Goal: Communication & Community: Answer question/provide support

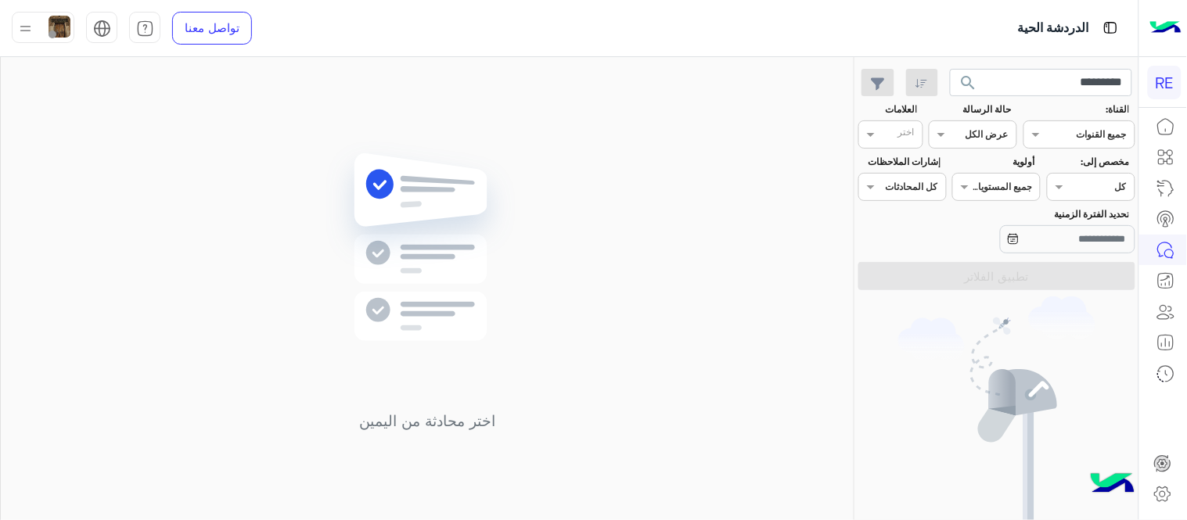
click at [999, 84] on input "*********" at bounding box center [1041, 83] width 183 height 28
click at [824, 142] on div "اختر محادثة من اليمين" at bounding box center [427, 291] width 853 height 469
click at [1048, 82] on input "*********" at bounding box center [1041, 83] width 183 height 28
paste input "*********"
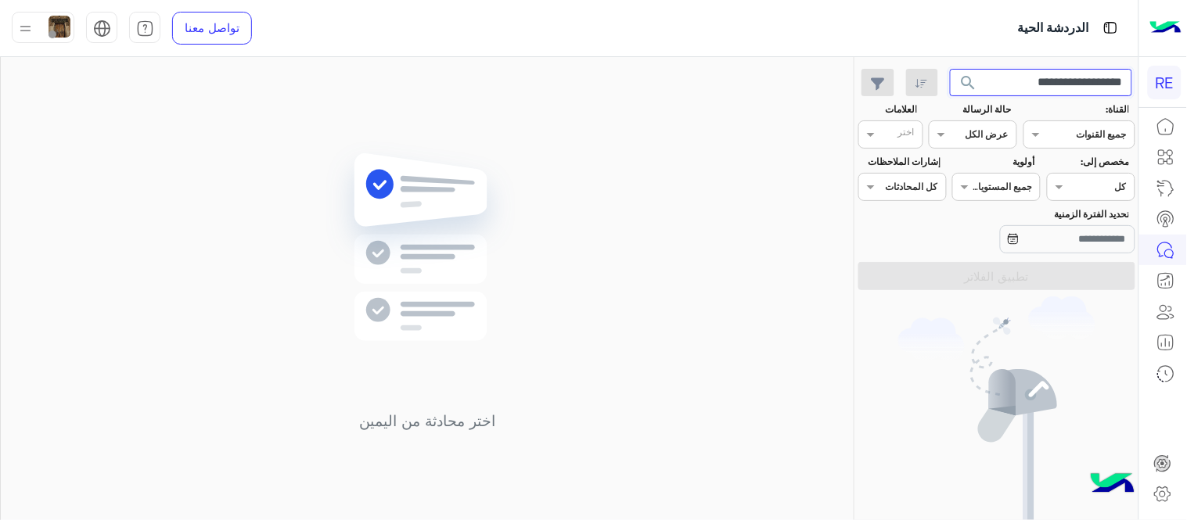
paste input "text"
click at [950, 69] on button "search" at bounding box center [969, 86] width 38 height 34
drag, startPoint x: 1059, startPoint y: 97, endPoint x: 1041, endPoint y: 82, distance: 23.3
click at [1041, 82] on app-inbox-users-filters "********* search القناة: القناه جميع القنوات حالة الرسالة القناه عرض الكل العلا…" at bounding box center [996, 176] width 283 height 239
click at [1041, 82] on input "*********" at bounding box center [1041, 83] width 183 height 28
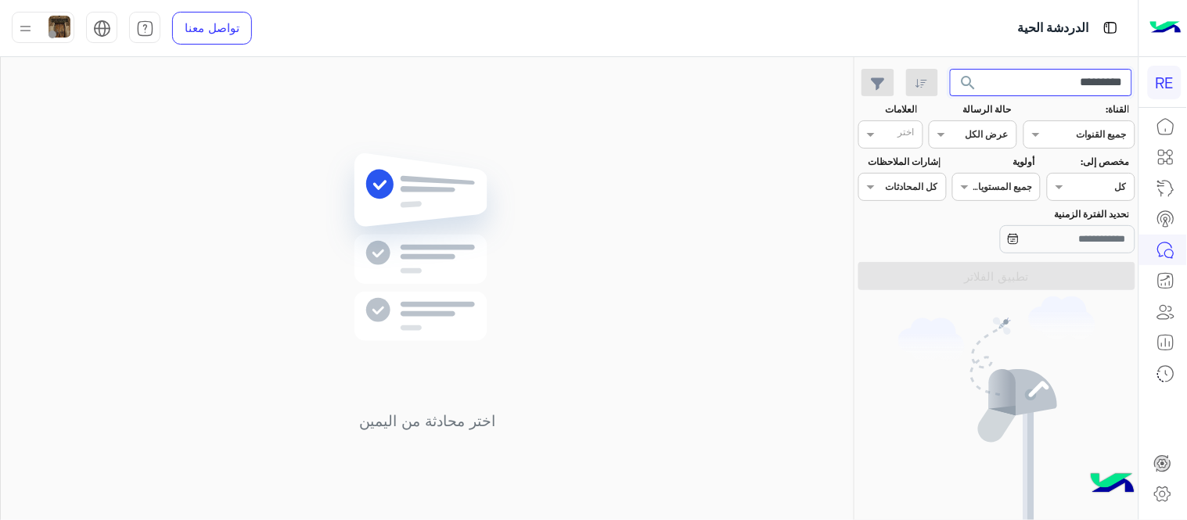
click at [1041, 82] on input "*********" at bounding box center [1041, 83] width 183 height 28
paste input "text"
click at [1041, 82] on input "*********" at bounding box center [1041, 83] width 183 height 28
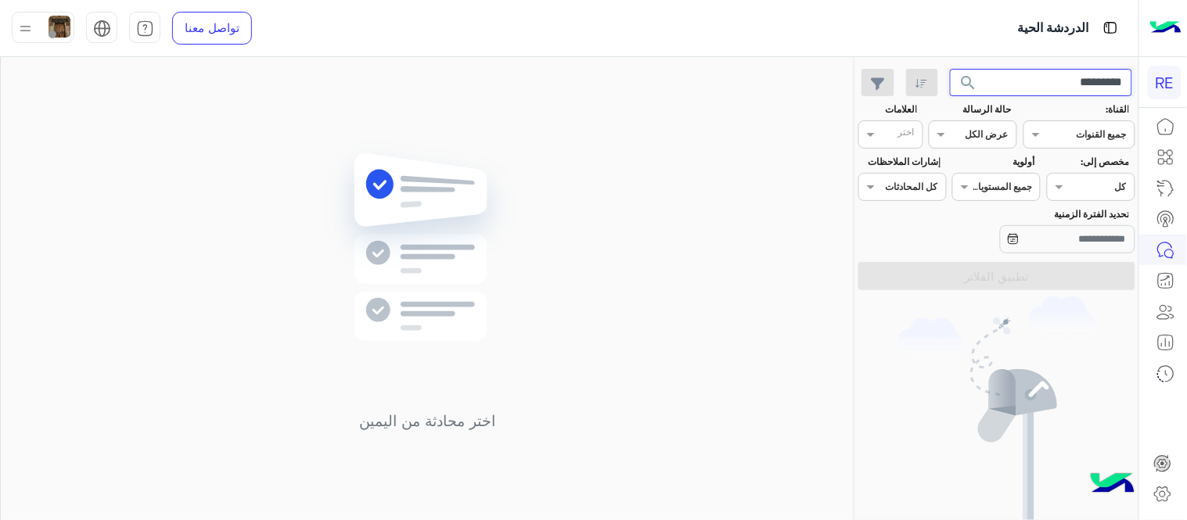
click at [950, 69] on button "search" at bounding box center [969, 86] width 38 height 34
click at [1014, 81] on input "*********" at bounding box center [1041, 83] width 183 height 28
paste input "text"
click at [950, 69] on button "search" at bounding box center [969, 86] width 38 height 34
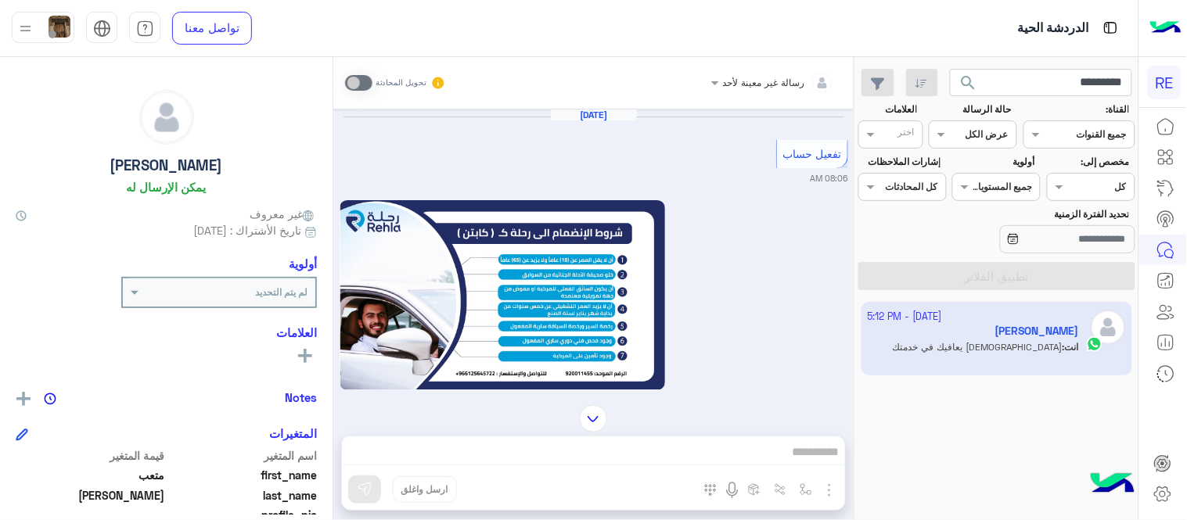
scroll to position [1255, 0]
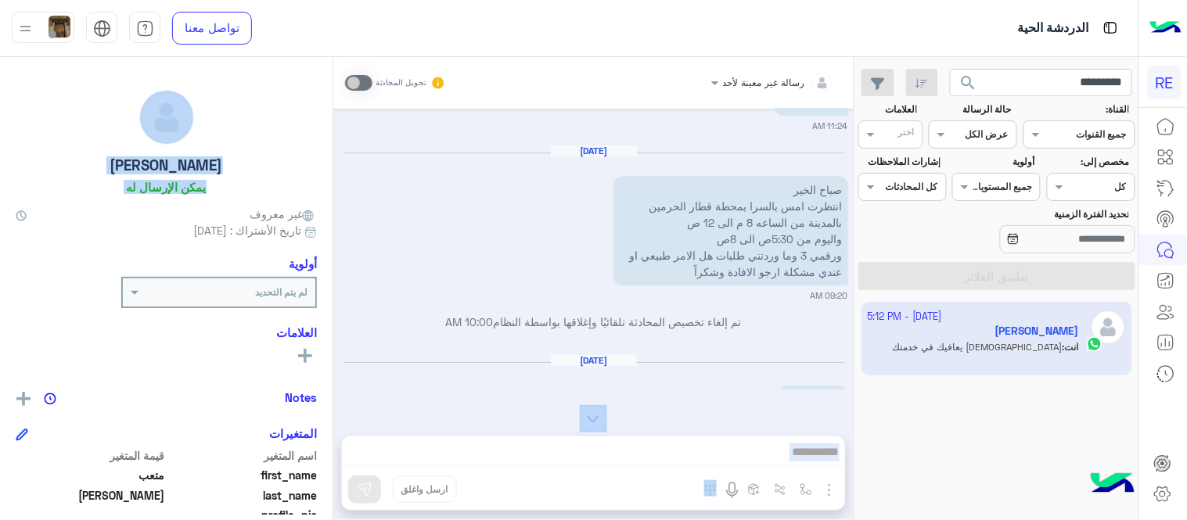
drag, startPoint x: 332, startPoint y: 217, endPoint x: 354, endPoint y: 375, distance: 159.5
click at [354, 375] on mat-drawer-container "رسالة غير معينة لأحد تحويل المحادثة [DATE] تفعيل حساب 08:06 AM يمكنك الاطلاع عل…" at bounding box center [426, 291] width 853 height 469
click at [354, 375] on div "[DATE] السلام عليكم 10:47 AM" at bounding box center [593, 392] width 508 height 76
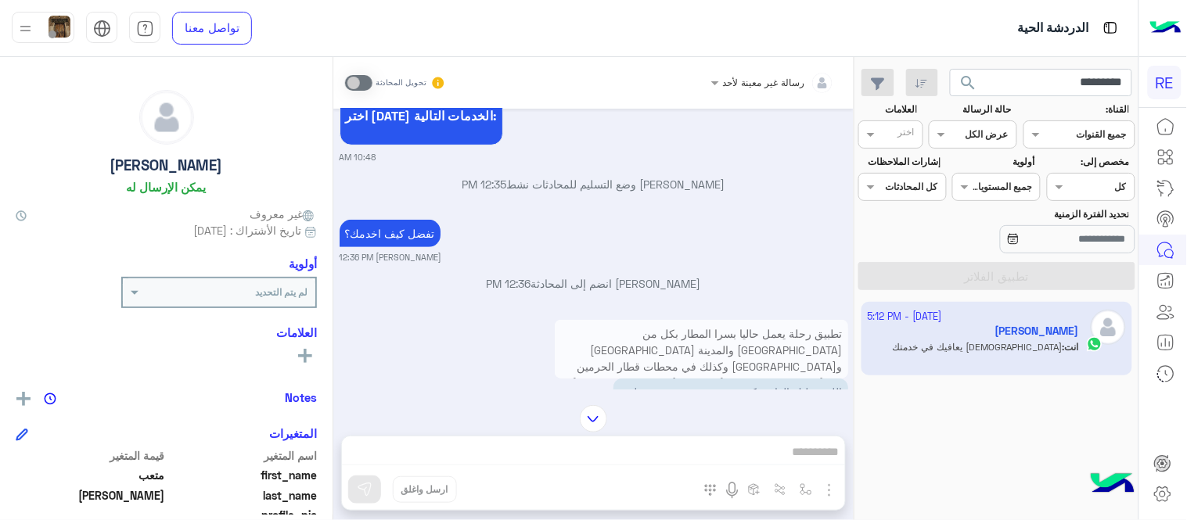
scroll to position [3469, 0]
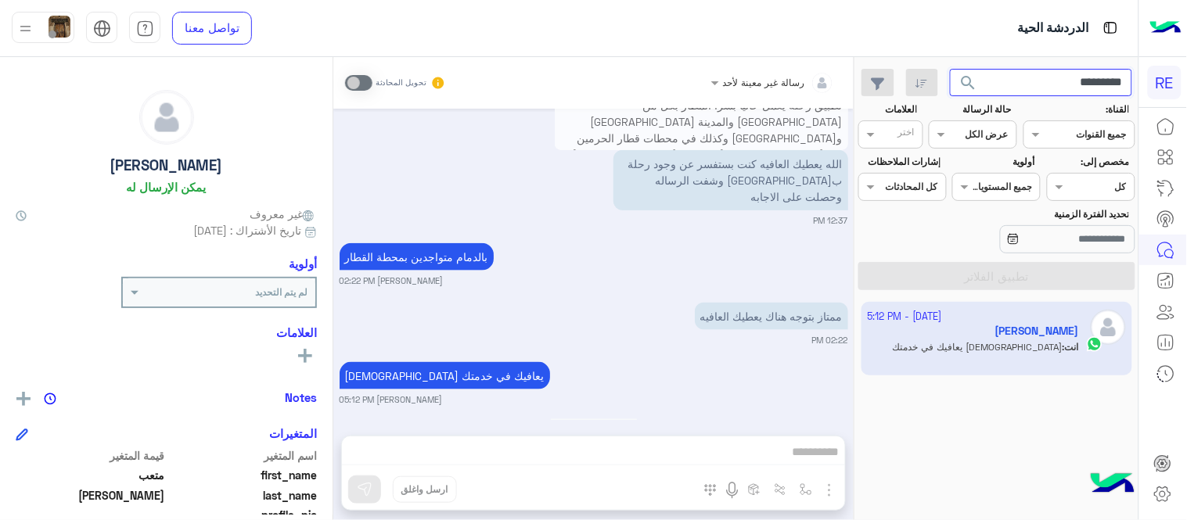
click at [1051, 86] on input "*********" at bounding box center [1041, 83] width 183 height 28
paste input "text"
type input "*********"
click at [950, 69] on button "search" at bounding box center [969, 86] width 38 height 34
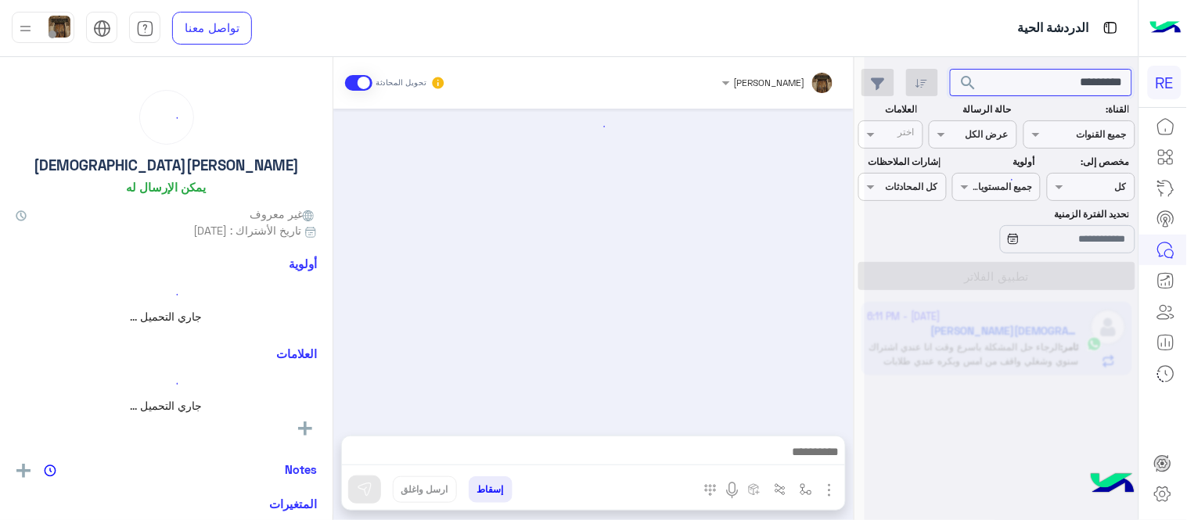
scroll to position [558, 0]
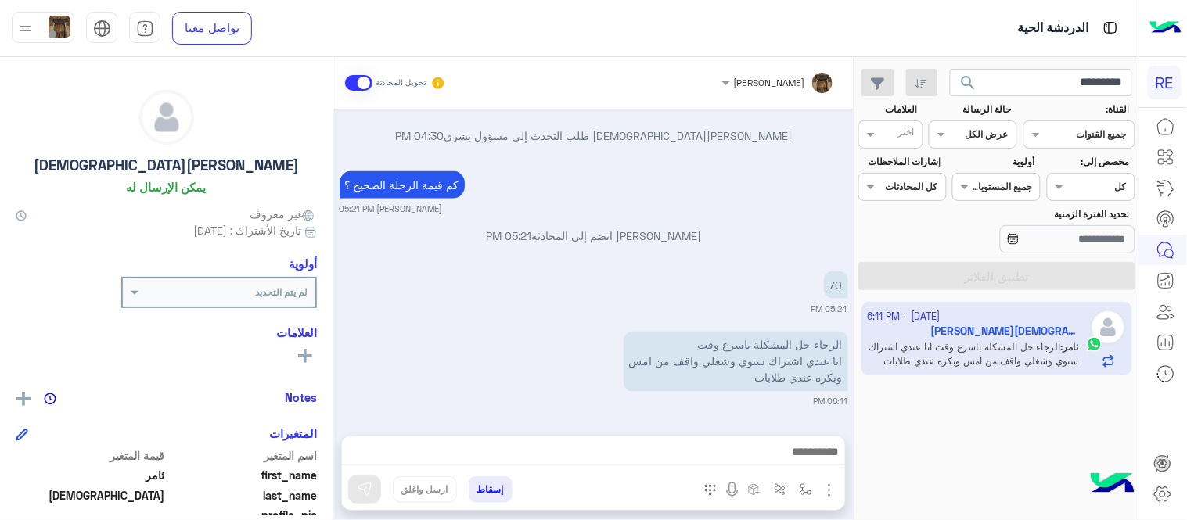
click at [687, 470] on div at bounding box center [593, 455] width 503 height 39
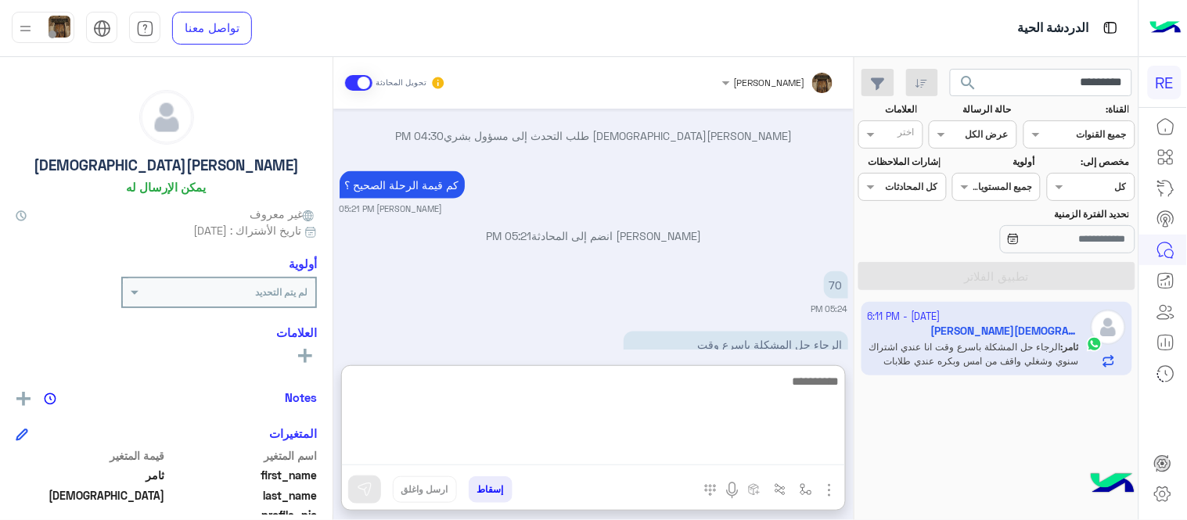
click at [670, 455] on textarea at bounding box center [593, 419] width 503 height 94
type textarea "**********"
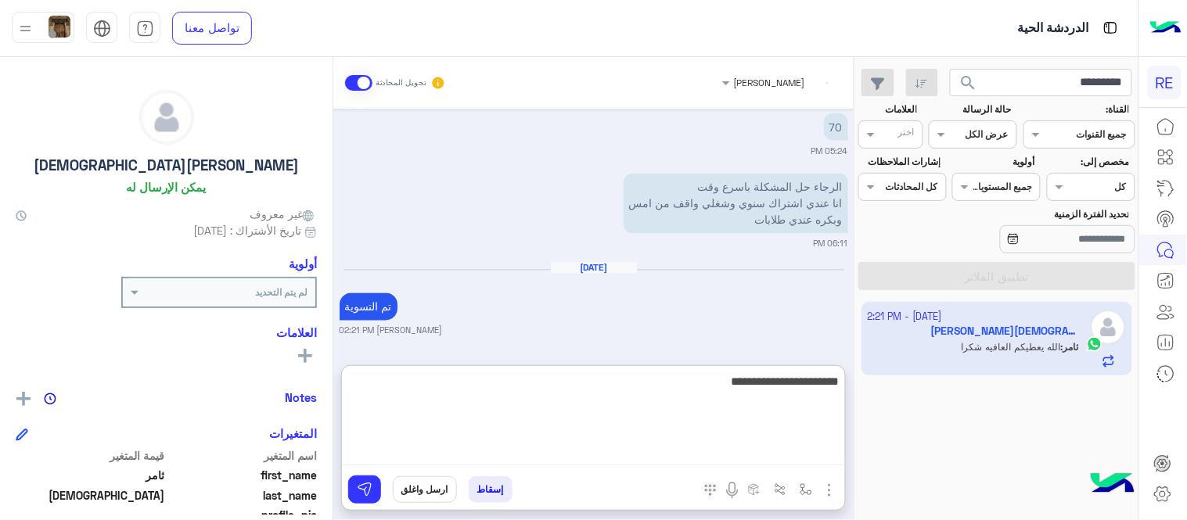
scroll to position [776, 0]
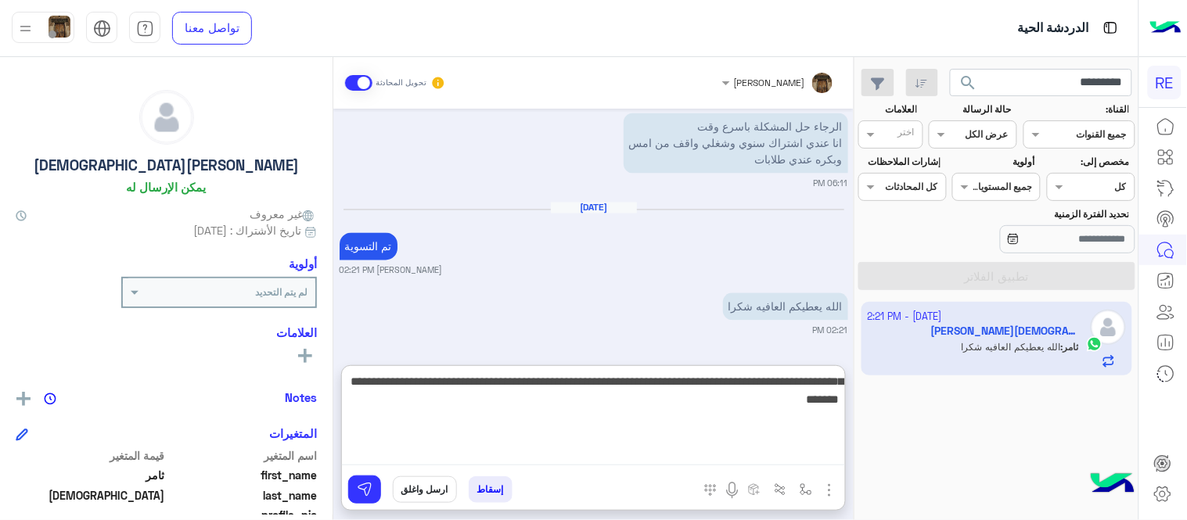
type textarea "**********"
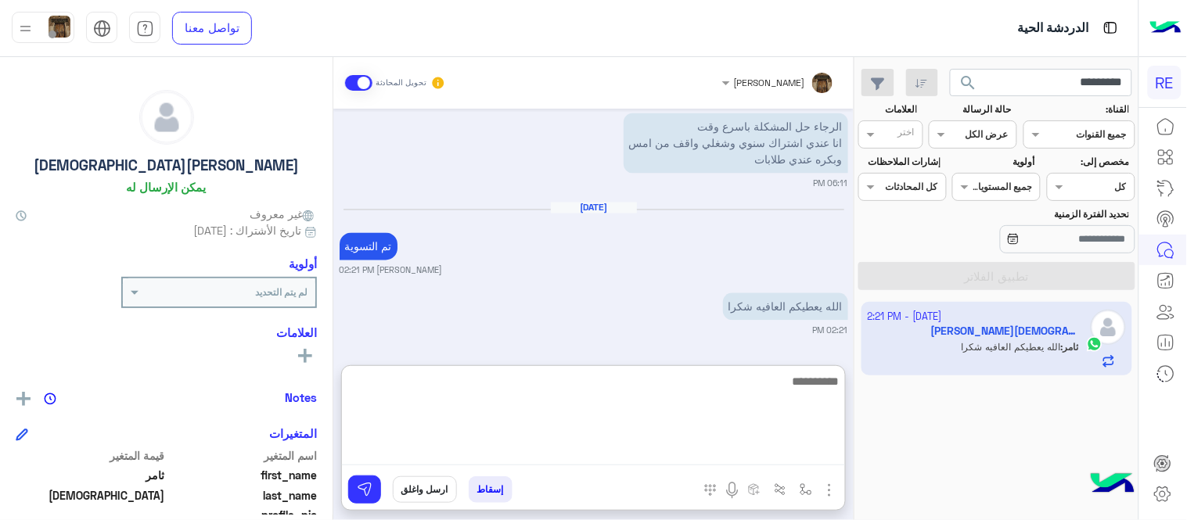
scroll to position [868, 0]
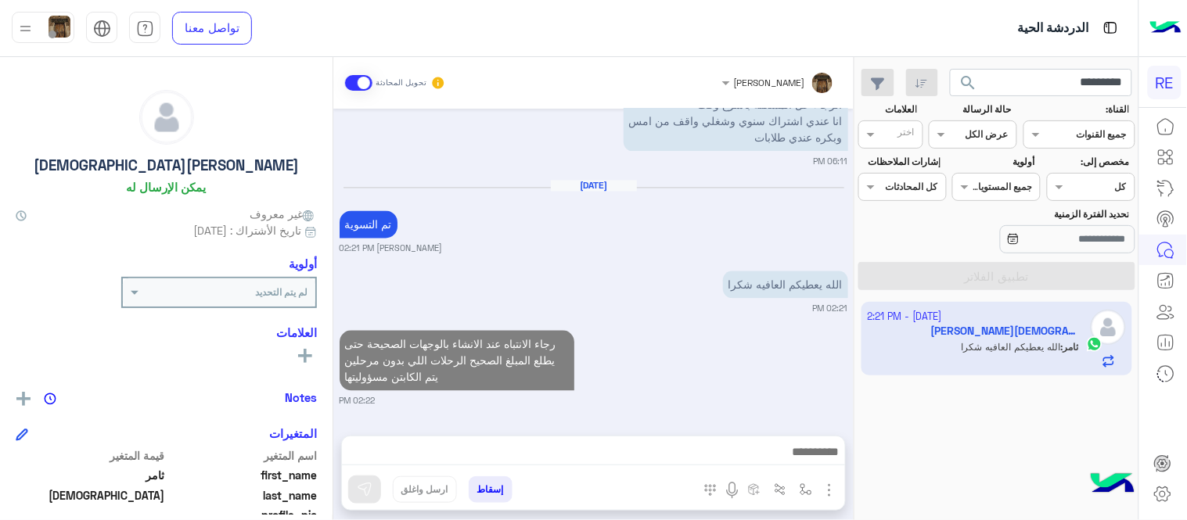
click at [698, 327] on div "رجاء الانتباه عند الانشاء بالوجهات الصحيحة حتى يطلع المبلغ الصحيح الرحلات اللي …" at bounding box center [593, 367] width 508 height 81
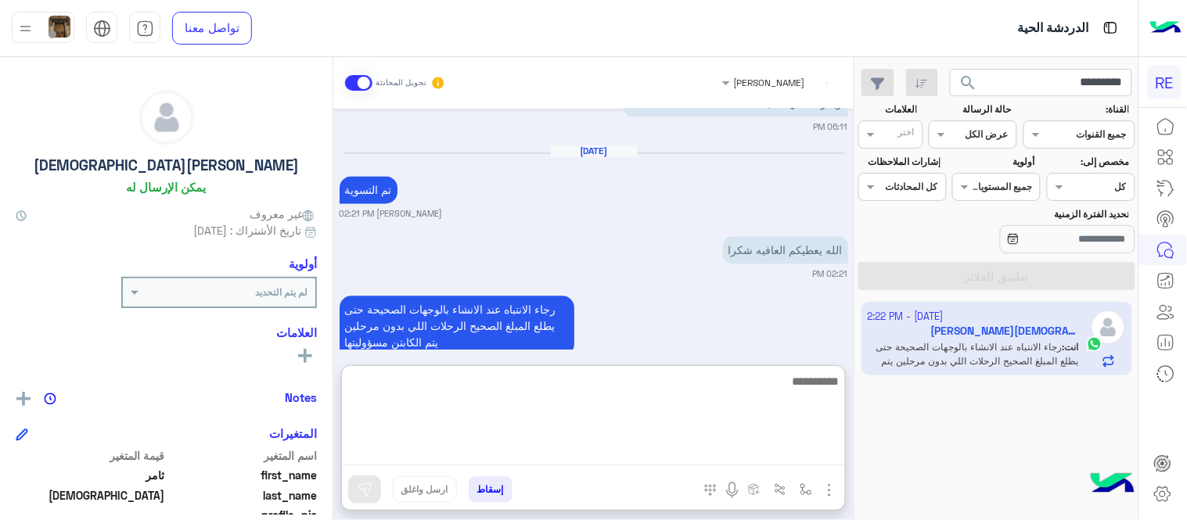
click at [632, 443] on textarea at bounding box center [593, 419] width 503 height 94
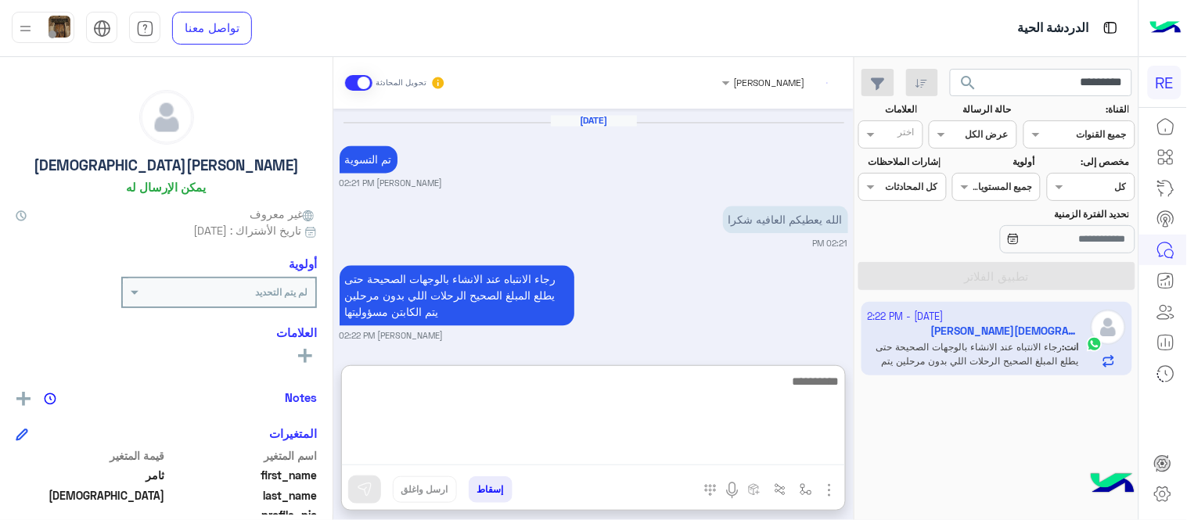
scroll to position [868, 0]
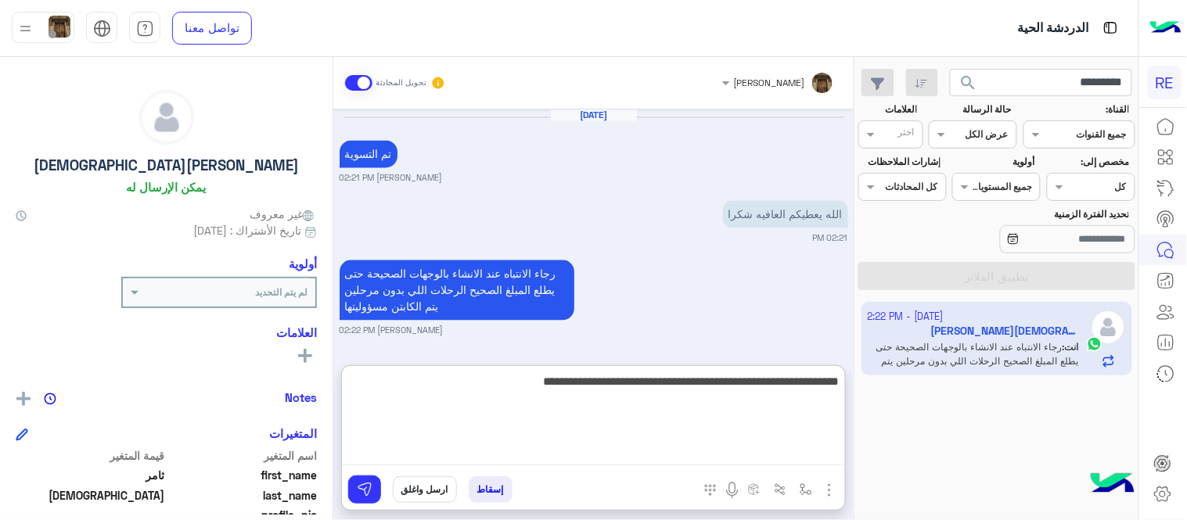
click at [774, 377] on textarea "**********" at bounding box center [593, 419] width 503 height 94
type textarea "**********"
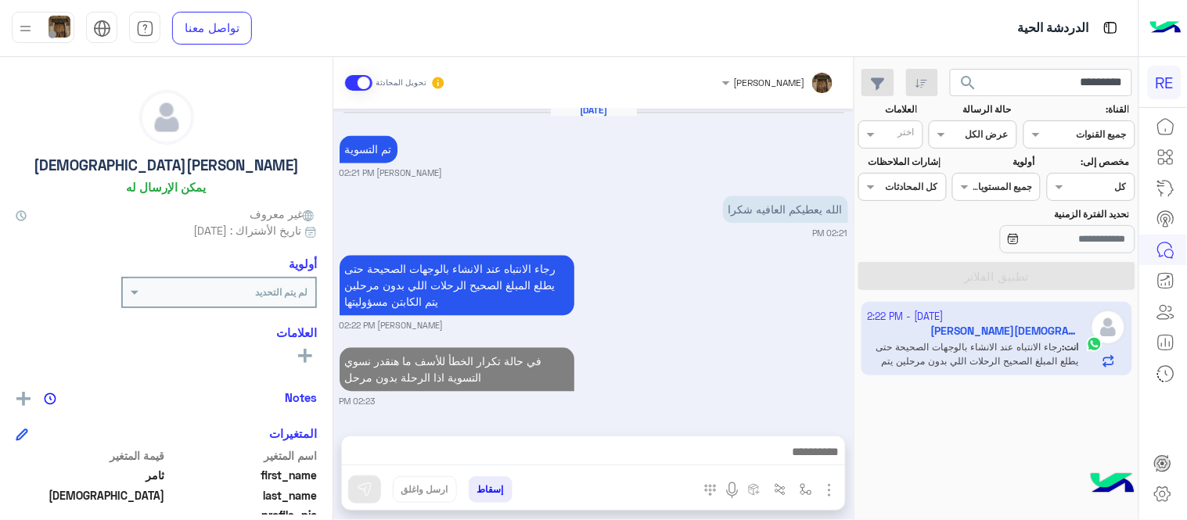
scroll to position [874, 0]
click at [709, 239] on div "[DATE] 10:43 PM [PERSON_NAME] بتواصلك، نأمل منك توضيح استفسارك أكثر 10:43 PM [D…" at bounding box center [593, 264] width 520 height 311
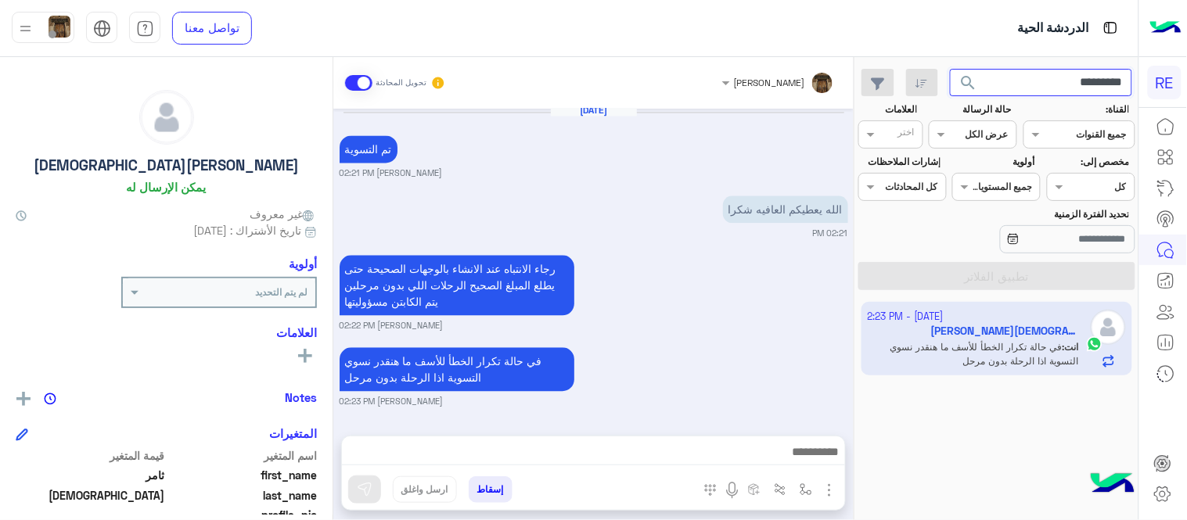
click at [1070, 74] on input "*********" at bounding box center [1041, 83] width 183 height 28
paste input "text"
click at [950, 69] on button "search" at bounding box center [969, 86] width 38 height 34
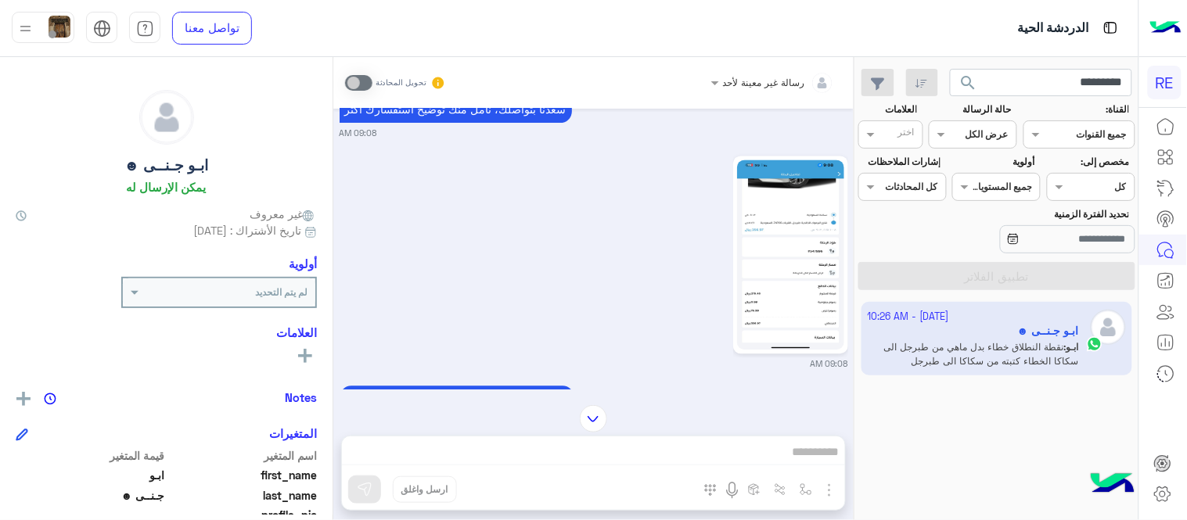
scroll to position [845, 0]
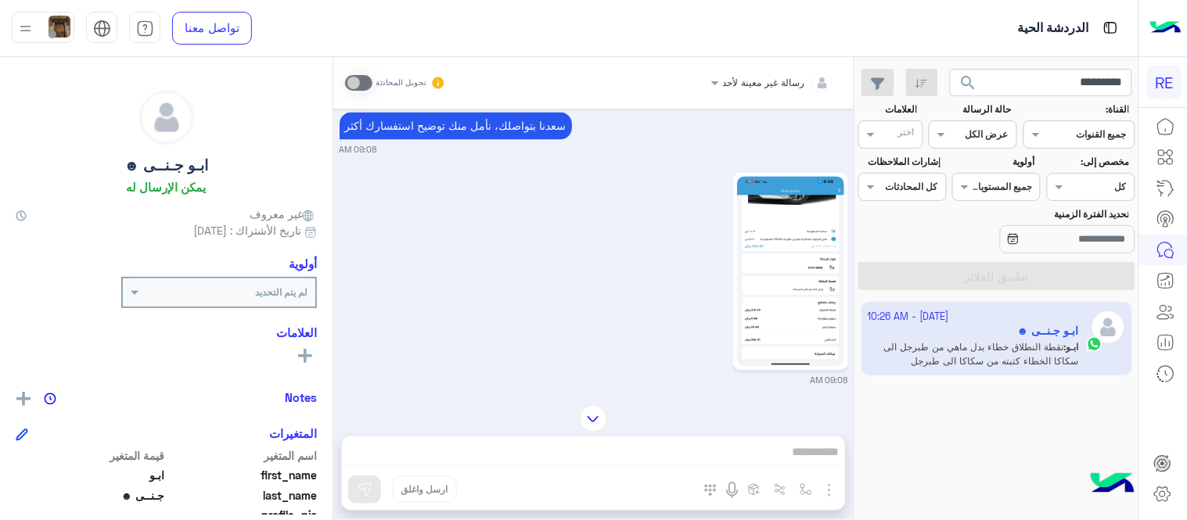
click at [799, 246] on img at bounding box center [790, 272] width 107 height 190
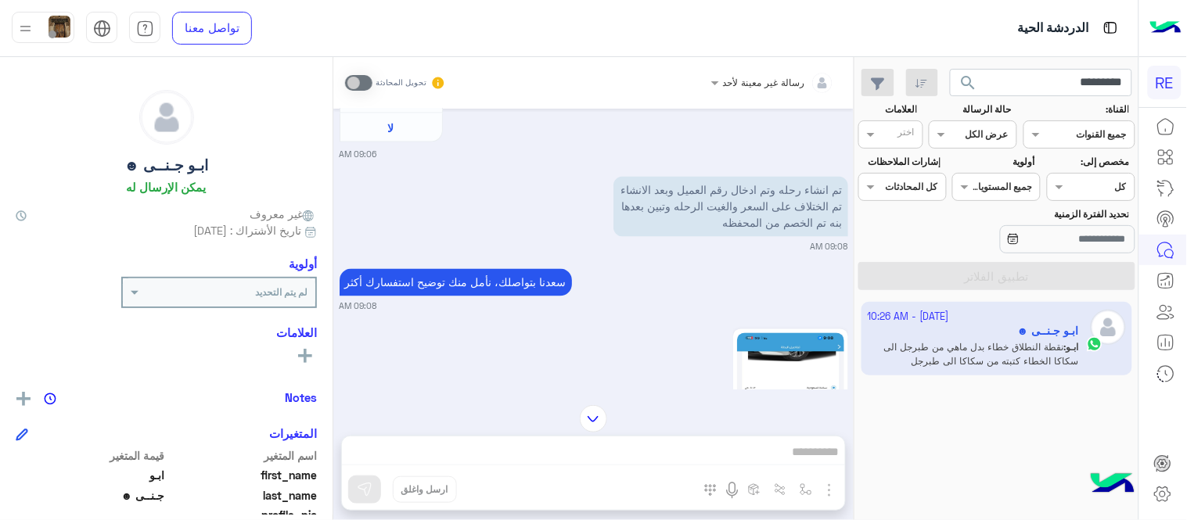
scroll to position [616, 0]
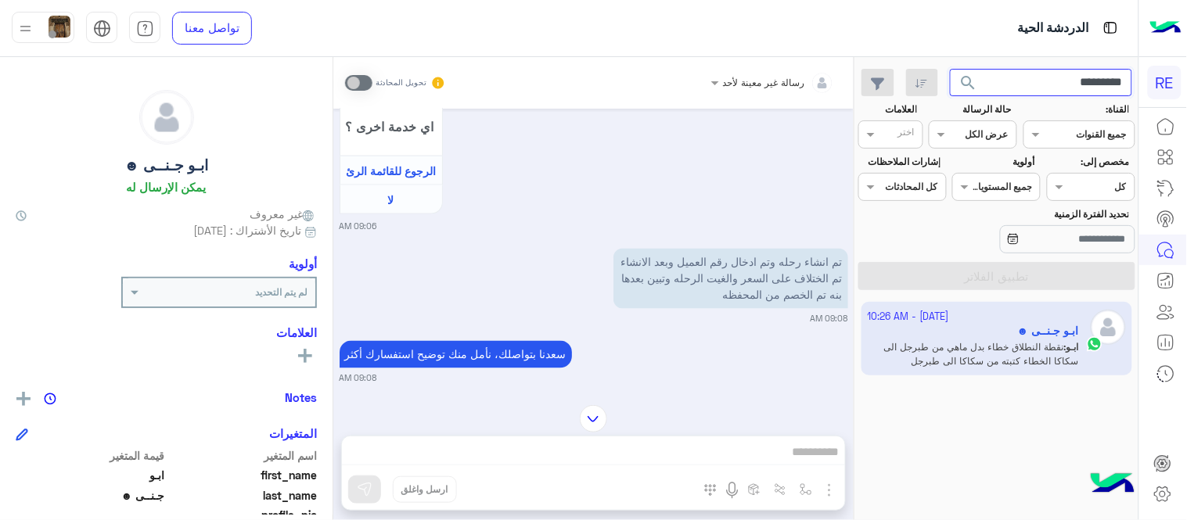
click at [1047, 82] on input "*********" at bounding box center [1041, 83] width 183 height 28
paste input "text"
click at [950, 69] on button "search" at bounding box center [969, 86] width 38 height 34
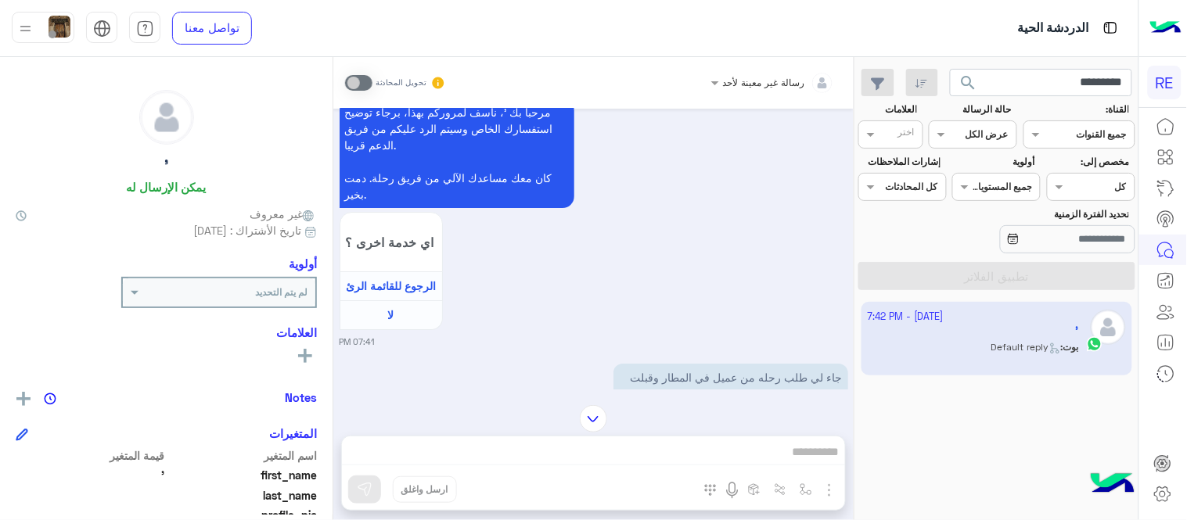
scroll to position [2911, 0]
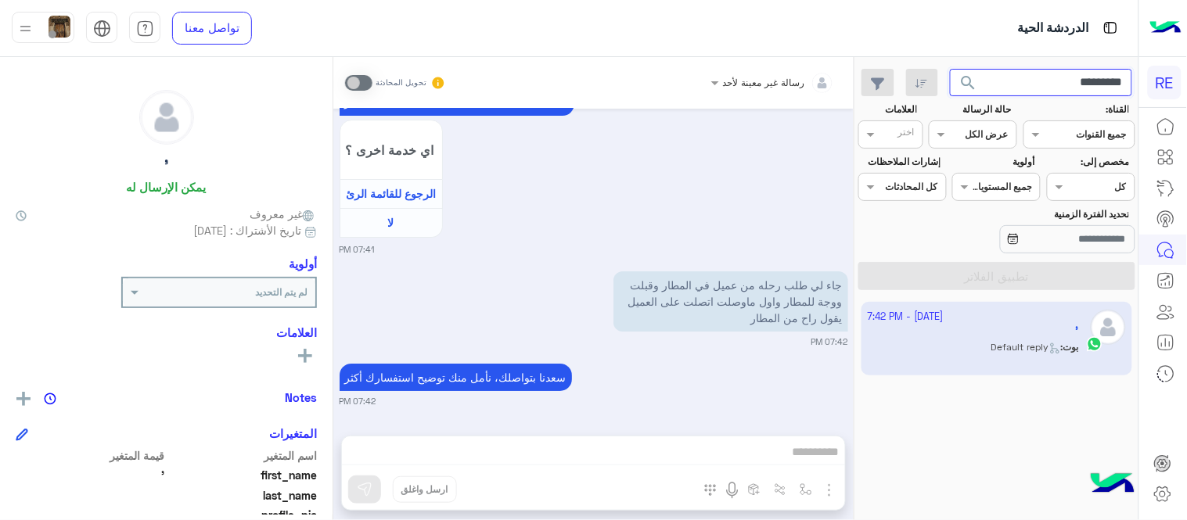
click at [1061, 81] on input "*********" at bounding box center [1041, 83] width 183 height 28
paste input "text"
click at [950, 69] on button "search" at bounding box center [969, 86] width 38 height 34
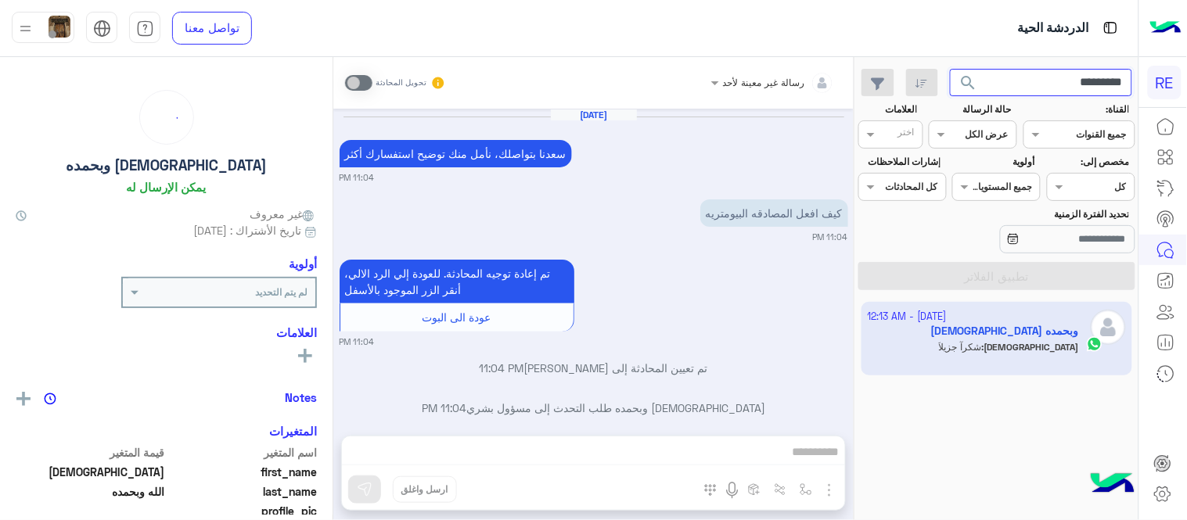
scroll to position [455, 0]
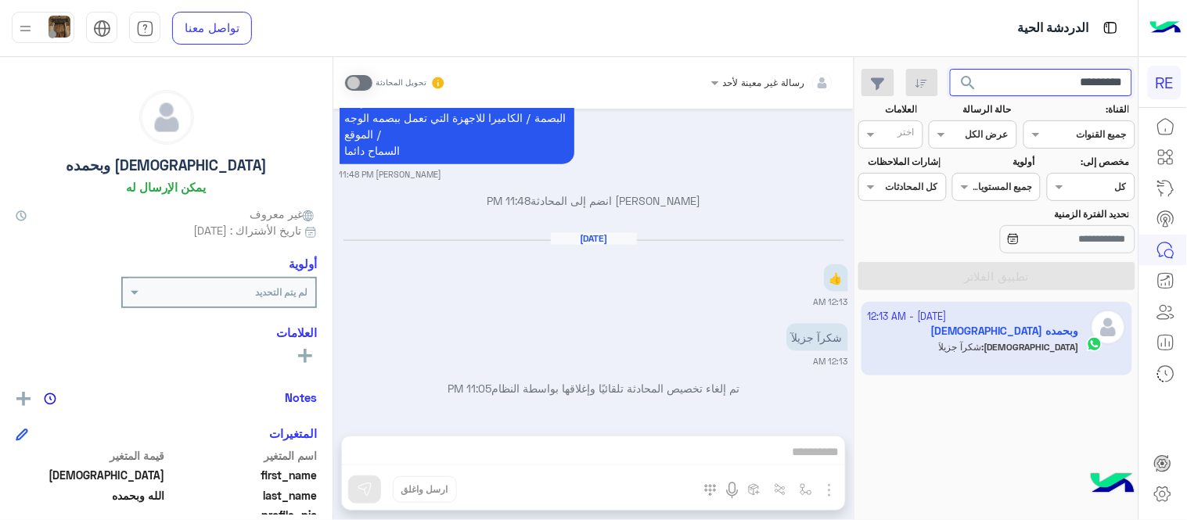
click at [1031, 86] on input "*********" at bounding box center [1041, 83] width 183 height 28
paste input "text"
click at [950, 69] on button "search" at bounding box center [969, 86] width 38 height 34
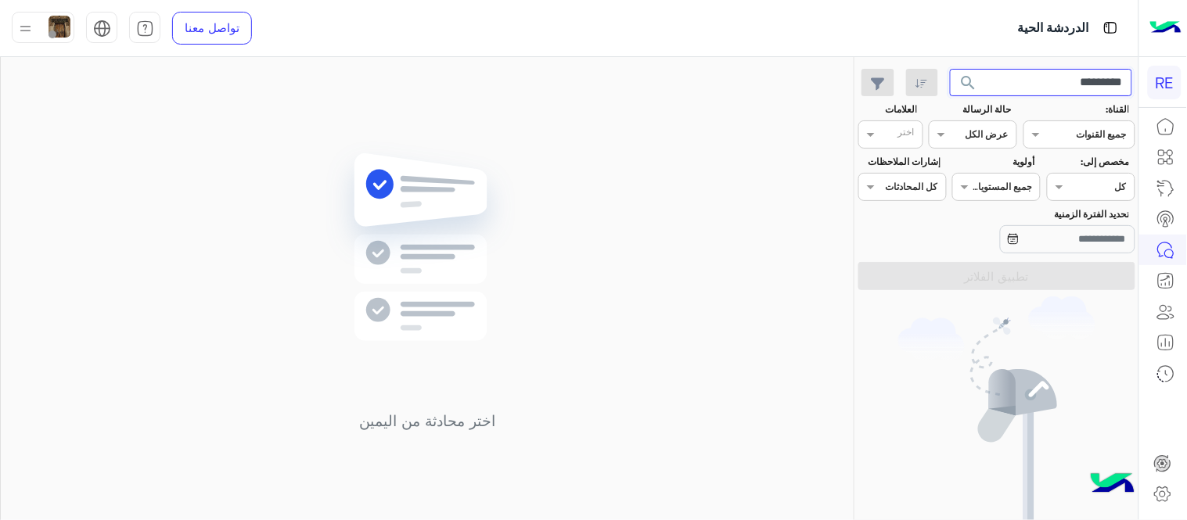
click at [1007, 88] on input "*********" at bounding box center [1041, 83] width 183 height 28
paste input "text"
type input "*********"
click at [950, 69] on button "search" at bounding box center [969, 86] width 38 height 34
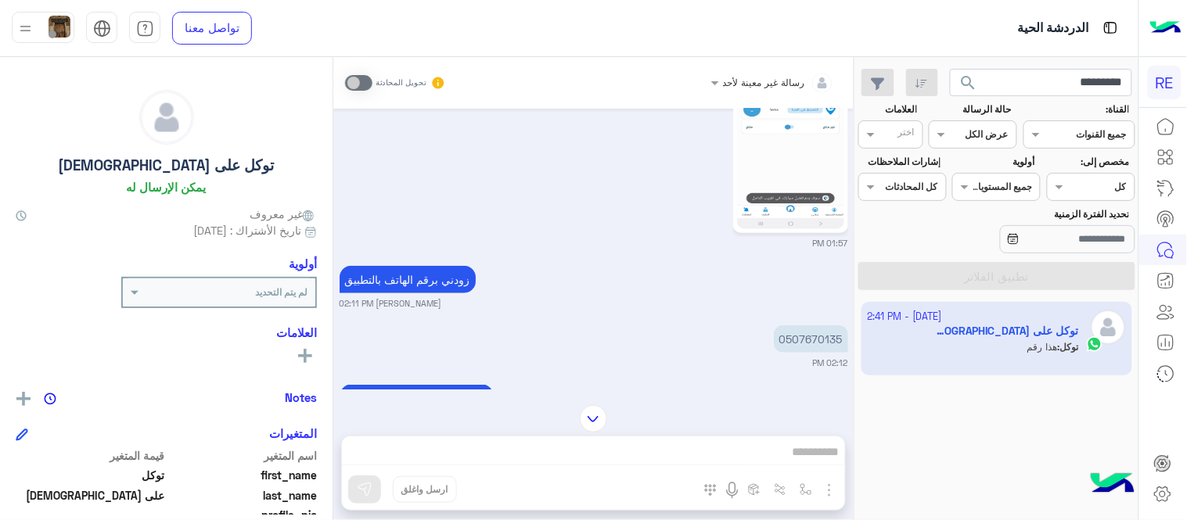
scroll to position [224, 0]
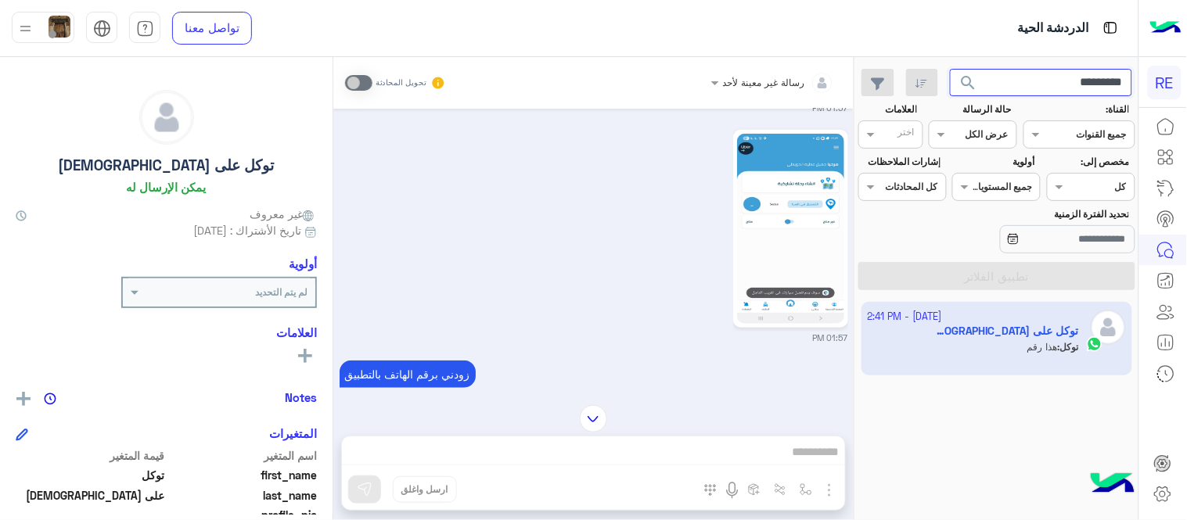
click at [1023, 77] on input "*********" at bounding box center [1041, 83] width 183 height 28
click at [950, 69] on button "search" at bounding box center [969, 86] width 38 height 34
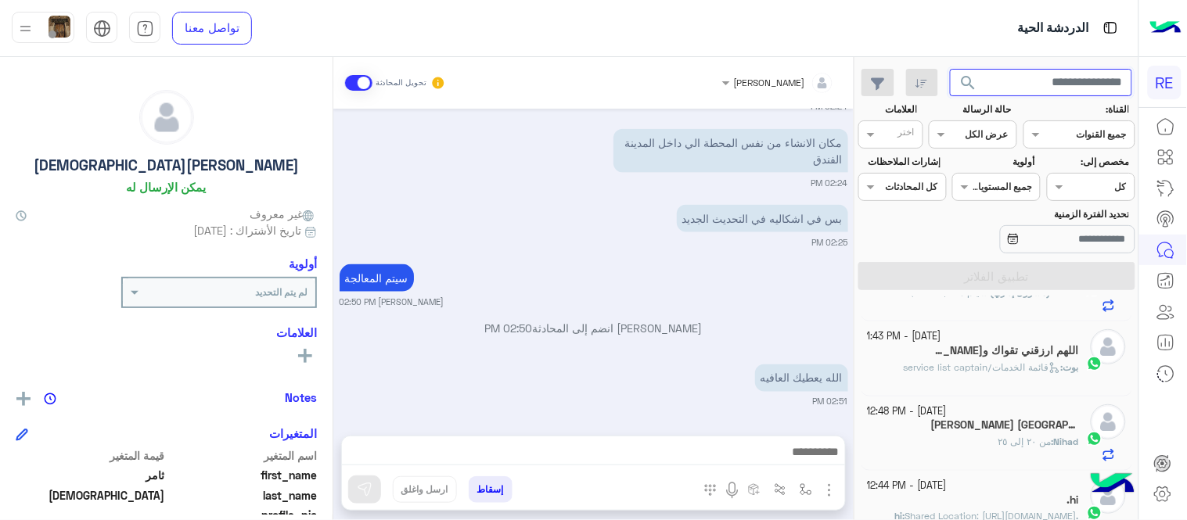
scroll to position [432, 0]
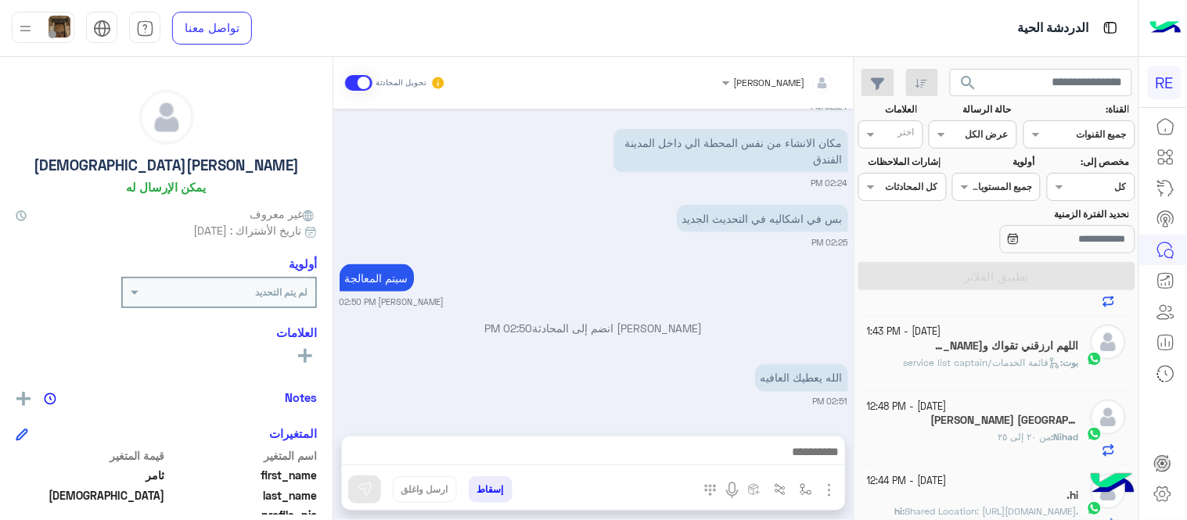
click at [942, 440] on div "Nihad : من ٢٠ إلى ٢٥" at bounding box center [973, 443] width 212 height 27
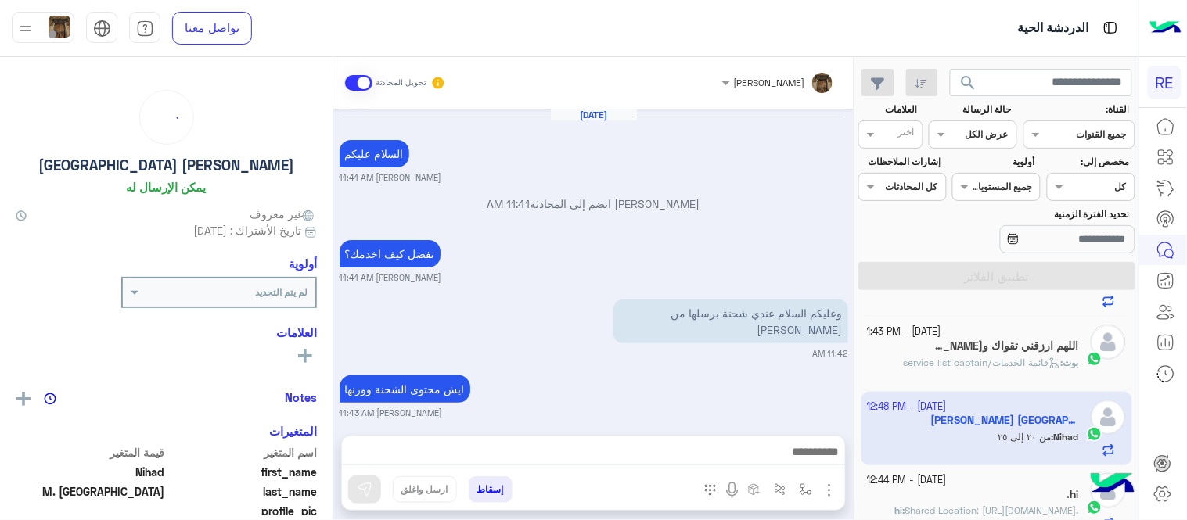
scroll to position [310, 0]
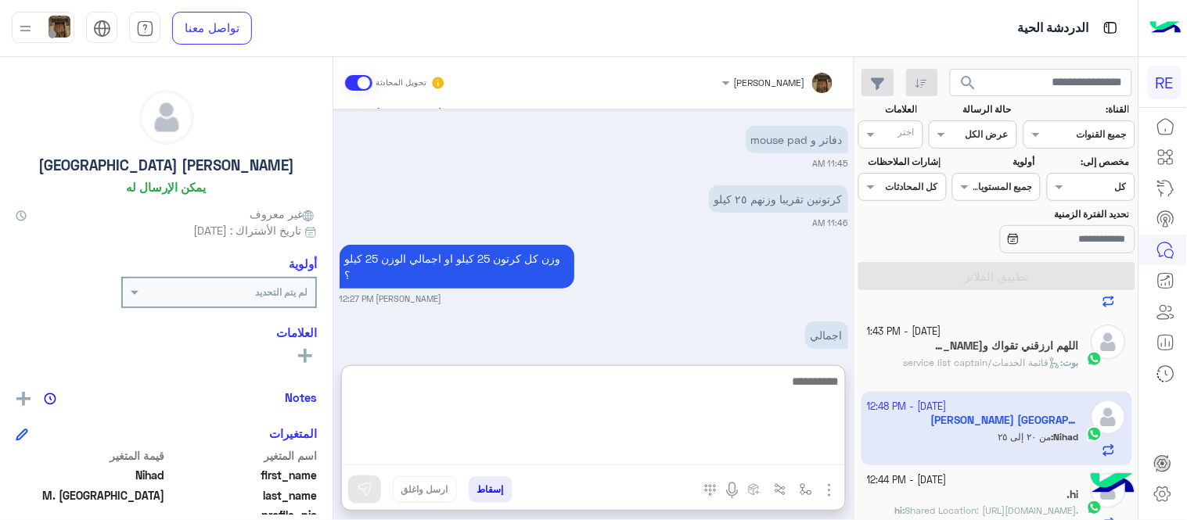
click at [688, 460] on textarea at bounding box center [593, 419] width 503 height 94
type textarea "**********"
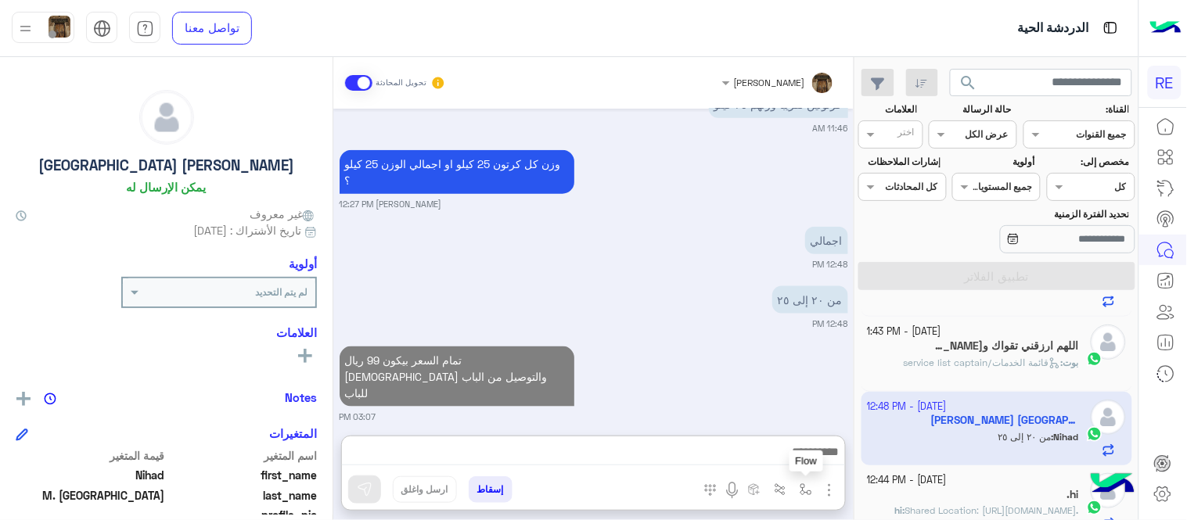
click at [804, 488] on img "button" at bounding box center [805, 489] width 13 height 13
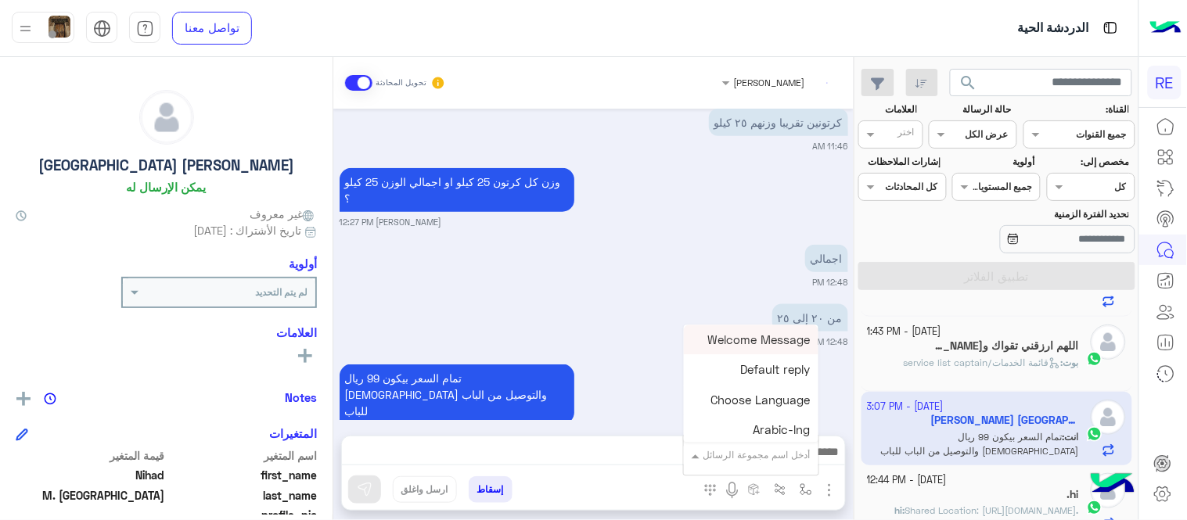
click at [722, 452] on div at bounding box center [751, 452] width 135 height 15
type input "****"
click at [744, 379] on div "بيانات الطرد text" at bounding box center [760, 370] width 116 height 31
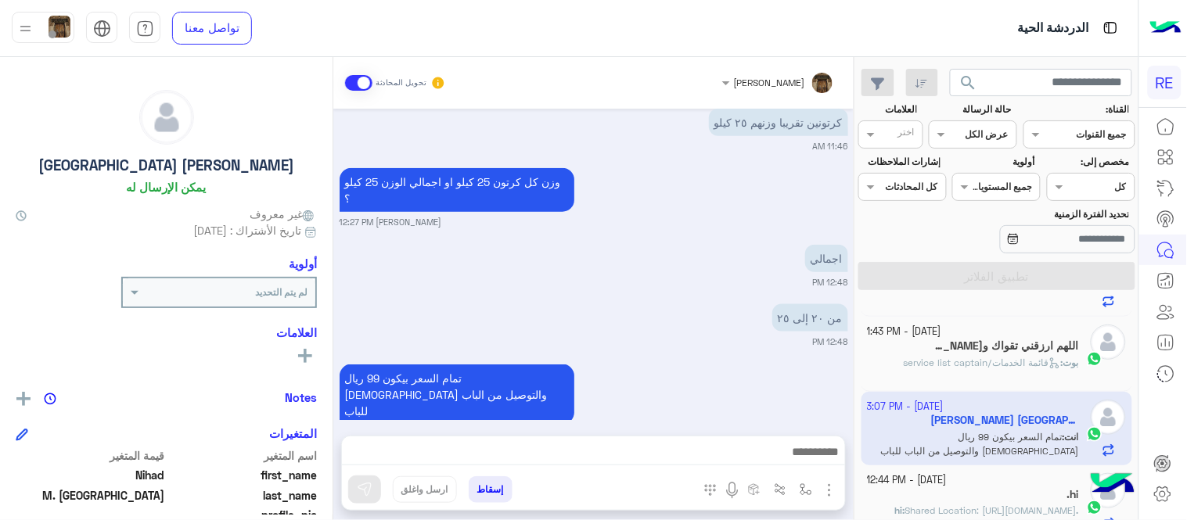
type textarea "**********"
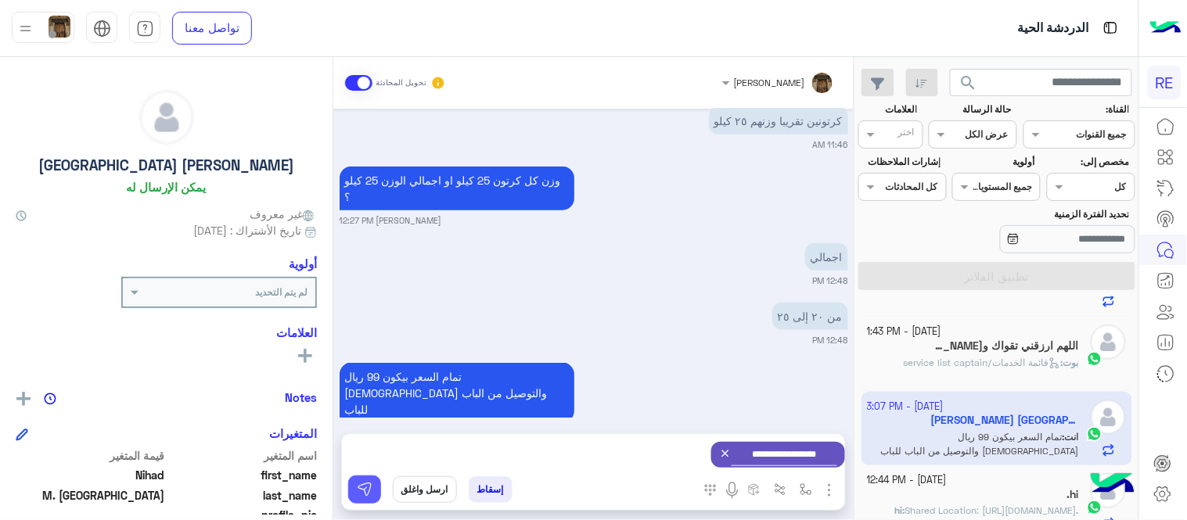
click at [354, 499] on button at bounding box center [364, 490] width 33 height 28
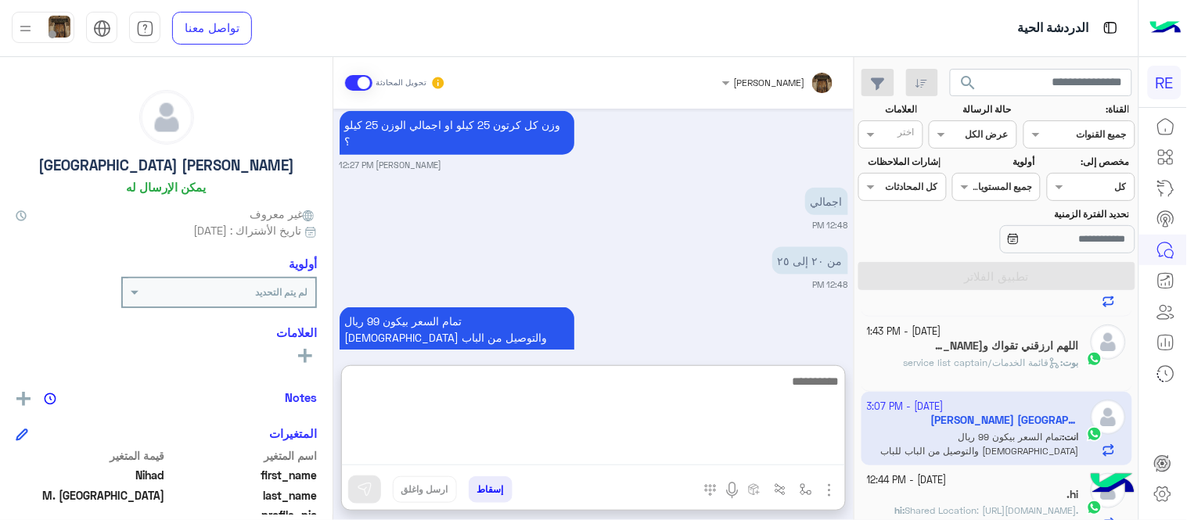
click at [560, 464] on textarea at bounding box center [593, 419] width 503 height 94
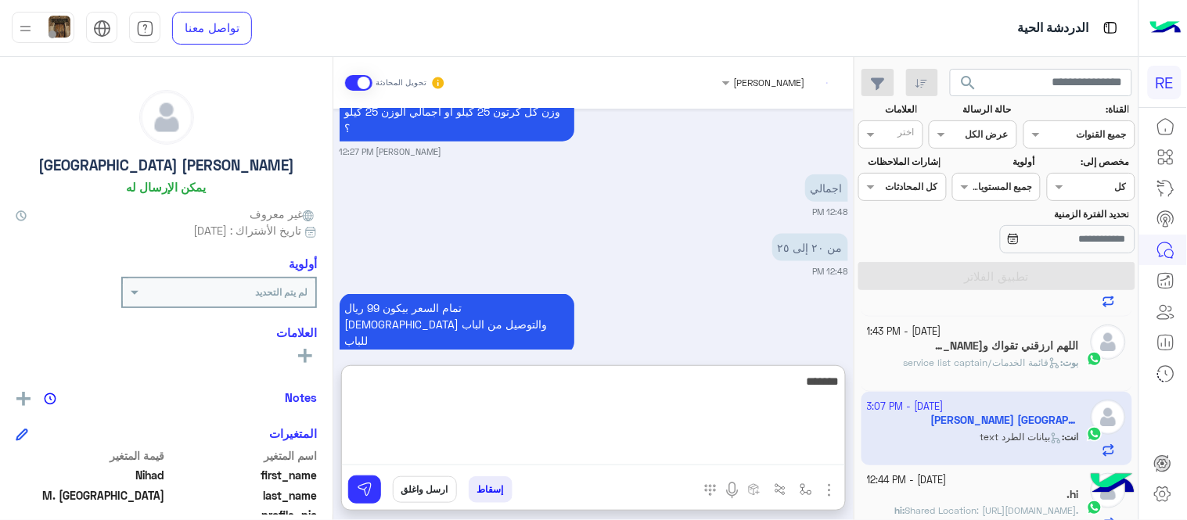
scroll to position [795, 0]
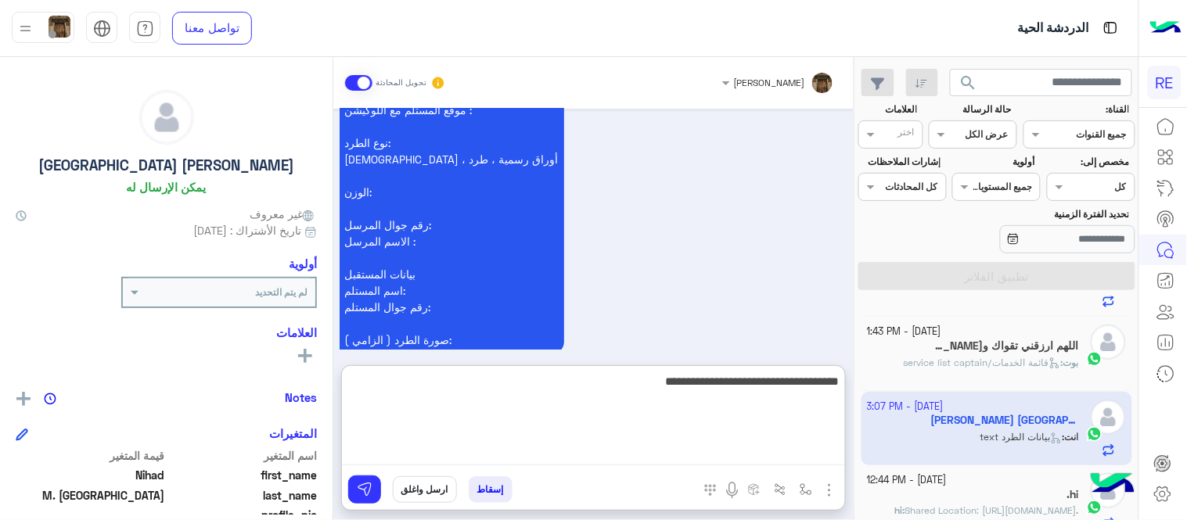
type textarea "**********"
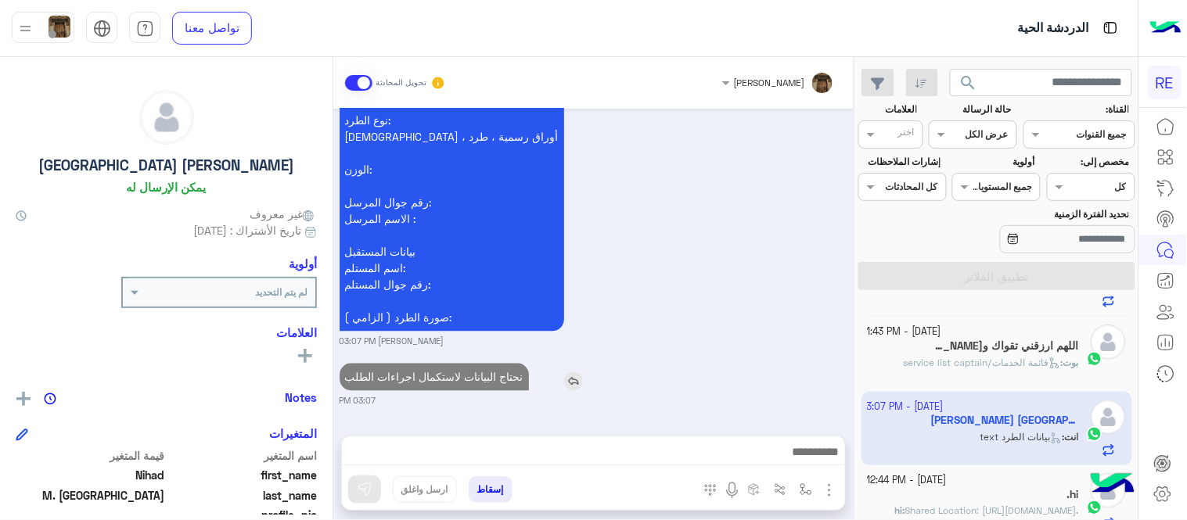
click at [610, 301] on div "[DATE] السلام عليكم [PERSON_NAME] 11:41 AM [PERSON_NAME] انضم إلى المحادثة 11:4…" at bounding box center [593, 264] width 520 height 311
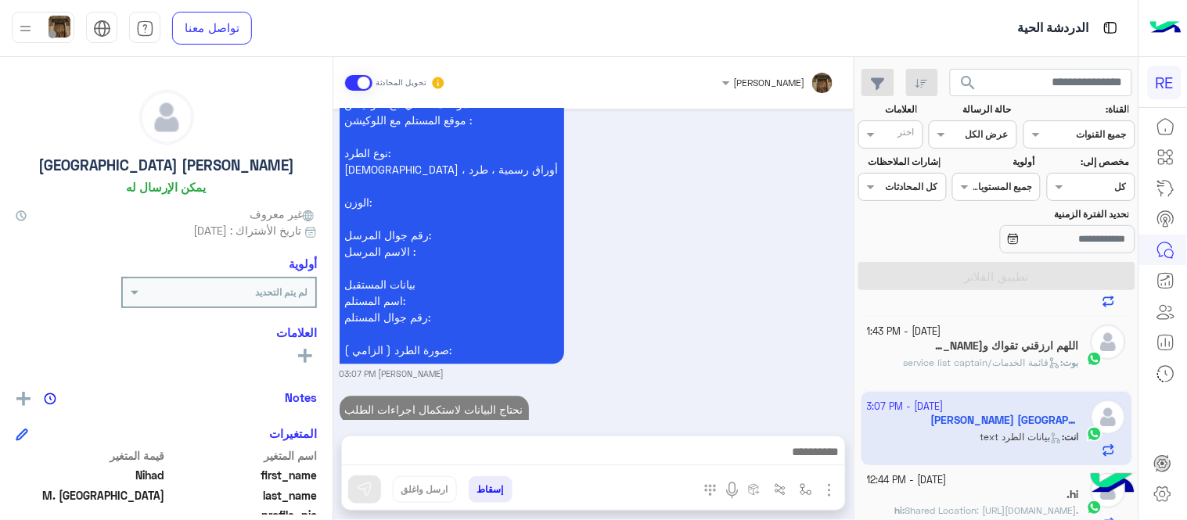
click at [928, 366] on span "قائمة الخدمات/service list captain" at bounding box center [981, 363] width 157 height 12
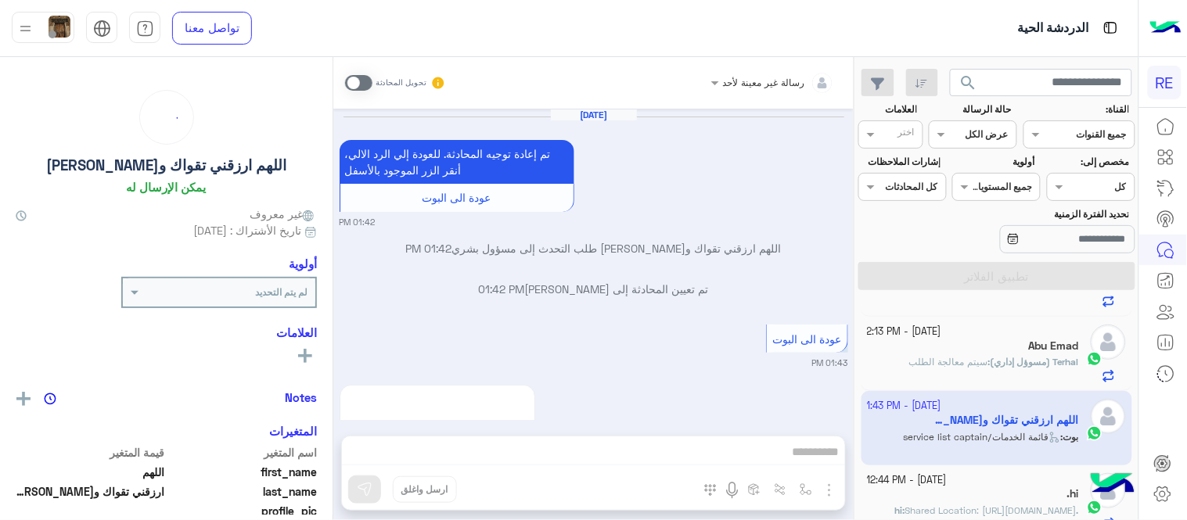
scroll to position [793, 0]
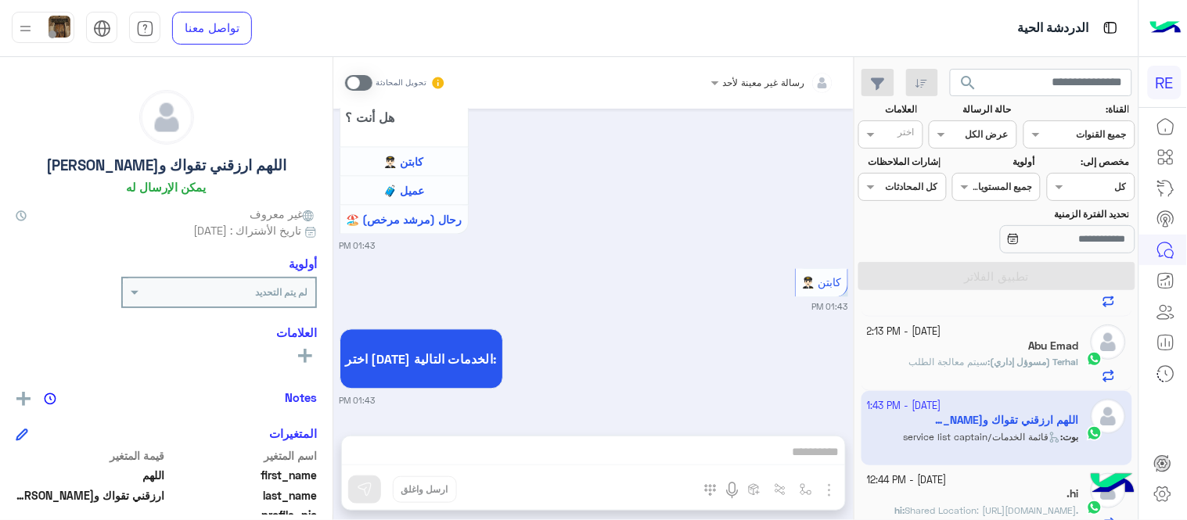
click at [358, 75] on span at bounding box center [358, 83] width 27 height 16
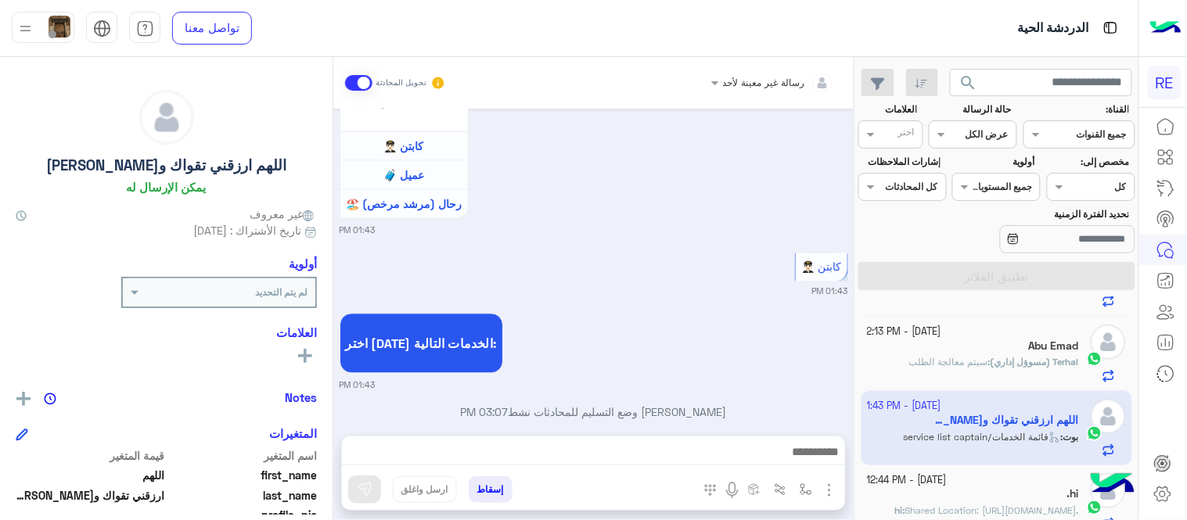
scroll to position [833, 0]
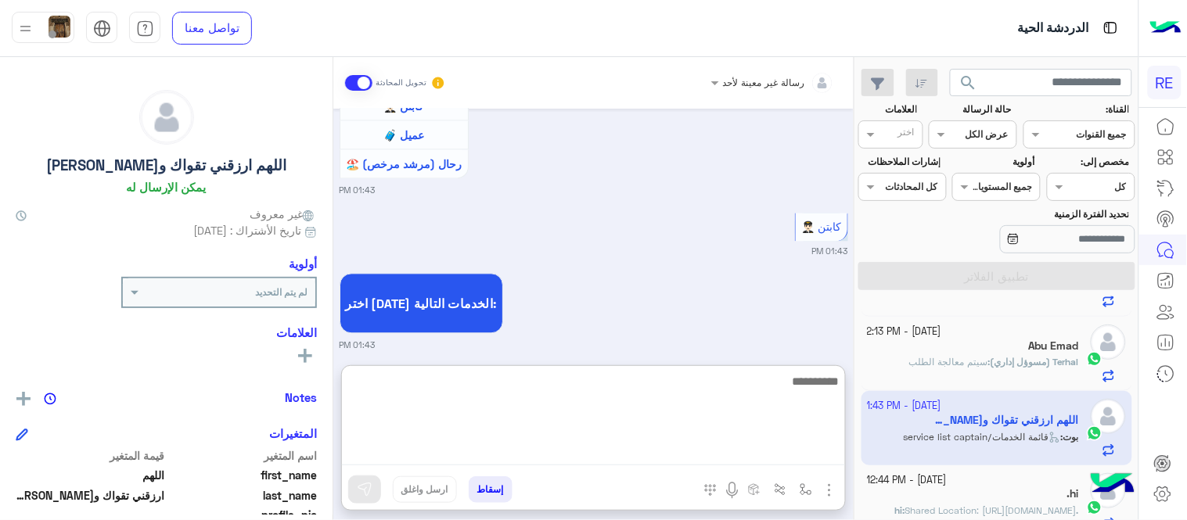
click at [628, 454] on textarea at bounding box center [593, 419] width 503 height 94
type textarea "**********"
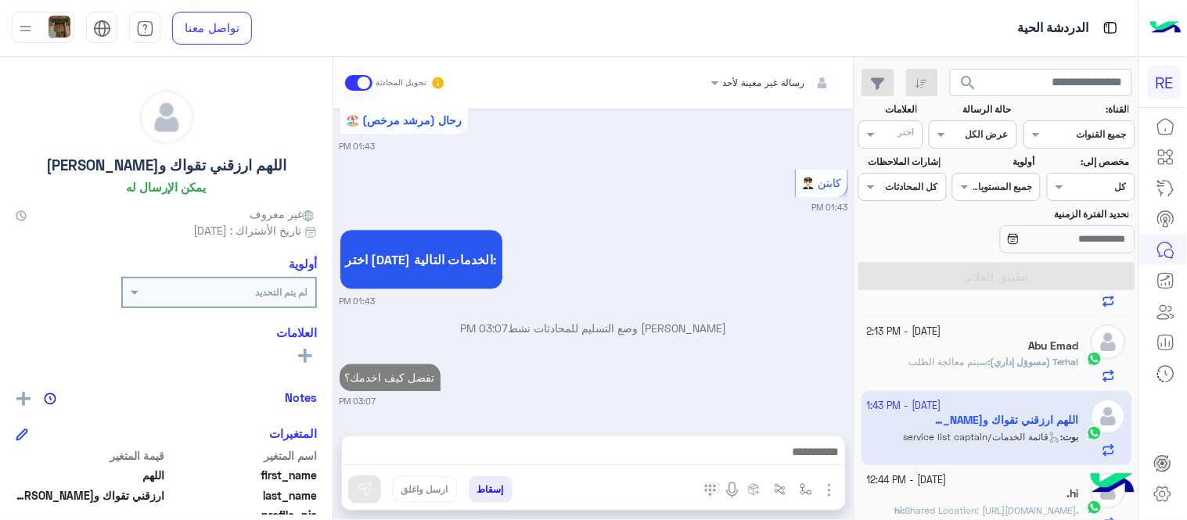
scroll to position [893, 0]
click at [682, 284] on div "[DATE] تم إعادة توجيه المحادثة. للعودة إلي الرد الالي، أنقر الزر الموجود بالأسف…" at bounding box center [593, 264] width 520 height 311
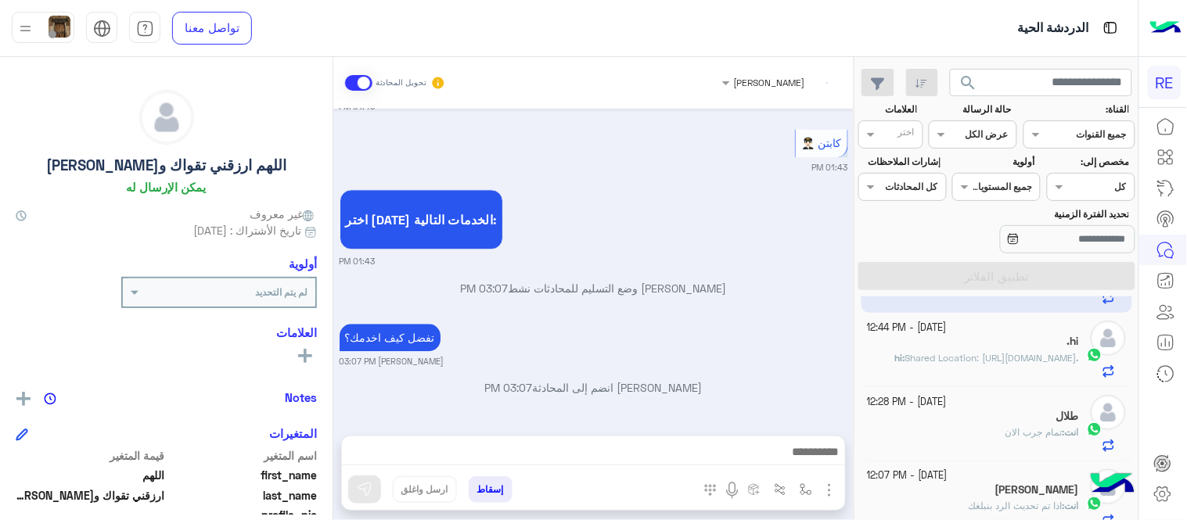
scroll to position [591, 0]
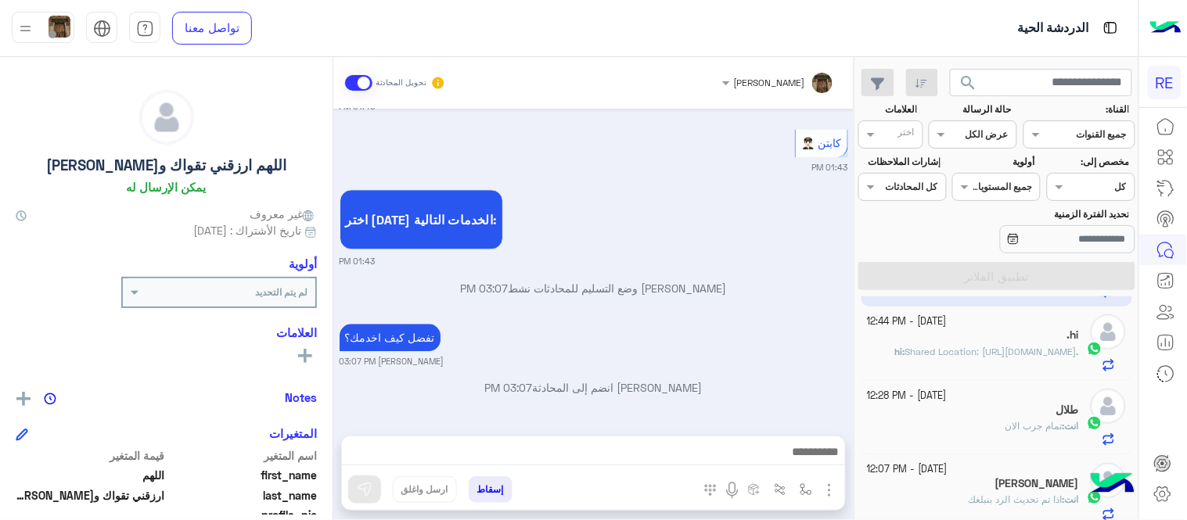
click at [1007, 330] on div ".hi" at bounding box center [973, 337] width 212 height 16
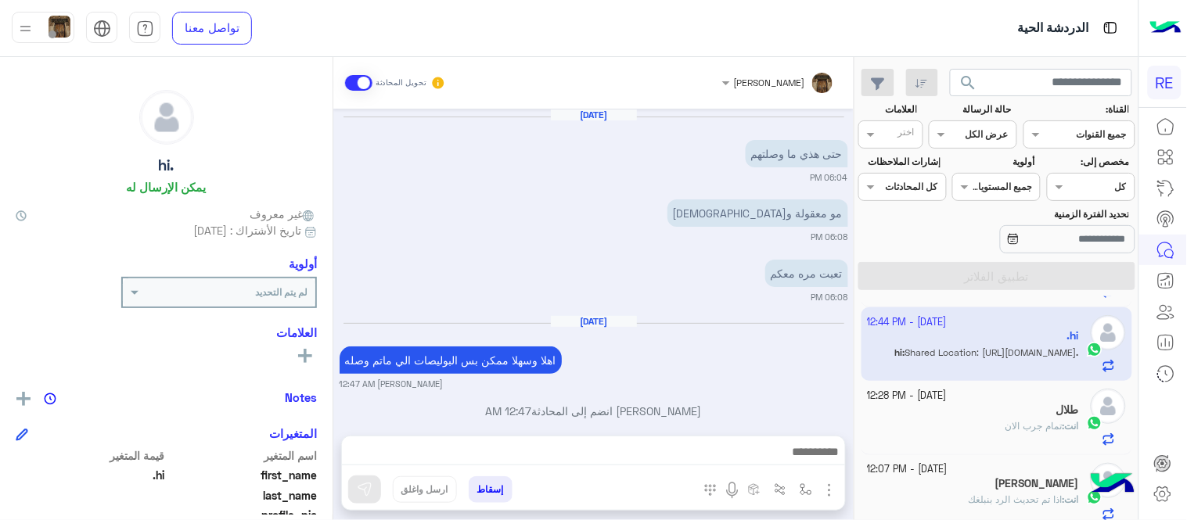
scroll to position [424, 0]
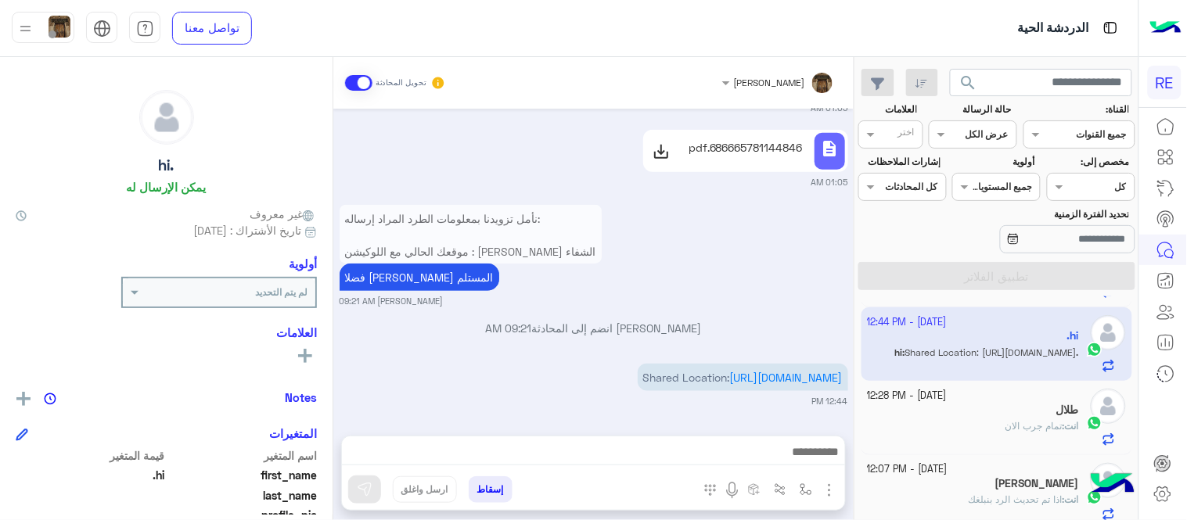
click at [424, 205] on p "نأمل تزويدنا بمعلومات الطرد المراد إرساله: موقعك الحالي مع اللوكيشن : [PERSON_N…" at bounding box center [470, 350] width 262 height 290
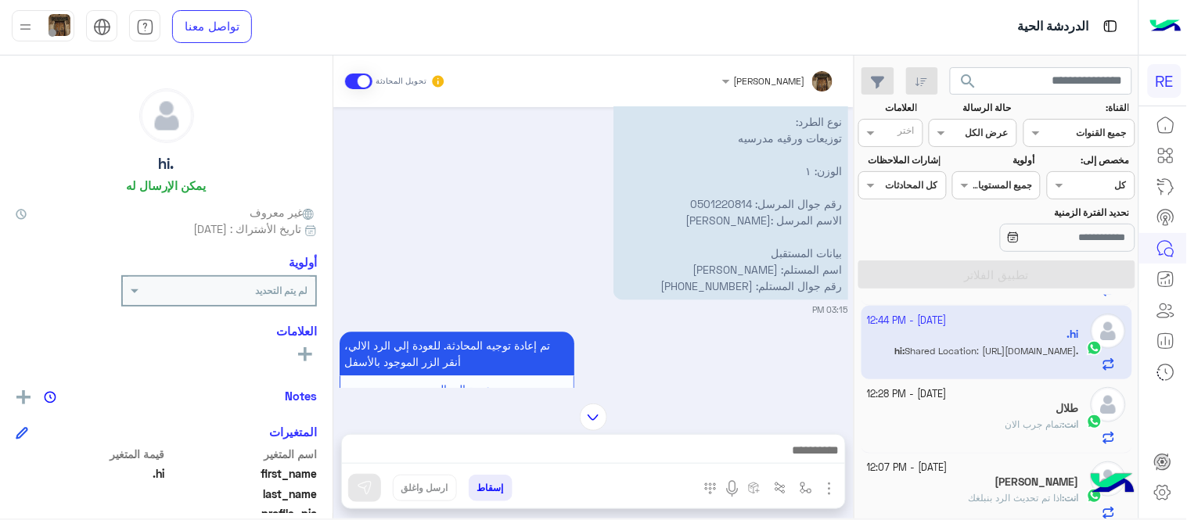
scroll to position [771, 0]
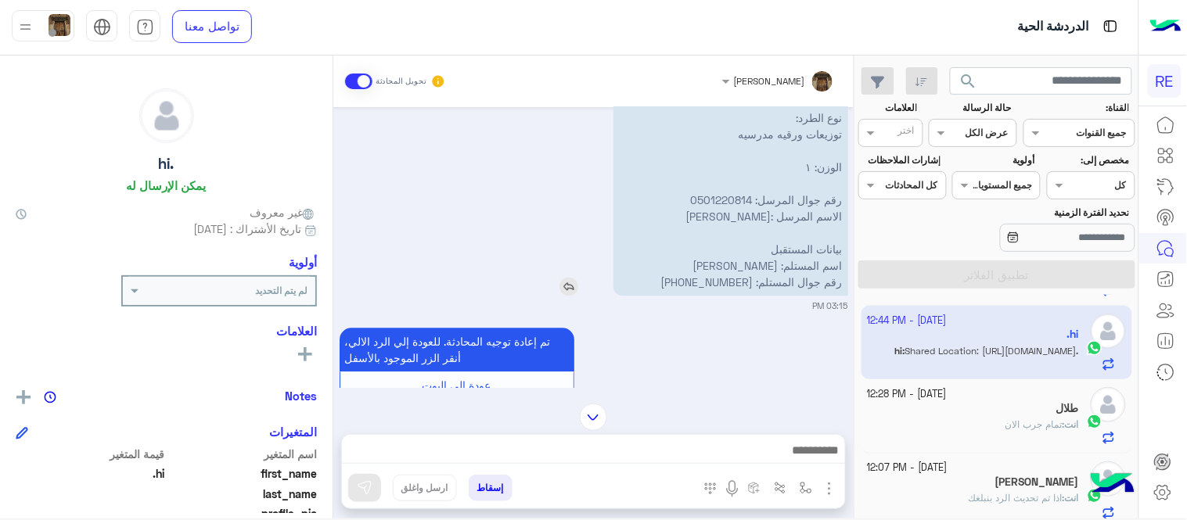
click at [729, 282] on p "نأمل تزويدنا بمعلومات الطرد المراد إرساله: موقعك الحالي مع اللوكيشن : [PERSON_N…" at bounding box center [730, 134] width 235 height 323
drag, startPoint x: 729, startPoint y: 282, endPoint x: 683, endPoint y: 282, distance: 46.2
click at [683, 282] on p "نأمل تزويدنا بمعلومات الطرد المراد إرساله: موقعك الحالي مع اللوكيشن : [PERSON_N…" at bounding box center [730, 134] width 235 height 323
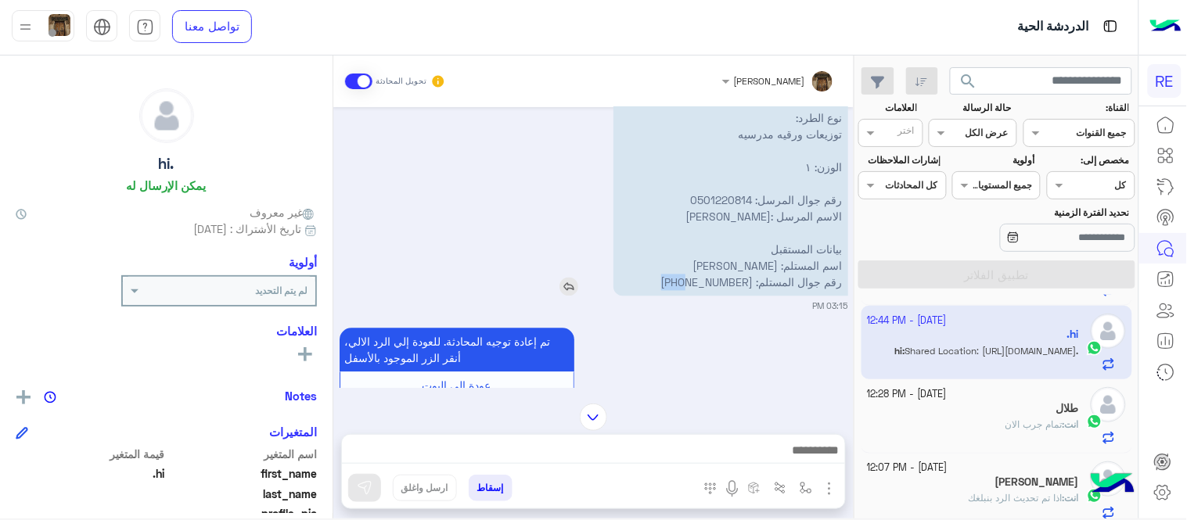
click at [683, 282] on p "نأمل تزويدنا بمعلومات الطرد المراد إرساله: موقعك الحالي مع اللوكيشن : [PERSON_N…" at bounding box center [730, 134] width 235 height 323
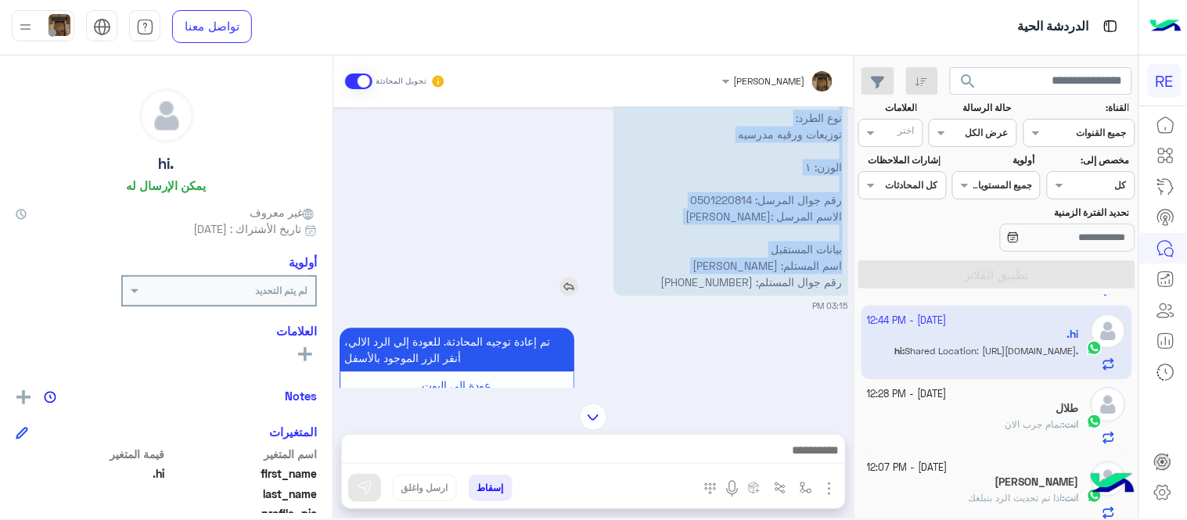
click at [683, 282] on p "نأمل تزويدنا بمعلومات الطرد المراد إرساله: موقعك الحالي مع اللوكيشن : [PERSON_N…" at bounding box center [730, 134] width 235 height 323
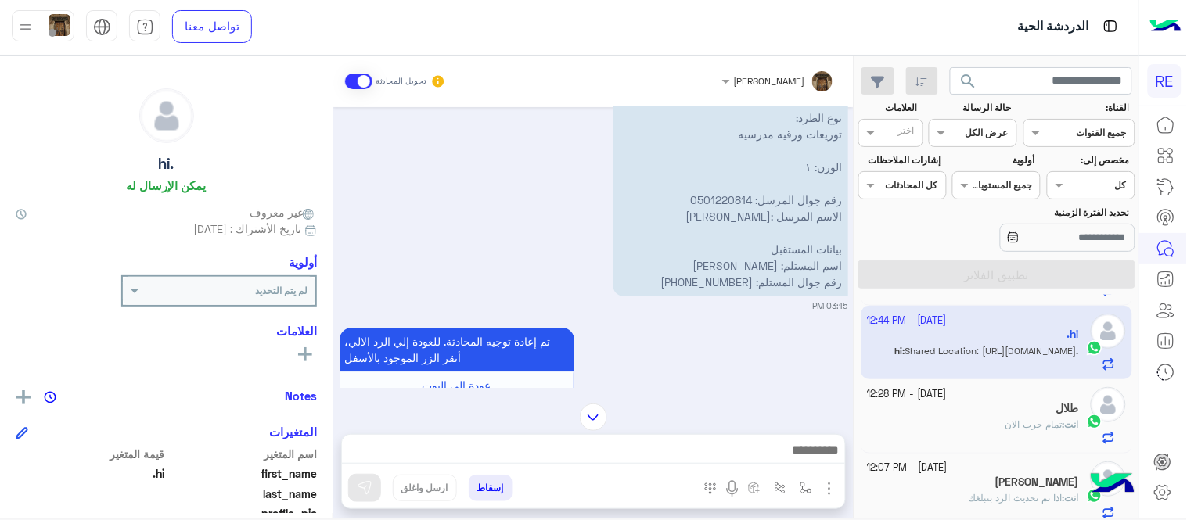
click at [731, 349] on div "تم إعادة توجيه المحادثة. للعودة إلي الرد الالي، أنقر الزر الموجود بالأسفل عودة …" at bounding box center [593, 371] width 508 height 92
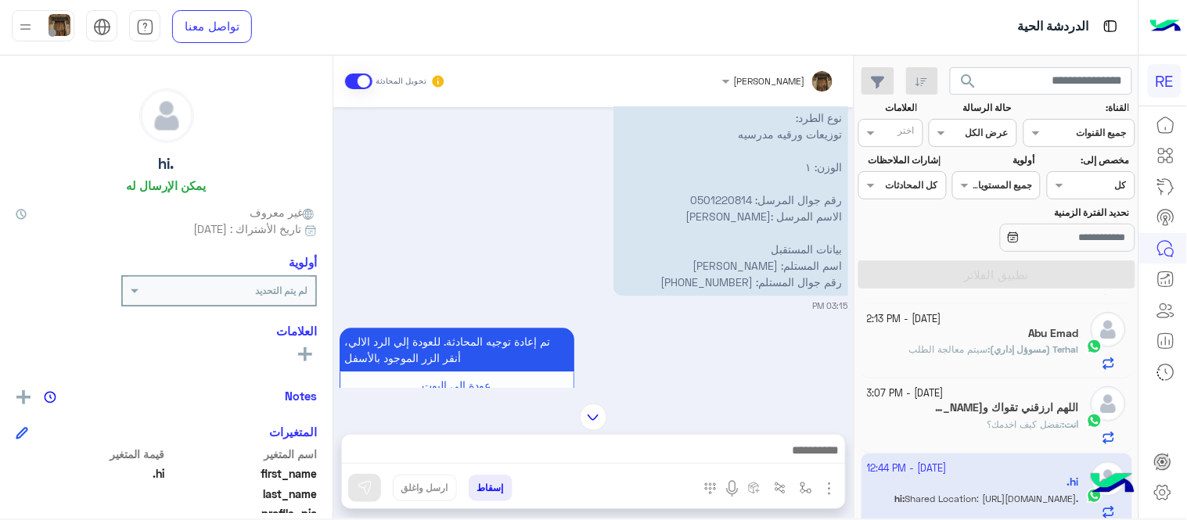
scroll to position [0, 0]
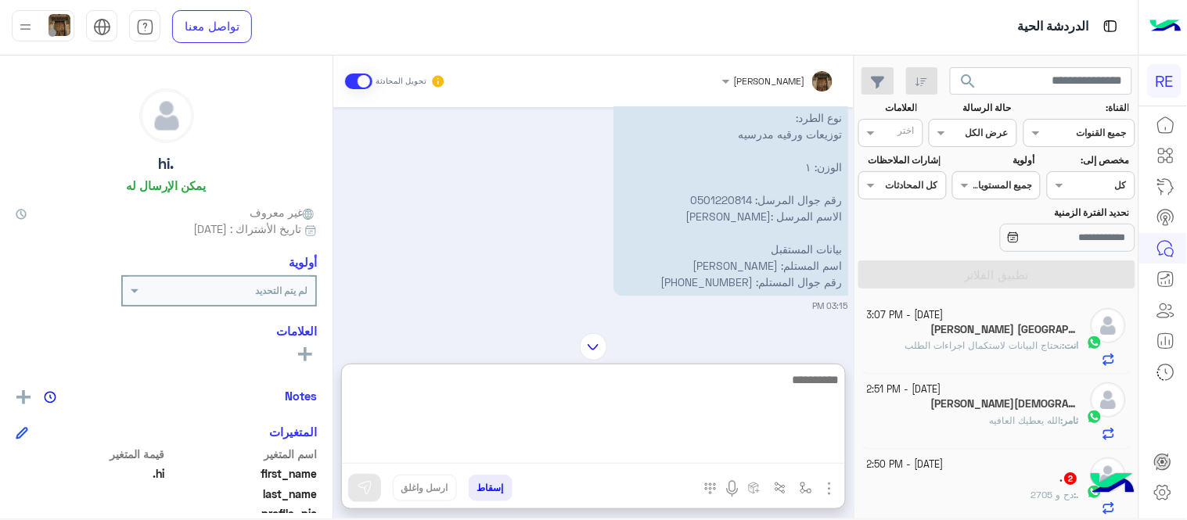
click at [693, 451] on textarea at bounding box center [593, 417] width 503 height 94
type textarea "*"
type textarea "**********"
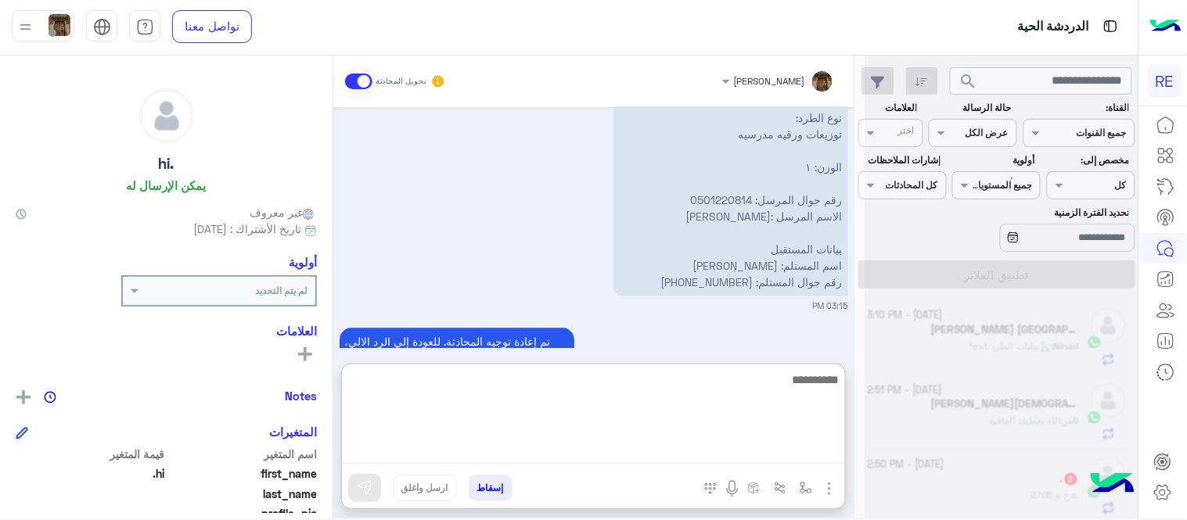
scroll to position [1264, 0]
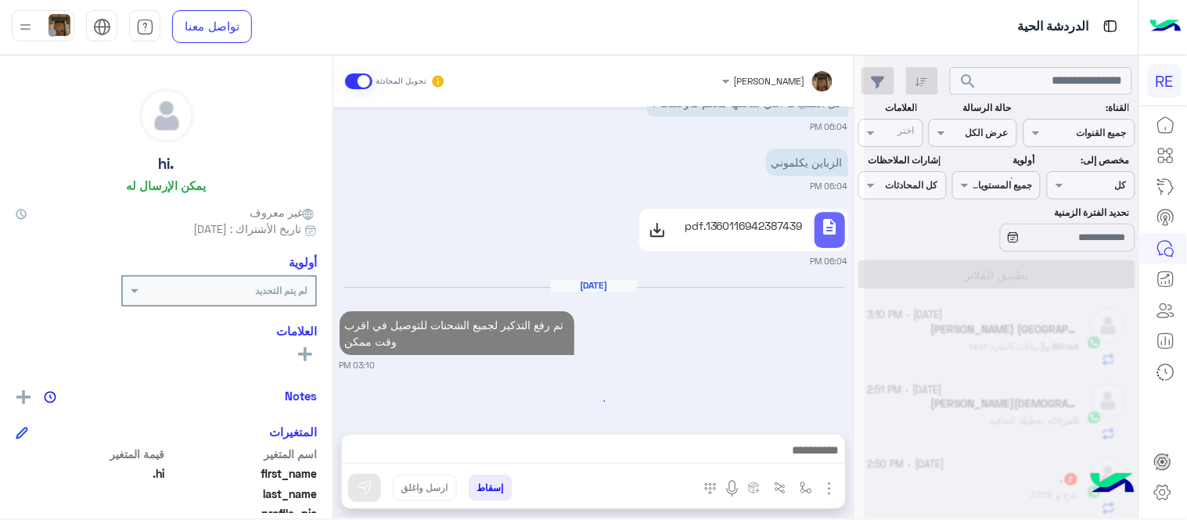
click at [784, 343] on div "[DATE] وعليكم السلام ،كيف اقدر اساعدك اهلًا بك في تطبيق رحلة 👋 Welcome to Rehla…" at bounding box center [593, 262] width 520 height 311
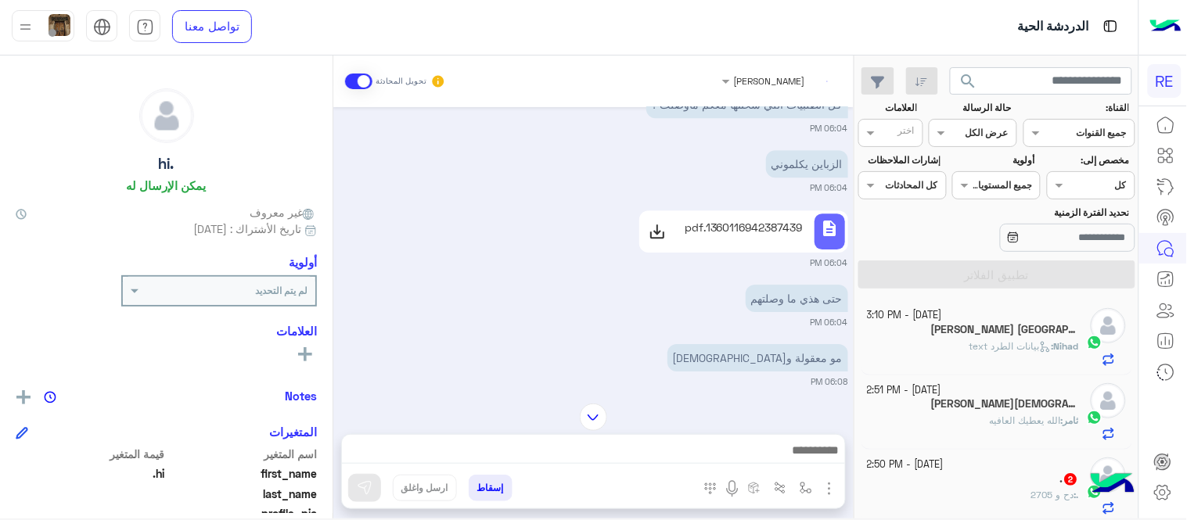
scroll to position [1839, 0]
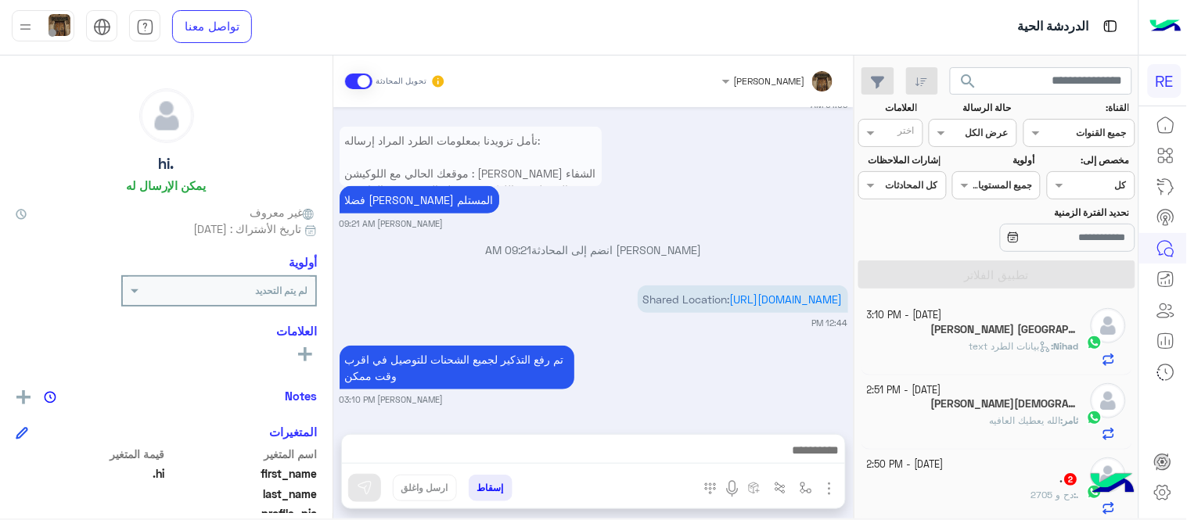
click at [856, 311] on div "[DATE] - 3:10 PM [PERSON_NAME] Almakki 1 Nihad : بيانات الطرد text [DATE] - 2:5…" at bounding box center [996, 410] width 283 height 230
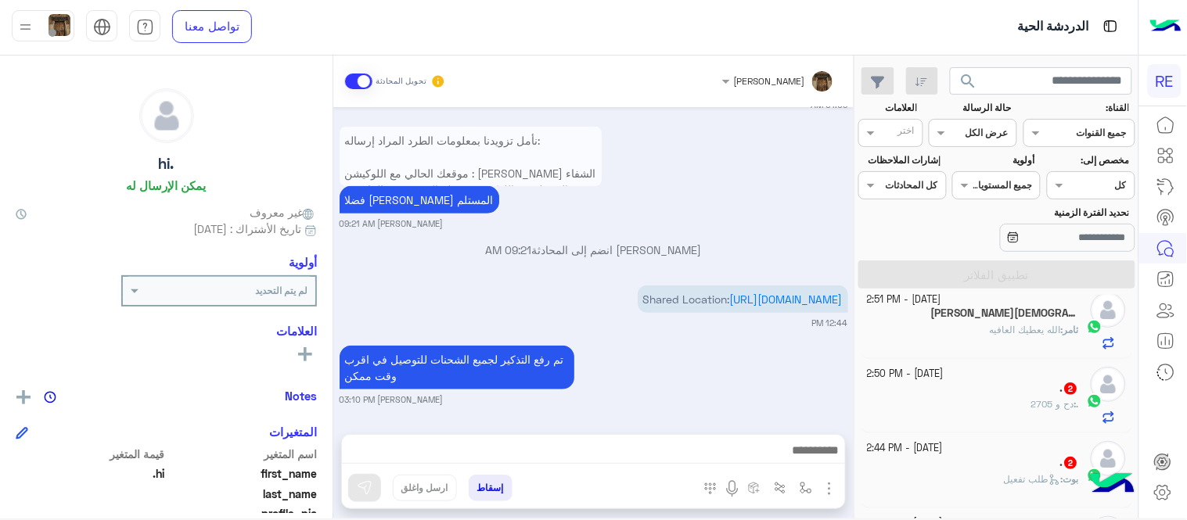
scroll to position [113, 0]
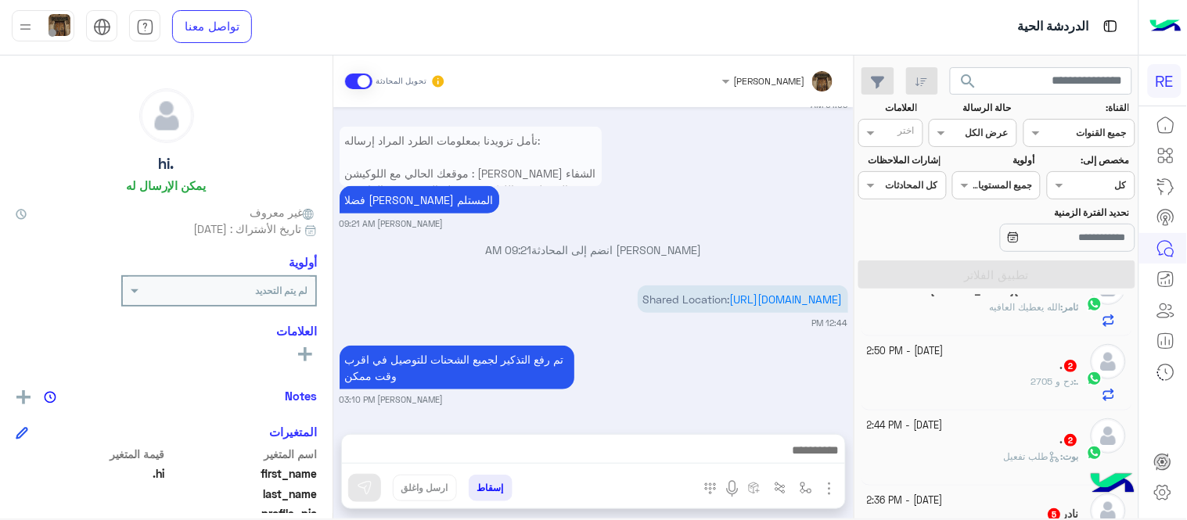
click at [976, 386] on div ". : دح و 2705" at bounding box center [973, 388] width 212 height 27
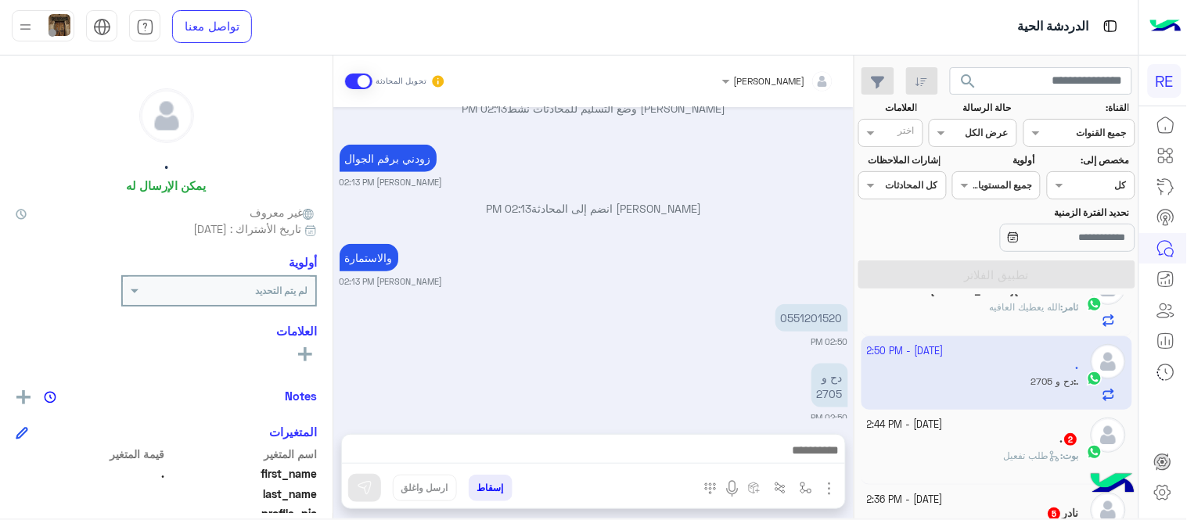
scroll to position [343, 0]
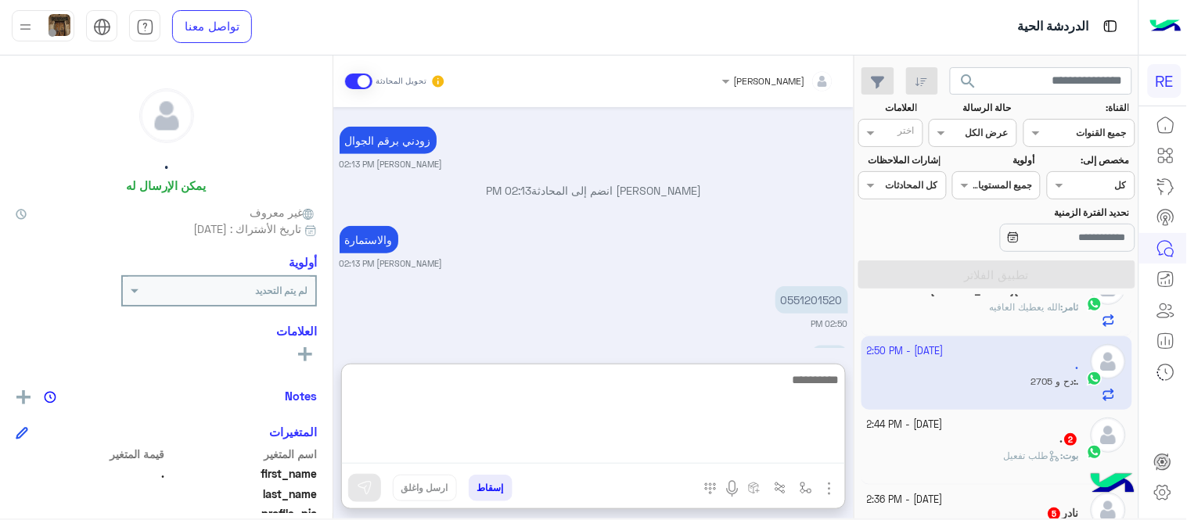
click at [512, 446] on textarea at bounding box center [593, 417] width 503 height 94
type textarea "**********"
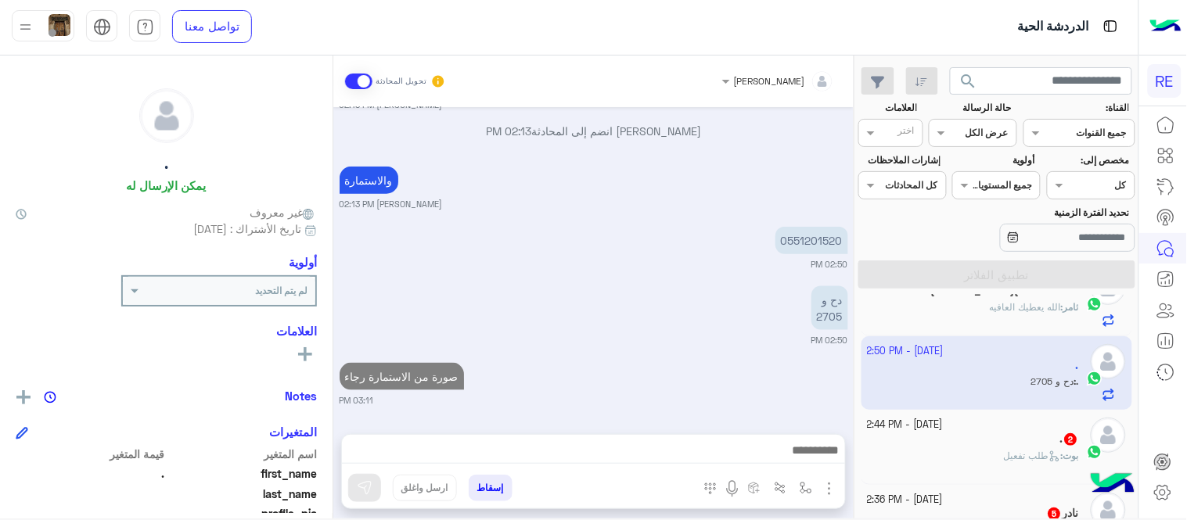
scroll to position [402, 0]
click at [718, 339] on div "[DATE] اختر [DATE] الخدمات التالية: 01:50 PM تعديل البيانات 01:51 PM من فضلك ار…" at bounding box center [593, 262] width 520 height 311
click at [957, 434] on div ". 2" at bounding box center [973, 441] width 212 height 16
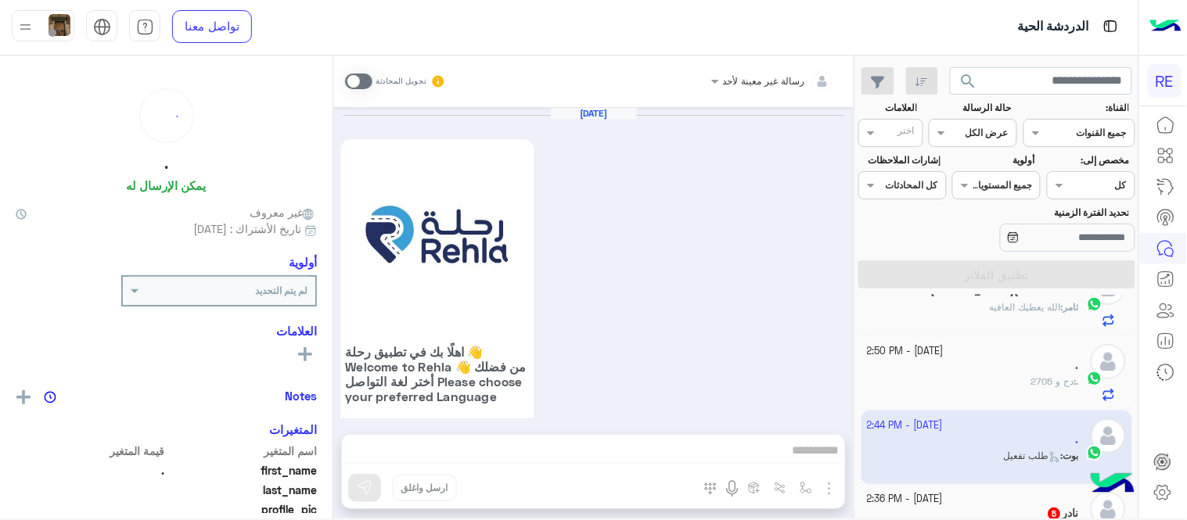
scroll to position [1492, 0]
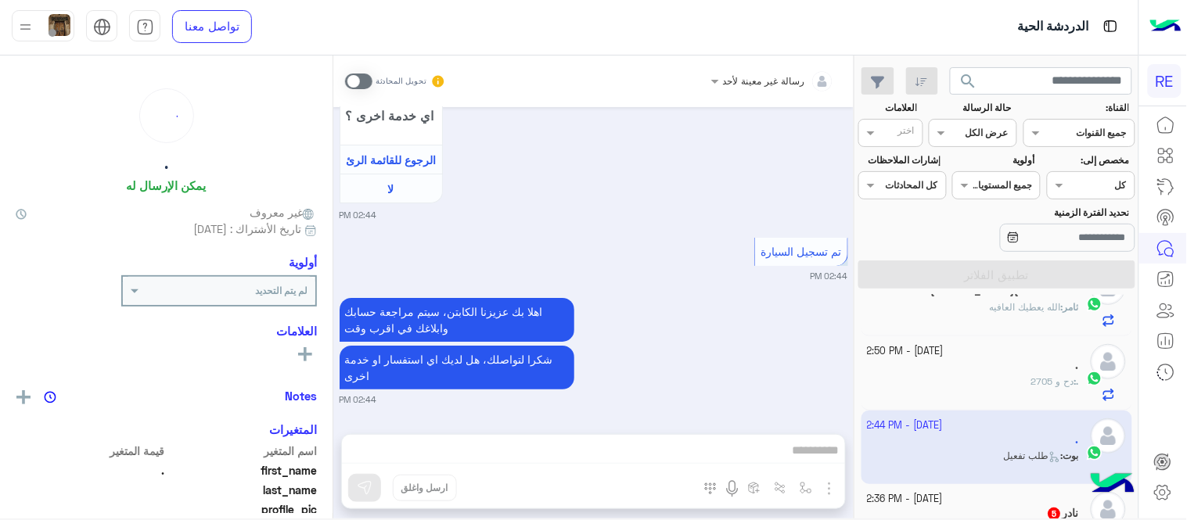
click at [364, 80] on span at bounding box center [358, 82] width 27 height 16
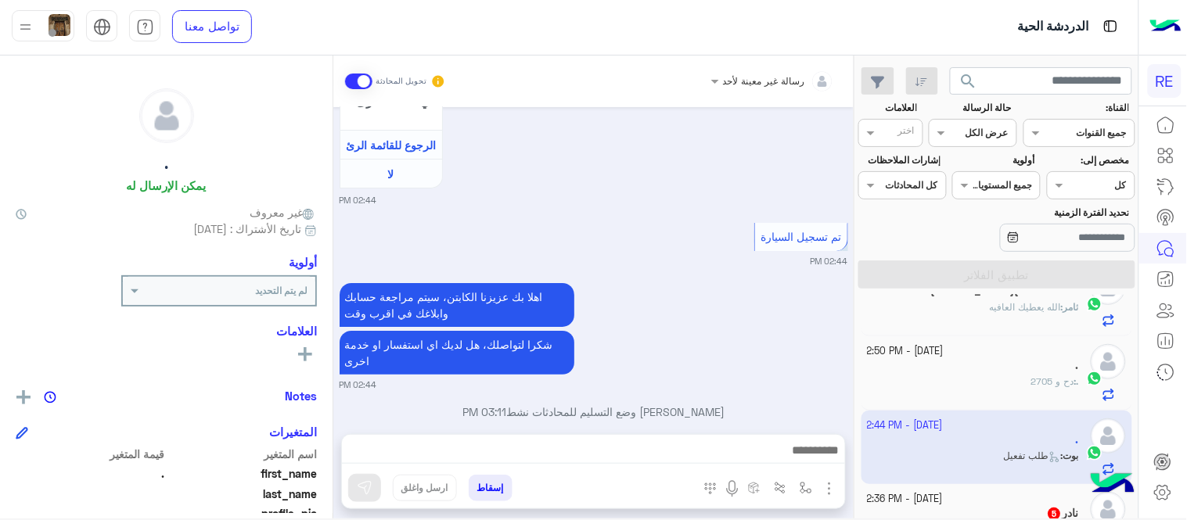
scroll to position [1533, 0]
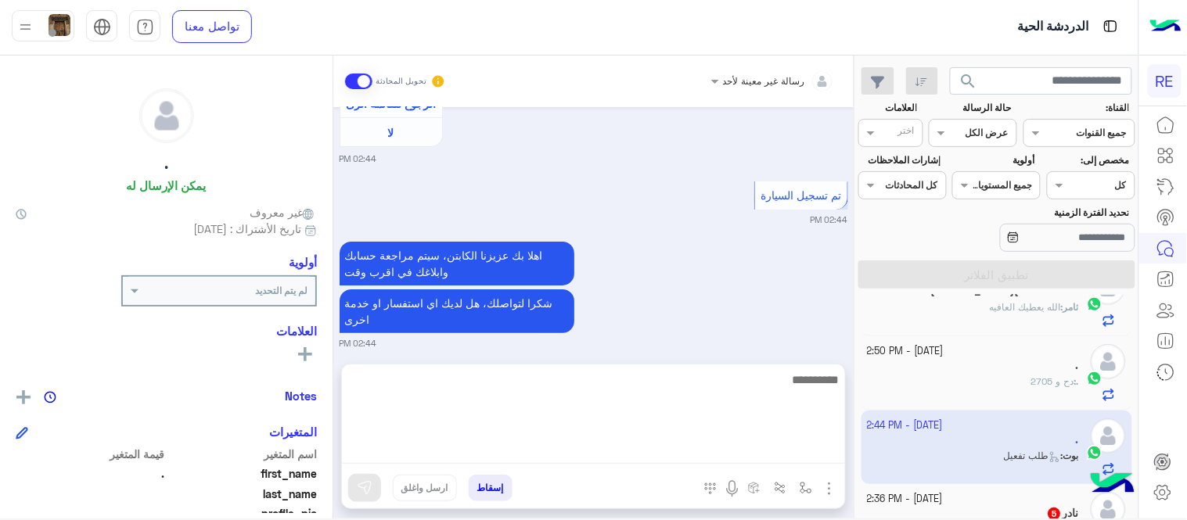
click at [667, 446] on textarea at bounding box center [593, 417] width 503 height 94
type textarea "**********"
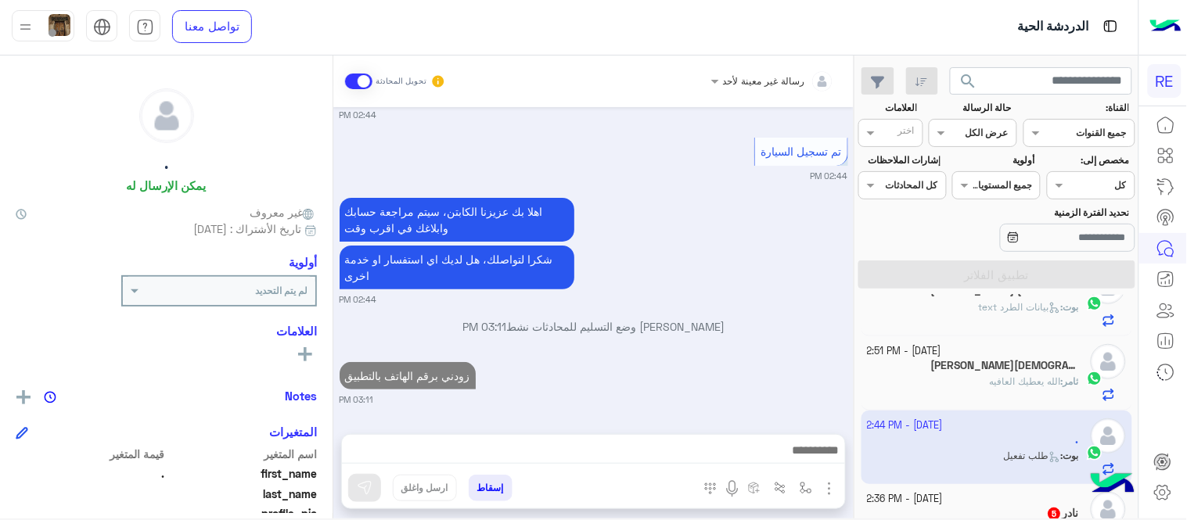
scroll to position [1592, 0]
click at [757, 299] on div "[DATE] اهلًا بك في تطبيق رحلة 👋 Welcome to [GEOGRAPHIC_DATA] 👋 من فضلك أختر لغة…" at bounding box center [593, 262] width 520 height 311
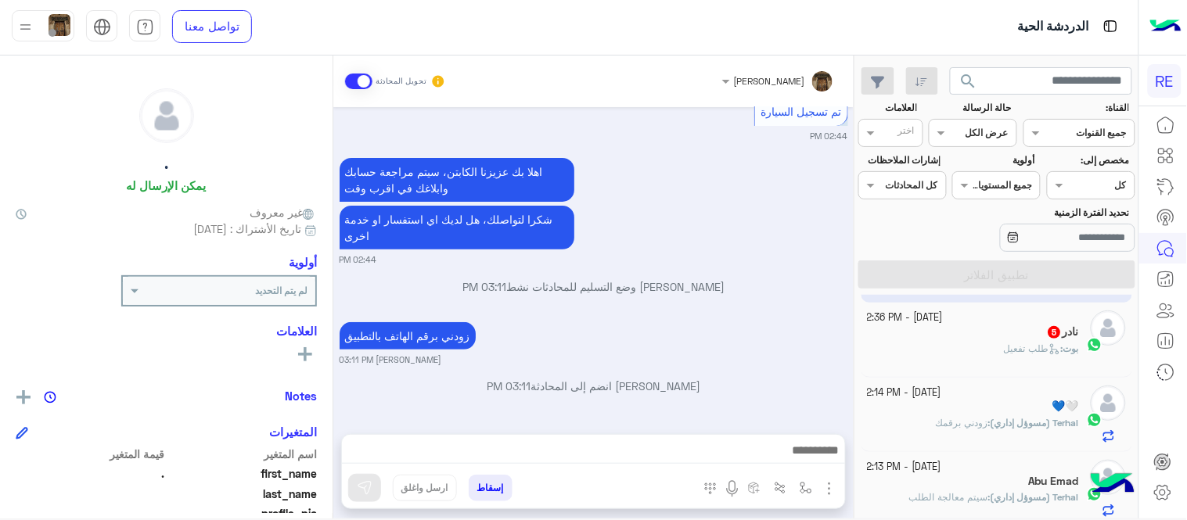
scroll to position [307, 0]
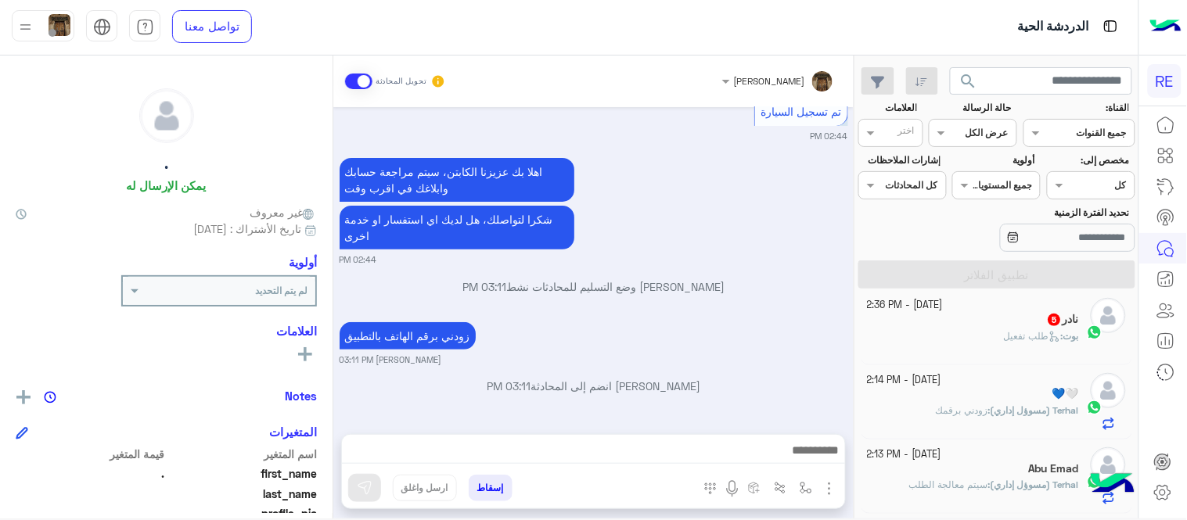
click at [940, 333] on div "بوت : طلب تفعيل" at bounding box center [973, 342] width 212 height 27
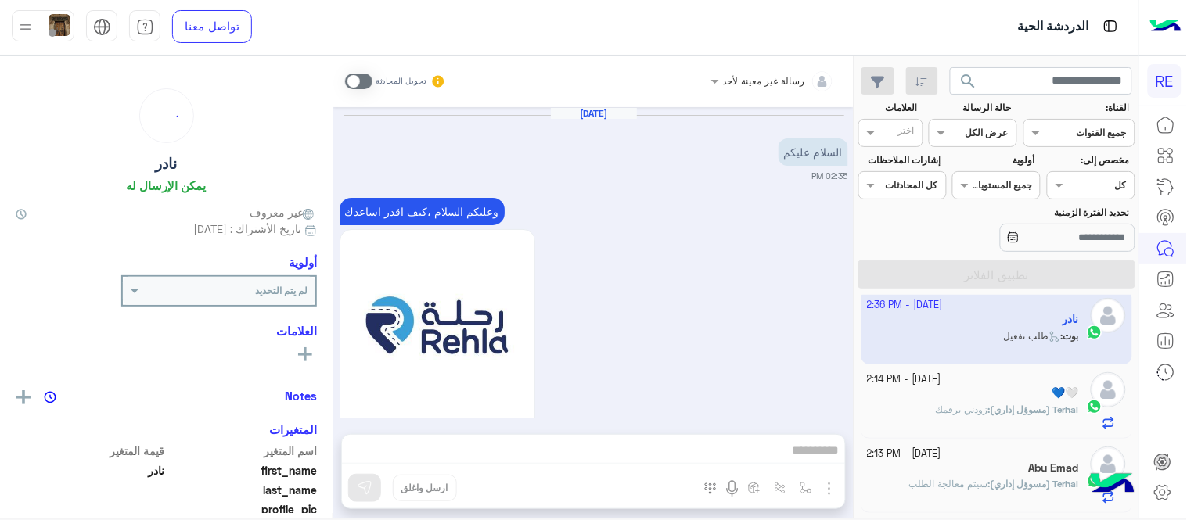
scroll to position [1543, 0]
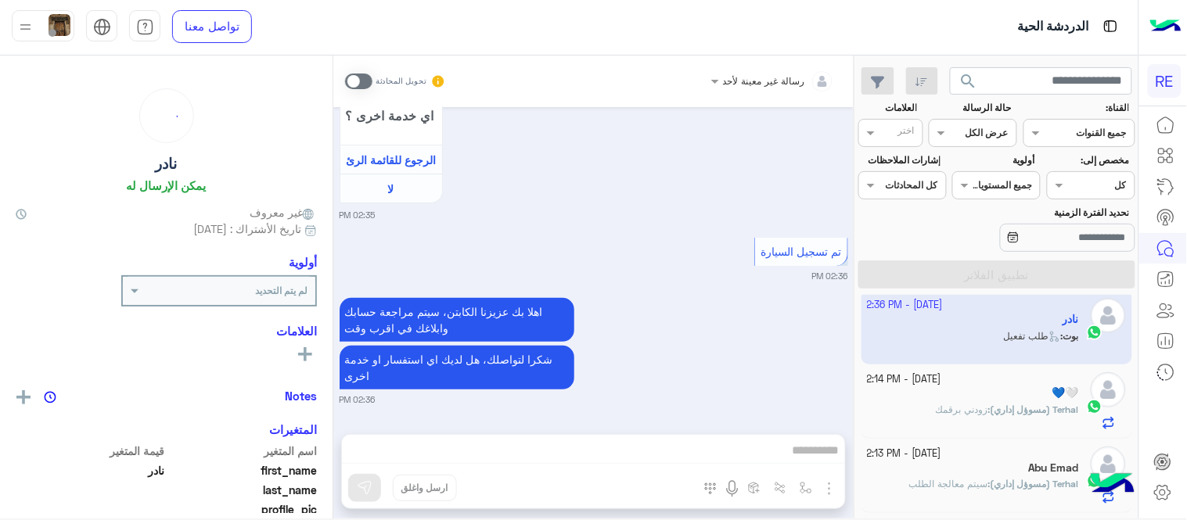
click at [352, 82] on span at bounding box center [358, 82] width 27 height 16
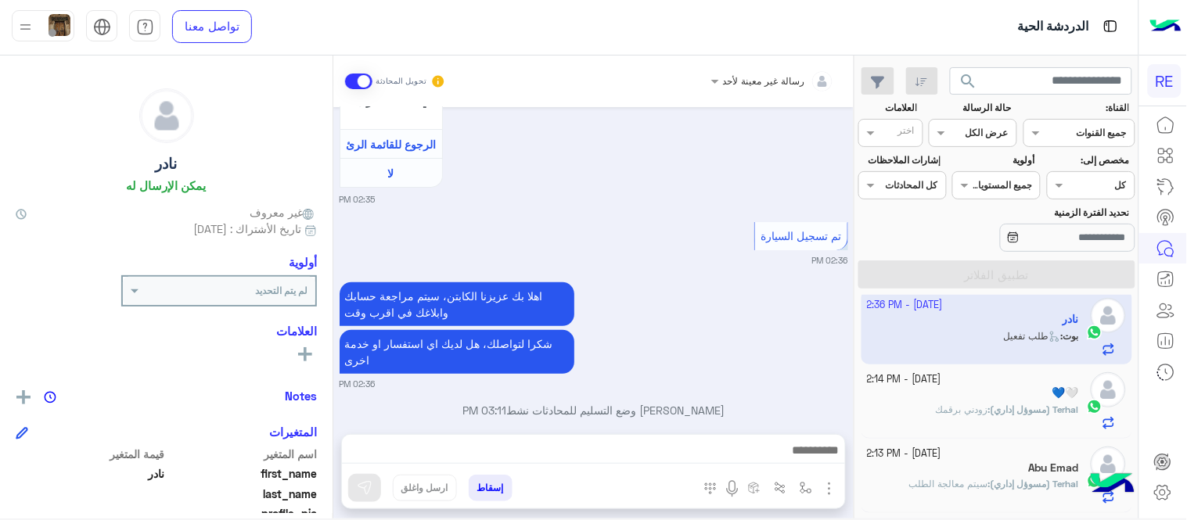
scroll to position [1583, 0]
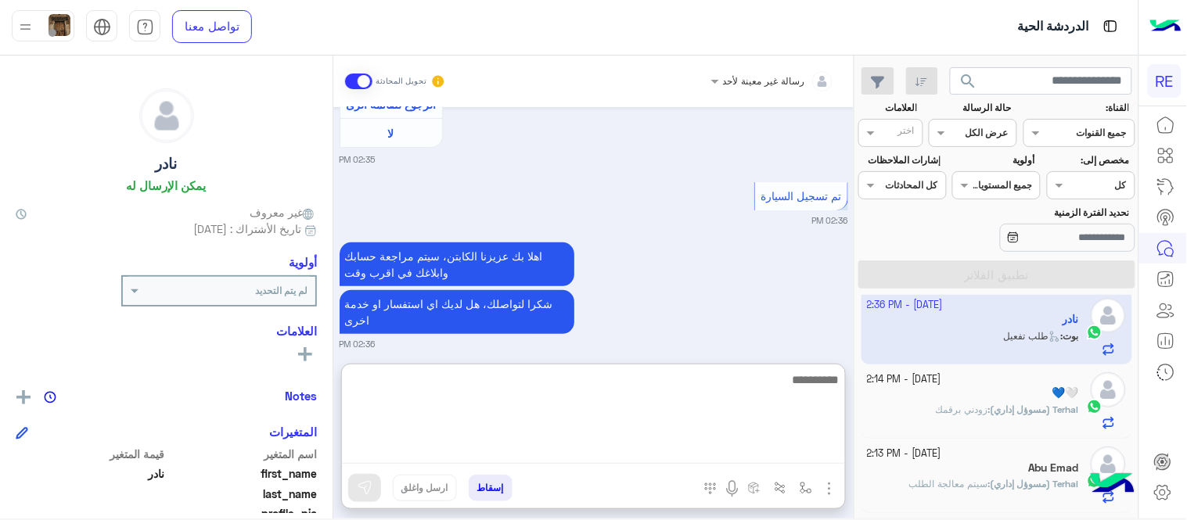
click at [663, 454] on textarea at bounding box center [593, 417] width 503 height 94
type textarea "**********"
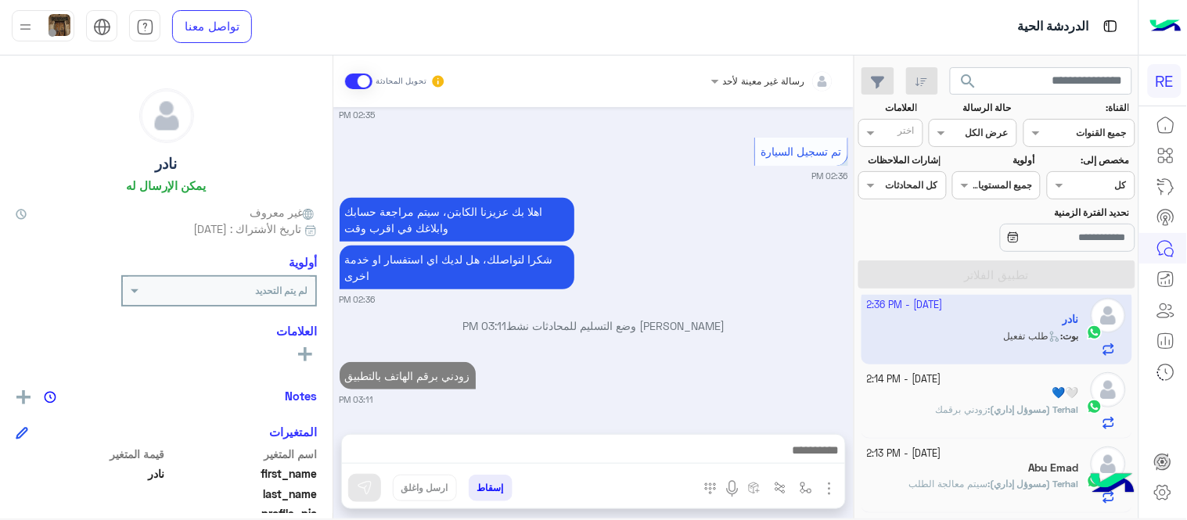
scroll to position [1643, 0]
click at [725, 307] on div "[DATE] السلام عليكم 02:35 PM وعليكم السلام ،كيف اقدر اساعدك اهلًا بك في تطبيق ر…" at bounding box center [593, 262] width 520 height 311
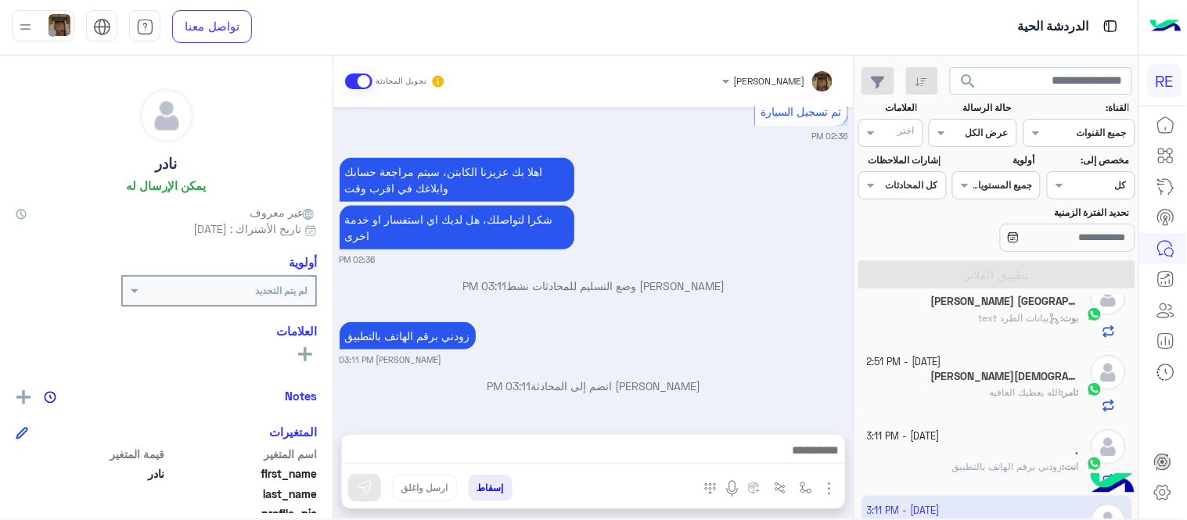
scroll to position [0, 0]
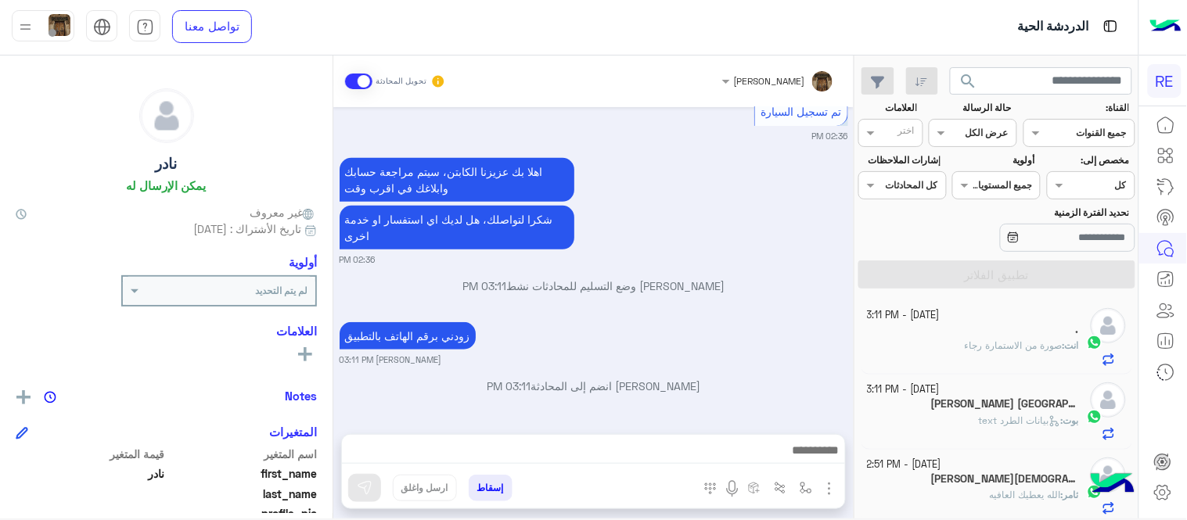
click at [1074, 422] on span "بوت" at bounding box center [1071, 421] width 16 height 12
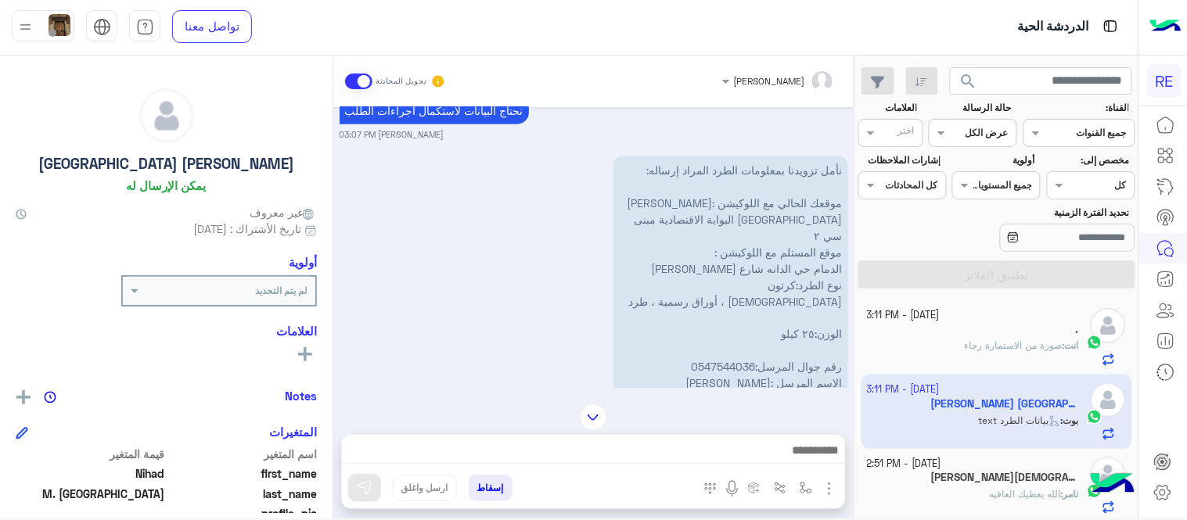
scroll to position [519, 0]
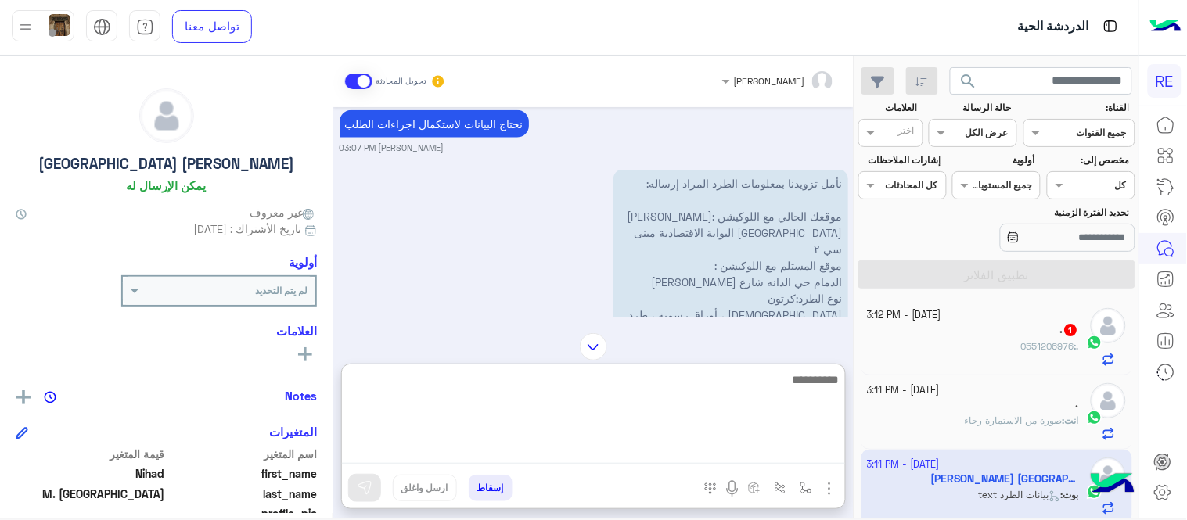
click at [614, 461] on textarea at bounding box center [593, 417] width 503 height 94
type textarea "**********"
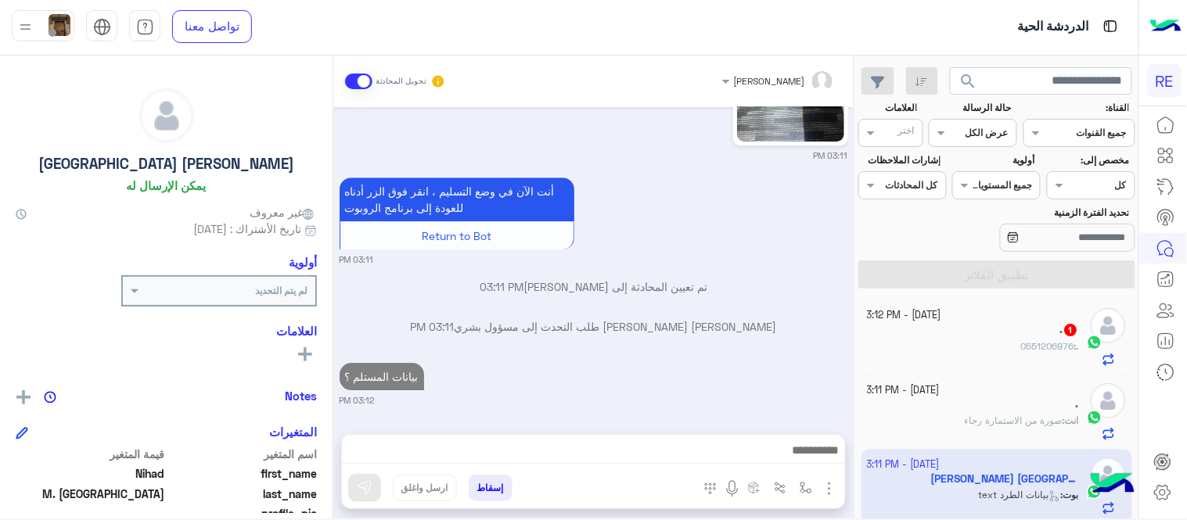
click at [505, 286] on div "[DATE] من ٢٠ إلى ٢٥ 12:48 PM تمام السعر بيكون 99 ريال الاستلام والتوصيل من البا…" at bounding box center [593, 262] width 520 height 311
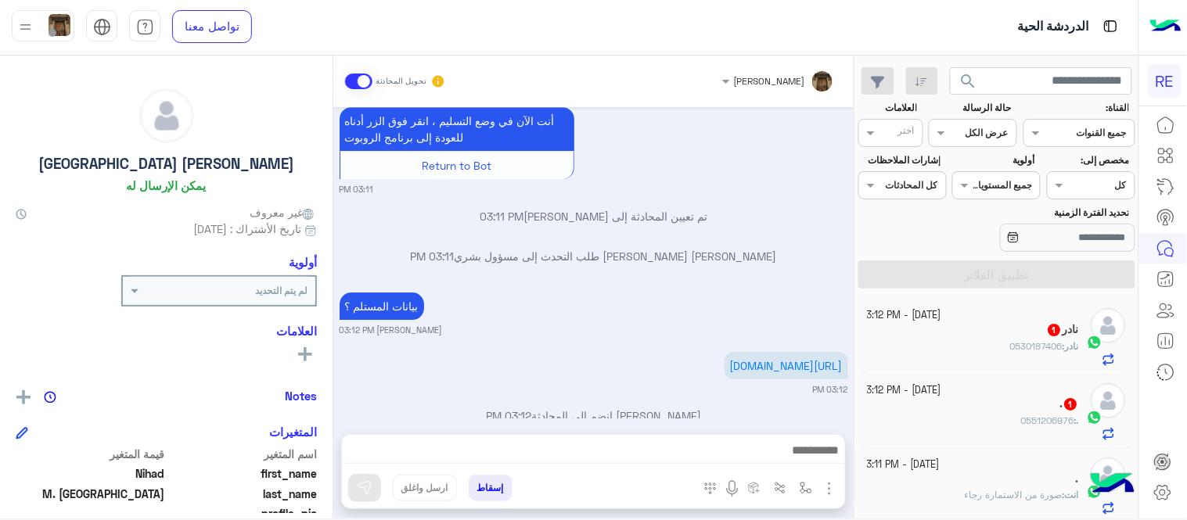
scroll to position [1237, 0]
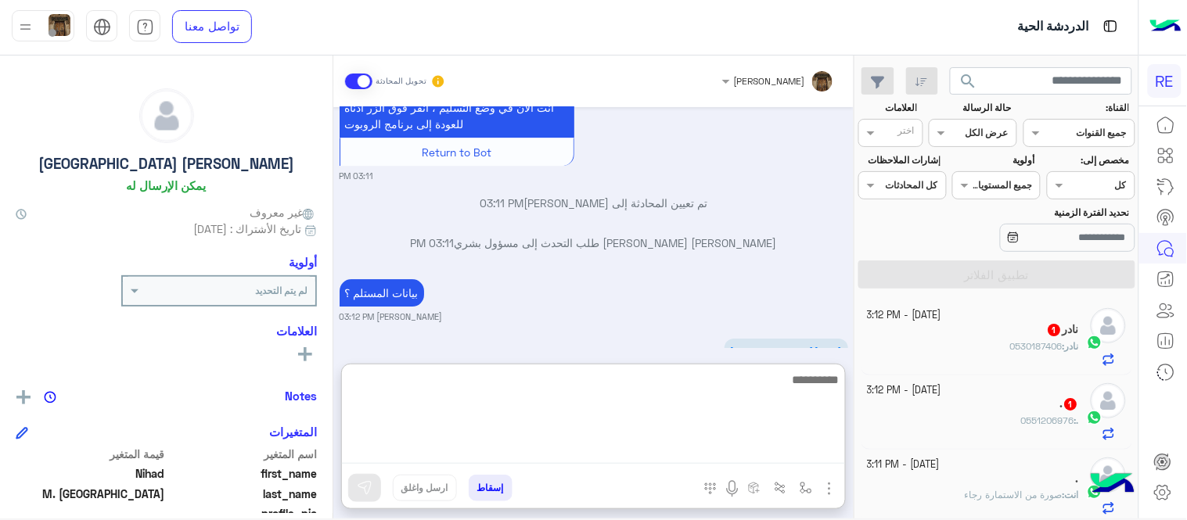
click at [537, 451] on textarea at bounding box center [593, 417] width 503 height 94
type textarea "****"
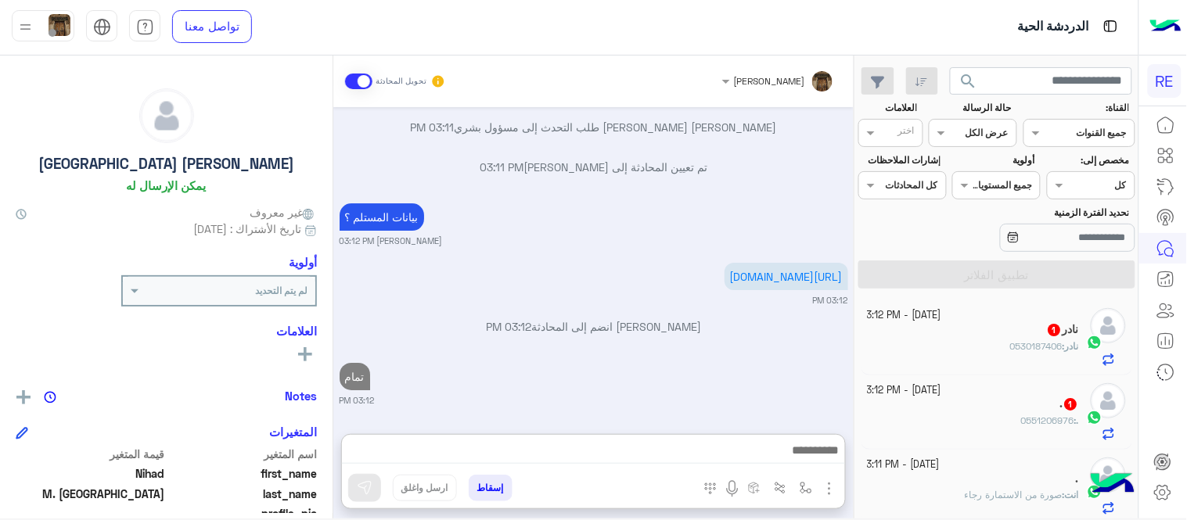
click at [415, 324] on div "[DATE] من ٢٠ إلى ٢٥ 12:48 PM تمام السعر بيكون 99 ريال الاستلام والتوصيل من البا…" at bounding box center [593, 262] width 520 height 311
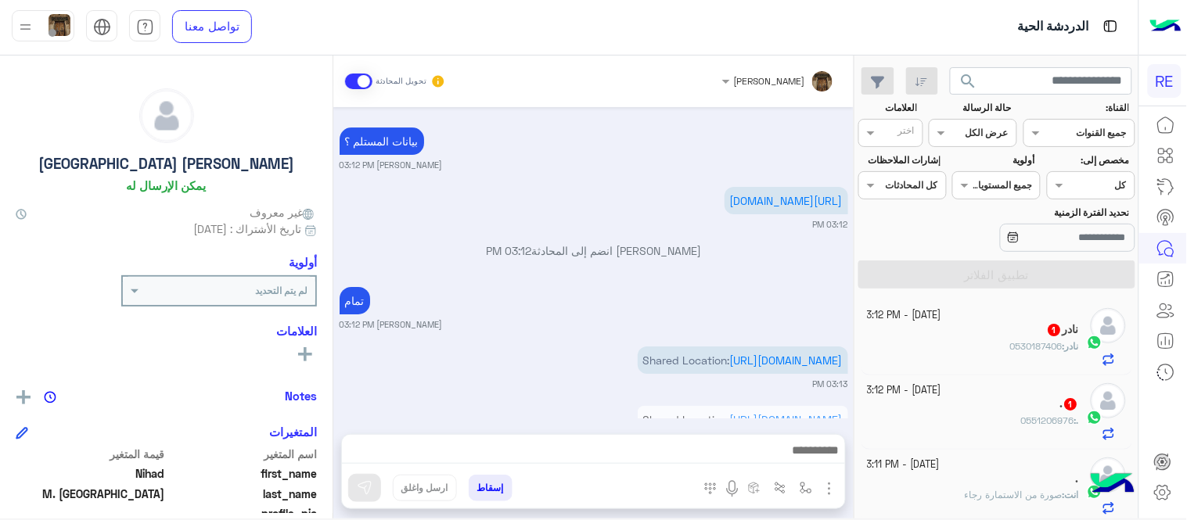
scroll to position [1492, 0]
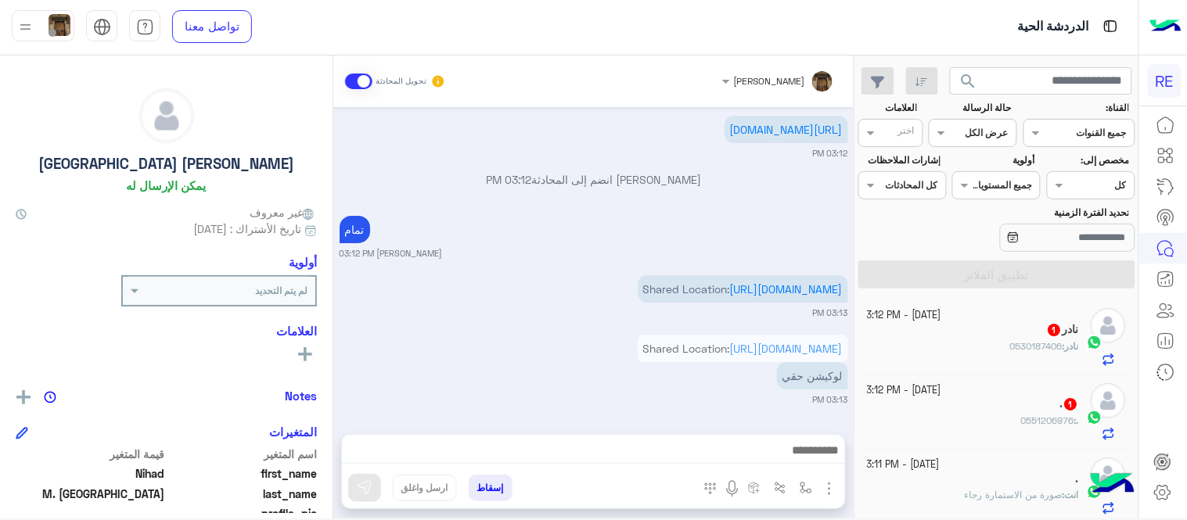
click at [637, 343] on p "Shared Location: [URL][DOMAIN_NAME]" at bounding box center [742, 348] width 210 height 27
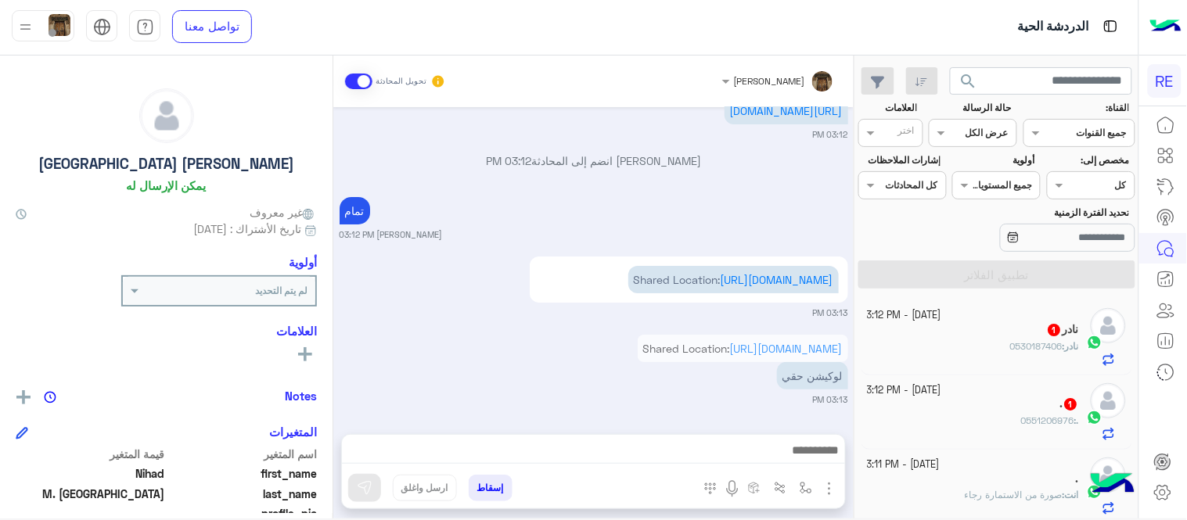
click at [468, 406] on div "Shared Location: [URL][DOMAIN_NAME] لوكيشن حقي 03:13 PM" at bounding box center [593, 368] width 508 height 75
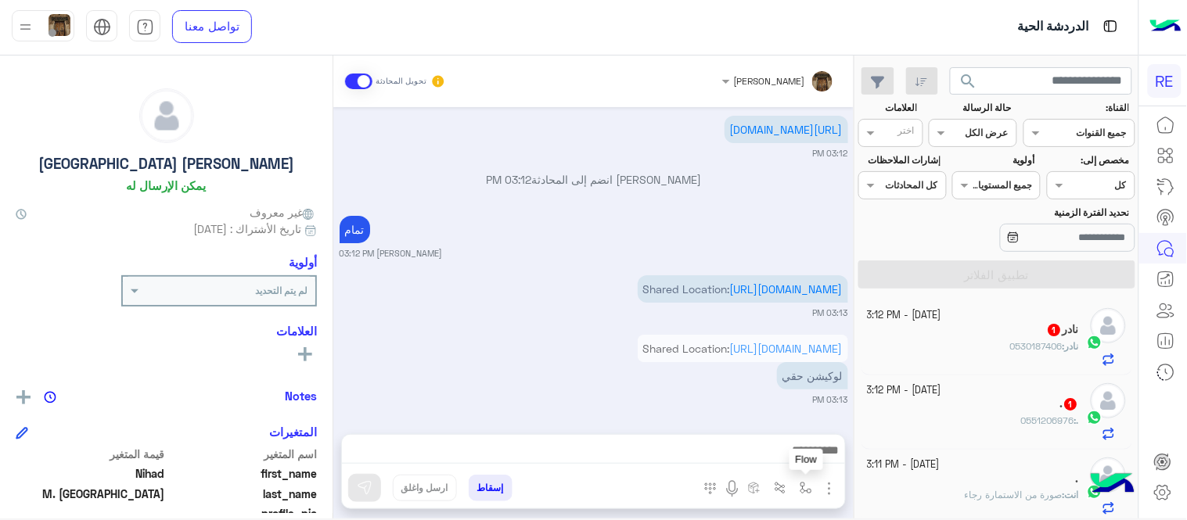
click at [802, 483] on img "button" at bounding box center [805, 488] width 13 height 13
click at [827, 483] on img "button" at bounding box center [829, 488] width 19 height 19
click at [782, 420] on span "المرفقات" at bounding box center [790, 424] width 47 height 18
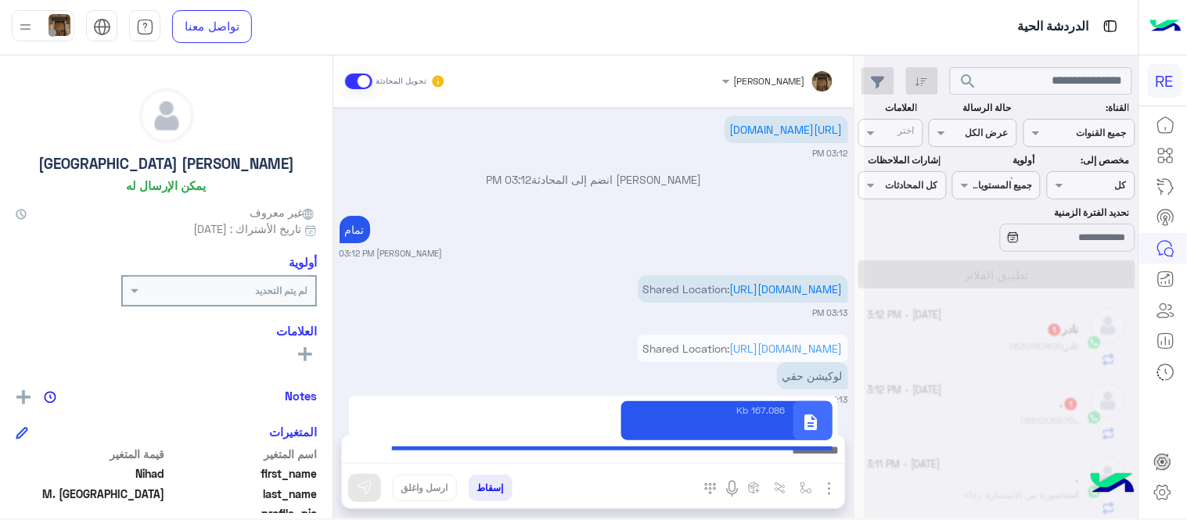
type textarea "**********"
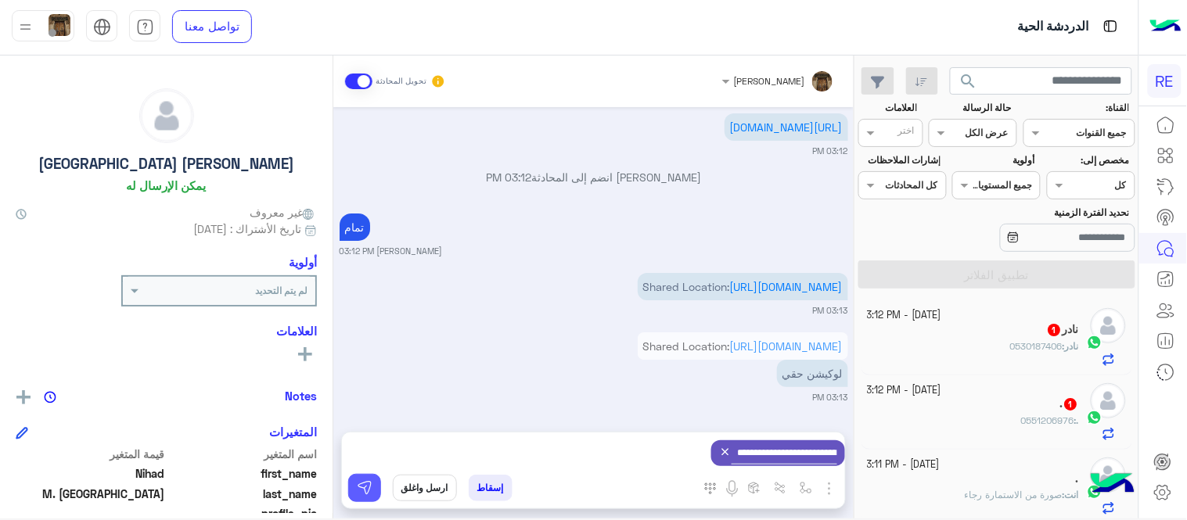
click at [363, 493] on img at bounding box center [365, 488] width 16 height 16
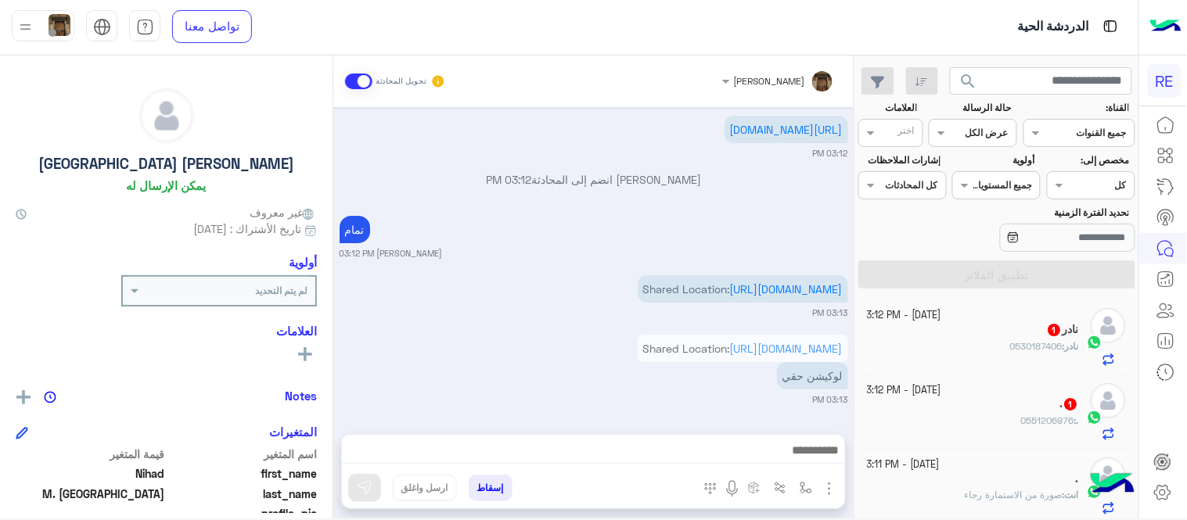
scroll to position [1488, 0]
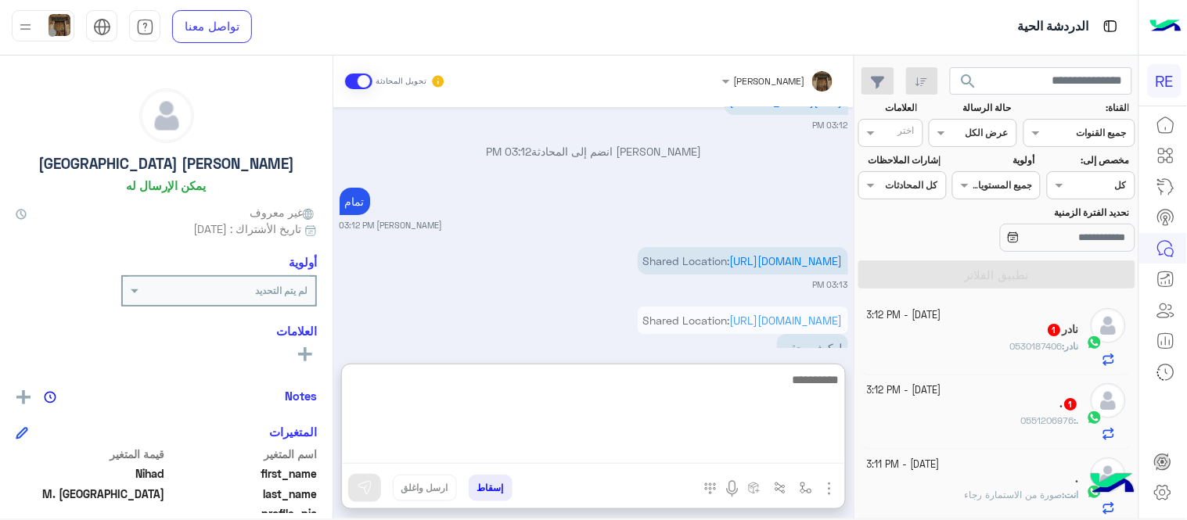
click at [651, 443] on textarea at bounding box center [593, 417] width 503 height 94
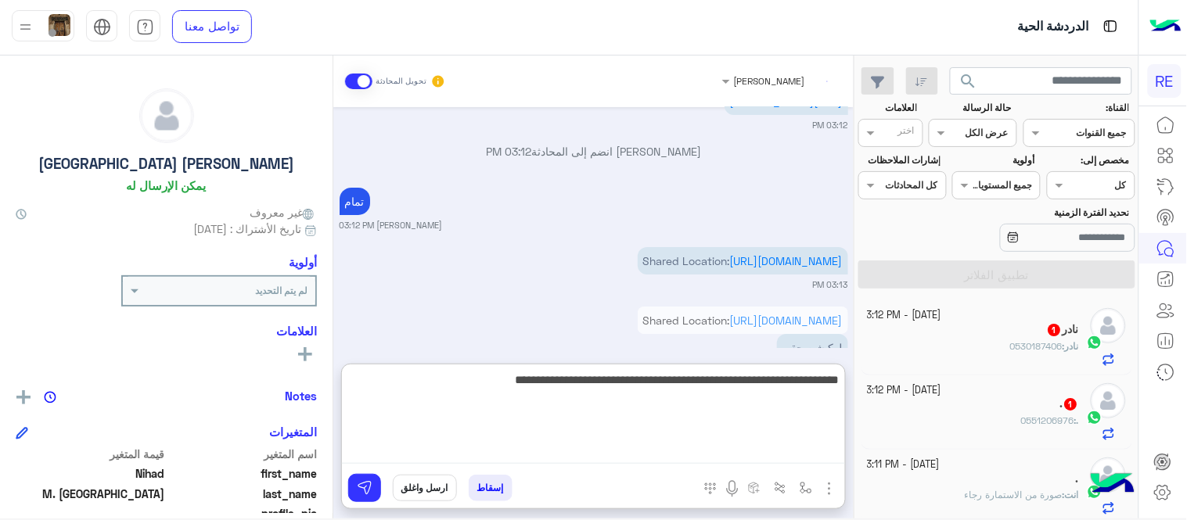
scroll to position [1638, 0]
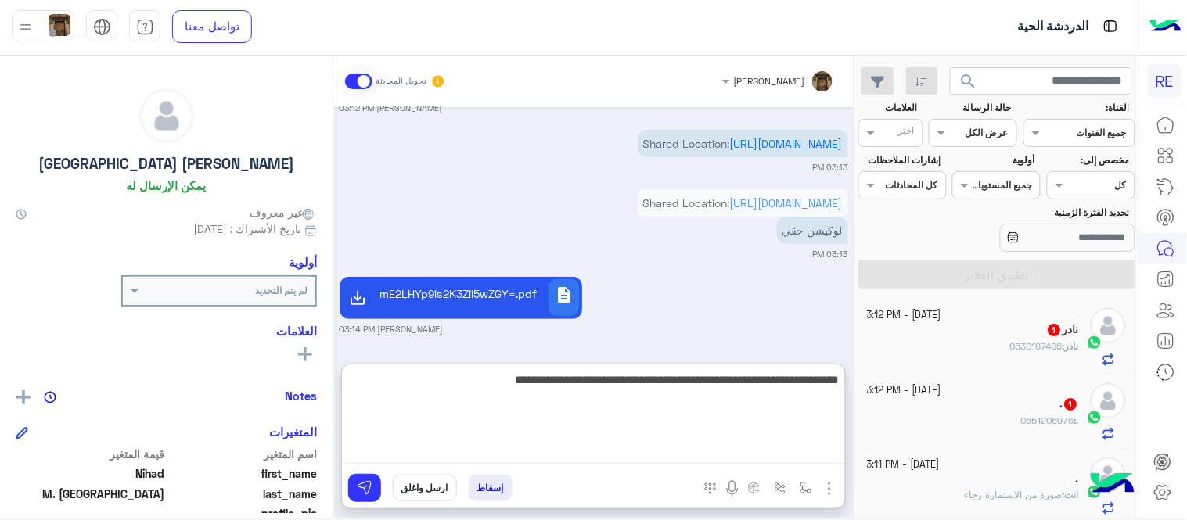
click at [713, 383] on textarea "**********" at bounding box center [593, 417] width 503 height 94
type textarea "**********"
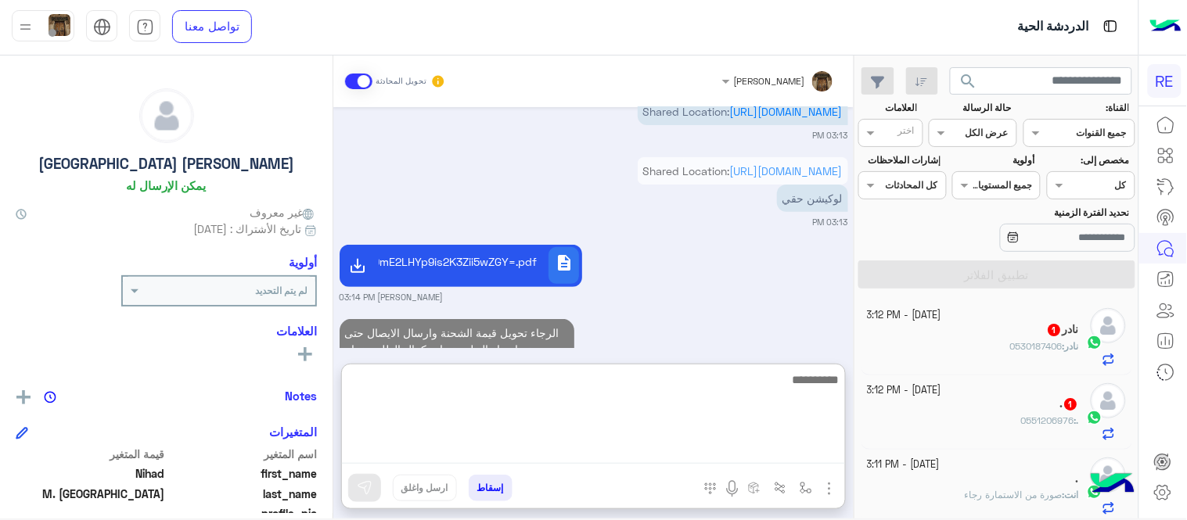
scroll to position [1714, 0]
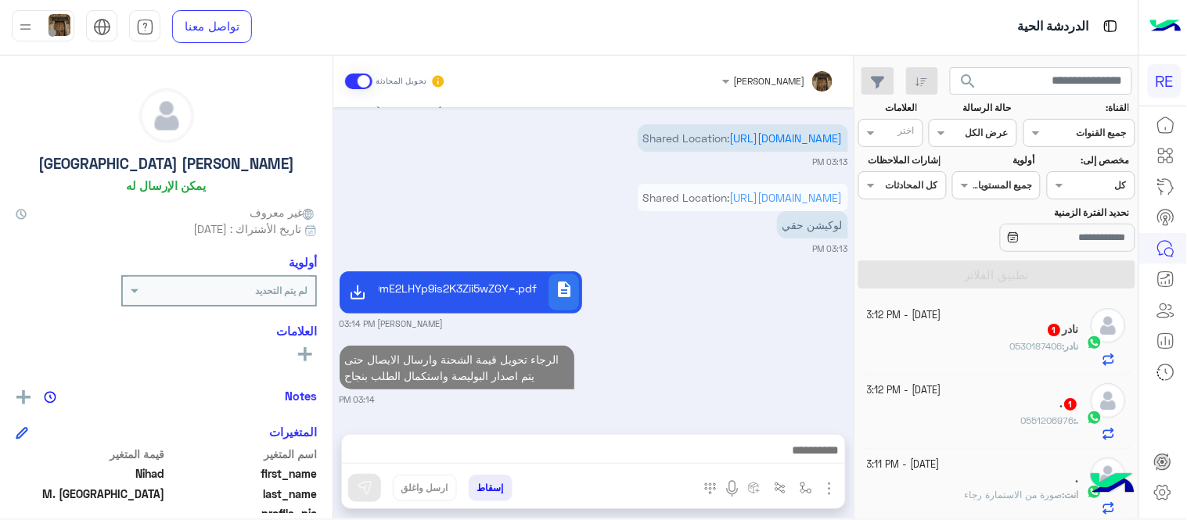
click at [785, 246] on div "[DATE] من ٢٠ إلى ٢٥ 12:48 PM تمام السعر بيكون 99 ريال الاستلام والتوصيل من البا…" at bounding box center [593, 262] width 520 height 311
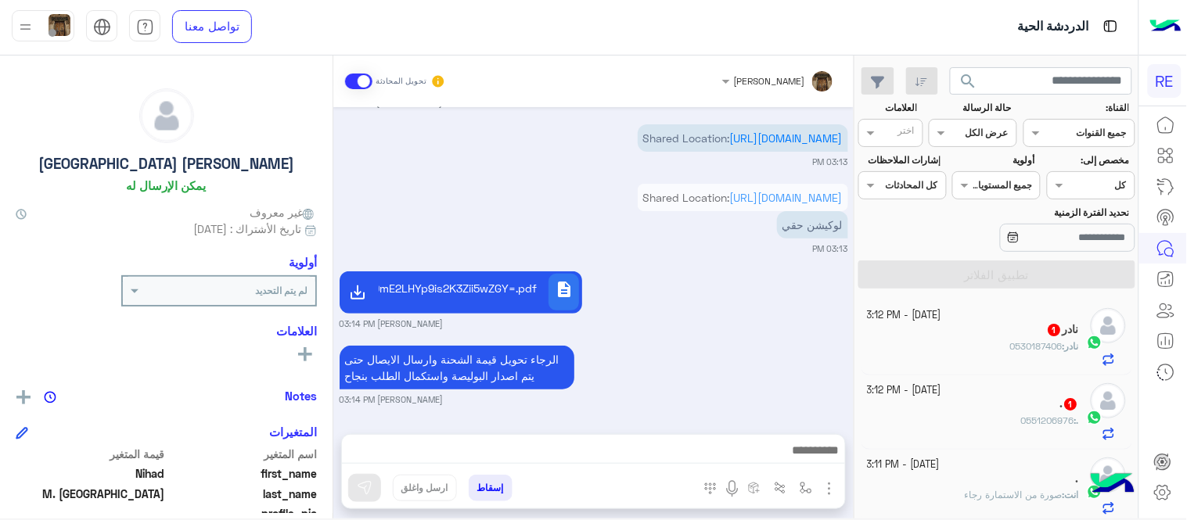
click at [860, 324] on div "[DATE] - 3:12 PM نادر 1 نادر : 0530187406 [DATE] - 3:12 PM . 1 . : 0551206976 […" at bounding box center [996, 410] width 283 height 230
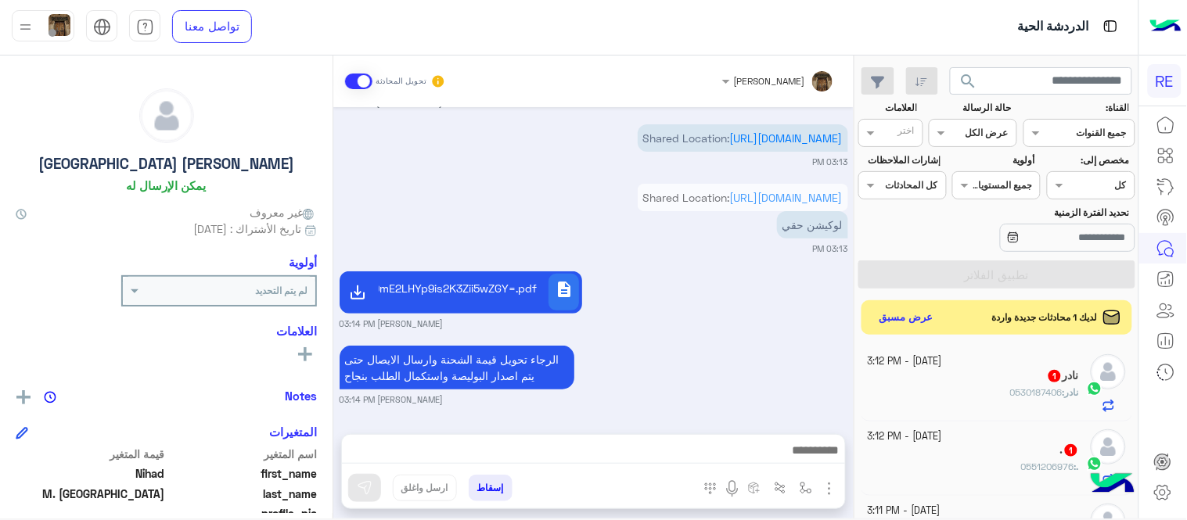
drag, startPoint x: 860, startPoint y: 324, endPoint x: 859, endPoint y: 345, distance: 21.2
click at [859, 345] on div "[DATE] - 3:12 PM نادر 1 نادر : 0530187406 [DATE] - 3:12 PM . 1 . : 0551206976 […" at bounding box center [996, 433] width 283 height 184
click at [810, 356] on div "الرجاء تحويل قيمة الشحنة وارسال الايصال حتى يتم اصدار البوليصة واستكمال الطلب ب…" at bounding box center [593, 374] width 508 height 64
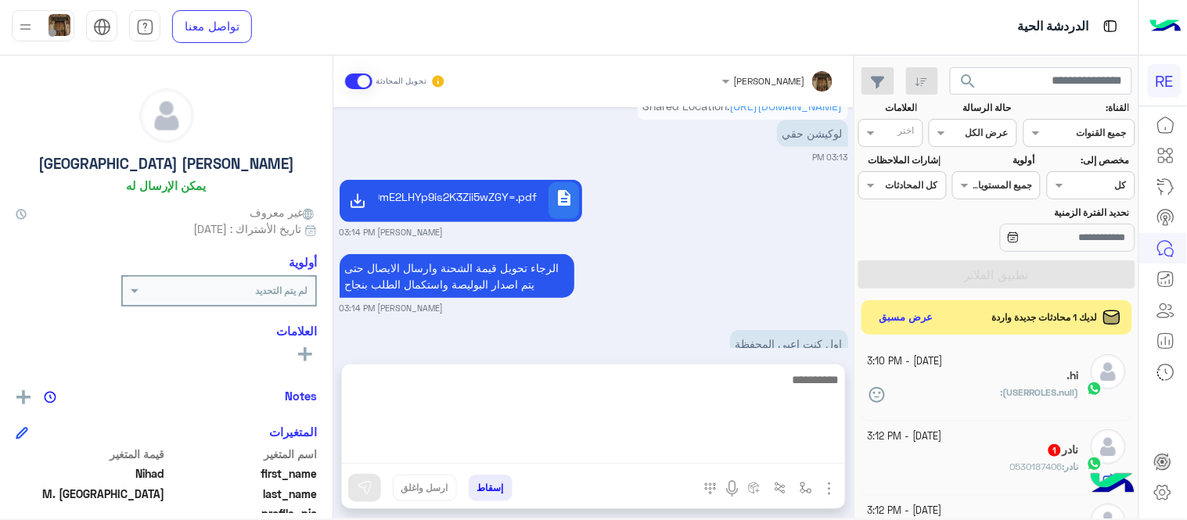
scroll to position [1714, 0]
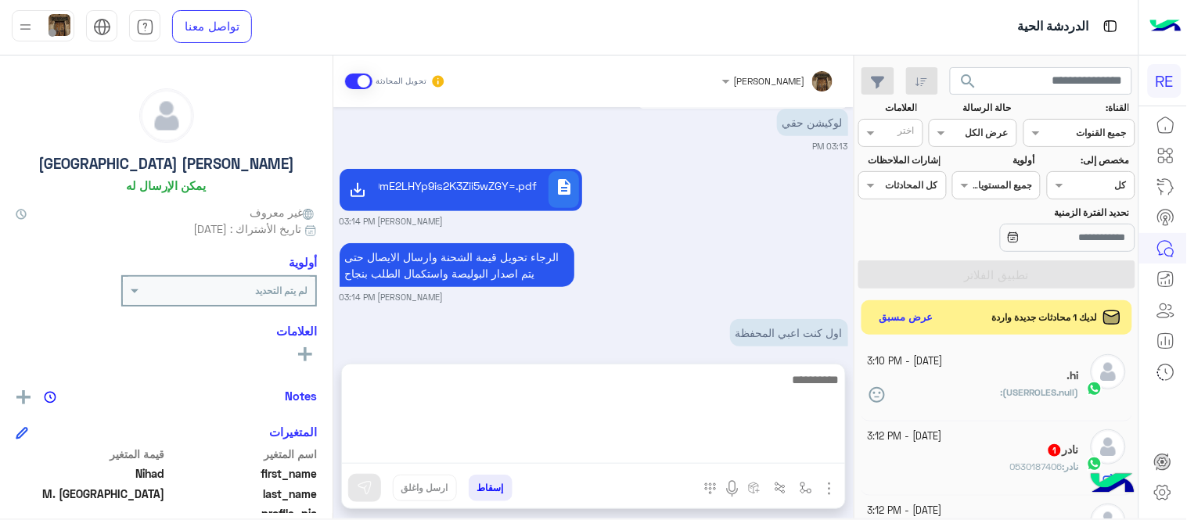
click at [744, 450] on textarea at bounding box center [593, 417] width 503 height 94
type textarea "**********"
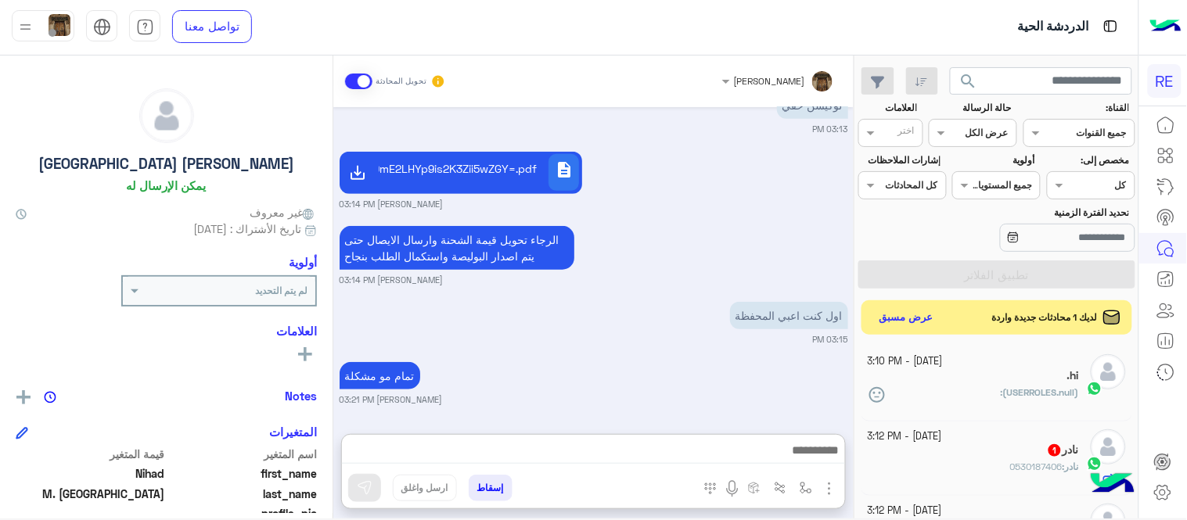
scroll to position [1804, 0]
click at [976, 383] on div ".hi" at bounding box center [973, 377] width 212 height 16
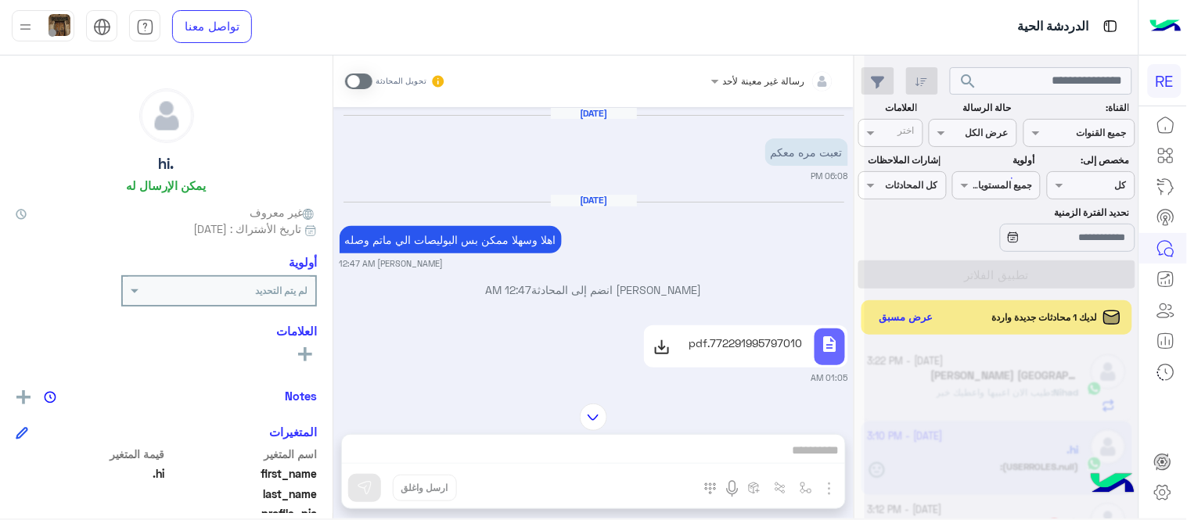
click at [944, 401] on div at bounding box center [1001, 265] width 274 height 520
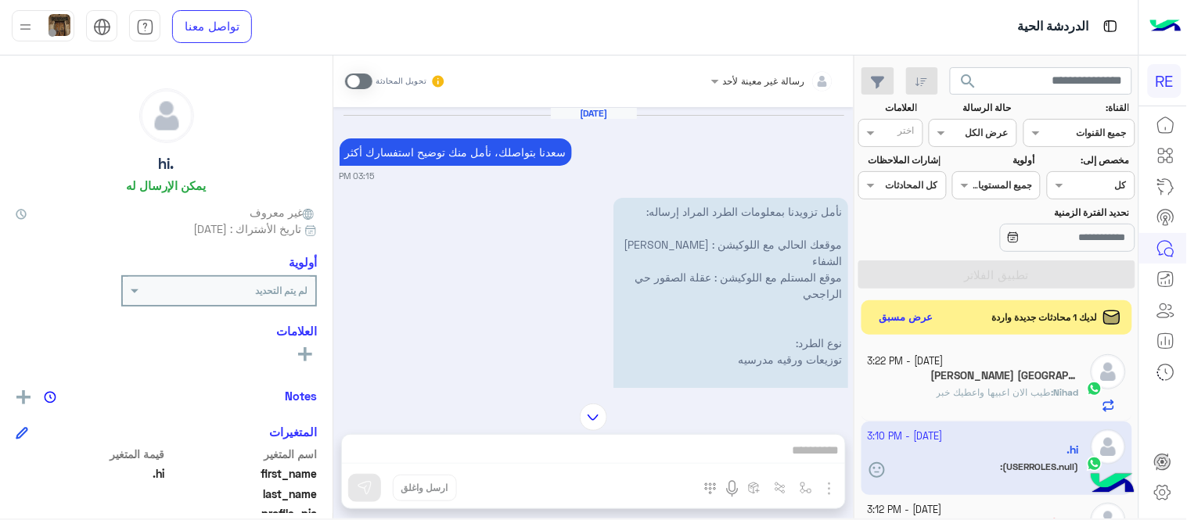
scroll to position [861, 0]
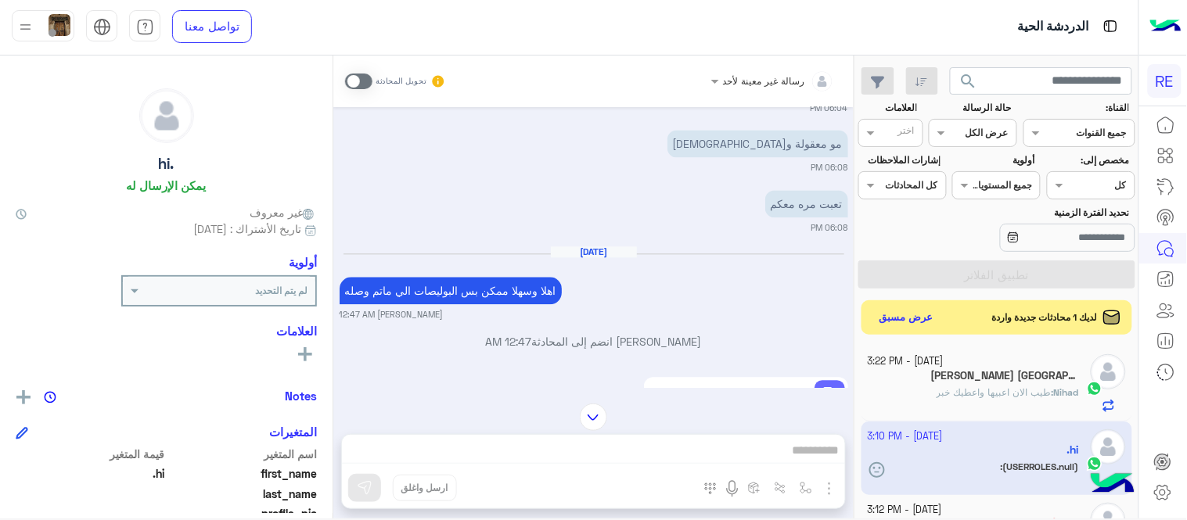
click at [944, 401] on div "Nihad : طيب الان اعبيها واعطيك خبر" at bounding box center [973, 399] width 212 height 27
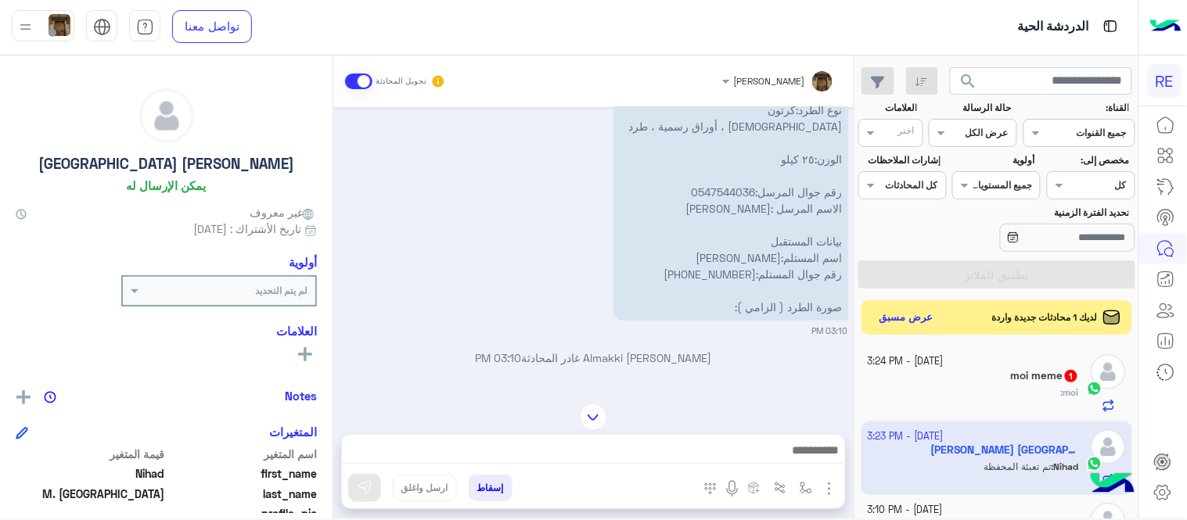
scroll to position [212, 0]
click at [737, 196] on p "نأمل تزويدنا بمعلومات الطرد المراد إرساله: موقعك الحالي مع اللوكيشن :[PERSON_NA…" at bounding box center [730, 155] width 235 height 339
drag, startPoint x: 737, startPoint y: 196, endPoint x: 697, endPoint y: 197, distance: 39.9
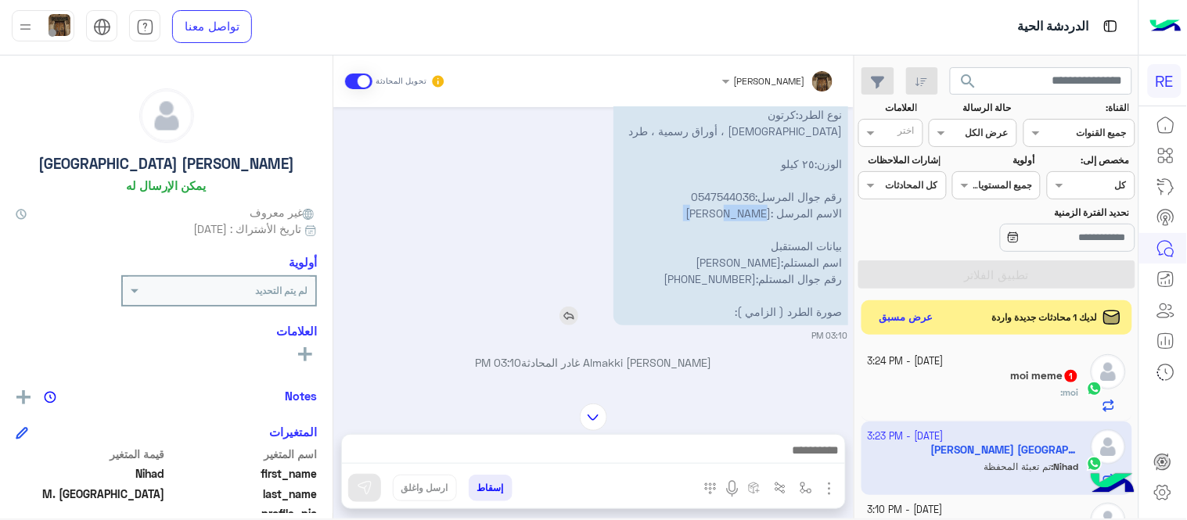
click at [697, 197] on p "نأمل تزويدنا بمعلومات الطرد المراد إرساله: موقعك الحالي مع اللوكيشن :[PERSON_NA…" at bounding box center [730, 155] width 235 height 339
drag, startPoint x: 697, startPoint y: 197, endPoint x: 774, endPoint y: 198, distance: 77.4
click at [774, 198] on p "نأمل تزويدنا بمعلومات الطرد المراد إرساله: موقعك الحالي مع اللوكيشن :[PERSON_NA…" at bounding box center [730, 155] width 235 height 339
drag, startPoint x: 760, startPoint y: 178, endPoint x: 698, endPoint y: 181, distance: 62.6
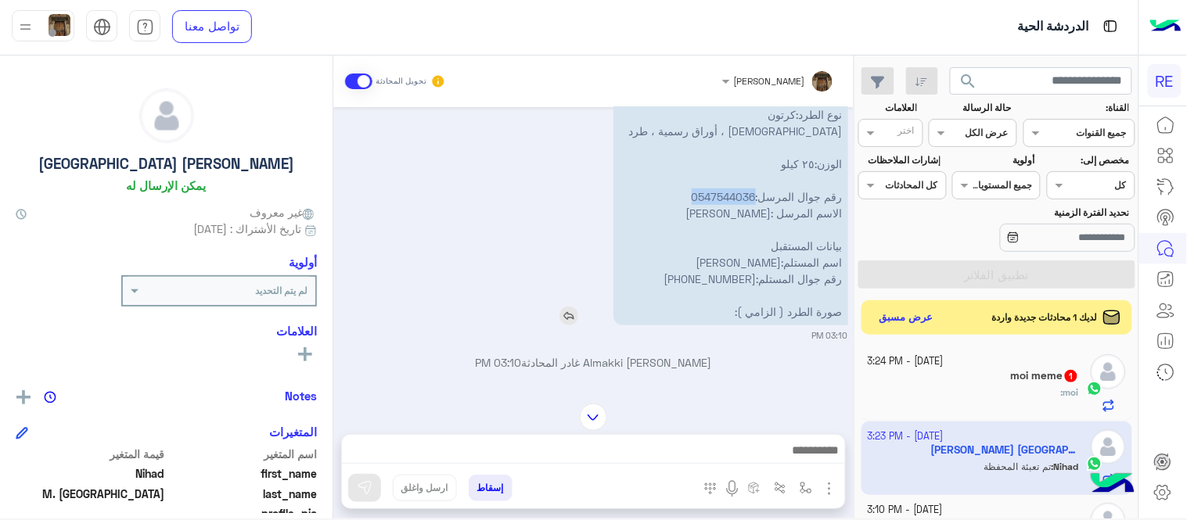
click at [698, 181] on p "نأمل تزويدنا بمعلومات الطرد المراد إرساله: موقعك الحالي مع اللوكيشن :[PERSON_NA…" at bounding box center [730, 155] width 235 height 339
copy p "0547544036"
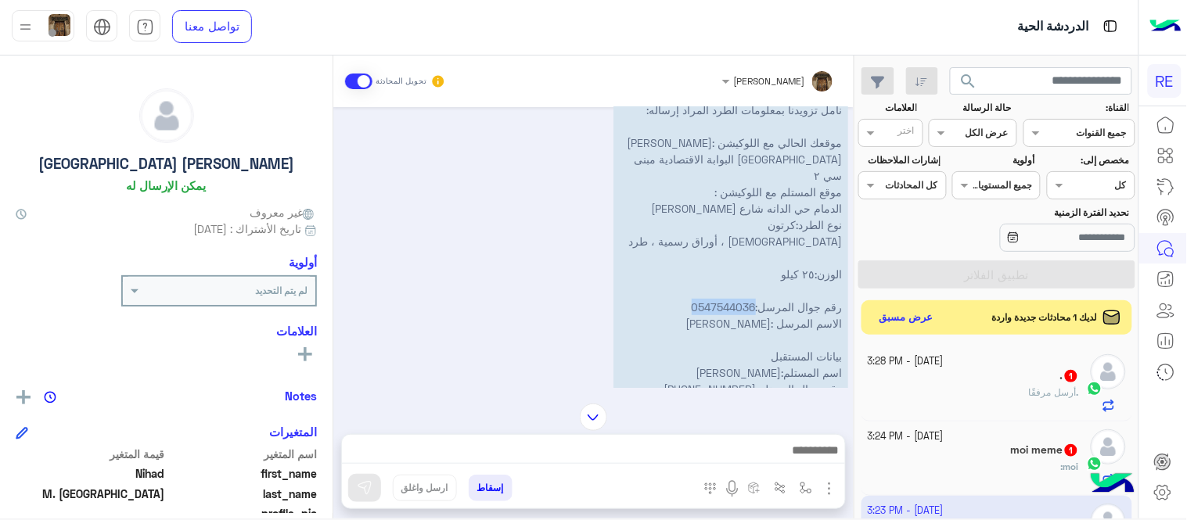
scroll to position [104, 0]
click at [699, 143] on p "نأمل تزويدنا بمعلومات الطرد المراد إرساله: موقعك الحالي مع اللوكيشن :[PERSON_NA…" at bounding box center [730, 263] width 235 height 339
drag, startPoint x: 699, startPoint y: 143, endPoint x: 666, endPoint y: 150, distance: 34.4
click at [666, 150] on p "نأمل تزويدنا بمعلومات الطرد المراد إرساله: موقعك الحالي مع اللوكيشن :[PERSON_NA…" at bounding box center [730, 263] width 235 height 339
copy p "[PERSON_NAME][GEOGRAPHIC_DATA] البوابة الاقتصادية مبنى سي ٢"
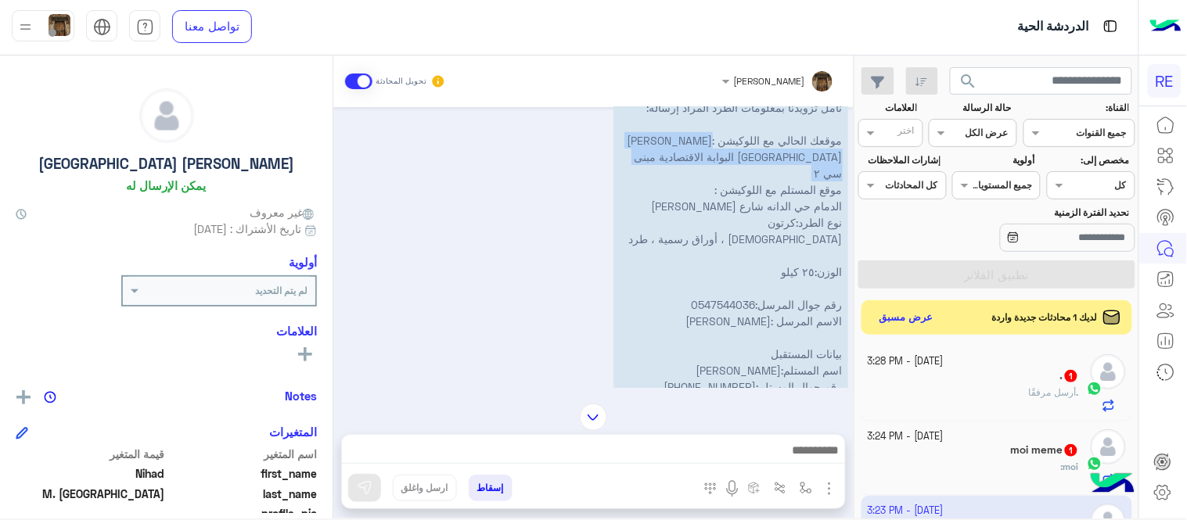
copy p "[PERSON_NAME][GEOGRAPHIC_DATA] البوابة الاقتصادية مبنى سي ٢"
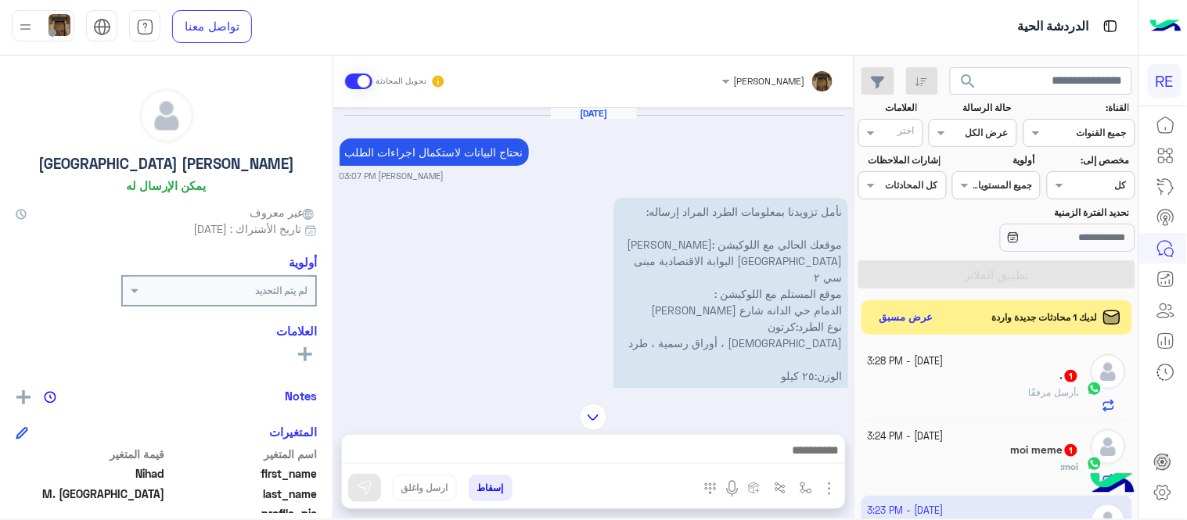
scroll to position [954, 0]
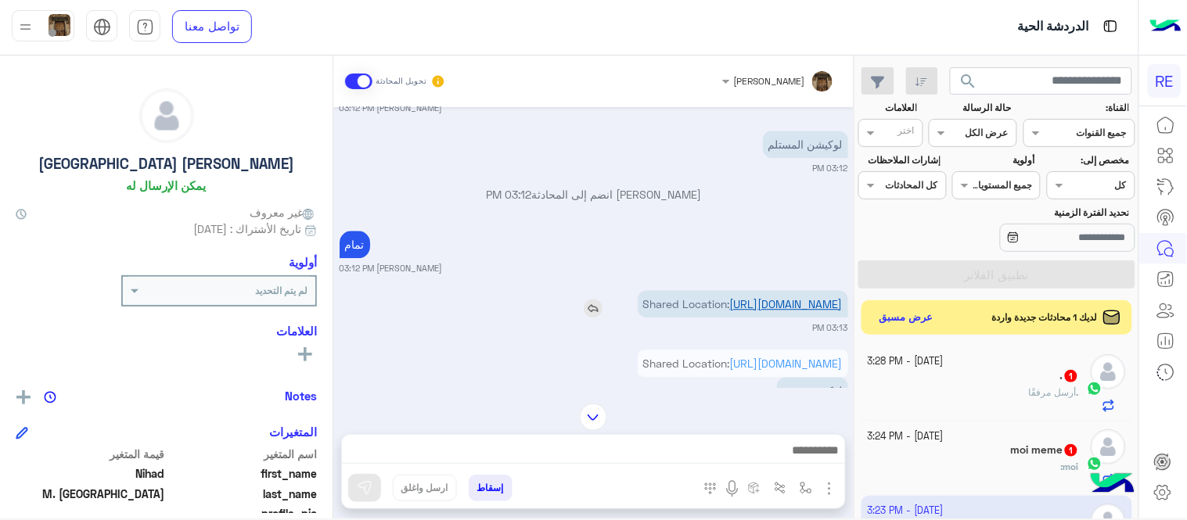
click at [746, 311] on link "[URL][DOMAIN_NAME]" at bounding box center [786, 303] width 113 height 13
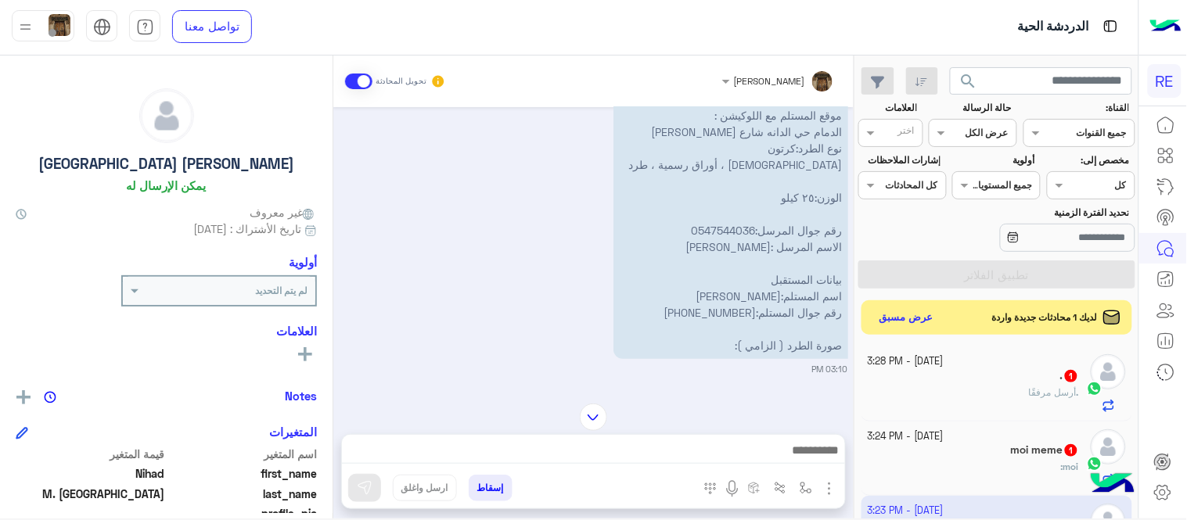
scroll to position [99, 0]
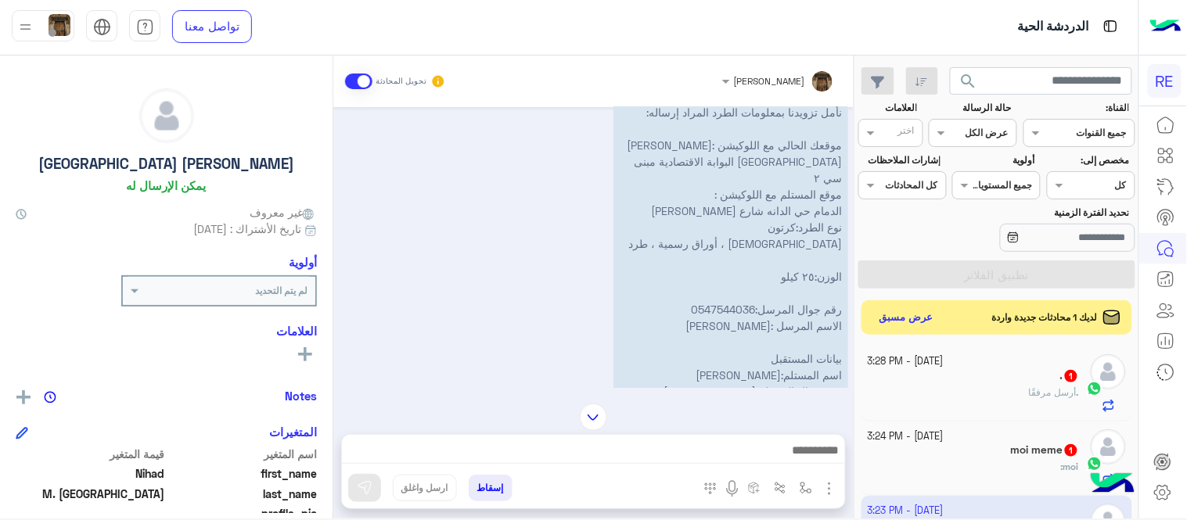
click at [724, 160] on p "نأمل تزويدنا بمعلومات الطرد المراد إرساله: موقعك الحالي مع اللوكيشن :[PERSON_NA…" at bounding box center [730, 268] width 235 height 339
click at [728, 160] on p "نأمل تزويدنا بمعلومات الطرد المراد إرساله: موقعك الحالي مع اللوكيشن :[PERSON_NA…" at bounding box center [730, 268] width 235 height 339
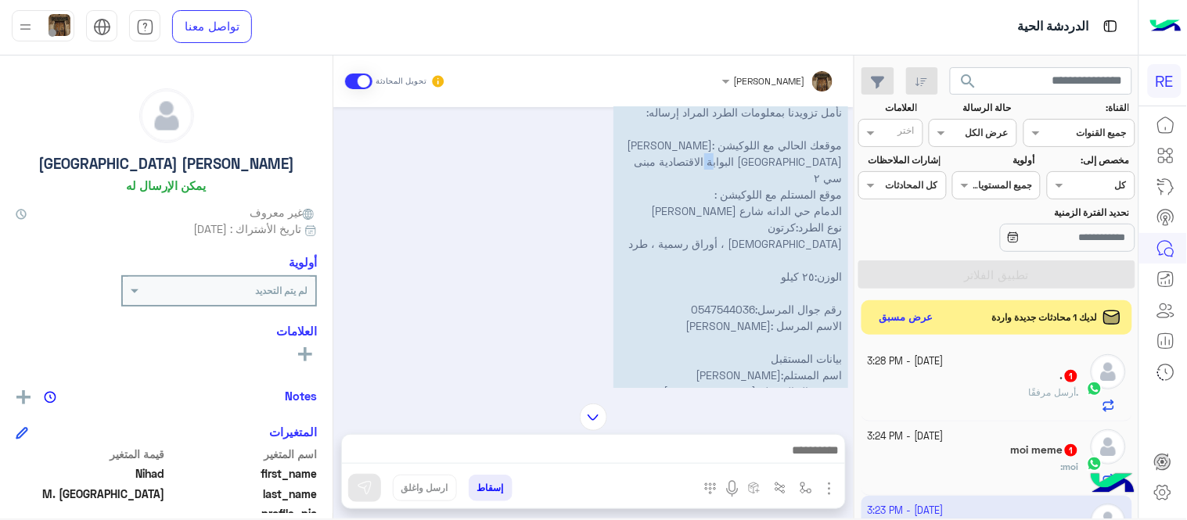
click at [728, 160] on p "نأمل تزويدنا بمعلومات الطرد المراد إرساله: موقعك الحالي مع اللوكيشن :[PERSON_NA…" at bounding box center [730, 268] width 235 height 339
click at [724, 160] on p "نأمل تزويدنا بمعلومات الطرد المراد إرساله: موقعك الحالي مع اللوكيشن :[PERSON_NA…" at bounding box center [730, 268] width 235 height 339
click at [698, 160] on p "نأمل تزويدنا بمعلومات الطرد المراد إرساله: موقعك الحالي مع اللوكيشن :[PERSON_NA…" at bounding box center [730, 268] width 235 height 339
drag, startPoint x: 718, startPoint y: 160, endPoint x: 837, endPoint y: 158, distance: 118.9
click at [837, 158] on p "نأمل تزويدنا بمعلومات الطرد المراد إرساله: موقعك الحالي مع اللوكيشن :[PERSON_NA…" at bounding box center [730, 268] width 235 height 339
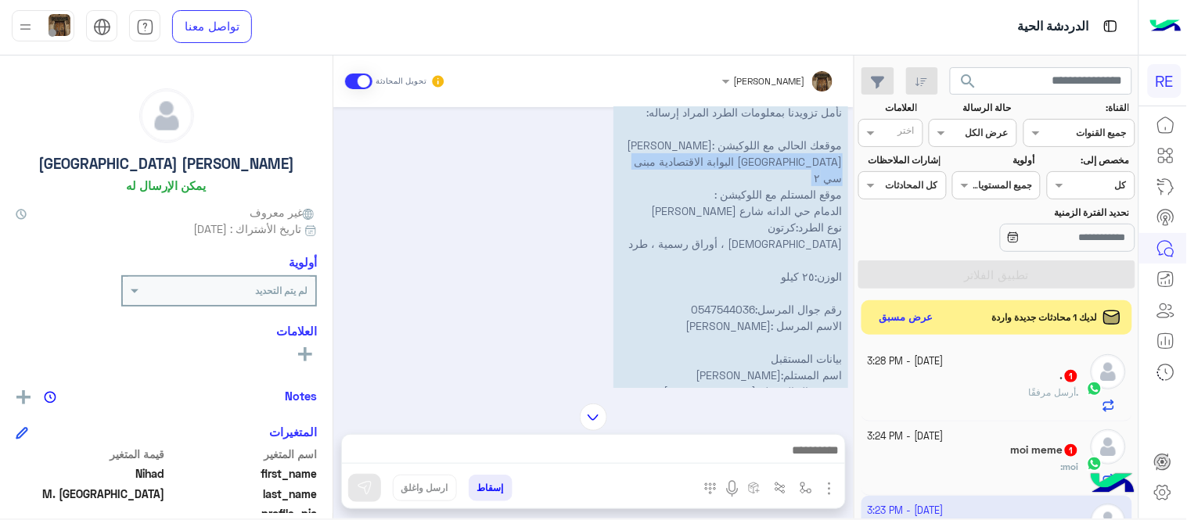
copy p "البوابة الاقتصادية مبنى سي ٢"
click at [777, 358] on p "نأمل تزويدنا بمعلومات الطرد المراد إرساله: موقعك الحالي مع اللوكيشن :[PERSON_NA…" at bounding box center [730, 268] width 235 height 339
drag, startPoint x: 777, startPoint y: 358, endPoint x: 724, endPoint y: 361, distance: 53.2
click at [724, 361] on p "نأمل تزويدنا بمعلومات الطرد المراد إرساله: موقعك الحالي مع اللوكيشن :[PERSON_NA…" at bounding box center [730, 268] width 235 height 339
copy p "[PERSON_NAME]"
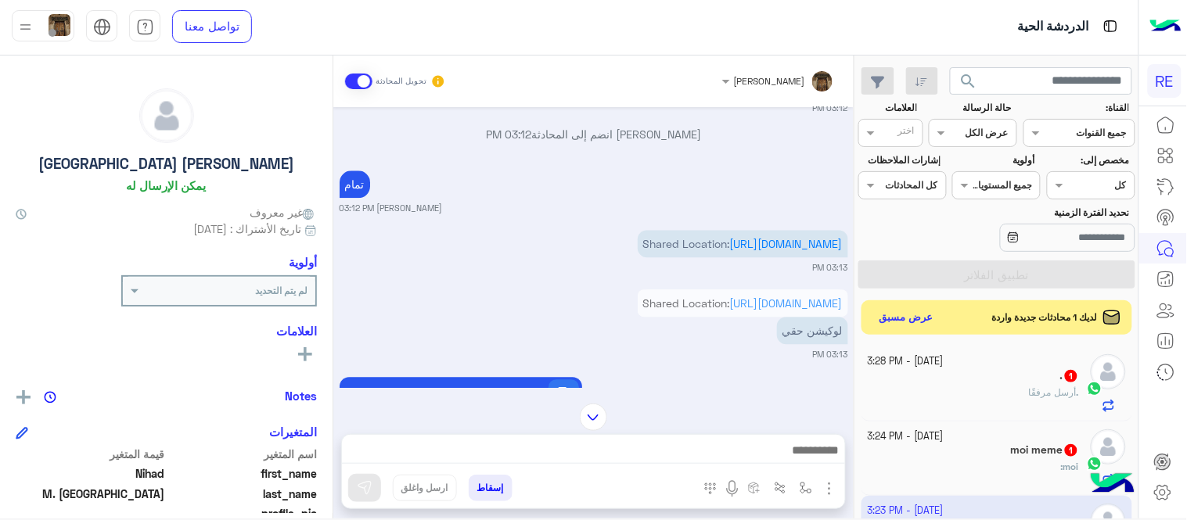
scroll to position [1020, 0]
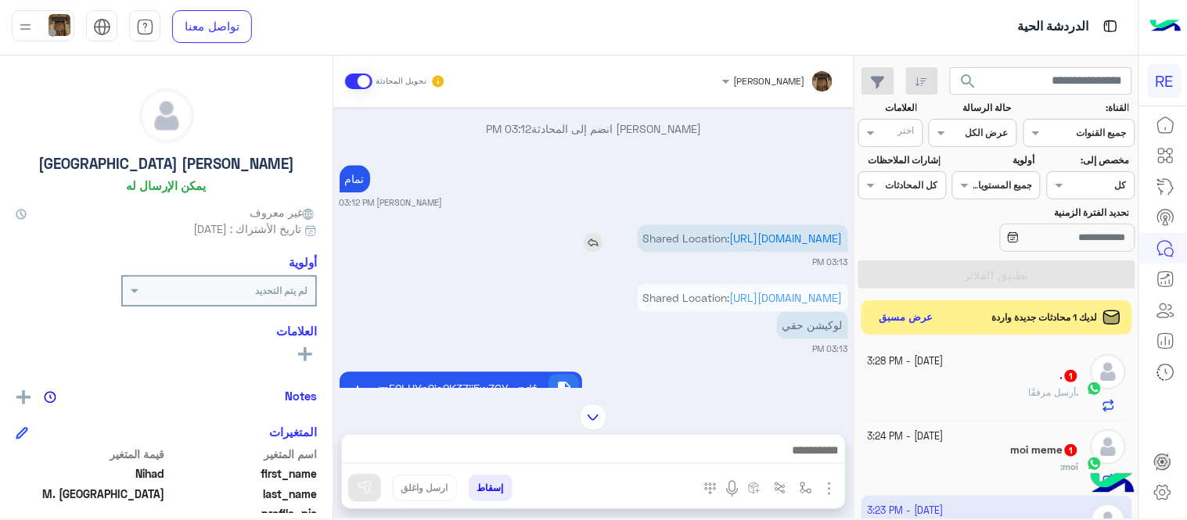
click at [724, 243] on p "Shared Location: [URL][DOMAIN_NAME]" at bounding box center [742, 237] width 210 height 27
drag, startPoint x: 726, startPoint y: 263, endPoint x: 716, endPoint y: 259, distance: 10.2
click at [716, 252] on p "Shared Location: [URL][DOMAIN_NAME]" at bounding box center [742, 237] width 210 height 27
click at [730, 245] on link "[URL][DOMAIN_NAME]" at bounding box center [786, 238] width 113 height 13
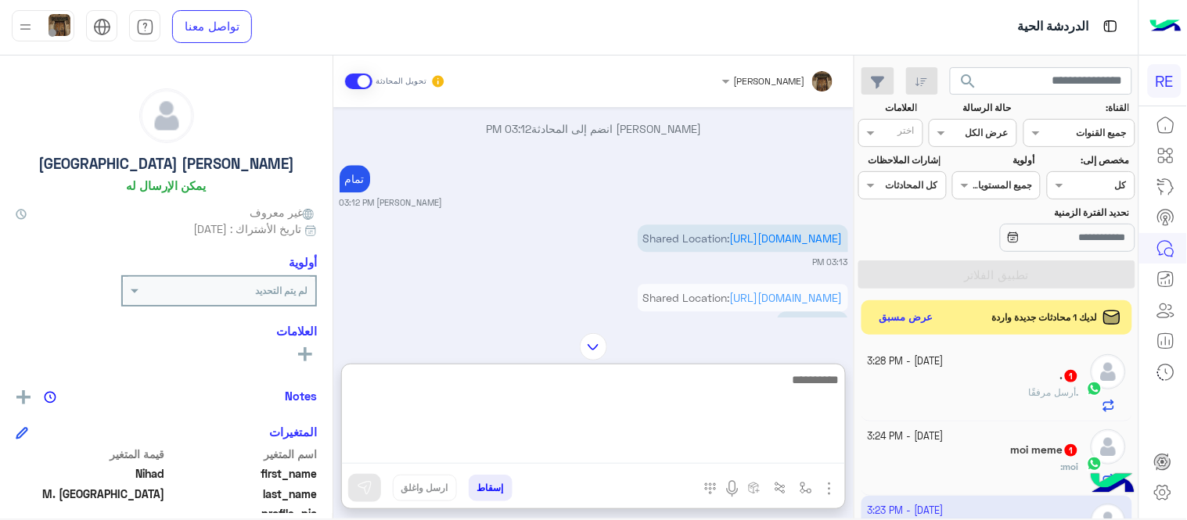
click at [612, 454] on textarea at bounding box center [593, 417] width 503 height 94
type textarea "**********"
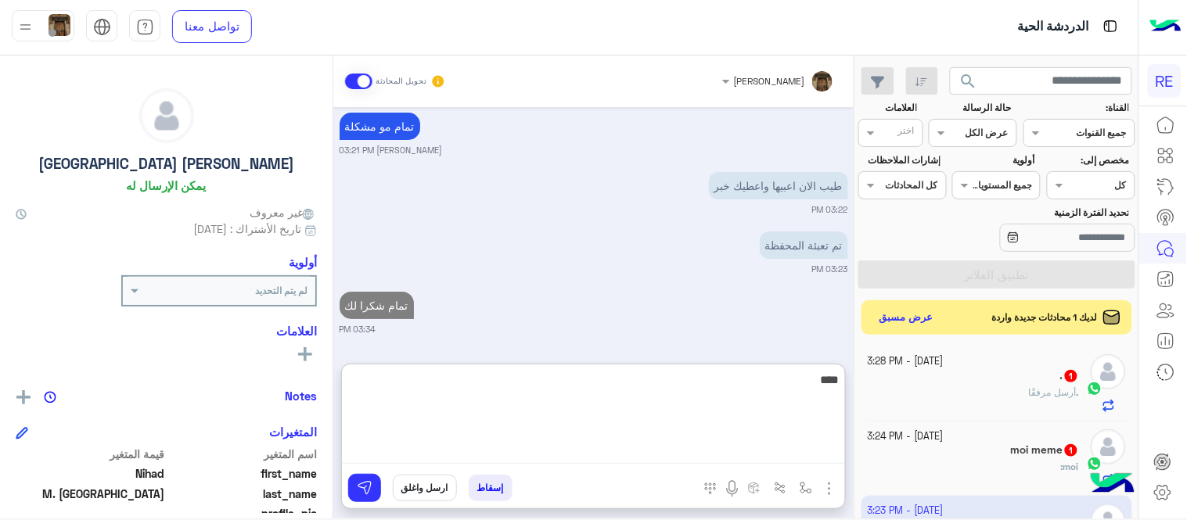
scroll to position [1521, 0]
click at [613, 379] on textarea "**********" at bounding box center [593, 417] width 503 height 94
click at [716, 383] on textarea "**********" at bounding box center [593, 417] width 503 height 94
type textarea "**********"
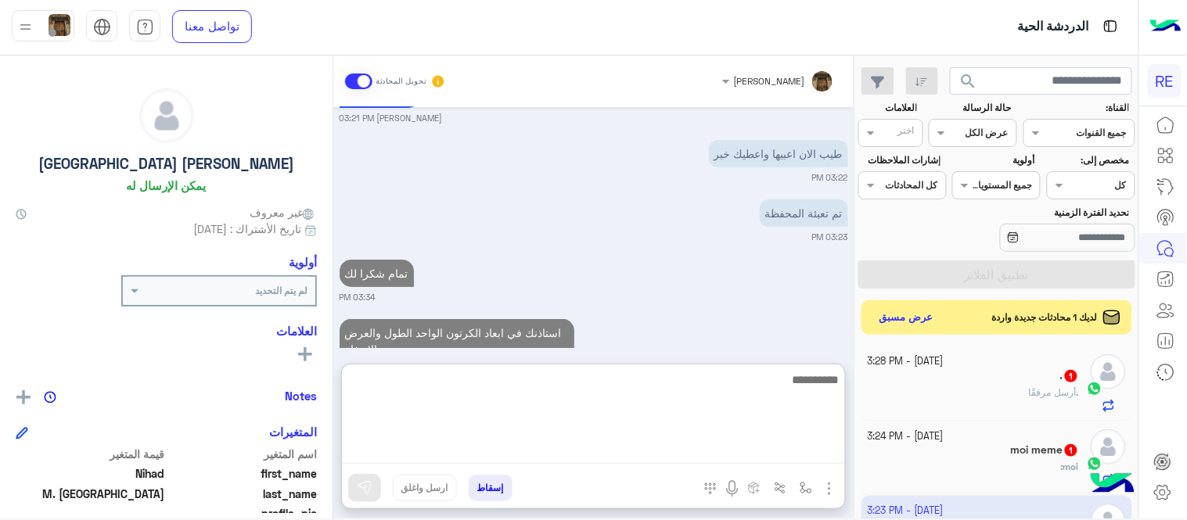
scroll to position [1597, 0]
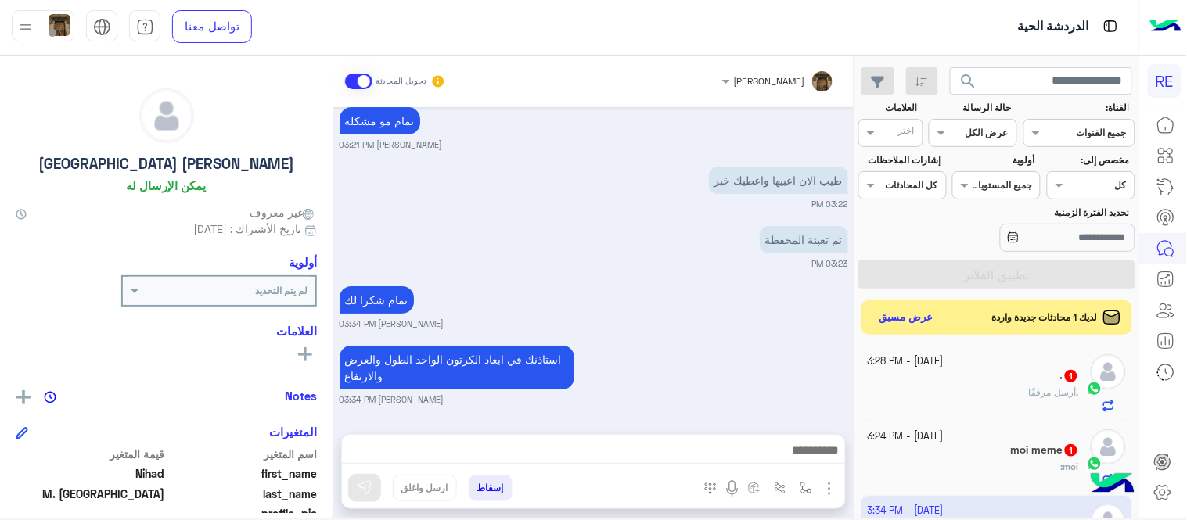
click at [551, 215] on div "[DATE] نحتاج البيانات لاستكمال اجراءات الطلب [PERSON_NAME] 03:07 PM نأمل تزويدن…" at bounding box center [593, 262] width 520 height 311
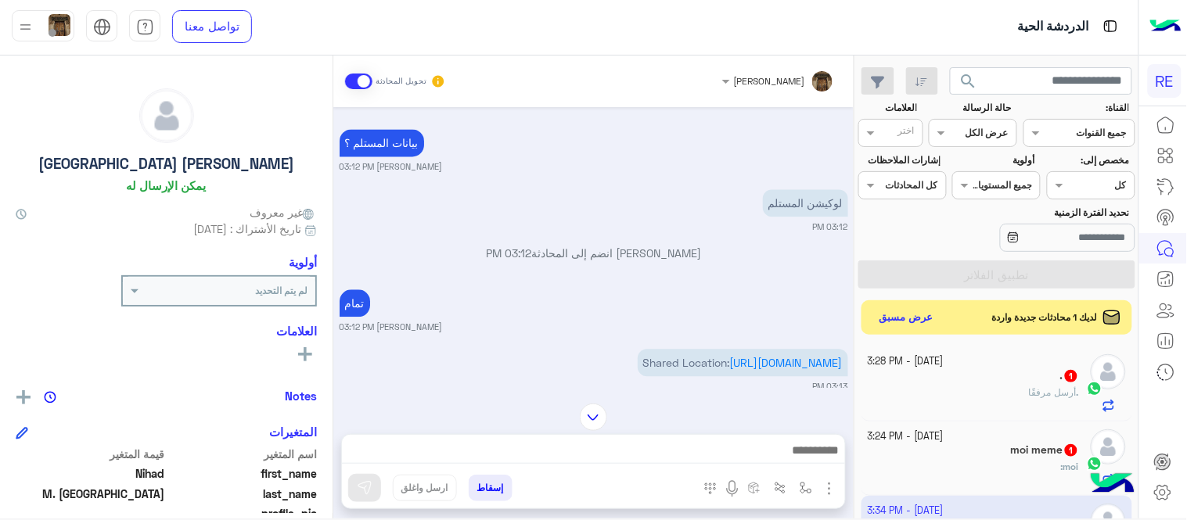
scroll to position [935, 0]
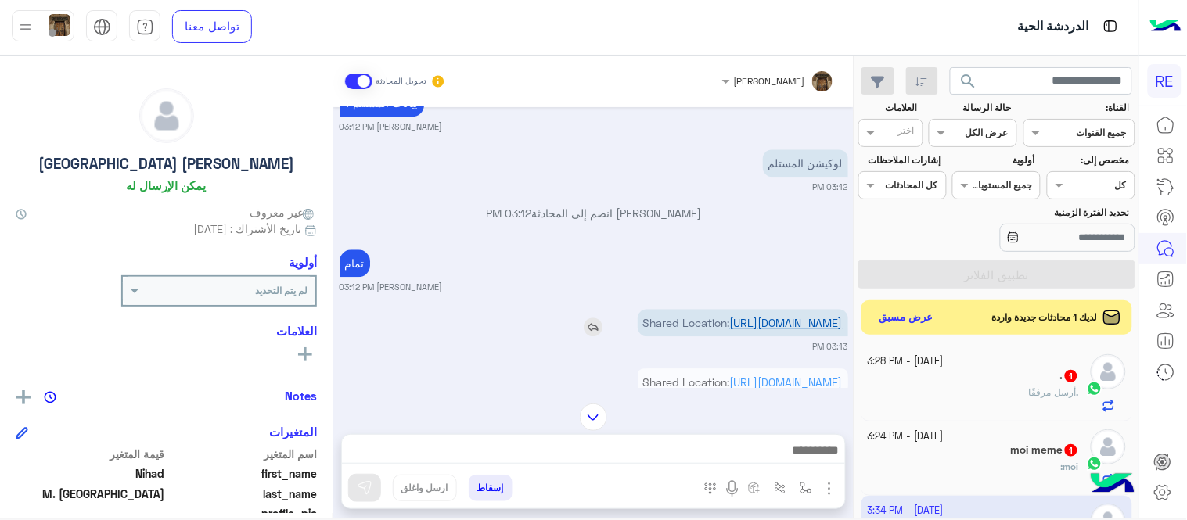
click at [730, 329] on link "[URL][DOMAIN_NAME]" at bounding box center [786, 322] width 113 height 13
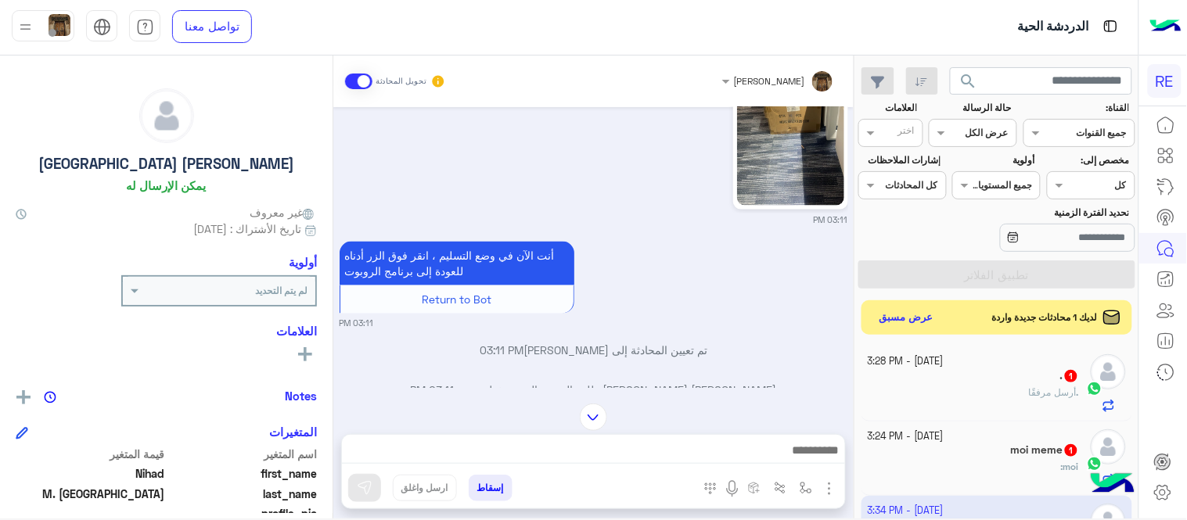
scroll to position [610, 0]
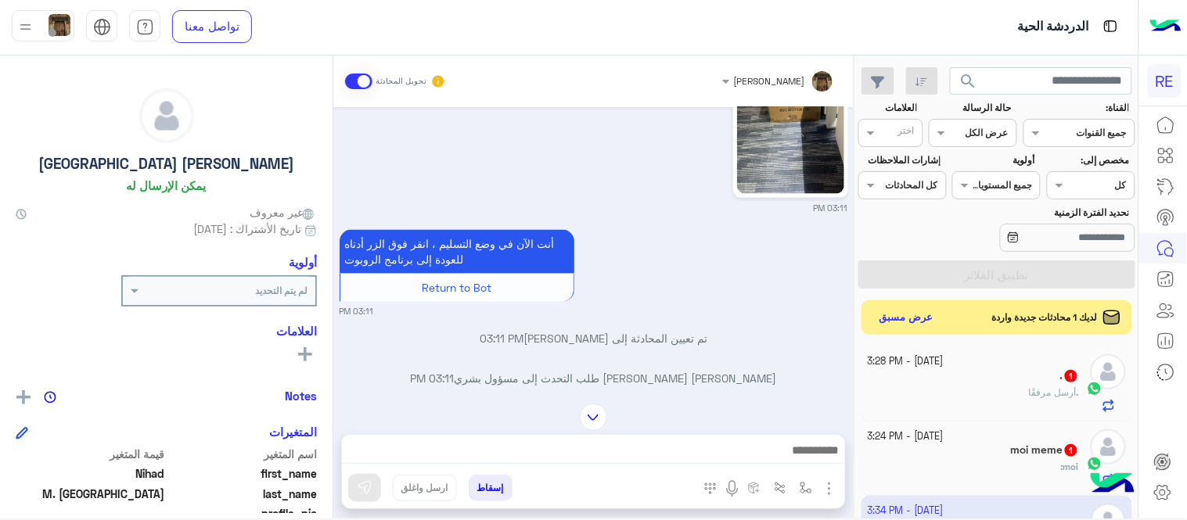
click at [961, 463] on div "moi :" at bounding box center [973, 473] width 212 height 27
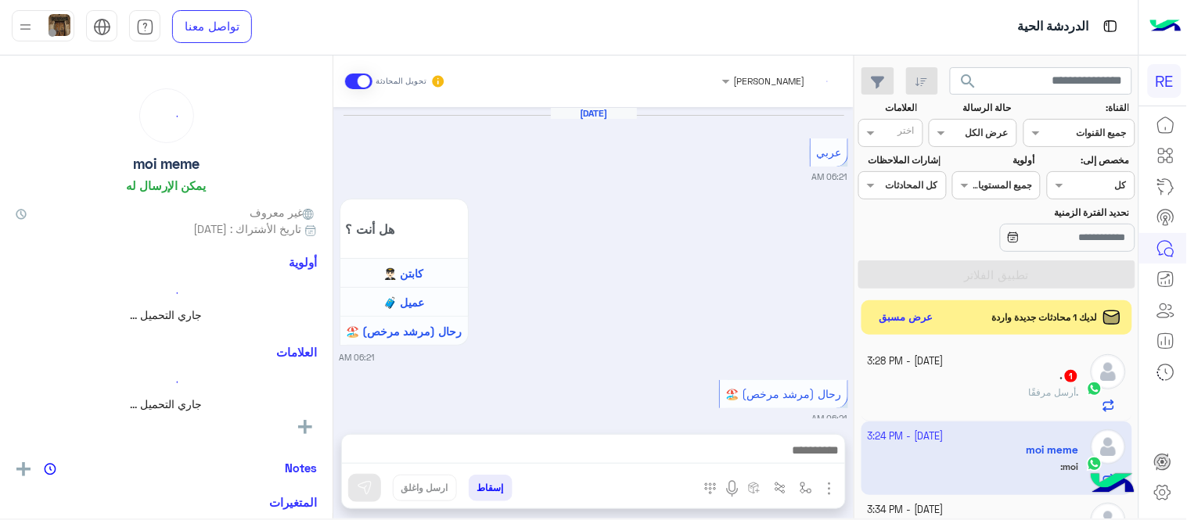
scroll to position [585, 0]
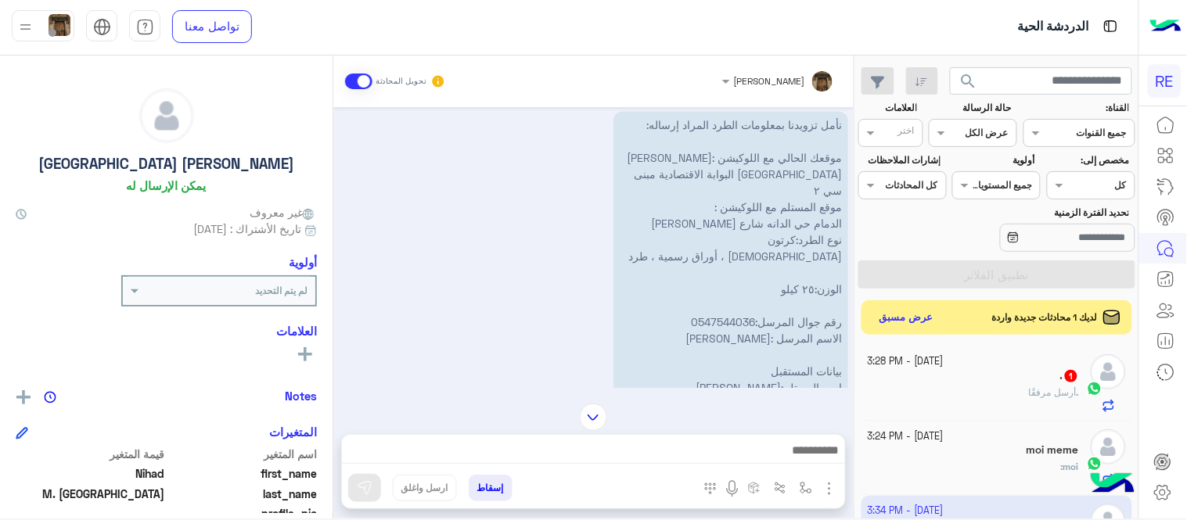
scroll to position [885, 0]
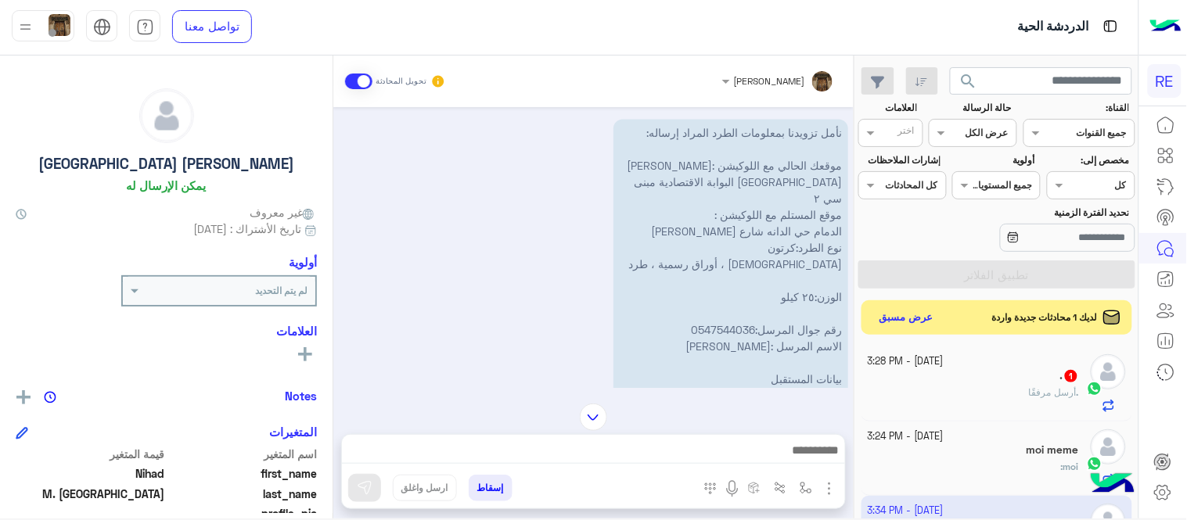
click at [830, 183] on p "نأمل تزويدنا بمعلومات الطرد المراد إرساله: موقعك الحالي مع اللوكيشن :[PERSON_NA…" at bounding box center [730, 288] width 235 height 339
copy p "الدمام حي الدانه شارع [PERSON_NAME]"
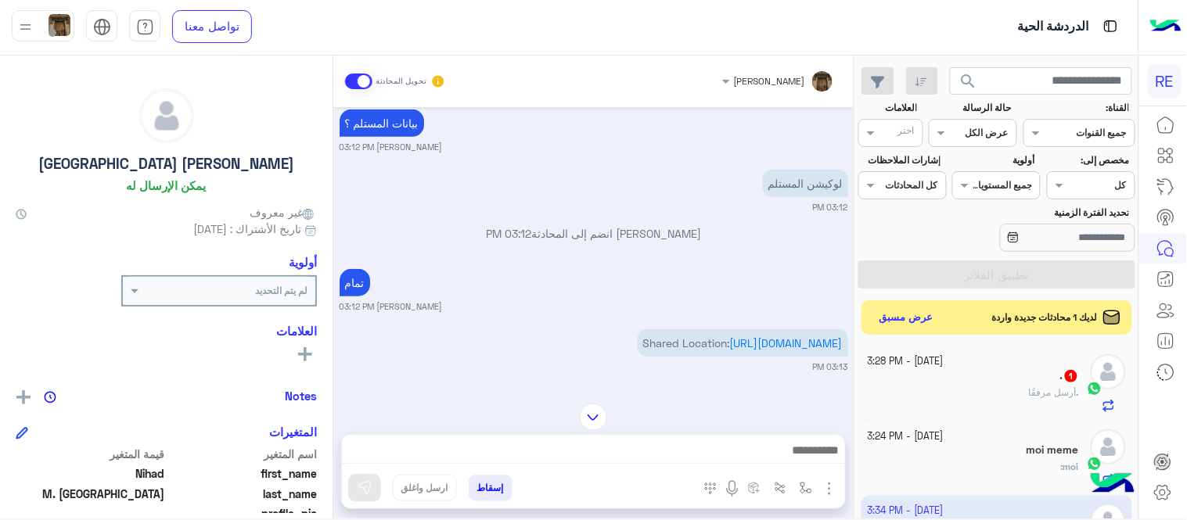
scroll to position [1770, 0]
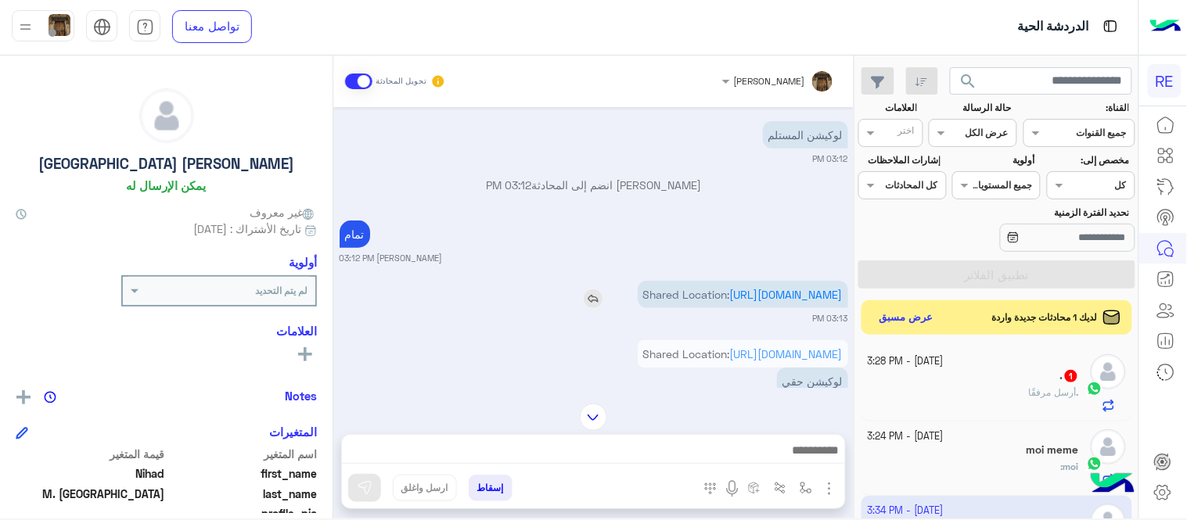
click at [725, 281] on p "Shared Location: [URL][DOMAIN_NAME]" at bounding box center [742, 294] width 210 height 27
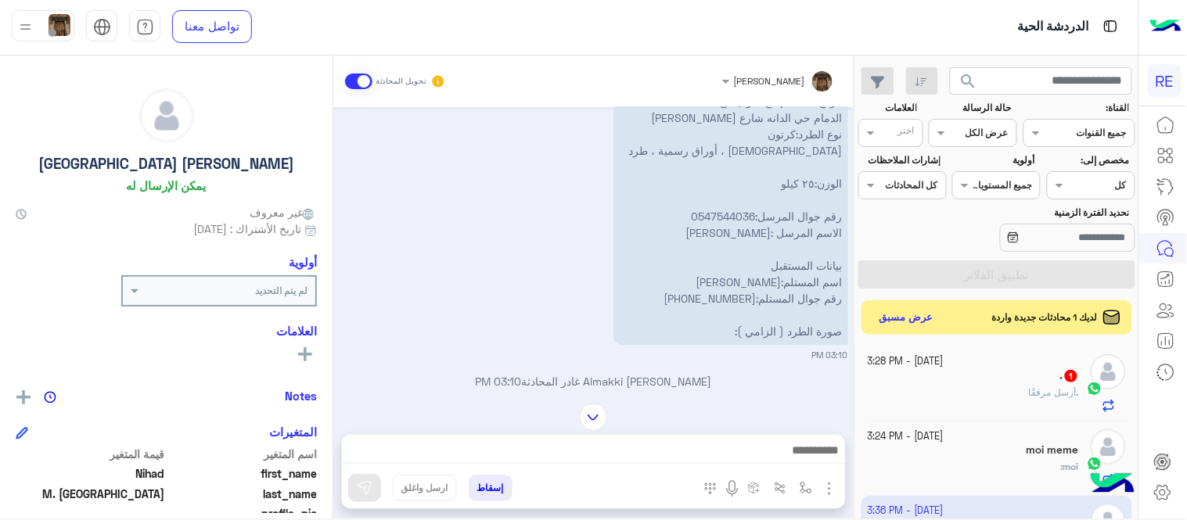
scroll to position [1009, 0]
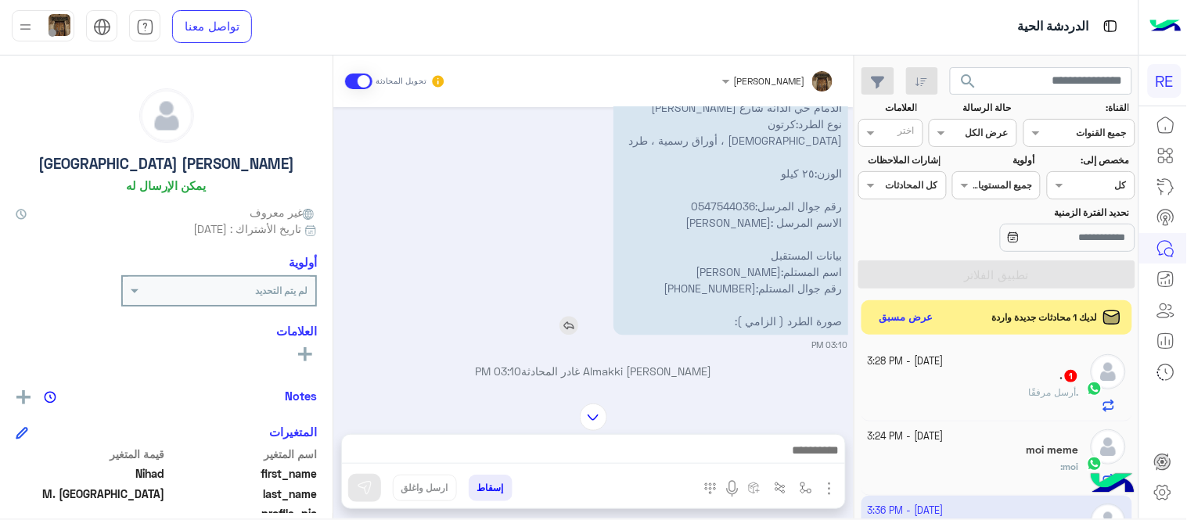
drag, startPoint x: 756, startPoint y: 241, endPoint x: 667, endPoint y: 241, distance: 88.4
click at [667, 241] on p "نأمل تزويدنا بمعلومات الطرد المراد إرساله: موقعك الحالي مع اللوكيشن :[PERSON_NA…" at bounding box center [730, 164] width 235 height 339
copy p "966 54 407 3592"
click at [779, 411] on img at bounding box center [790, 506] width 107 height 190
click at [825, 495] on img "button" at bounding box center [829, 488] width 19 height 19
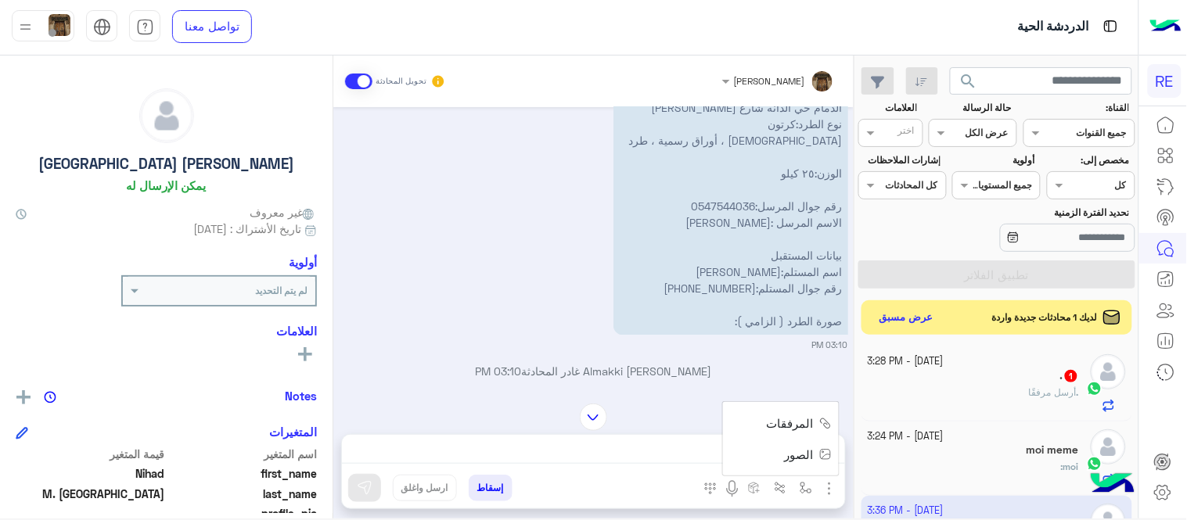
click at [771, 426] on span "المرفقات" at bounding box center [790, 424] width 47 height 18
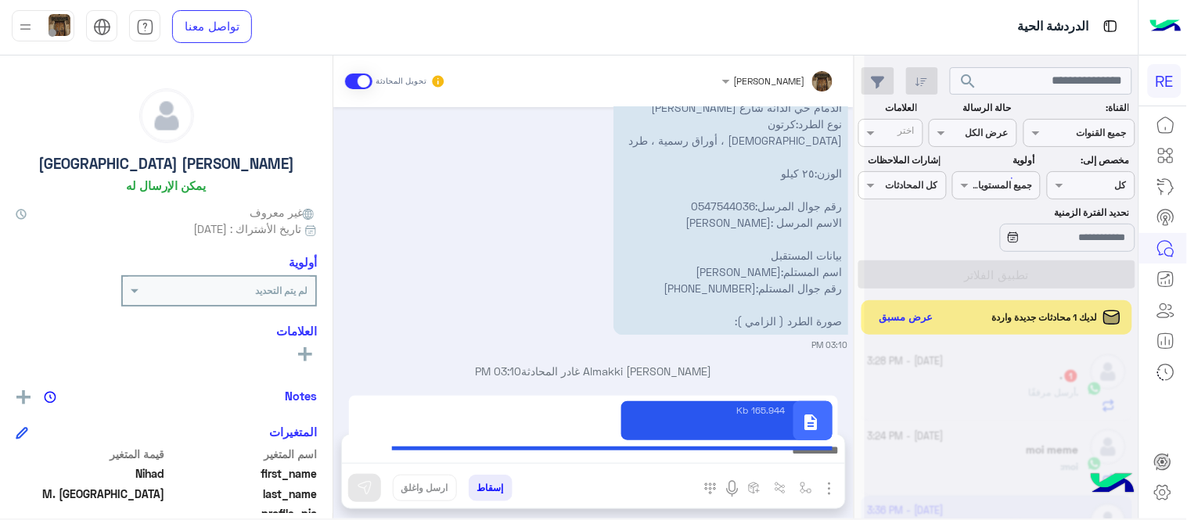
type textarea "**********"
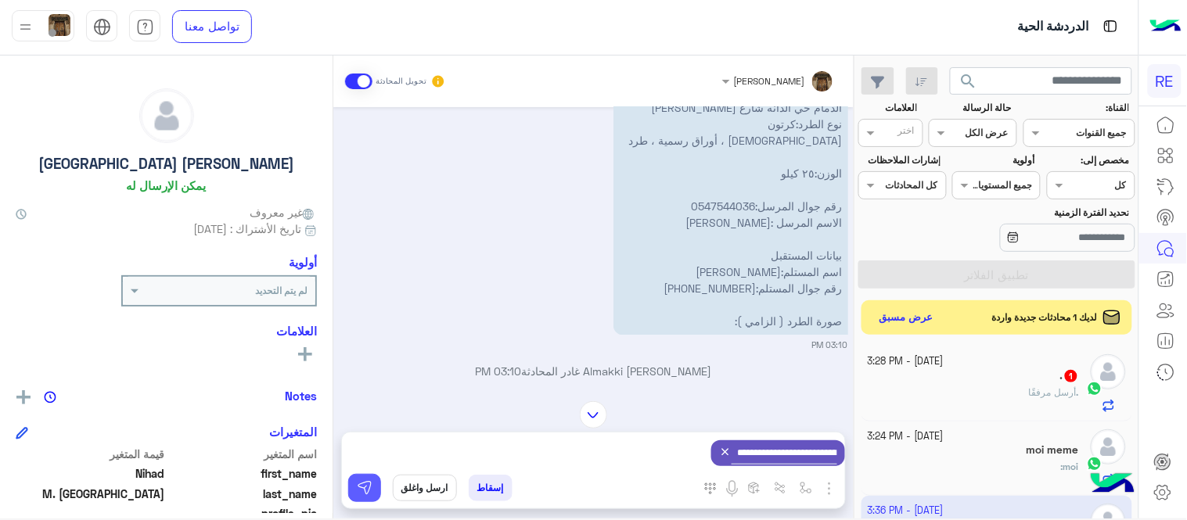
click at [364, 477] on button at bounding box center [364, 488] width 33 height 28
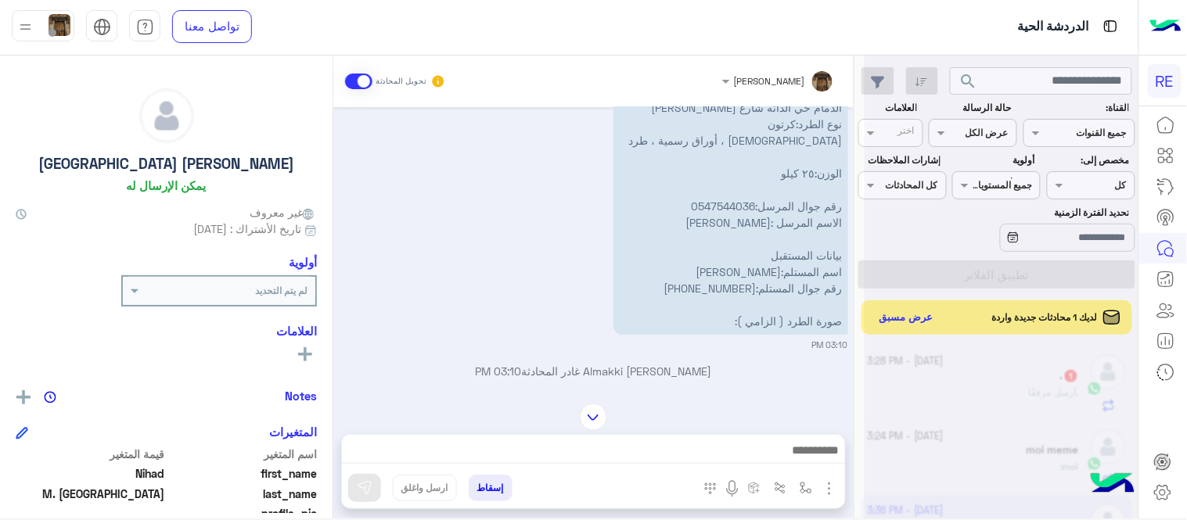
scroll to position [2591, 0]
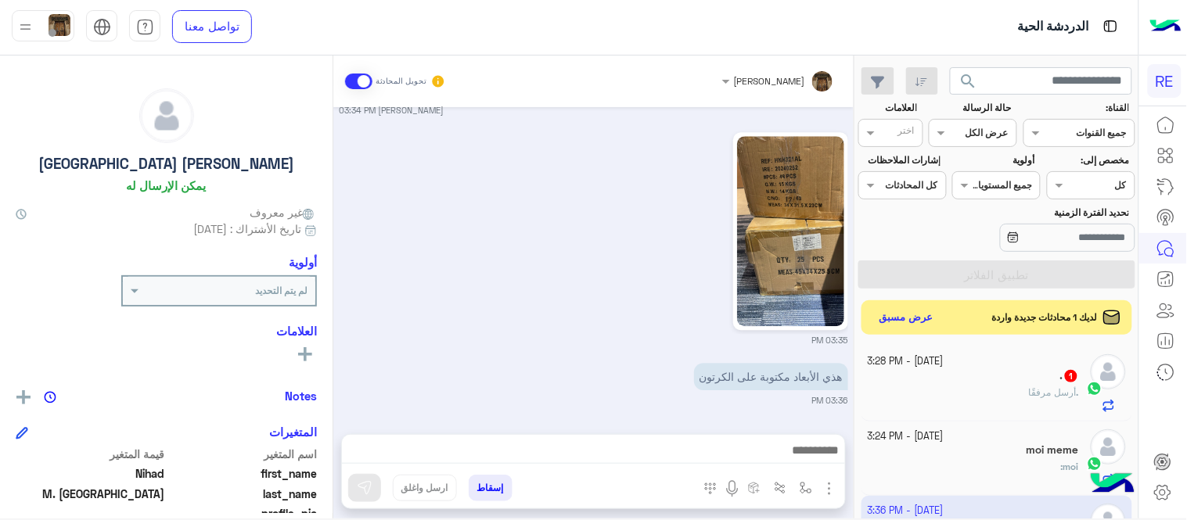
click at [528, 435] on div at bounding box center [593, 454] width 503 height 39
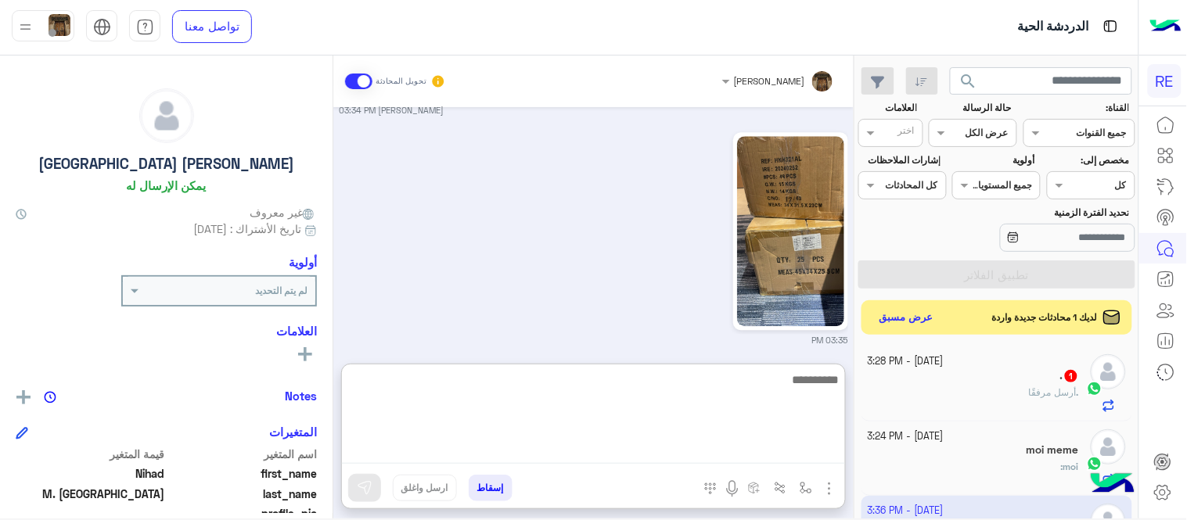
scroll to position [2621, 0]
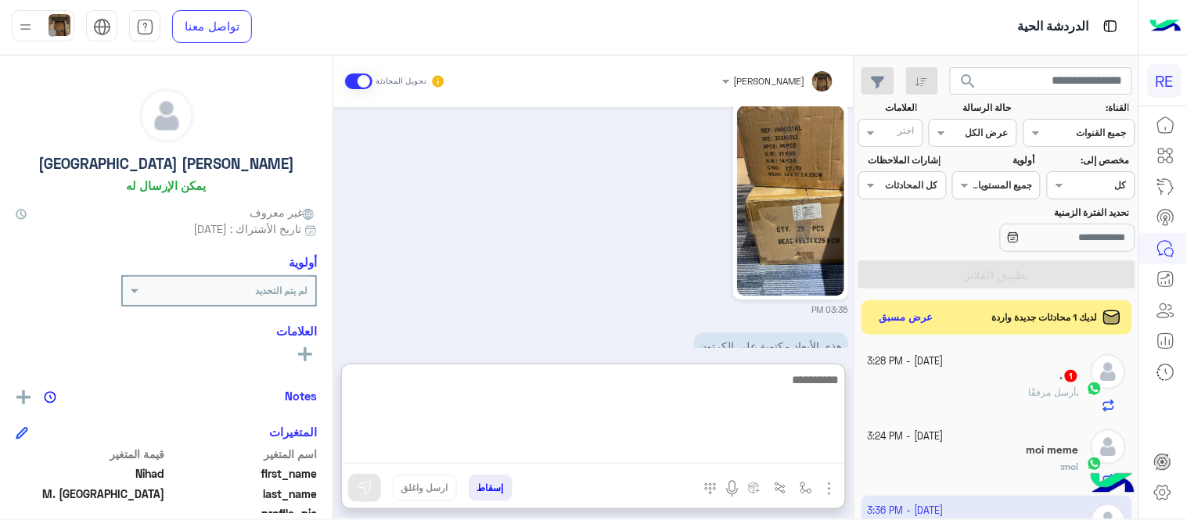
click at [540, 455] on textarea at bounding box center [593, 417] width 503 height 94
type textarea "*"
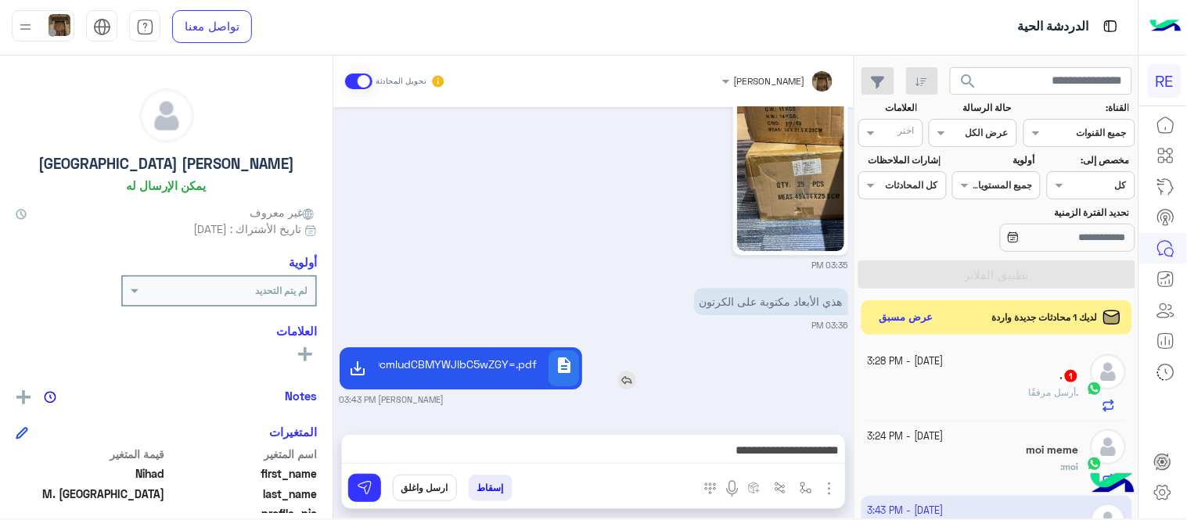
click at [468, 283] on div "[DATE] ايش محتوى الشحنة ووزنها [PERSON_NAME] 11:43 AM دفاتر و mouse pad 11:45 A…" at bounding box center [593, 262] width 520 height 311
click at [487, 351] on div "Vmlld19QcmludCBMYWJlbC5wZGY=.pdf" at bounding box center [461, 369] width 164 height 37
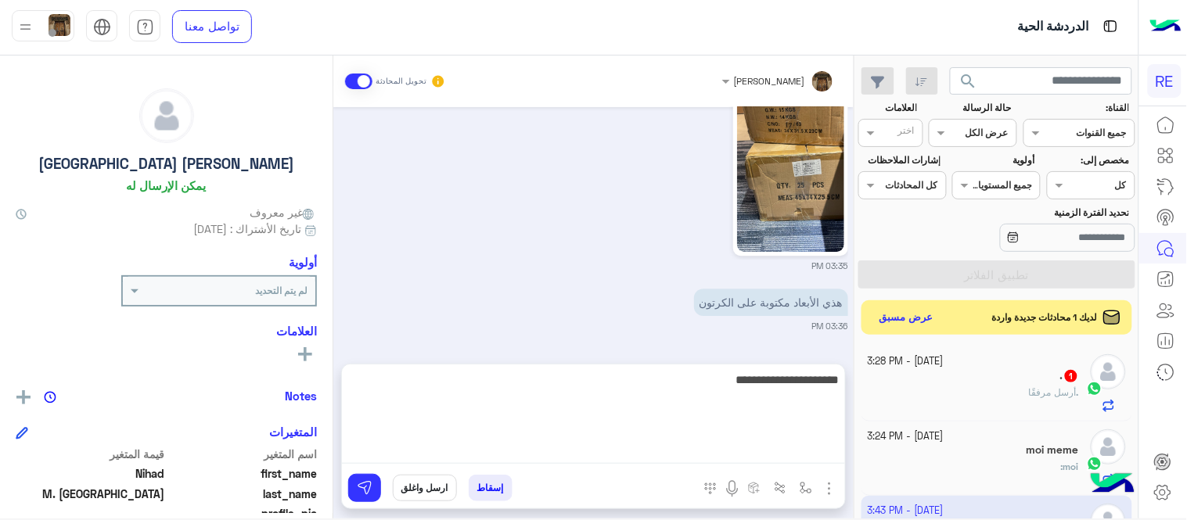
click at [636, 454] on textarea "**********" at bounding box center [593, 417] width 503 height 94
type textarea "**********"
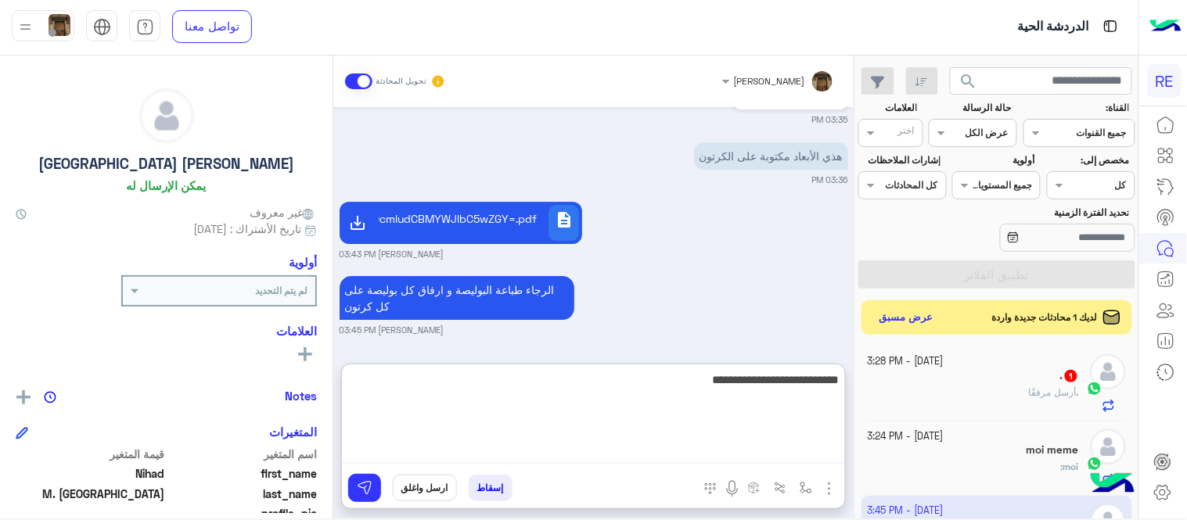
type textarea "**********"
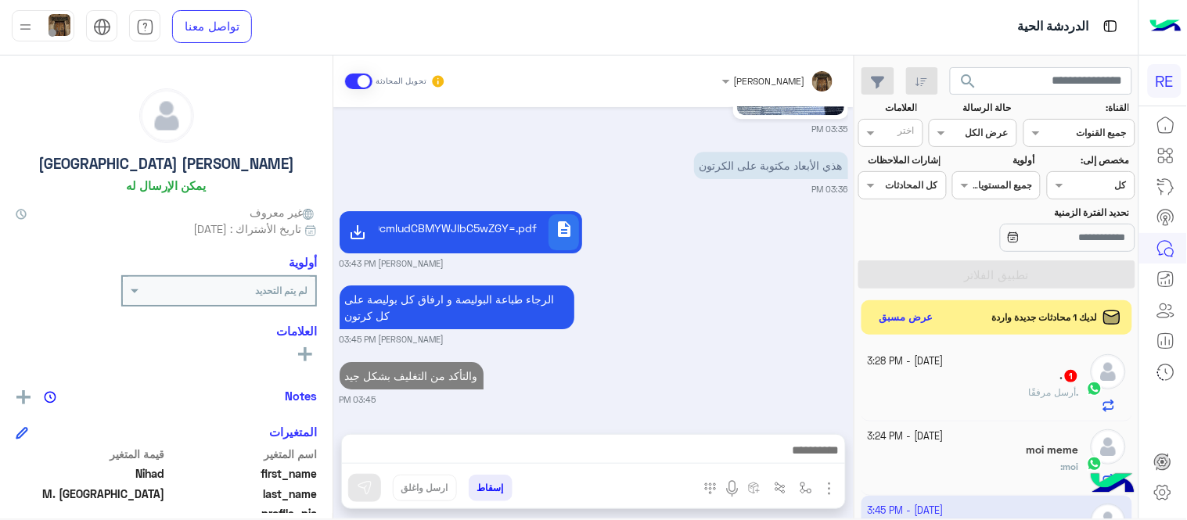
scroll to position [2801, 0]
click at [694, 284] on div "[DATE] ايش محتوى الشحنة ووزنها [PERSON_NAME] 11:43 AM دفاتر و mouse pad 11:45 A…" at bounding box center [593, 262] width 520 height 311
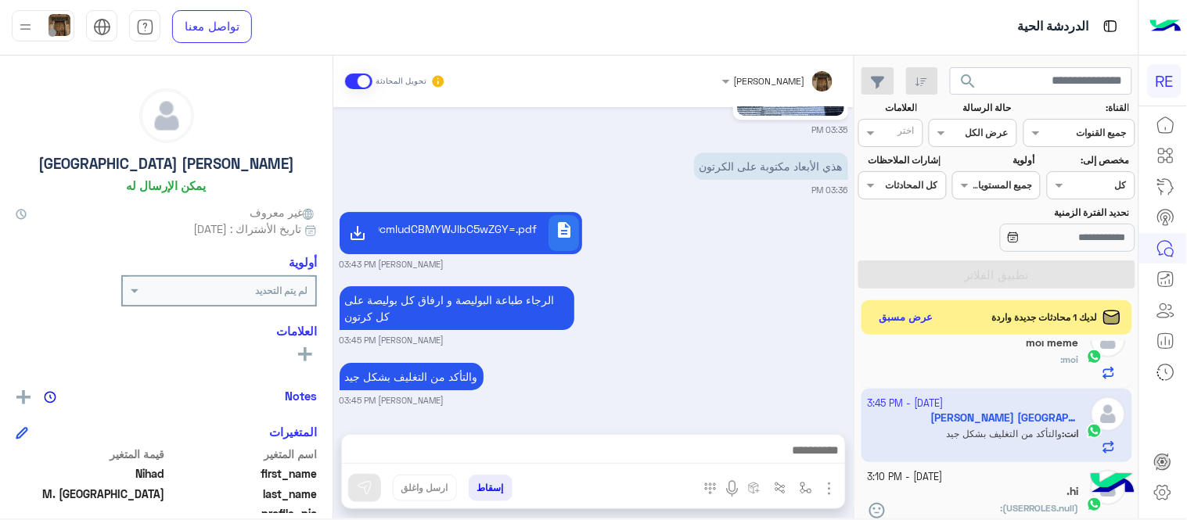
scroll to position [164, 0]
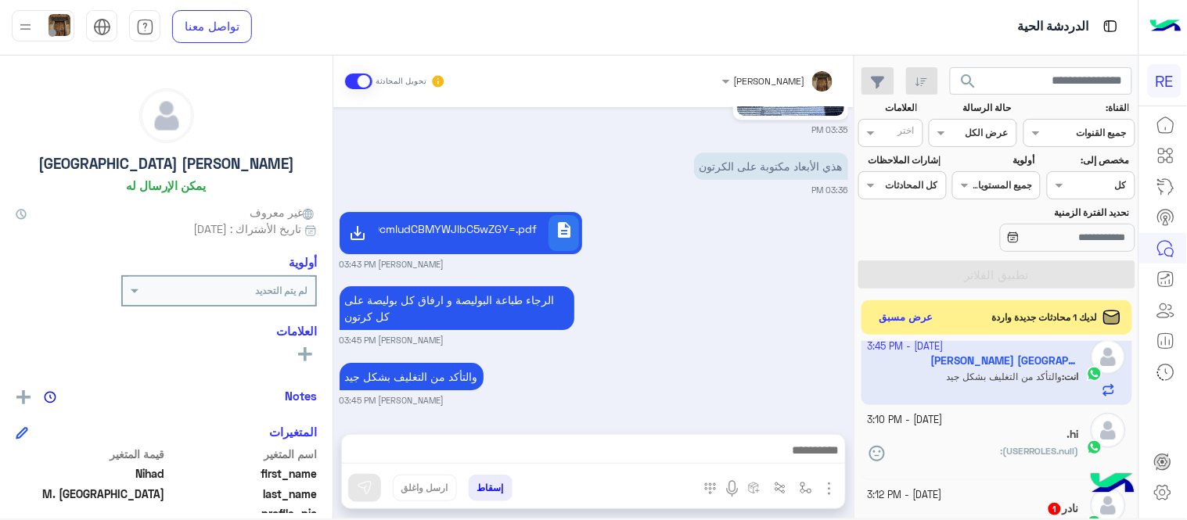
click at [973, 459] on div "(USERROLES.null) :" at bounding box center [973, 457] width 212 height 27
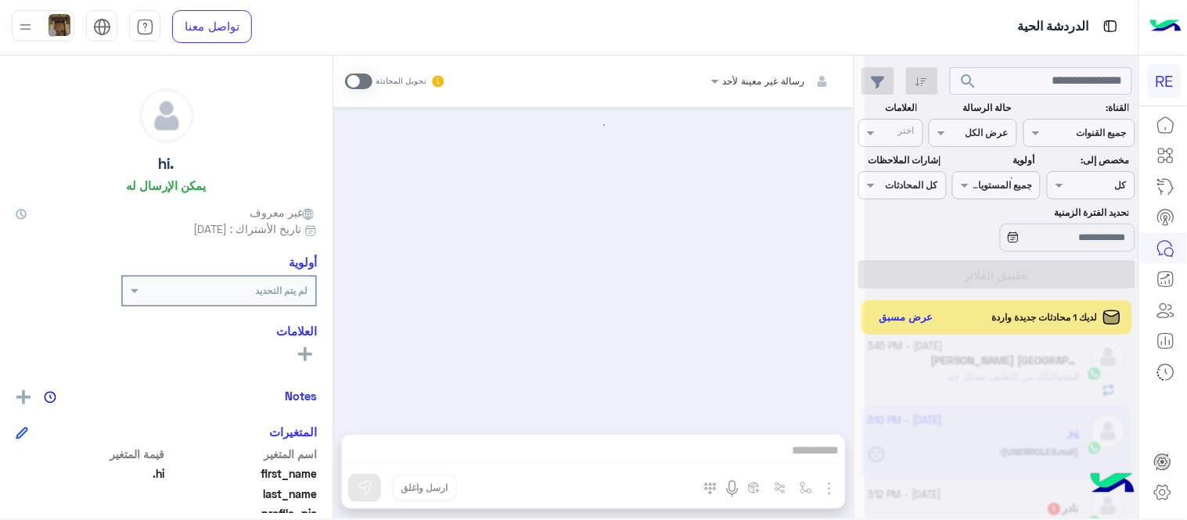
click at [363, 81] on span at bounding box center [358, 82] width 27 height 16
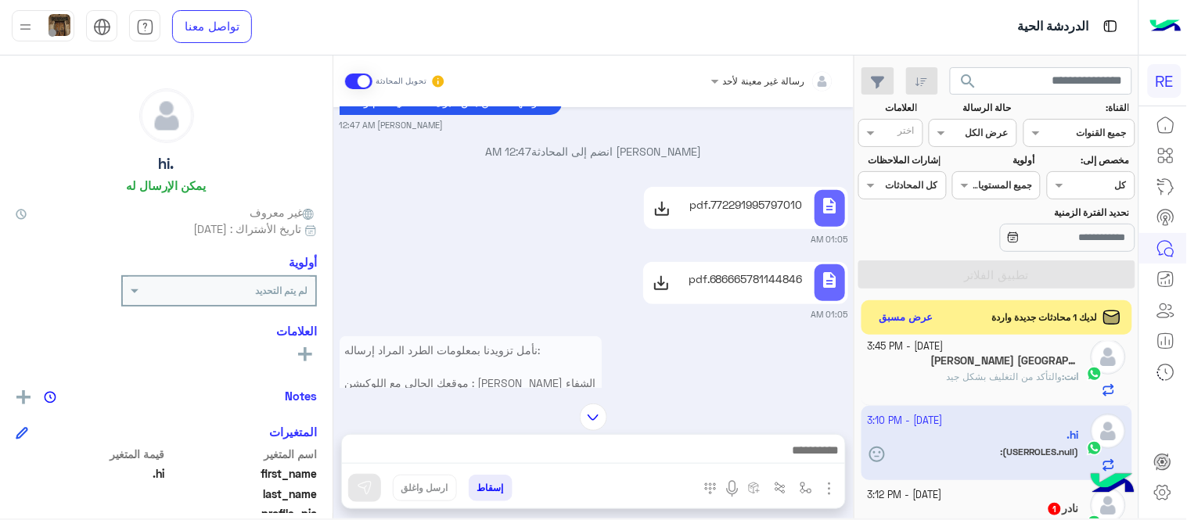
scroll to position [139, 0]
click at [788, 200] on p "772291995797010.pdf" at bounding box center [745, 204] width 113 height 16
click at [743, 276] on p "686665781144846.pdf" at bounding box center [745, 278] width 114 height 16
click at [989, 384] on p "انت : والتأكد من التغليف بشكل جيد" at bounding box center [1012, 377] width 132 height 14
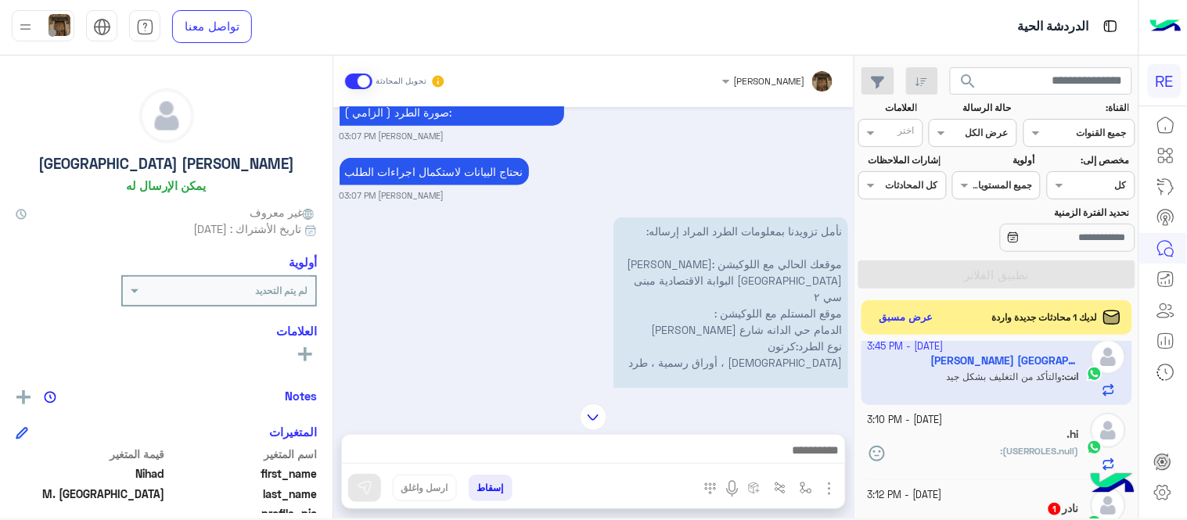
scroll to position [497, 0]
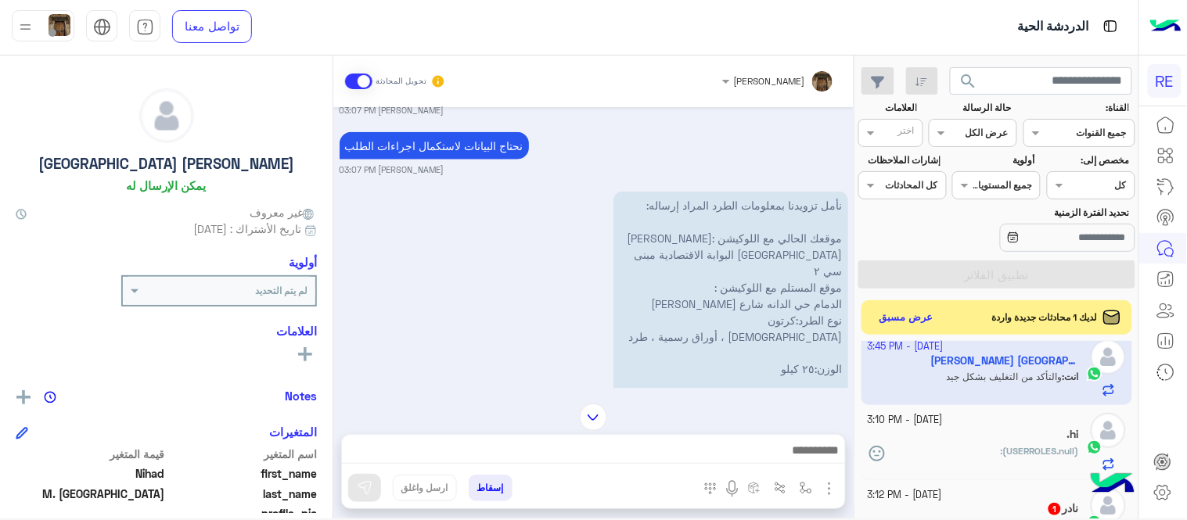
click at [782, 192] on p "نأمل تزويدنا بمعلومات الطرد المراد إرساله: موقعك الحالي مع اللوكيشن :[PERSON_NA…" at bounding box center [730, 361] width 235 height 339
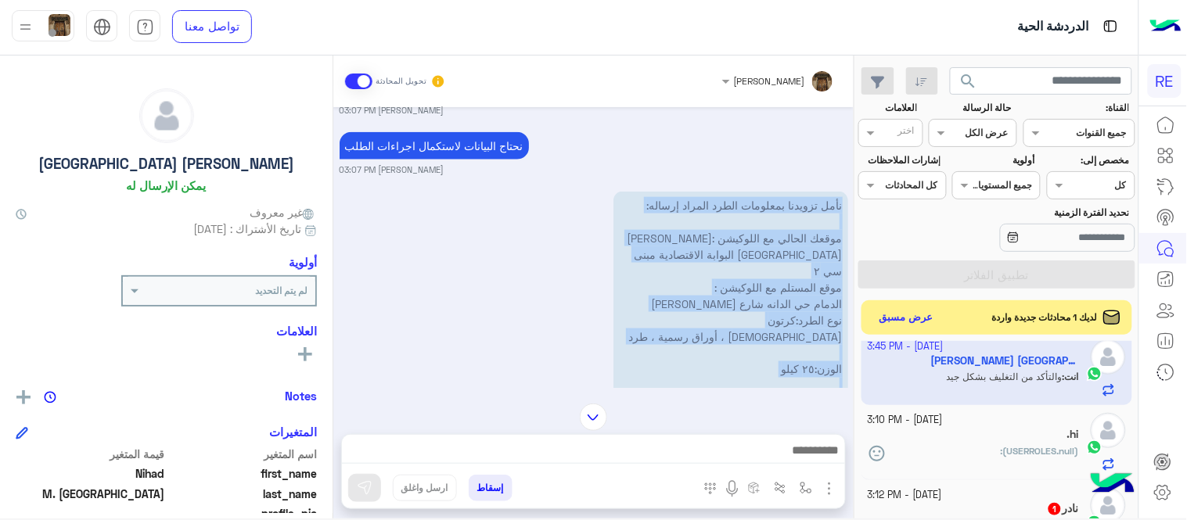
scroll to position [757, 0]
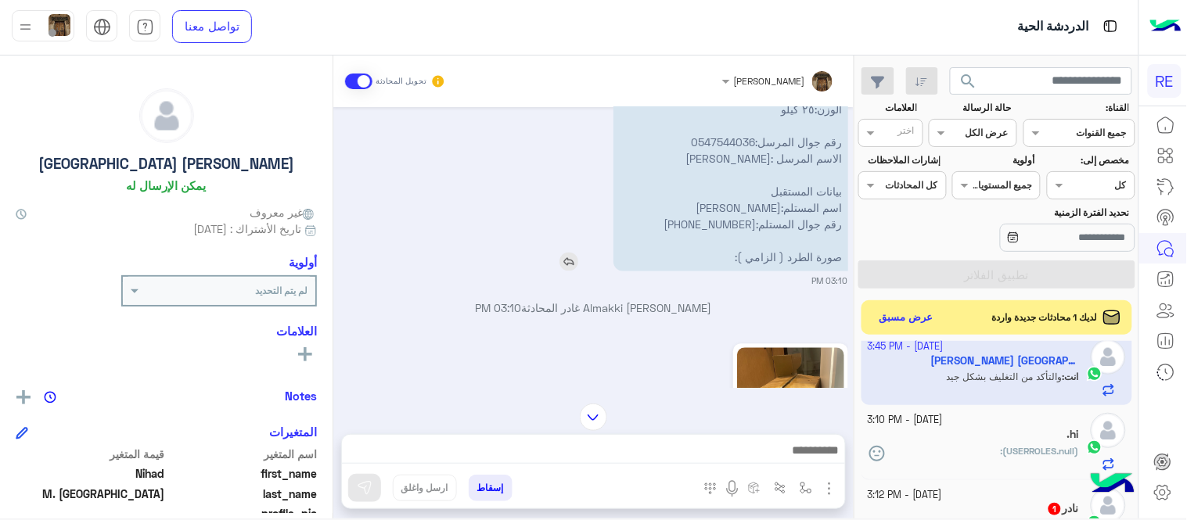
drag, startPoint x: 782, startPoint y: 178, endPoint x: 761, endPoint y: 227, distance: 53.6
click at [761, 227] on p "نأمل تزويدنا بمعلومات الطرد المراد إرساله: موقعك الحالي مع اللوكيشن :[PERSON_NA…" at bounding box center [730, 101] width 235 height 339
copy app-msgs-text
click at [697, 261] on div "[DATE] من ٢٠ إلى ٢٥ 12:48 PM تمام السعر بيكون 99 ريال الاستلام والتوصيل من البا…" at bounding box center [593, 247] width 520 height 281
click at [722, 113] on p "نأمل تزويدنا بمعلومات الطرد المراد إرساله: موقعك الحالي مع اللوكيشن :[PERSON_NA…" at bounding box center [730, 101] width 235 height 339
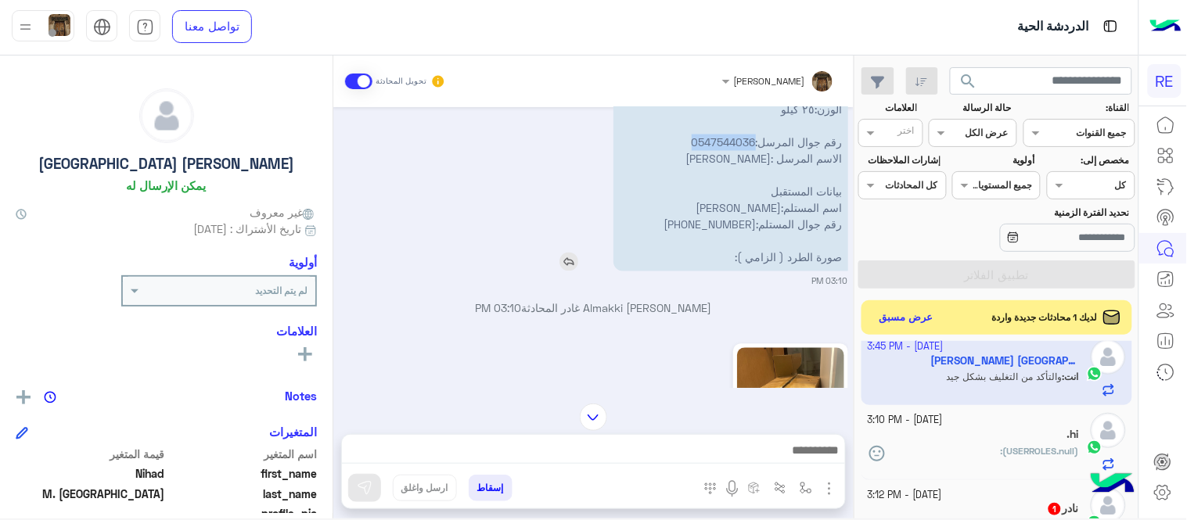
click at [722, 113] on p "نأمل تزويدنا بمعلومات الطرد المراد إرساله: موقعك الحالي مع اللوكيشن :[PERSON_NA…" at bounding box center [730, 101] width 235 height 339
copy p "0547544036"
click at [896, 300] on div "search القناة: القناه جميع القنوات حالة الرسالة القناه عرض الكل العلامات اختر م…" at bounding box center [996, 290] width 283 height 469
click at [900, 314] on button "عرض مسبق" at bounding box center [906, 317] width 66 height 21
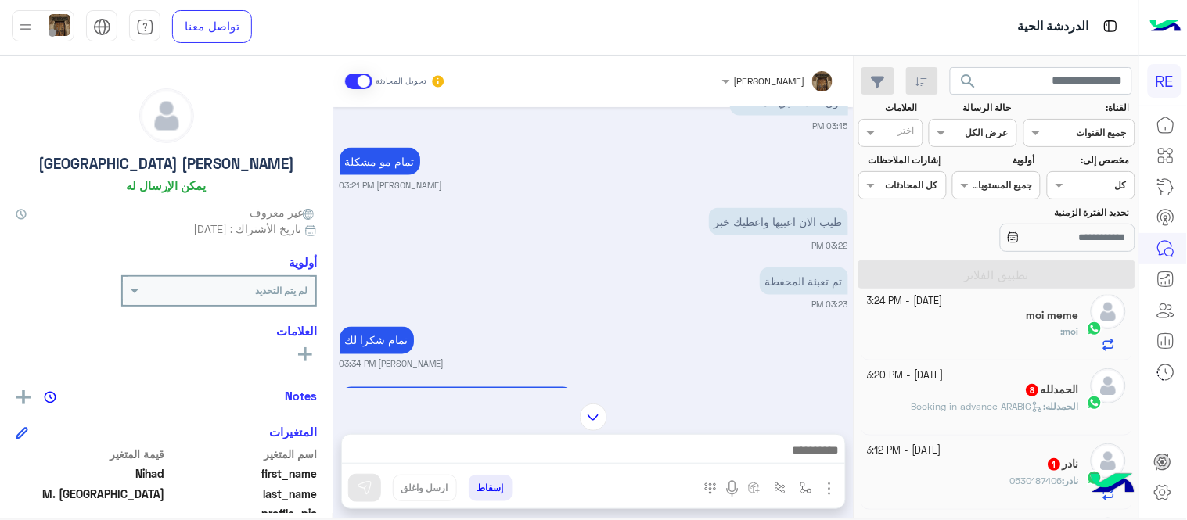
scroll to position [591, 0]
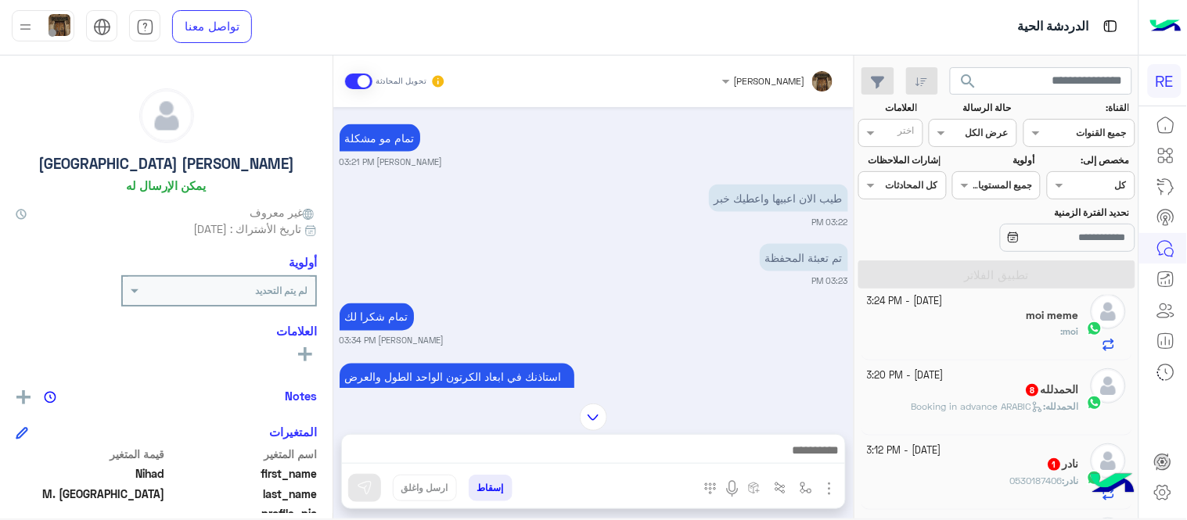
click at [918, 408] on span "Booking in advance ARABIC" at bounding box center [977, 406] width 132 height 12
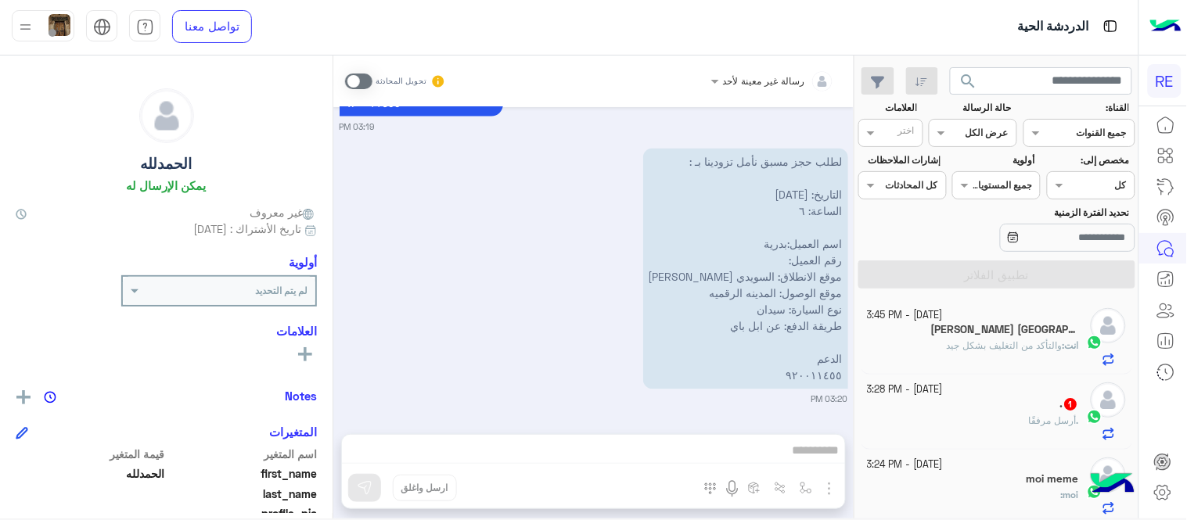
click at [919, 354] on div "انت : والتأكد من التغليف بشكل جيد" at bounding box center [973, 352] width 212 height 27
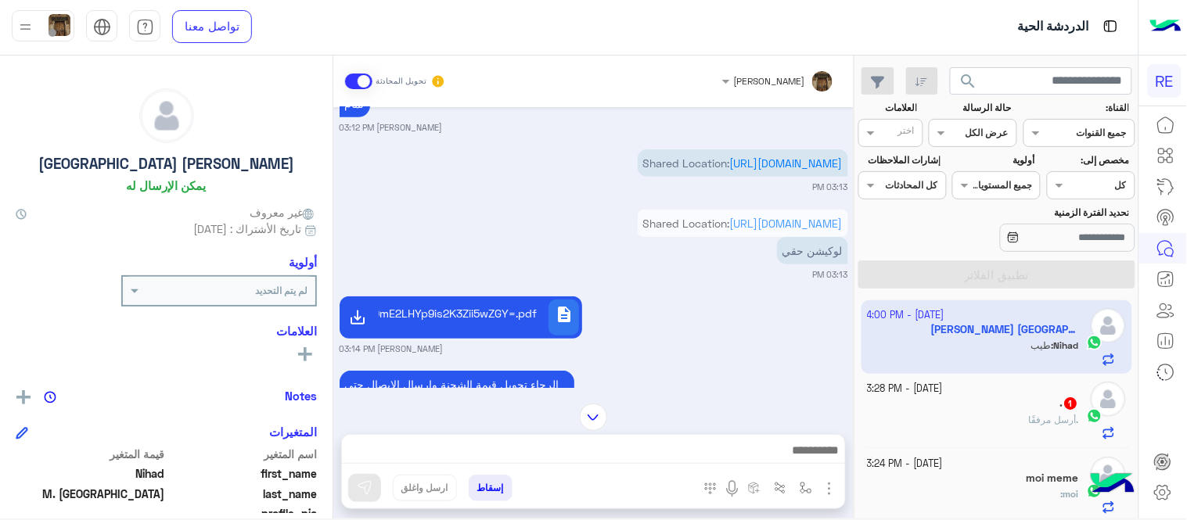
scroll to position [193, 0]
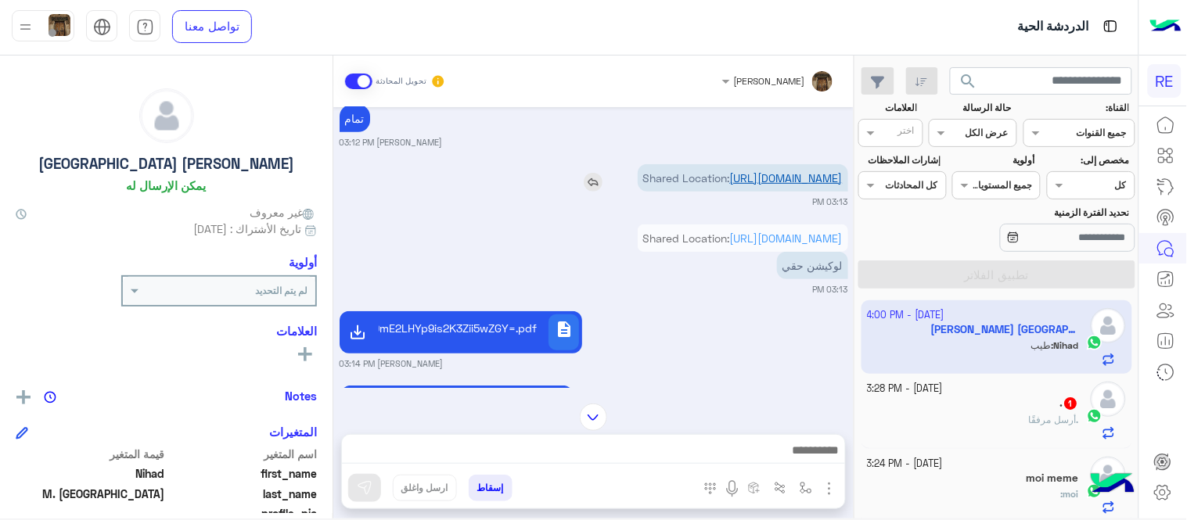
click at [730, 185] on link "[URL][DOMAIN_NAME]" at bounding box center [786, 177] width 113 height 13
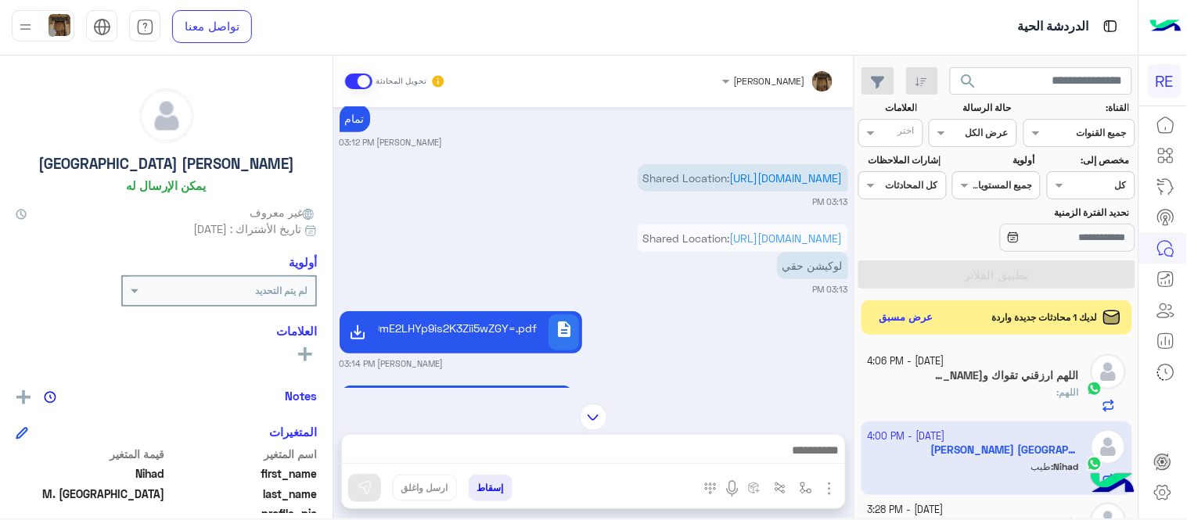
click at [761, 370] on div "description YqSDYp9mK2KjYp9mGINio2YbZgyDYp9mE2LHYp9is2K3Zii5wZGY=.pdf [PERSON_N…" at bounding box center [593, 338] width 508 height 63
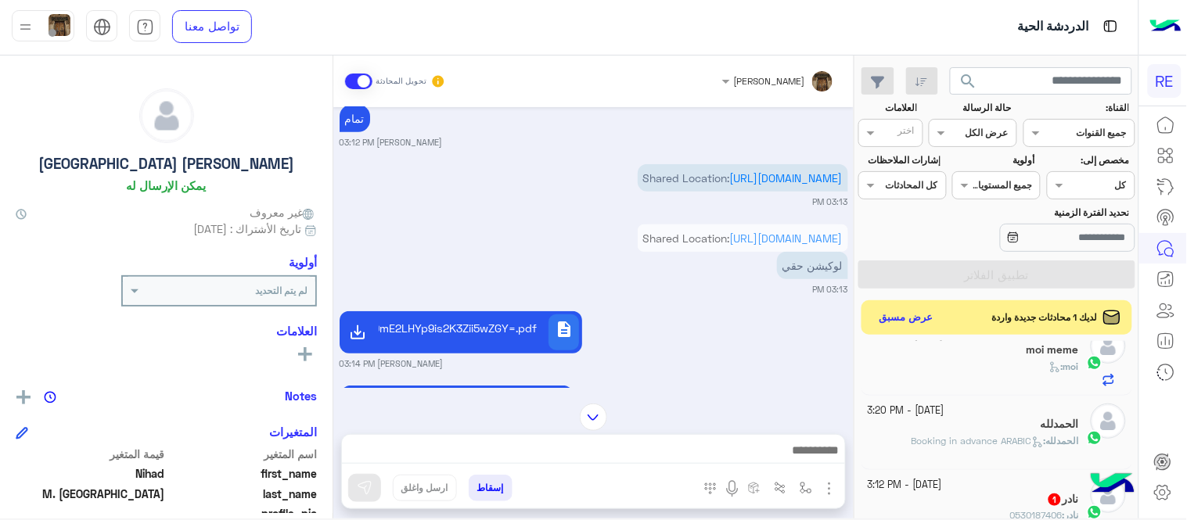
scroll to position [271, 0]
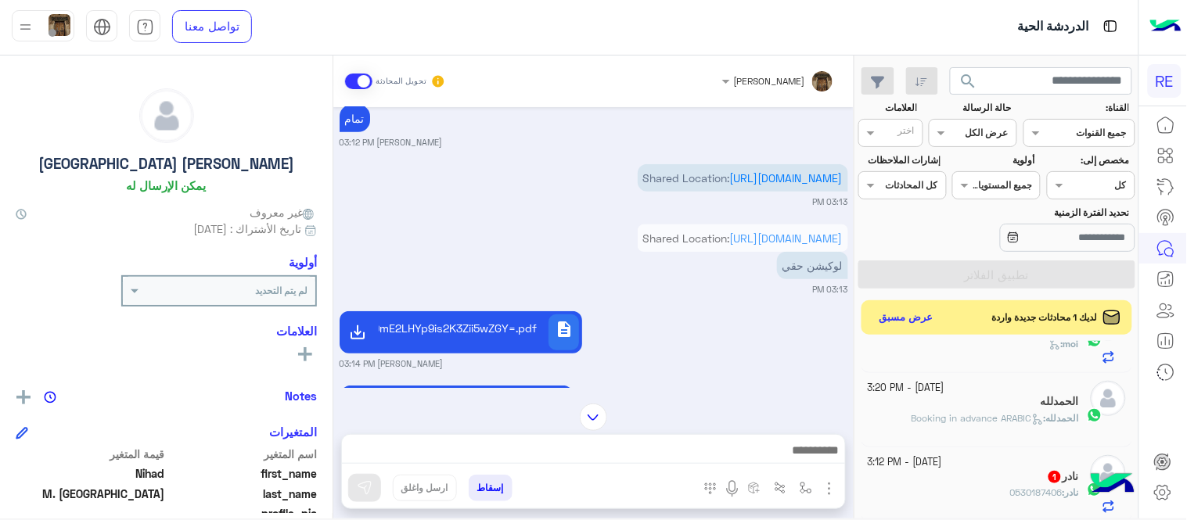
click at [917, 426] on div "ال[PERSON_NAME] : Booking in advance ARABIC" at bounding box center [973, 424] width 212 height 27
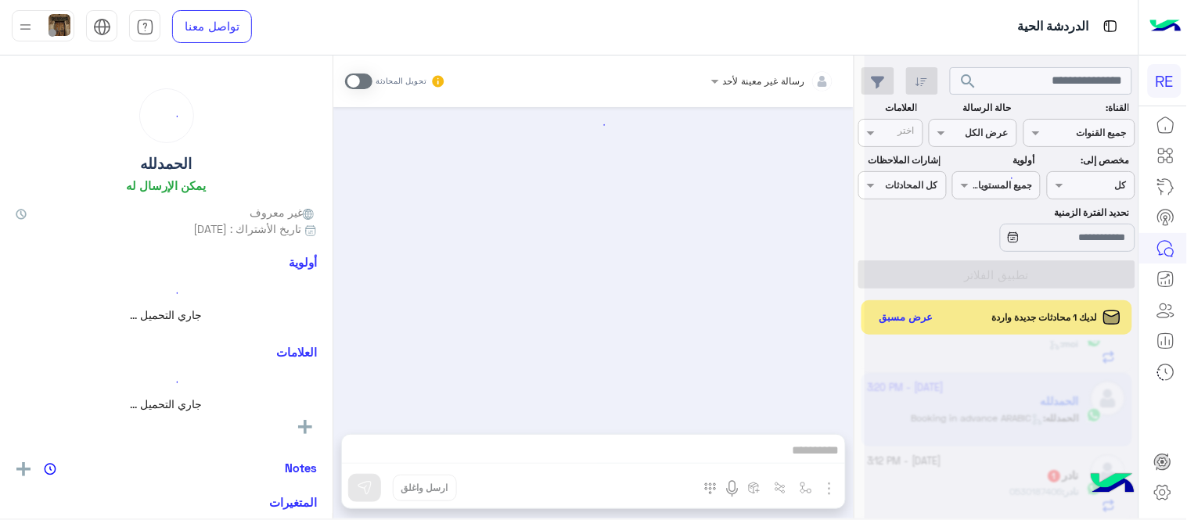
scroll to position [1263, 0]
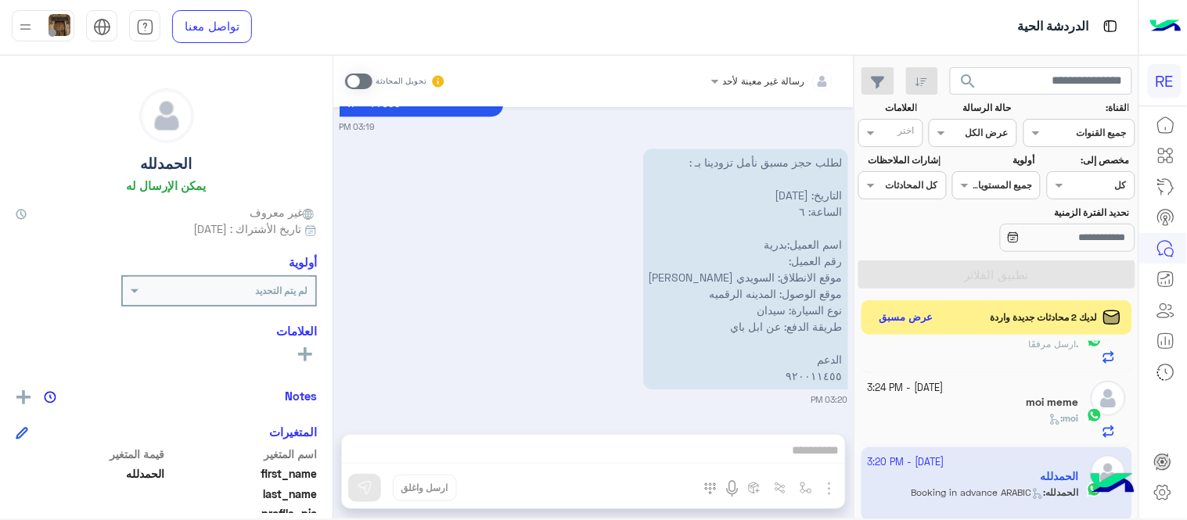
click at [616, 454] on div "رسالة غير معينة لأحد تحويل المحادثة [DATE] الحمدلله غادر المحادثة 03:19 PM عربي…" at bounding box center [593, 290] width 520 height 469
click at [350, 74] on span at bounding box center [358, 82] width 27 height 16
click at [584, 444] on div "رسالة غير معينة لأحد تحويل المحادثة [DATE] الحمدلله غادر المحادثة 03:19 PM عربي…" at bounding box center [593, 290] width 520 height 469
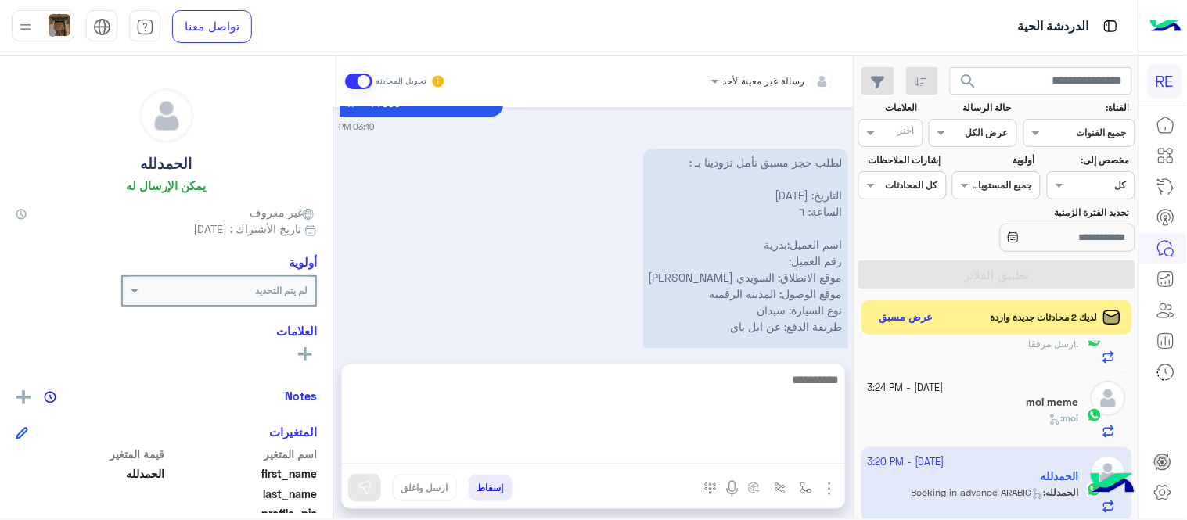
scroll to position [1303, 0]
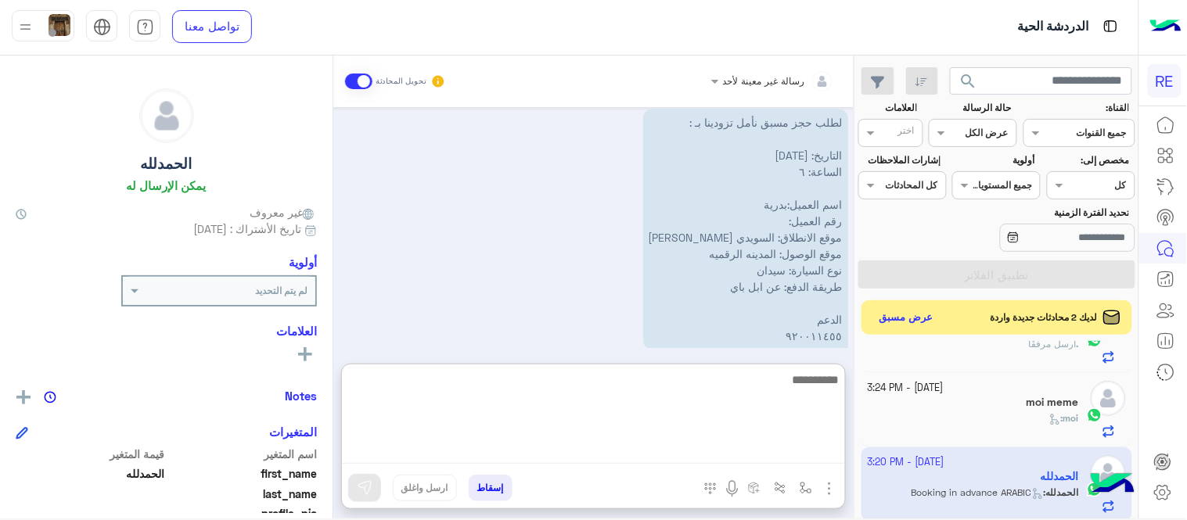
click at [584, 444] on textarea at bounding box center [593, 417] width 503 height 94
type textarea "**********"
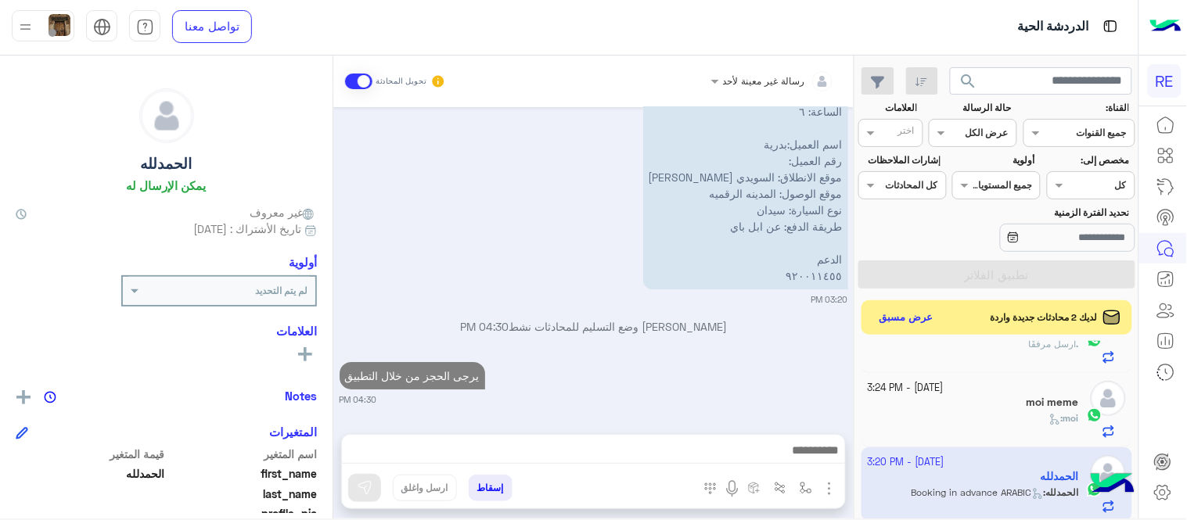
click at [623, 271] on div "[DATE] الحمدلله غادر المحادثة 03:19 PM عربي 03:19 PM هل أنت ؟ كابتن 👨🏻‍✈️ عميل …" at bounding box center [593, 262] width 520 height 311
click at [932, 408] on div "moi meme" at bounding box center [973, 404] width 212 height 16
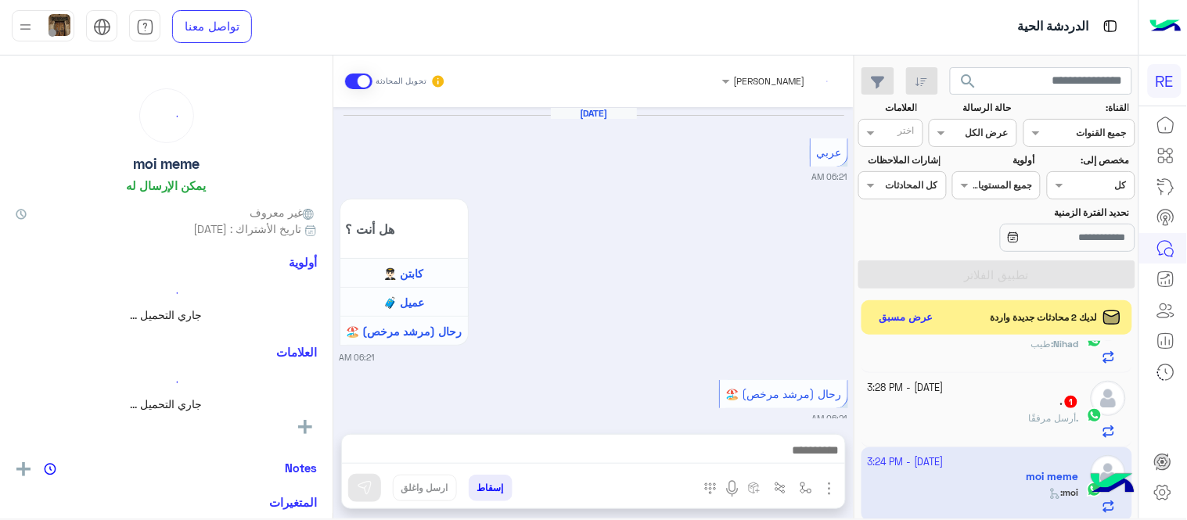
scroll to position [585, 0]
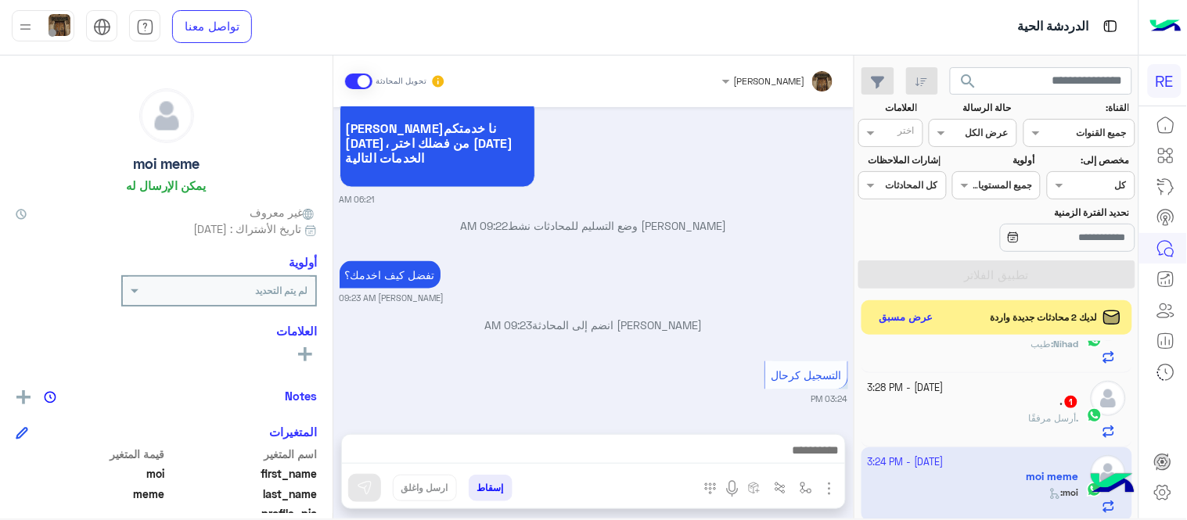
click at [943, 404] on div ". 1" at bounding box center [973, 403] width 212 height 16
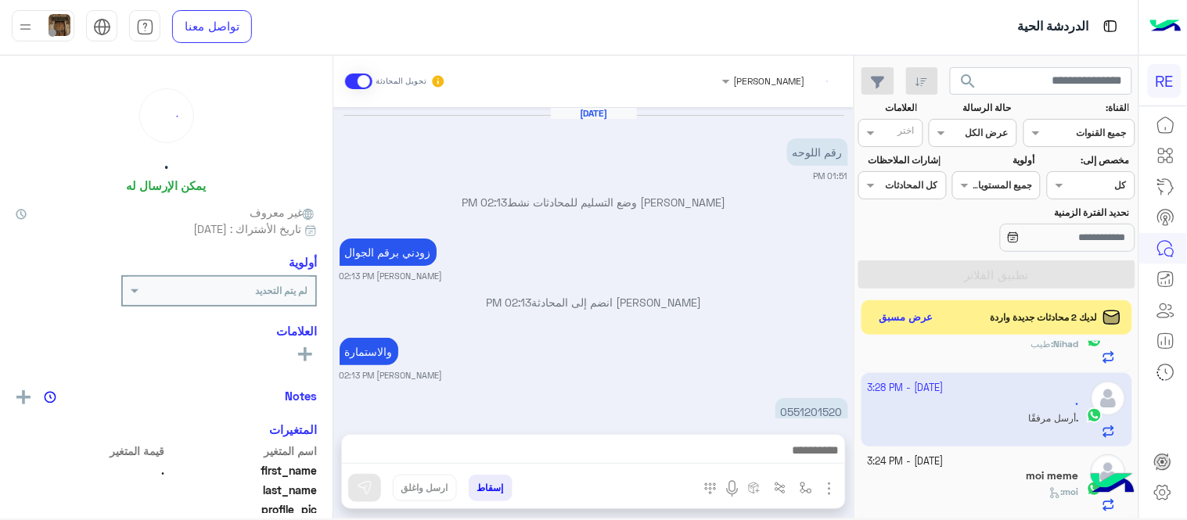
scroll to position [442, 0]
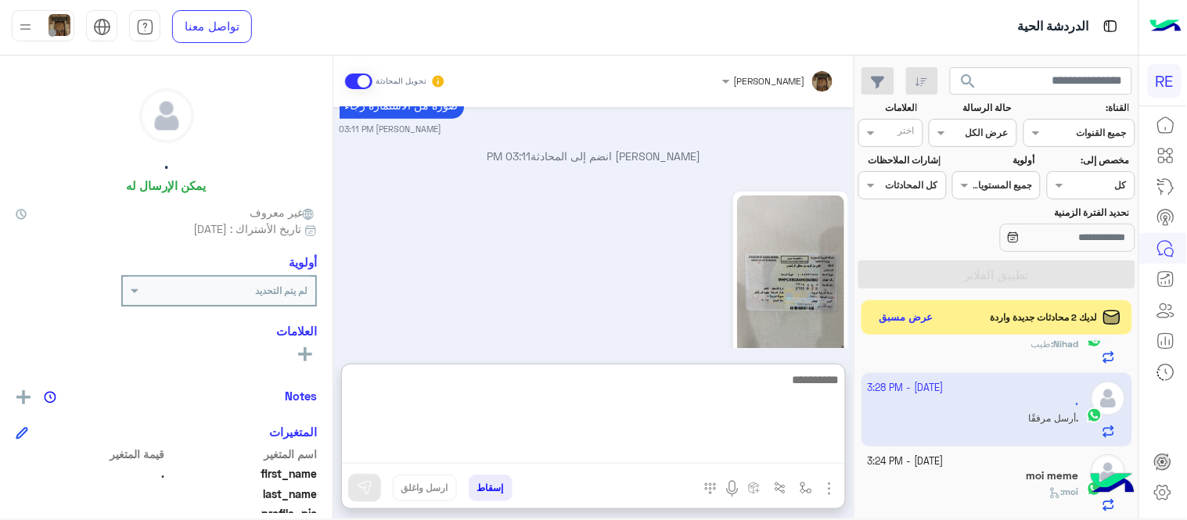
click at [555, 441] on textarea at bounding box center [593, 417] width 503 height 94
type textarea "*"
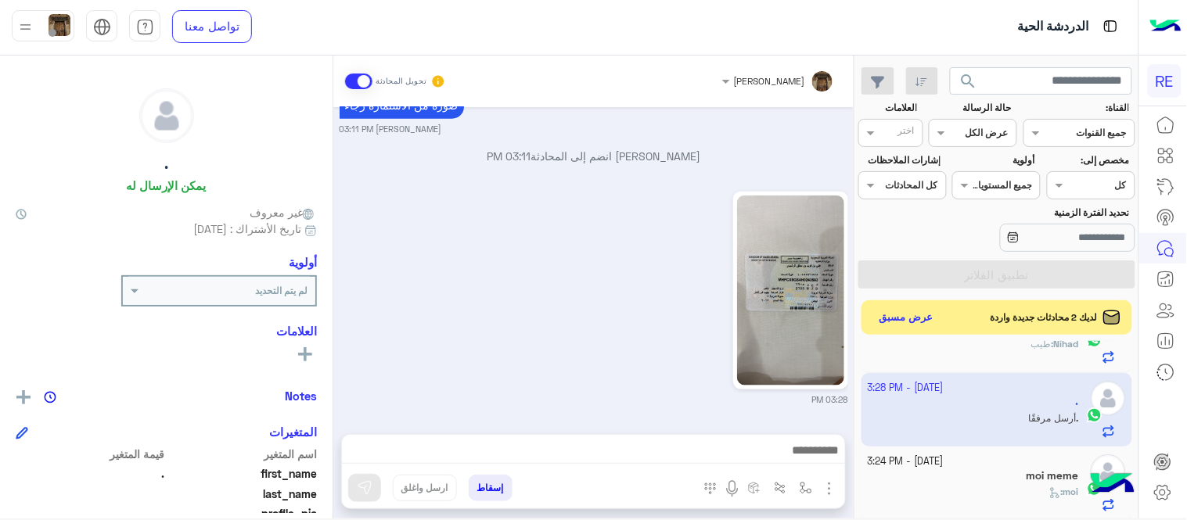
click at [371, 243] on div "03:28 PM" at bounding box center [593, 297] width 508 height 218
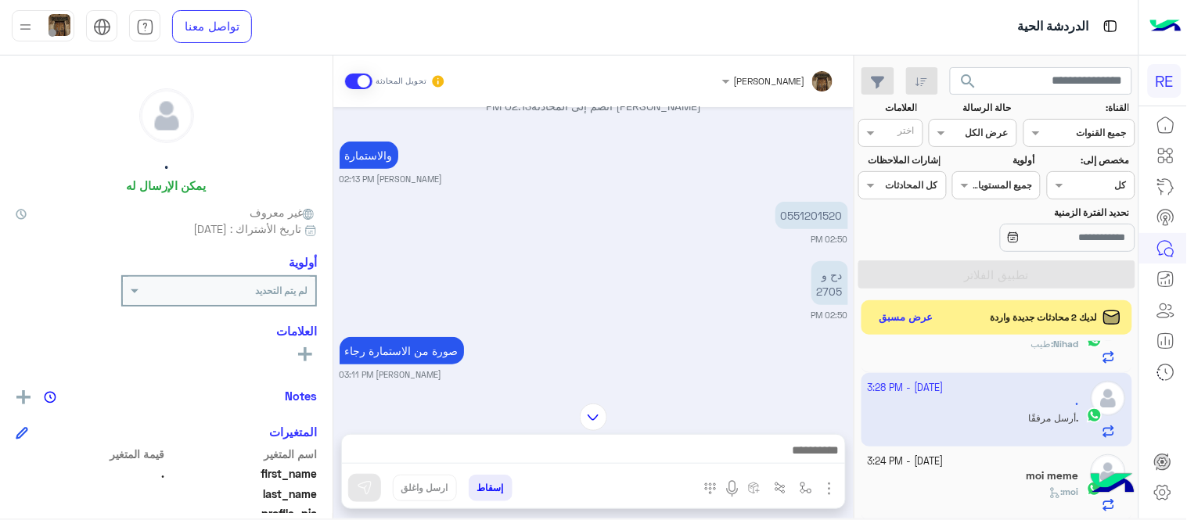
scroll to position [182, 0]
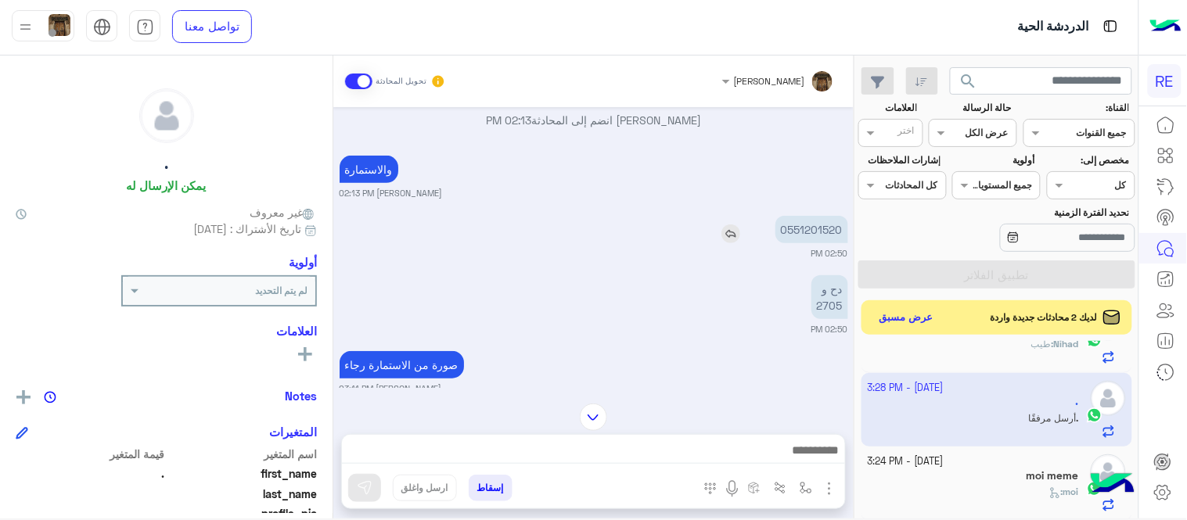
click at [798, 235] on p "0551201520" at bounding box center [811, 229] width 73 height 27
click at [595, 404] on img at bounding box center [593, 417] width 27 height 27
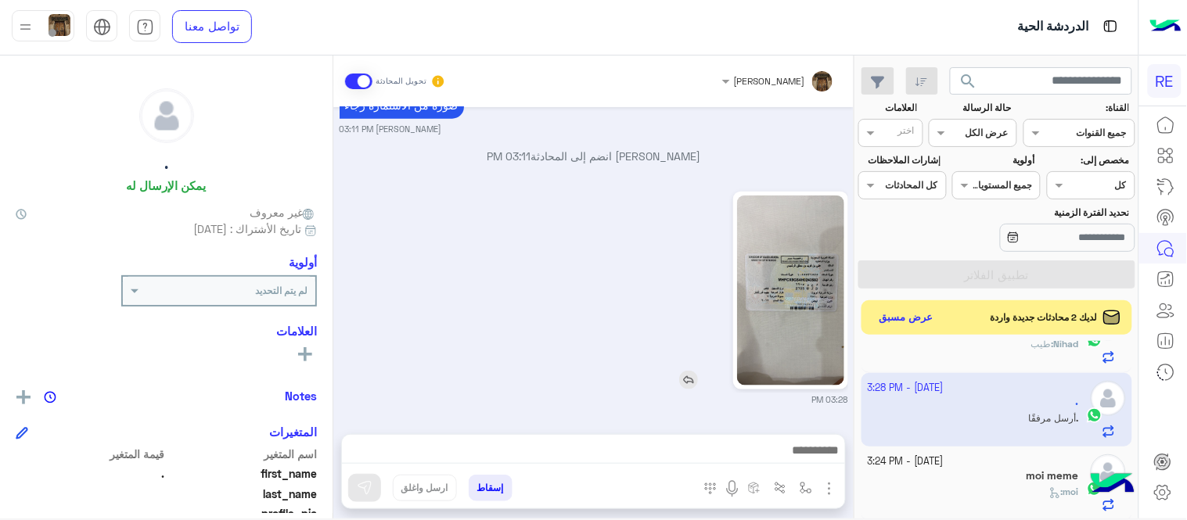
click at [790, 292] on img at bounding box center [790, 291] width 107 height 190
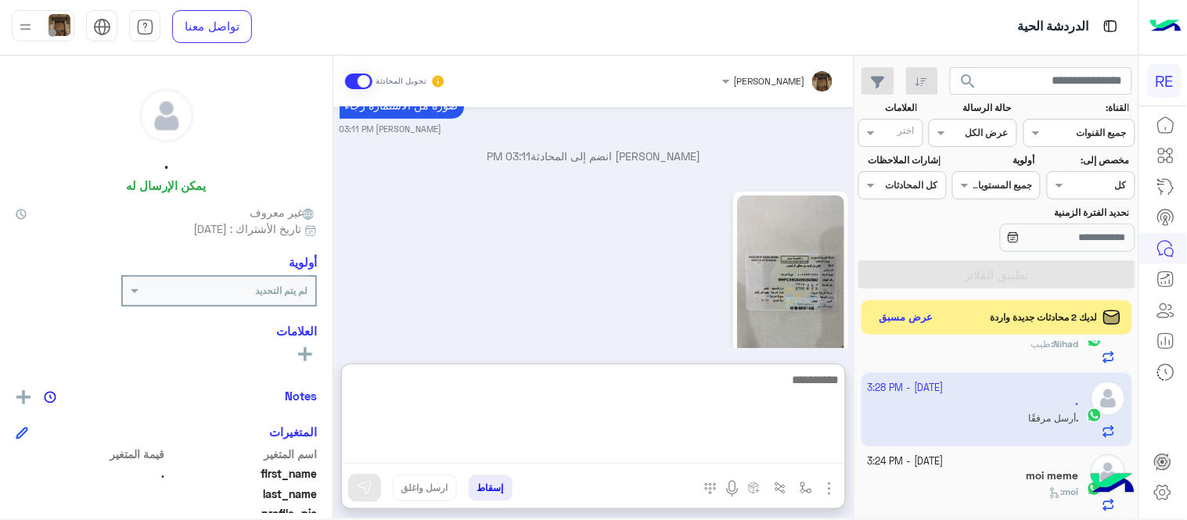
click at [689, 441] on textarea at bounding box center [593, 417] width 503 height 94
type textarea "**********"
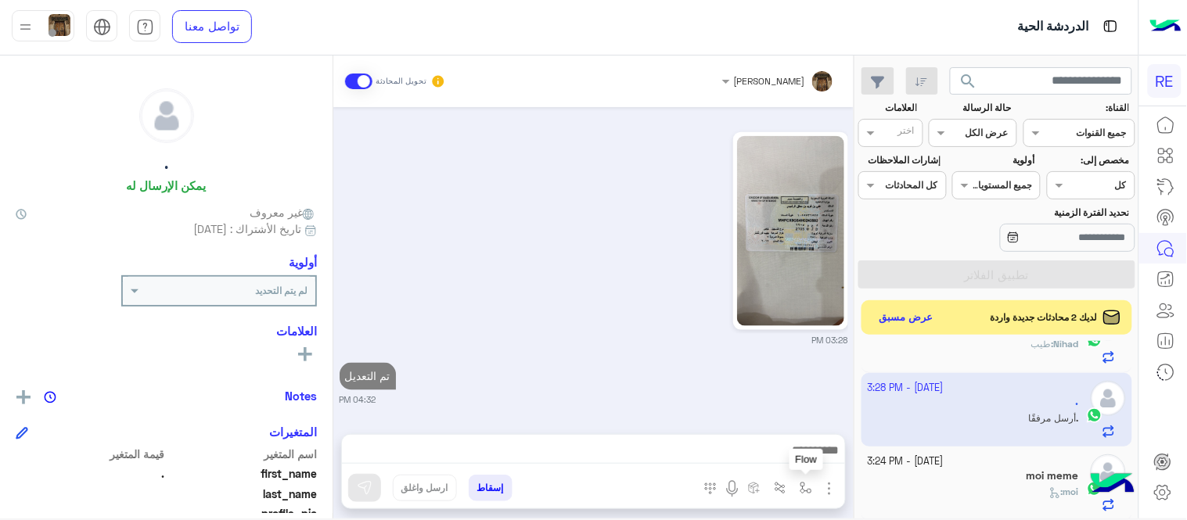
scroll to position [501, 0]
click at [813, 486] on button "button" at bounding box center [806, 488] width 26 height 26
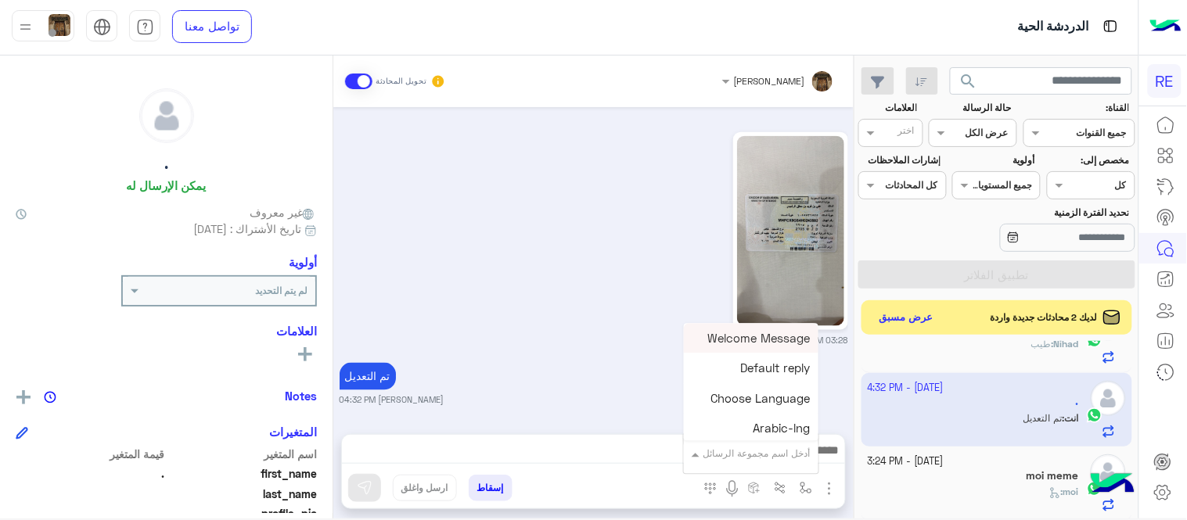
click at [768, 457] on input "text" at bounding box center [770, 451] width 79 height 14
type input "****"
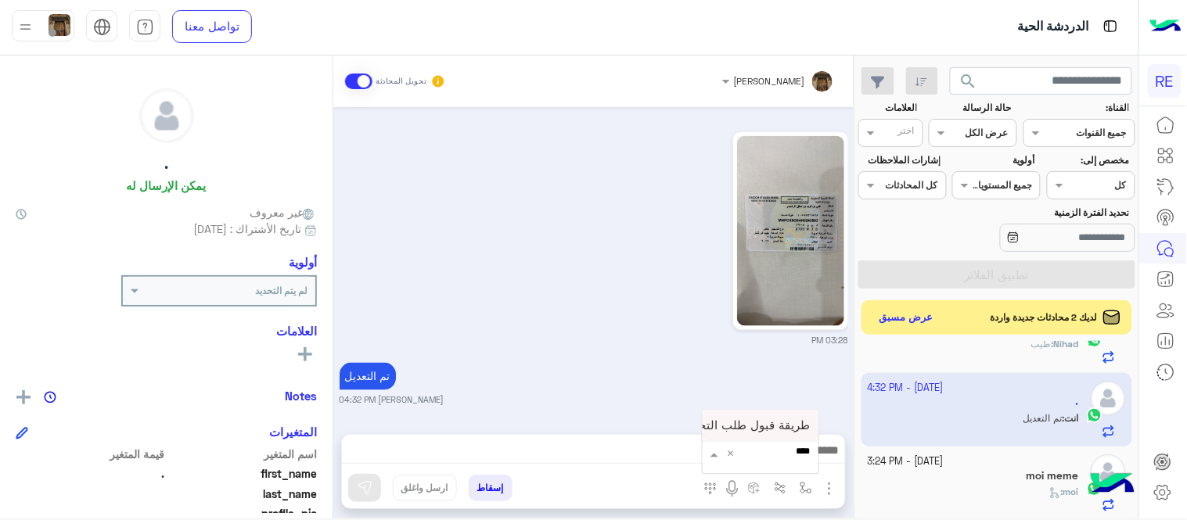
click at [761, 430] on span "طريقة قبول طلب التحقق تفعيل ابشر ككابتن" at bounding box center [700, 425] width 221 height 14
type textarea "**********"
click at [364, 486] on img at bounding box center [365, 488] width 16 height 16
click at [752, 402] on small "[PERSON_NAME] 04:32 PM" at bounding box center [593, 400] width 508 height 13
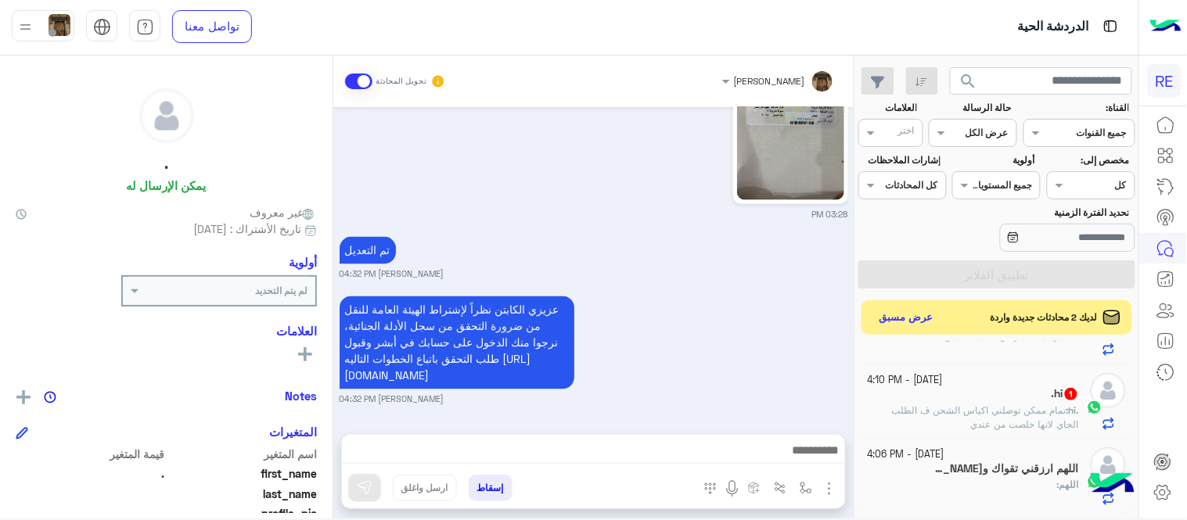
scroll to position [57, 0]
click at [950, 397] on div ".hi 1" at bounding box center [973, 394] width 212 height 16
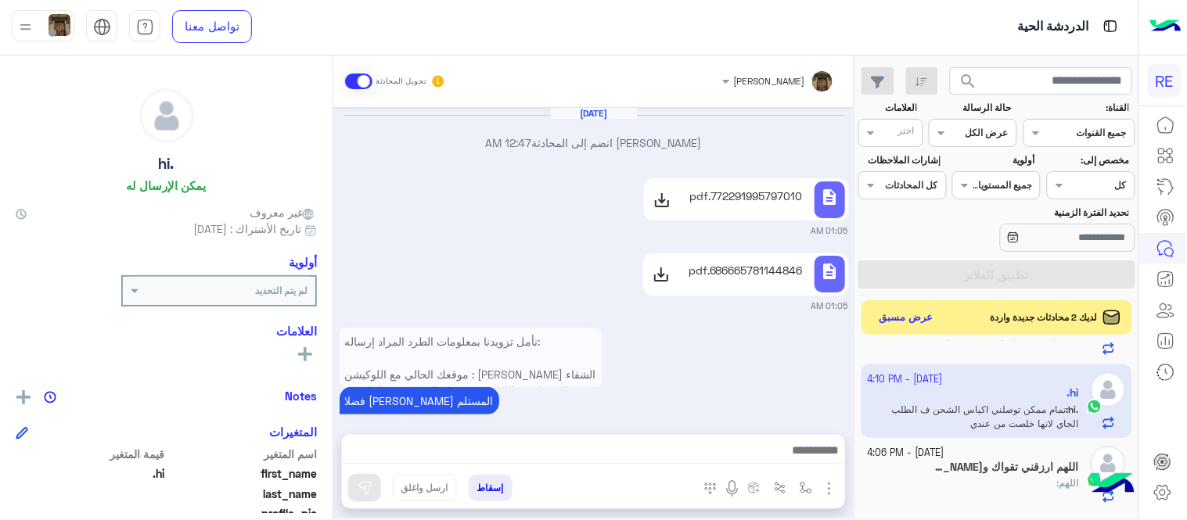
scroll to position [390, 0]
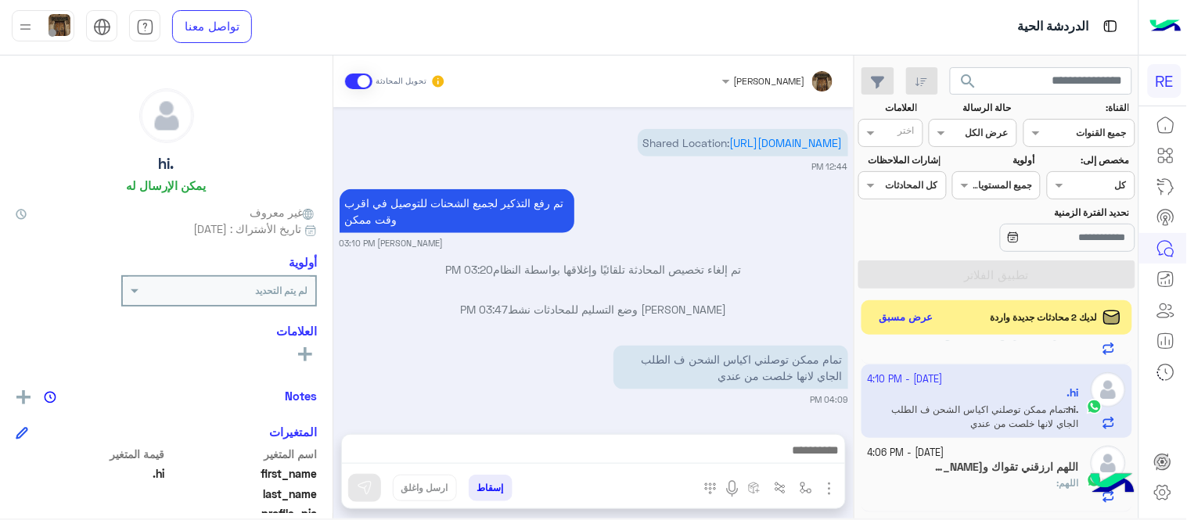
click at [721, 283] on div "تم إلغاء تخصيص المحادثة تلقائيًا وإغلاقها بواسطة النظام 03:20 PM" at bounding box center [593, 275] width 508 height 28
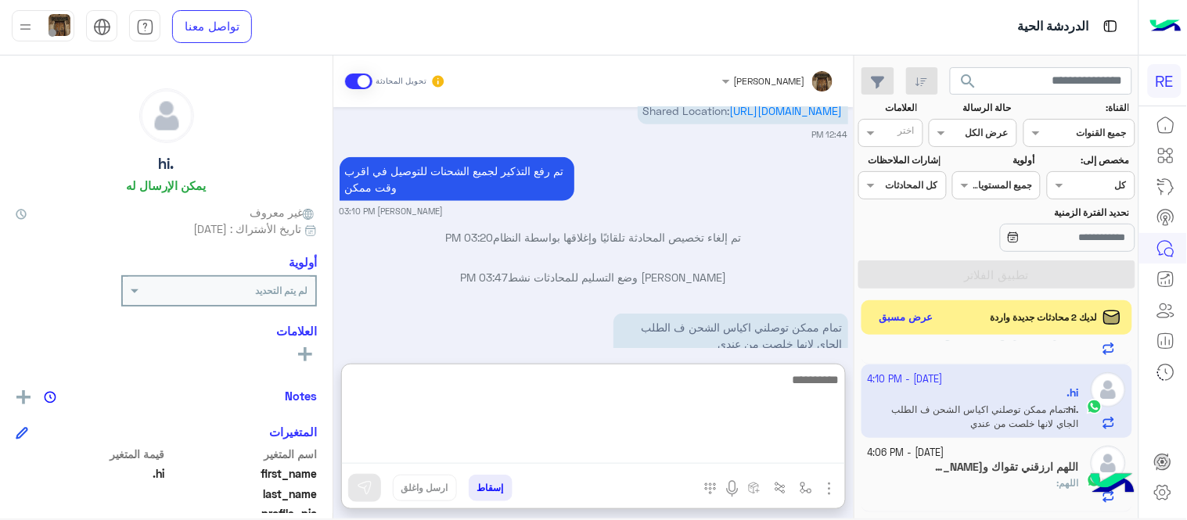
click at [717, 459] on textarea at bounding box center [593, 417] width 503 height 94
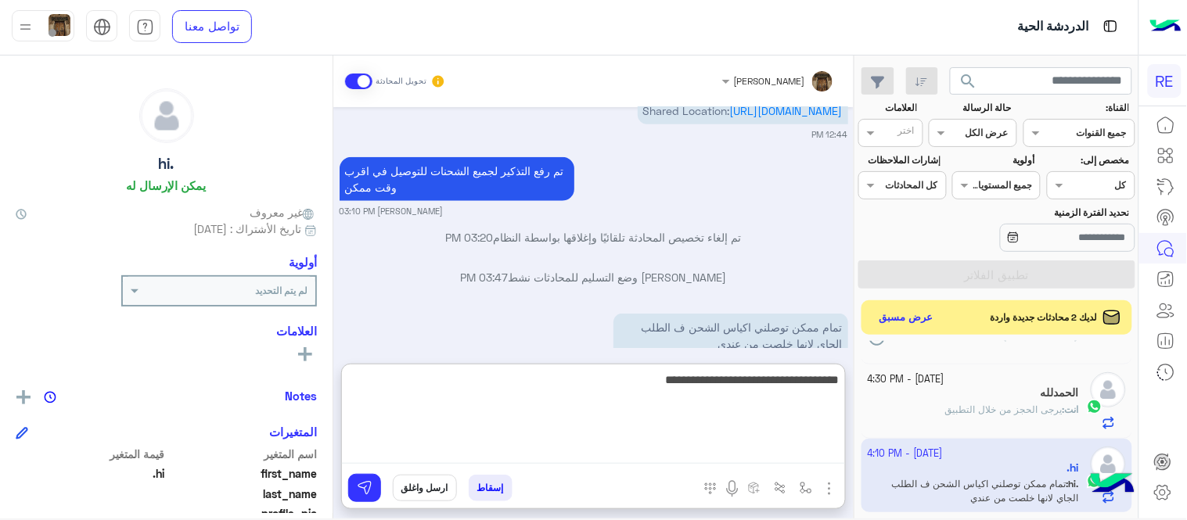
type textarea "**********"
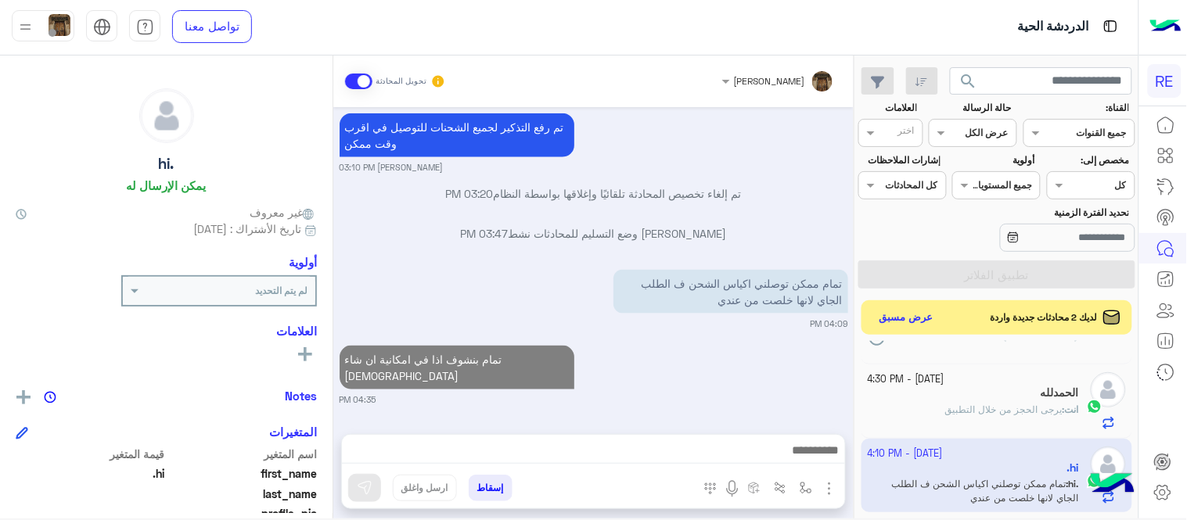
click at [691, 308] on div "[DATE] [PERSON_NAME] انضم إلى المحادثة 12:47 AM description 772291995797010.pdf…" at bounding box center [593, 262] width 520 height 311
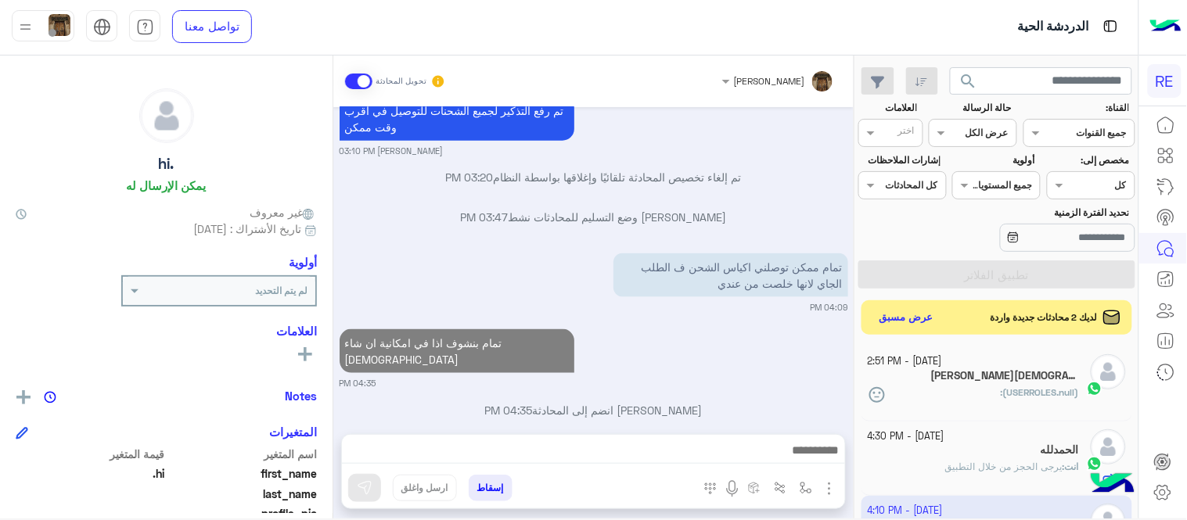
scroll to position [490, 0]
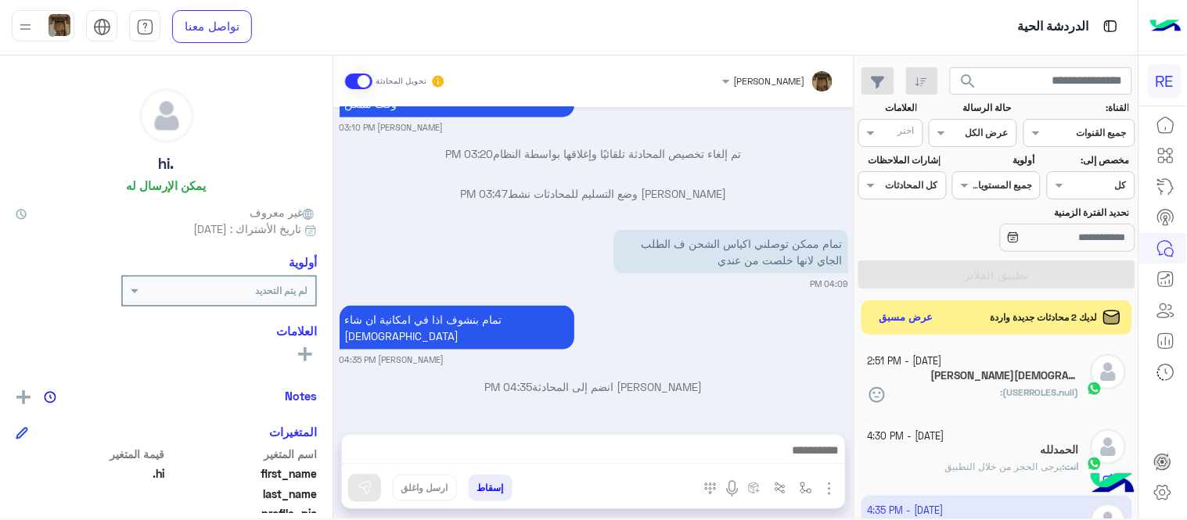
click at [942, 391] on div "(USERROLES.null) :" at bounding box center [973, 399] width 212 height 27
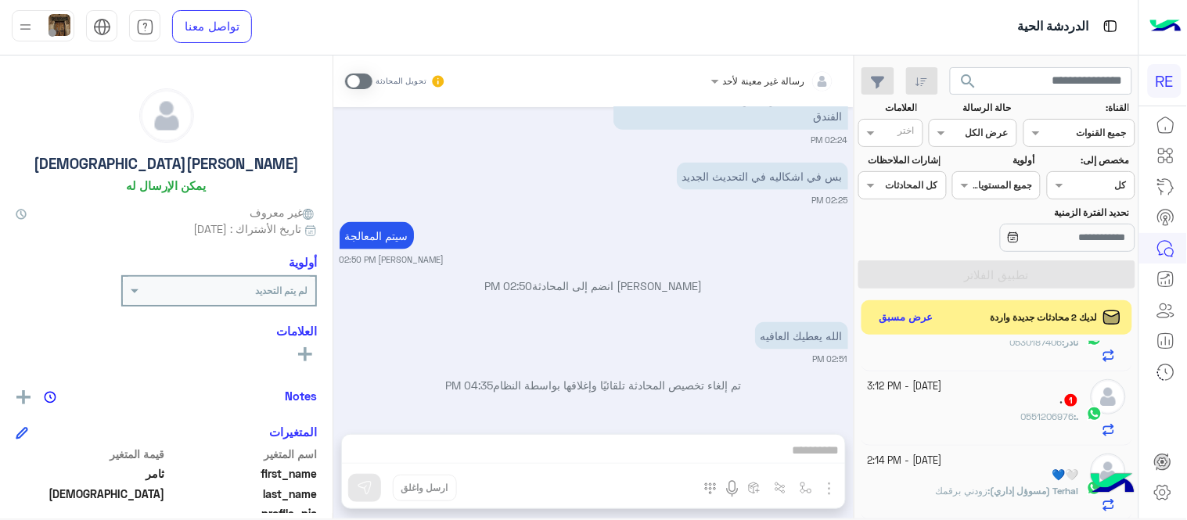
scroll to position [535, 0]
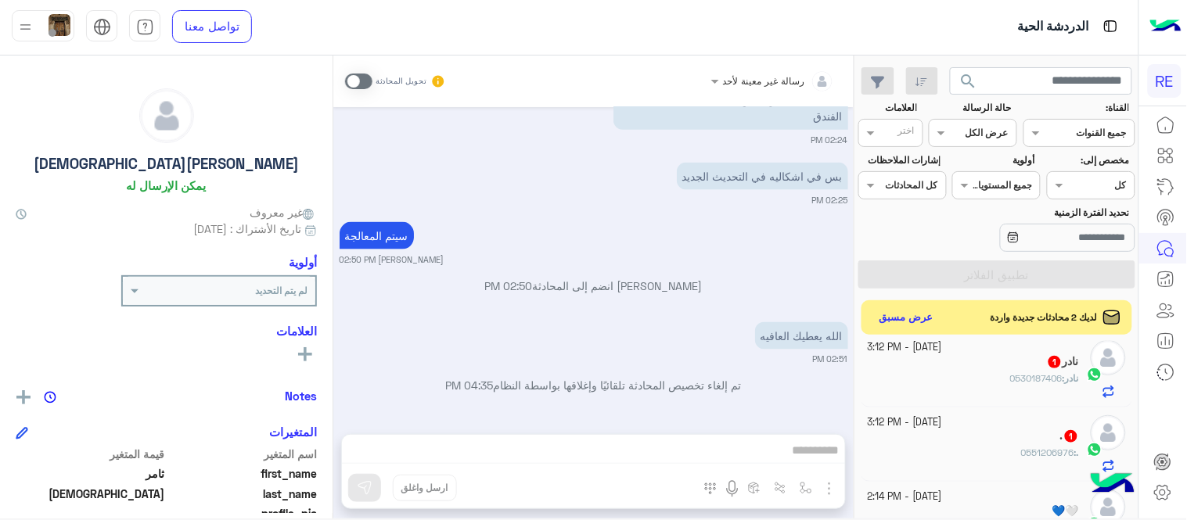
click at [925, 446] on div ". 1" at bounding box center [973, 437] width 212 height 16
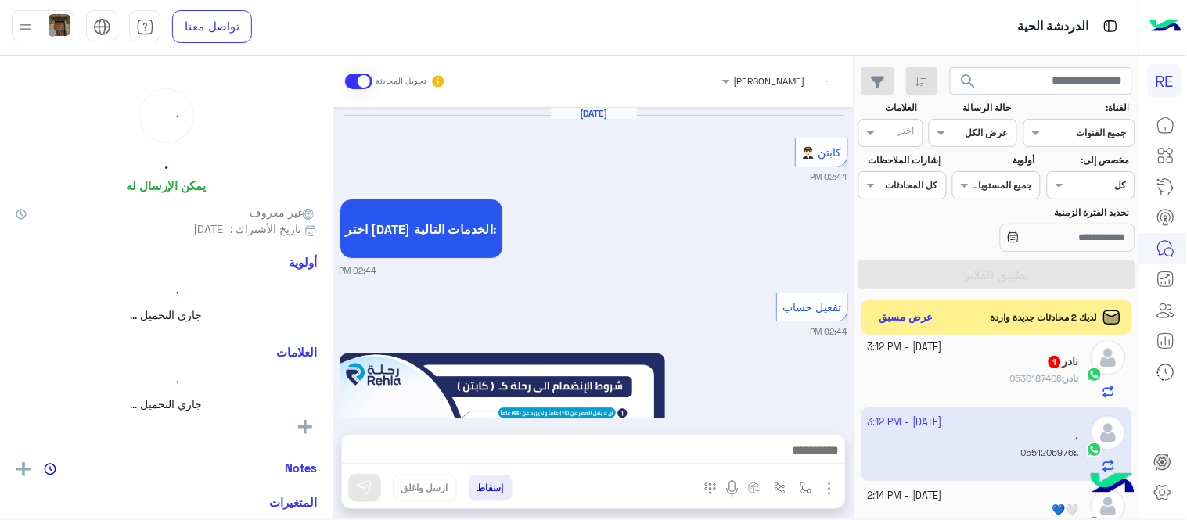
scroll to position [1015, 0]
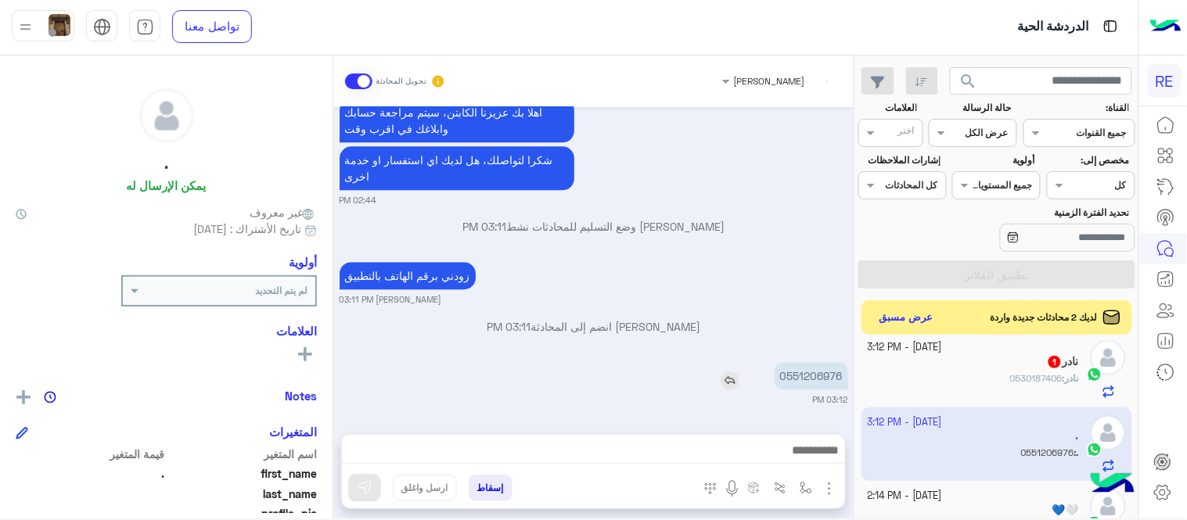
click at [816, 373] on p "0551206976" at bounding box center [811, 375] width 74 height 27
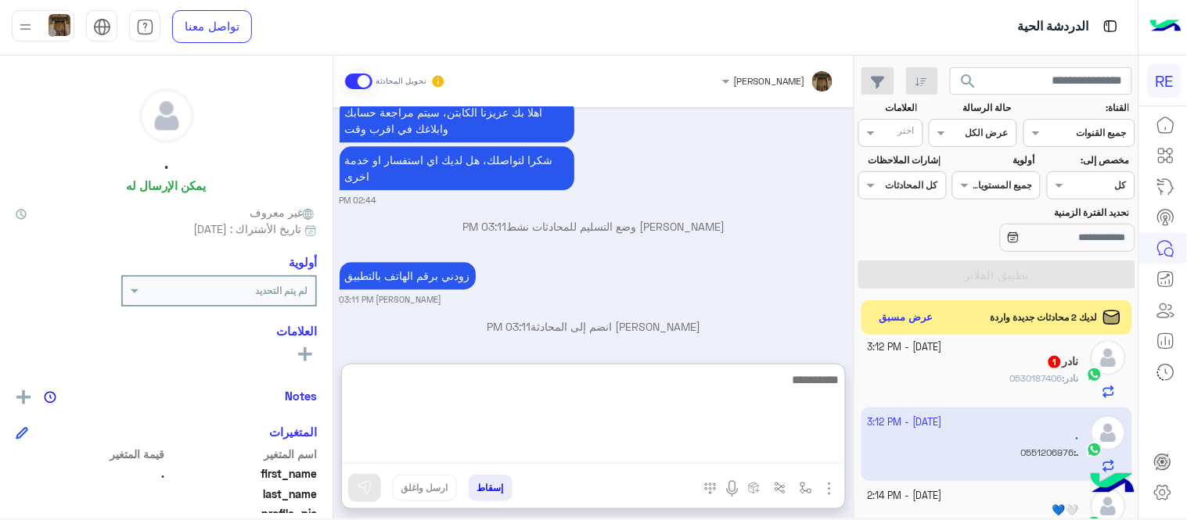
click at [597, 455] on textarea at bounding box center [593, 417] width 503 height 94
type textarea "**********"
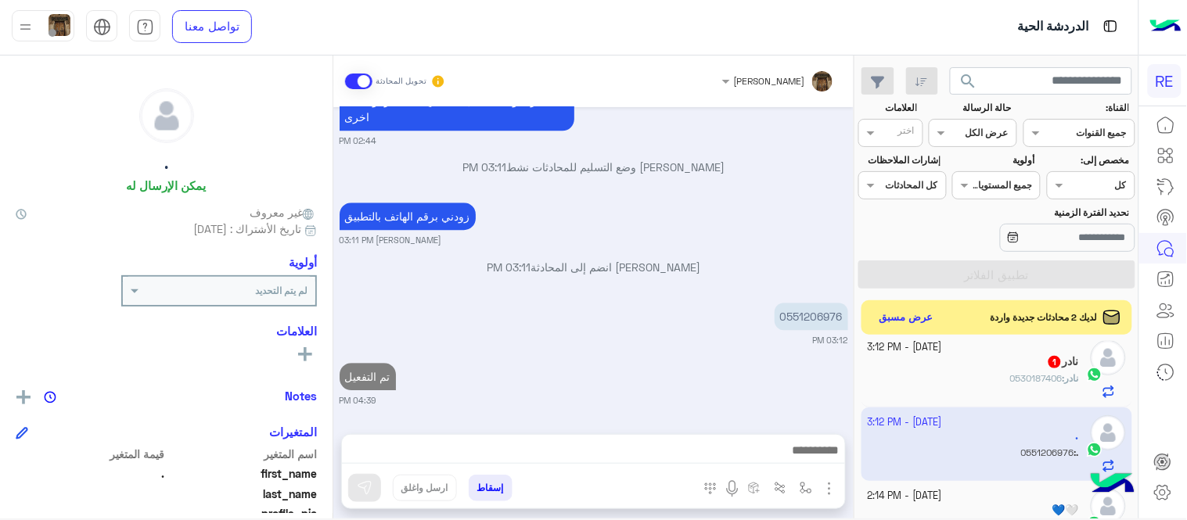
scroll to position [1116, 0]
click at [1035, 381] on span "0530187406" at bounding box center [1036, 378] width 52 height 12
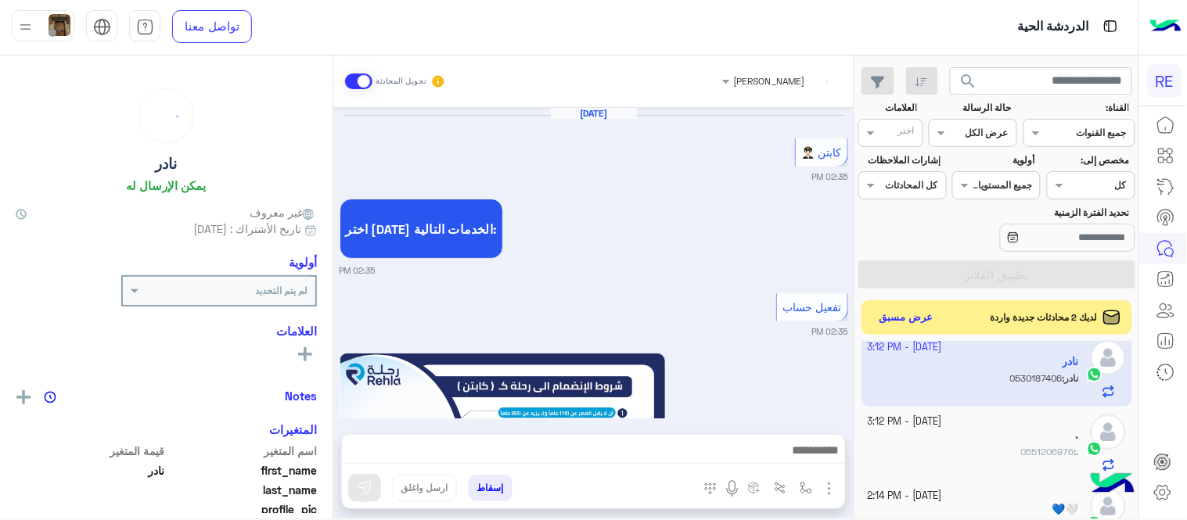
scroll to position [1015, 0]
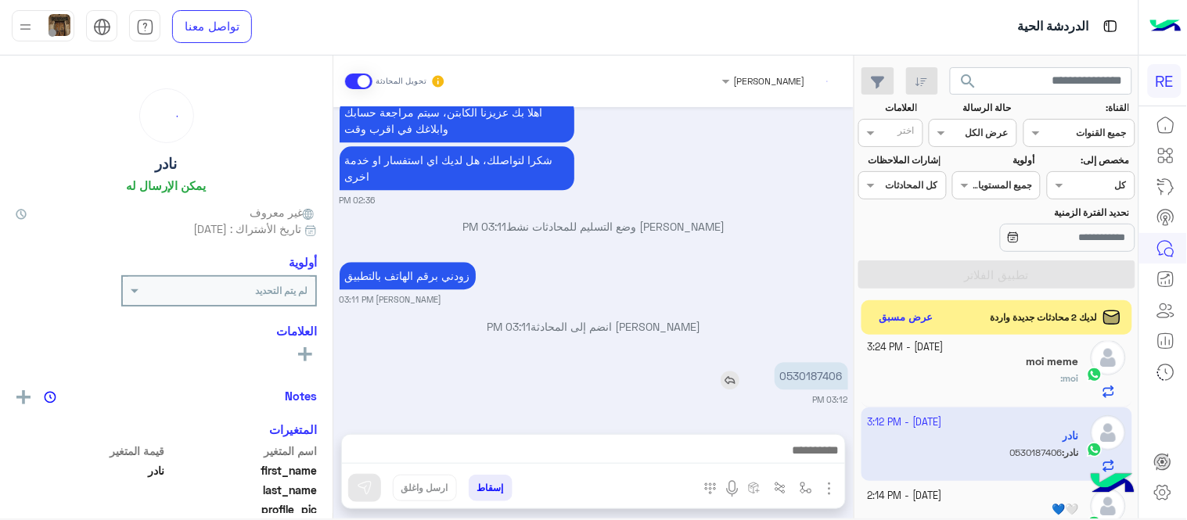
click at [808, 378] on p "0530187406" at bounding box center [811, 375] width 74 height 27
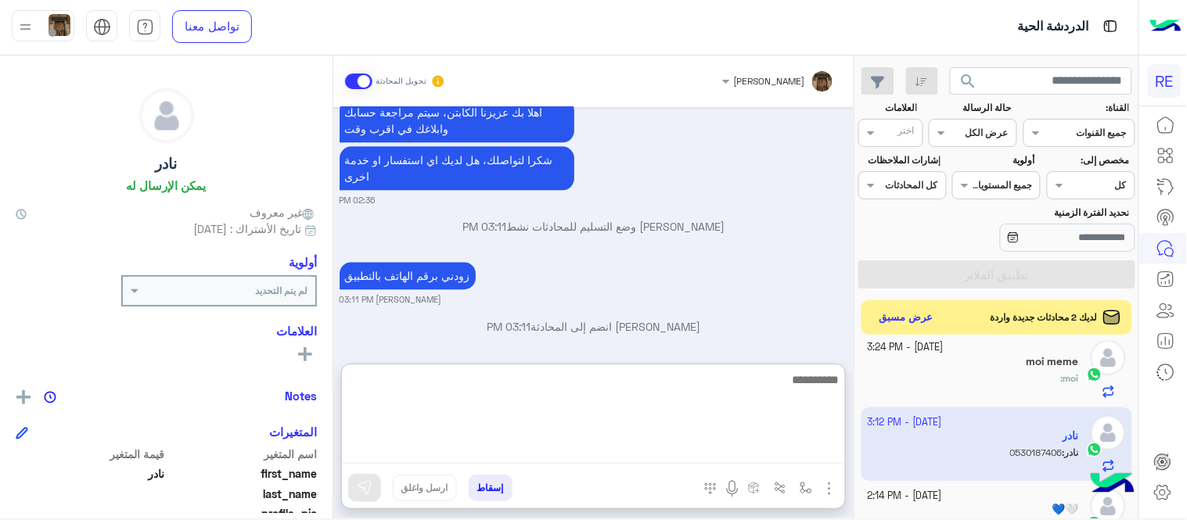
click at [477, 454] on textarea at bounding box center [593, 417] width 503 height 94
type textarea "**********"
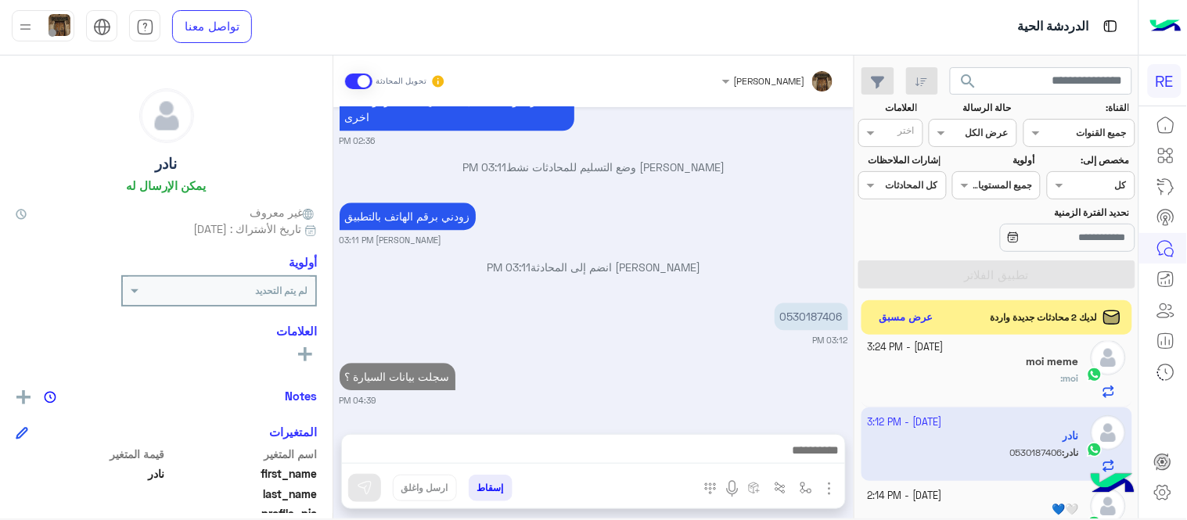
scroll to position [1109, 0]
click at [971, 390] on div "moi :" at bounding box center [973, 385] width 212 height 27
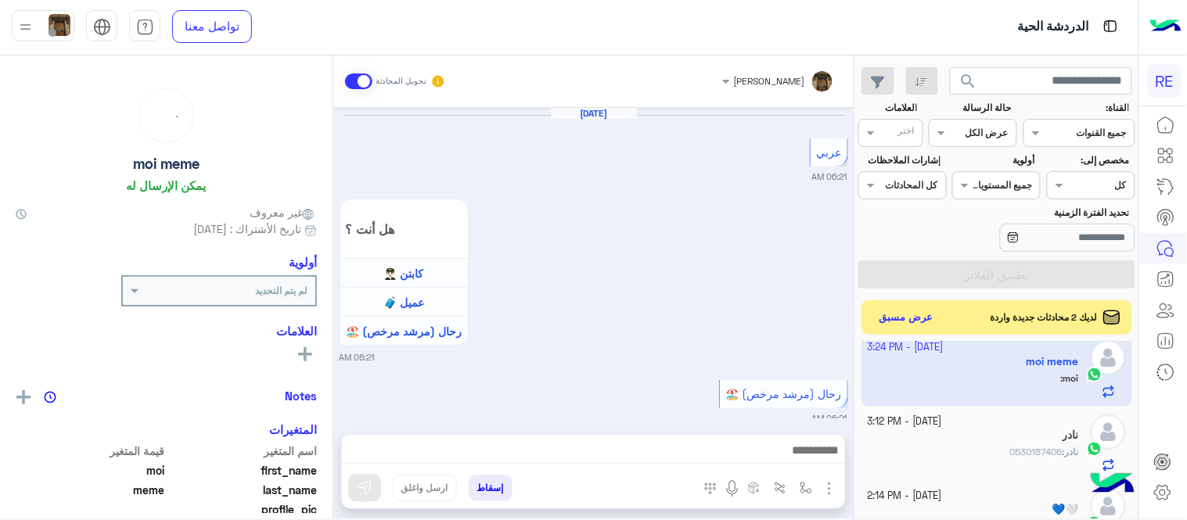
scroll to position [585, 0]
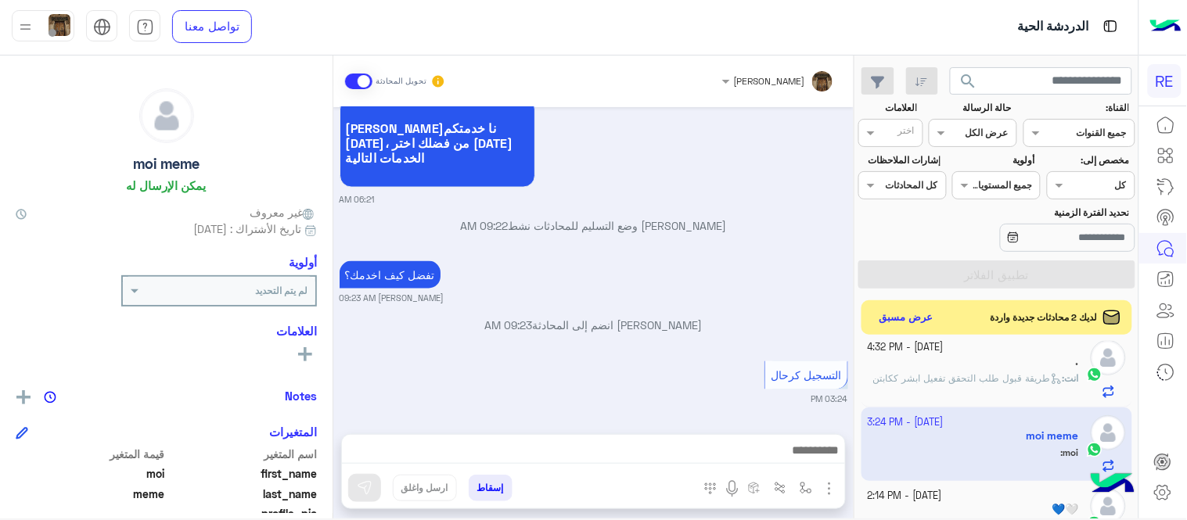
drag, startPoint x: 861, startPoint y: 416, endPoint x: 857, endPoint y: 381, distance: 35.4
click at [857, 381] on div "[DATE] - 4:39 PM [PERSON_NAME] : سجلت بيانات السيارة ؟ [DATE] - 4:39 PM . انت :…" at bounding box center [996, 433] width 283 height 184
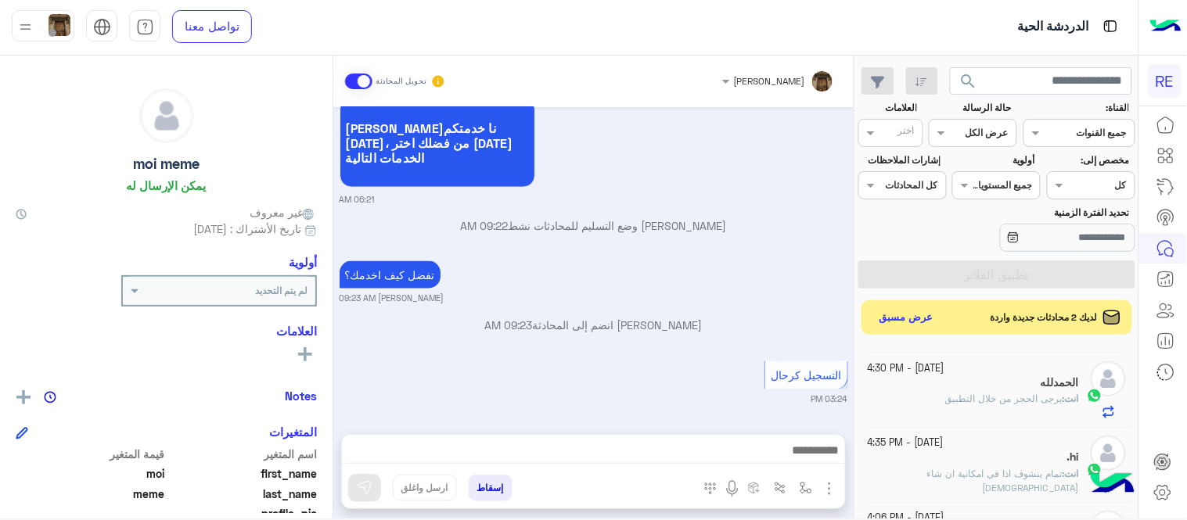
scroll to position [0, 0]
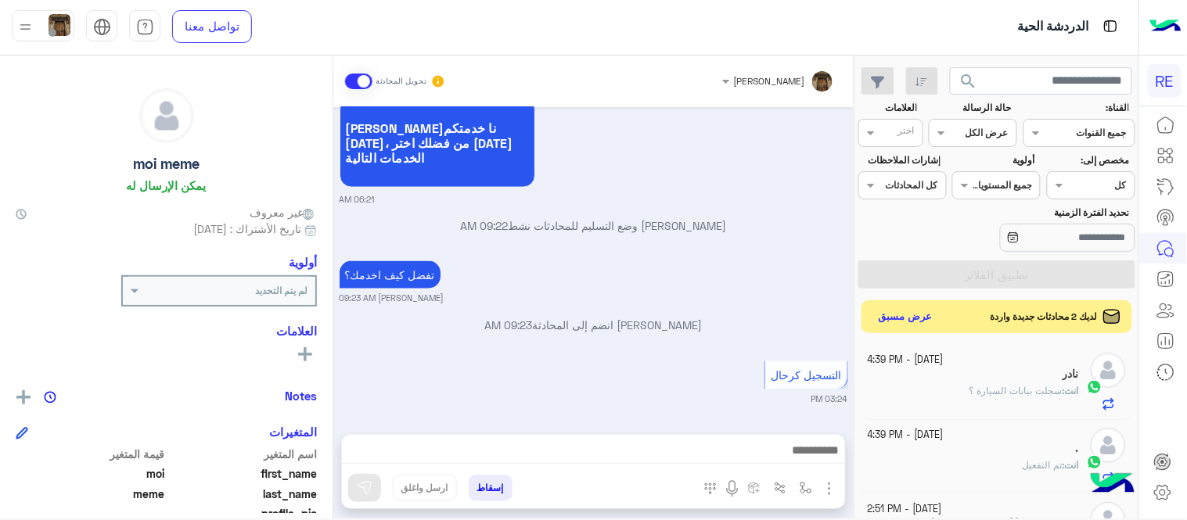
click at [916, 316] on button "عرض مسبق" at bounding box center [906, 317] width 66 height 21
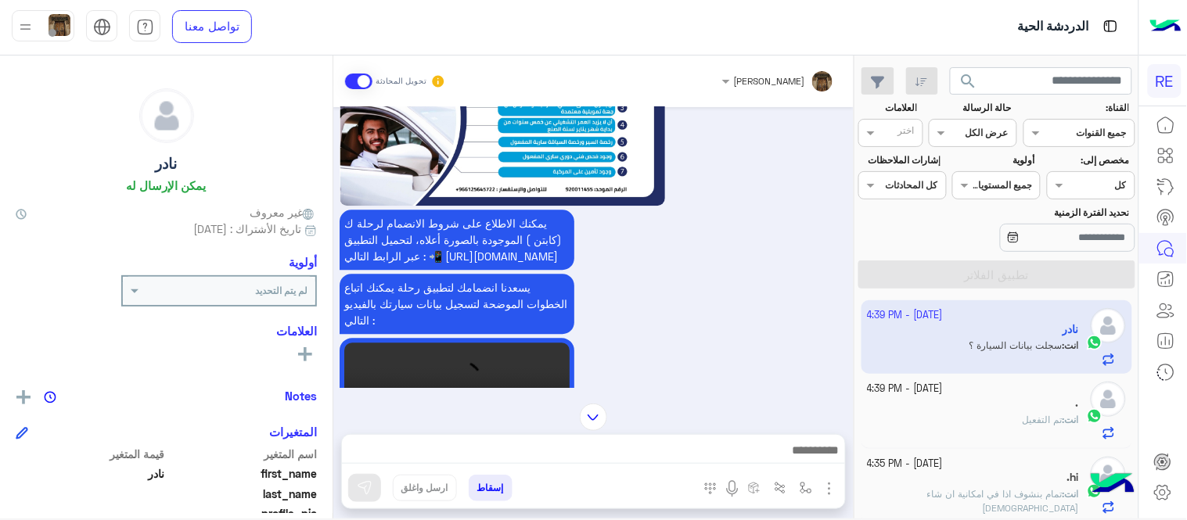
scroll to position [753, 0]
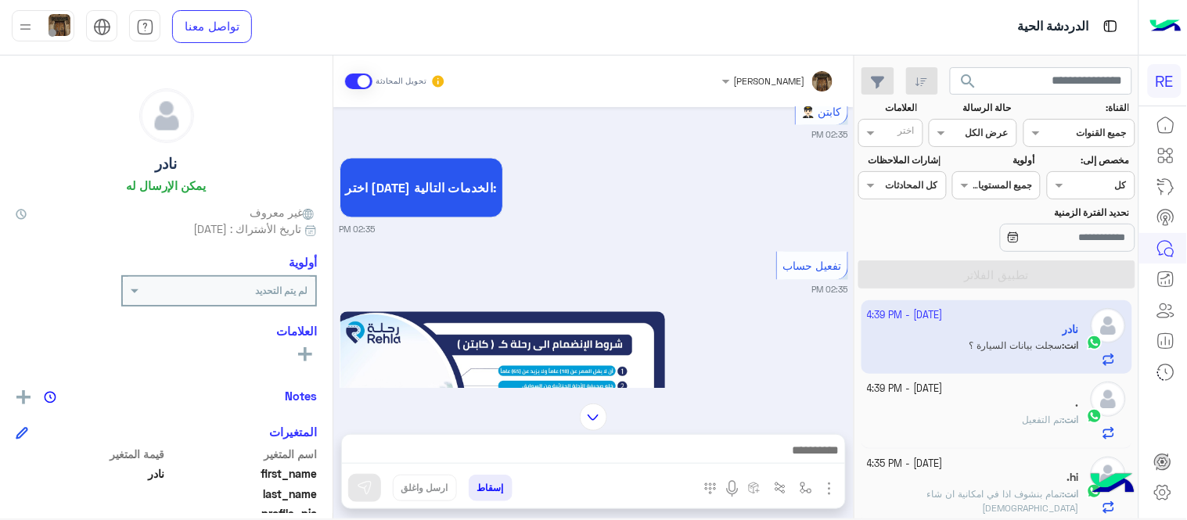
click at [663, 321] on div "[DATE] السلام عليكم 02:35 PM وعليكم السلام ،كيف اقدر اساعدك اهلًا بك في تطبيق ر…" at bounding box center [593, 247] width 520 height 281
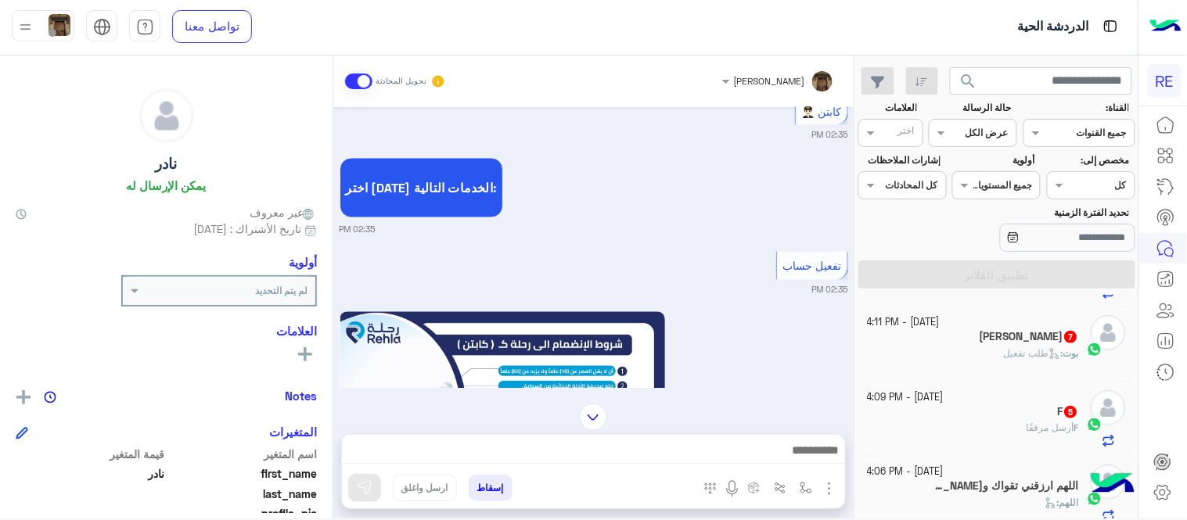
scroll to position [381, 0]
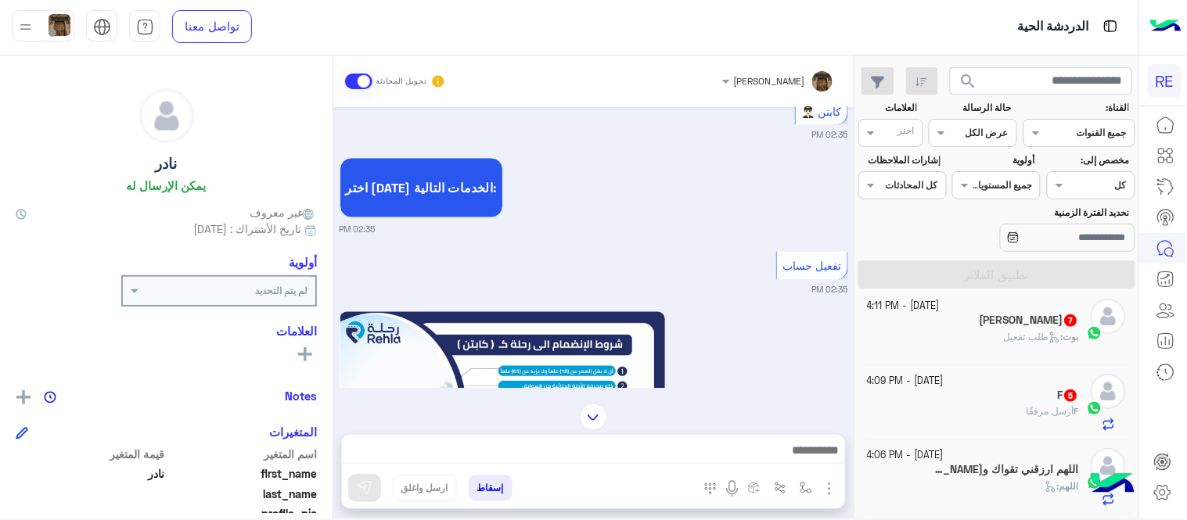
click at [965, 337] on div "بوت : طلب تفعيل" at bounding box center [973, 343] width 212 height 27
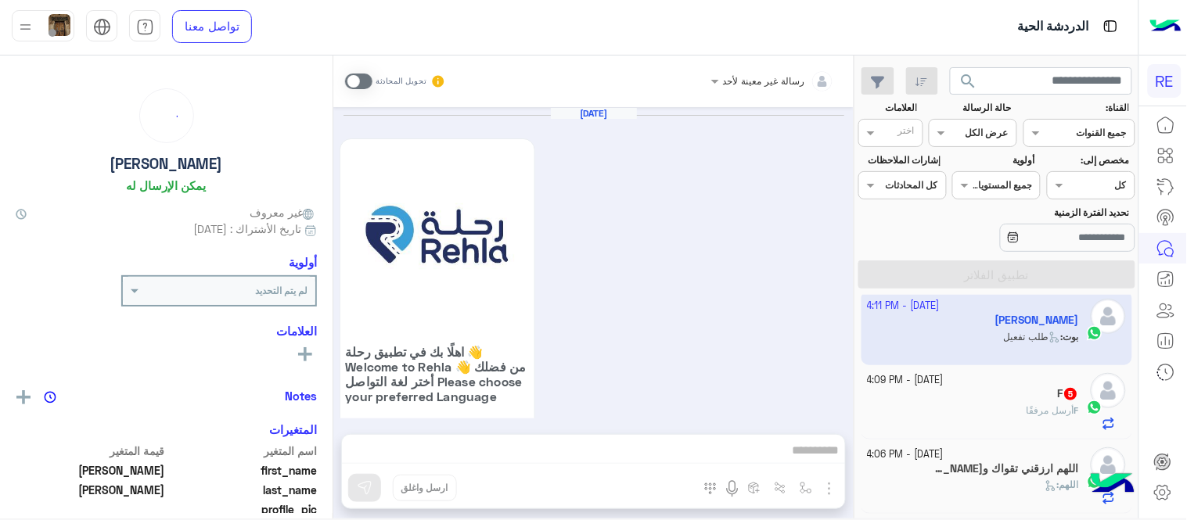
scroll to position [1492, 0]
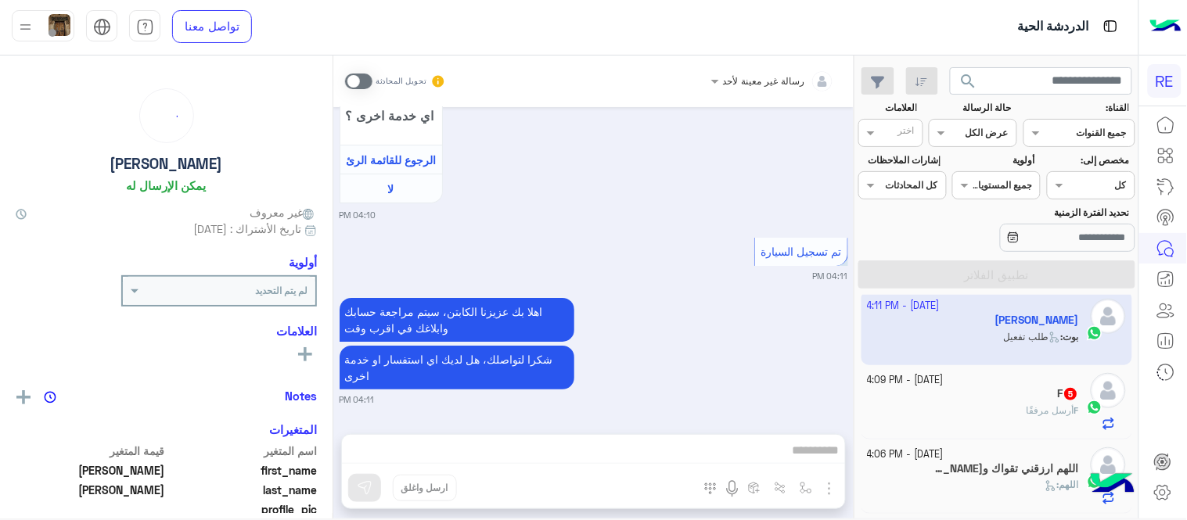
click at [361, 83] on span at bounding box center [358, 82] width 27 height 16
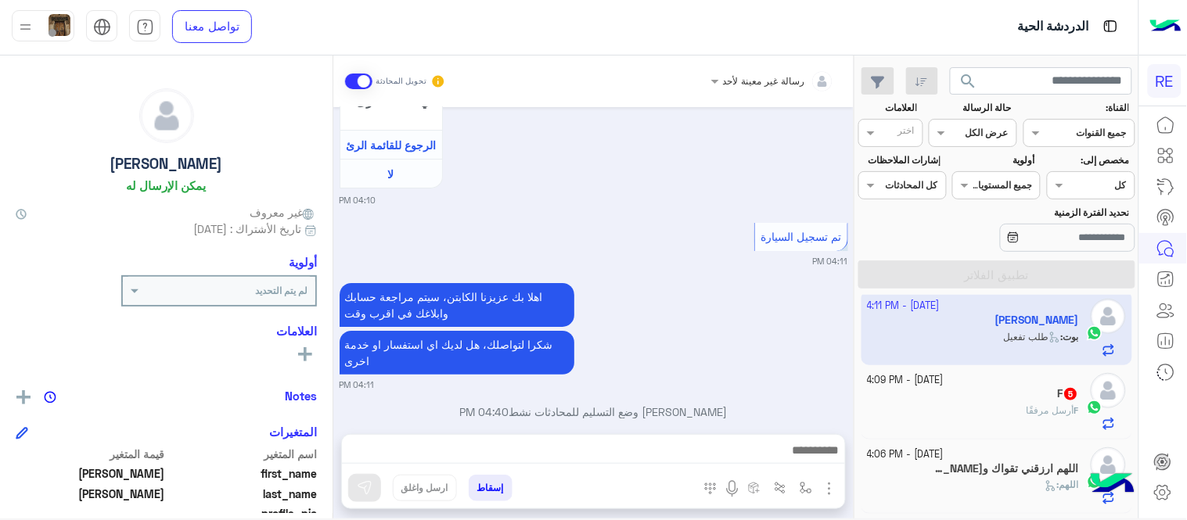
scroll to position [1533, 0]
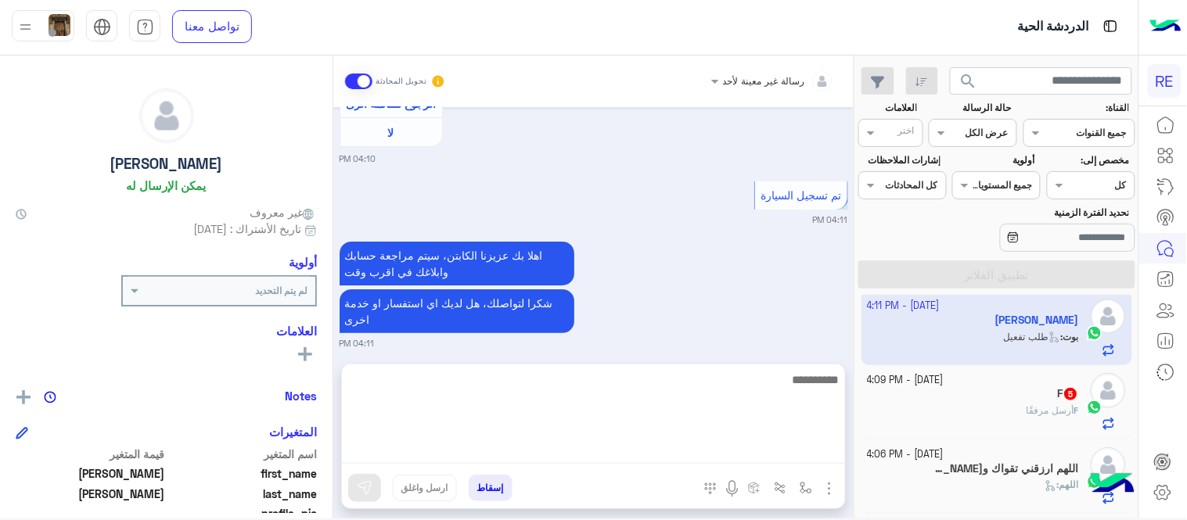
click at [566, 461] on textarea at bounding box center [593, 417] width 503 height 94
type textarea "**********"
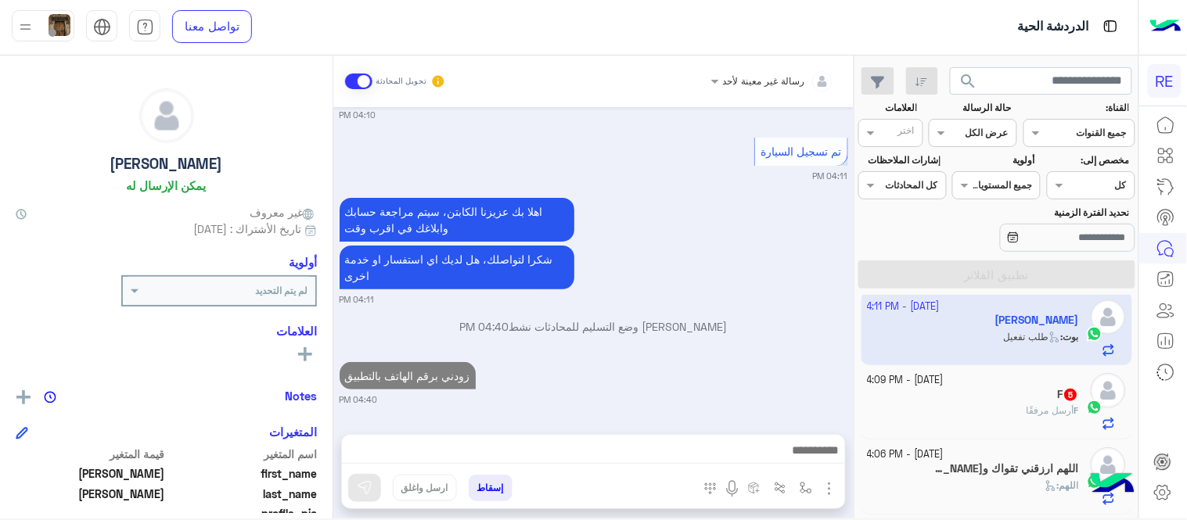
scroll to position [1619, 0]
click at [910, 409] on div "F أرسل مرفقًا" at bounding box center [973, 417] width 212 height 27
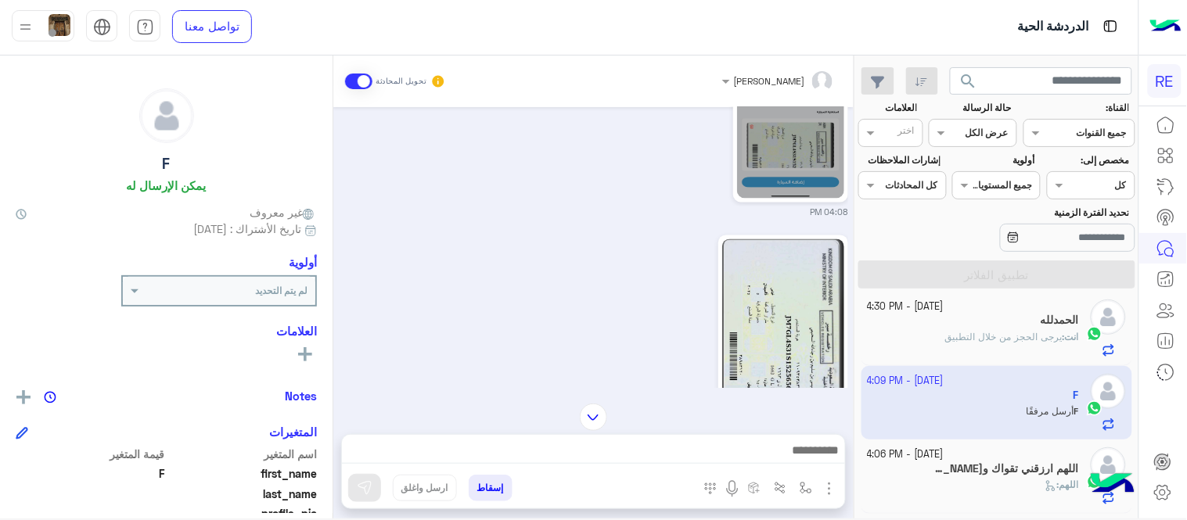
scroll to position [770, 0]
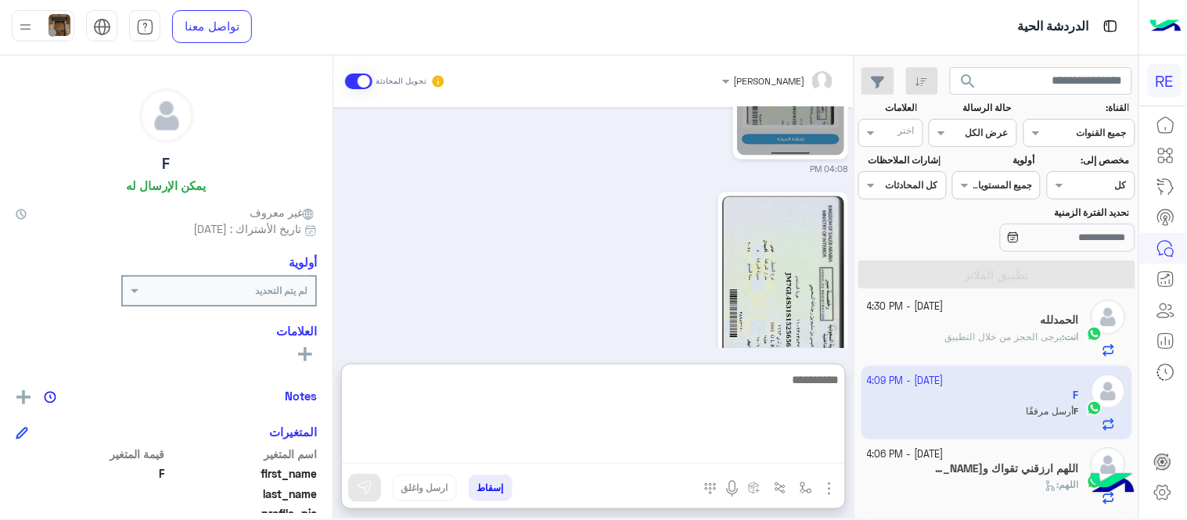
click at [587, 460] on textarea at bounding box center [593, 417] width 503 height 94
type textarea "**********"
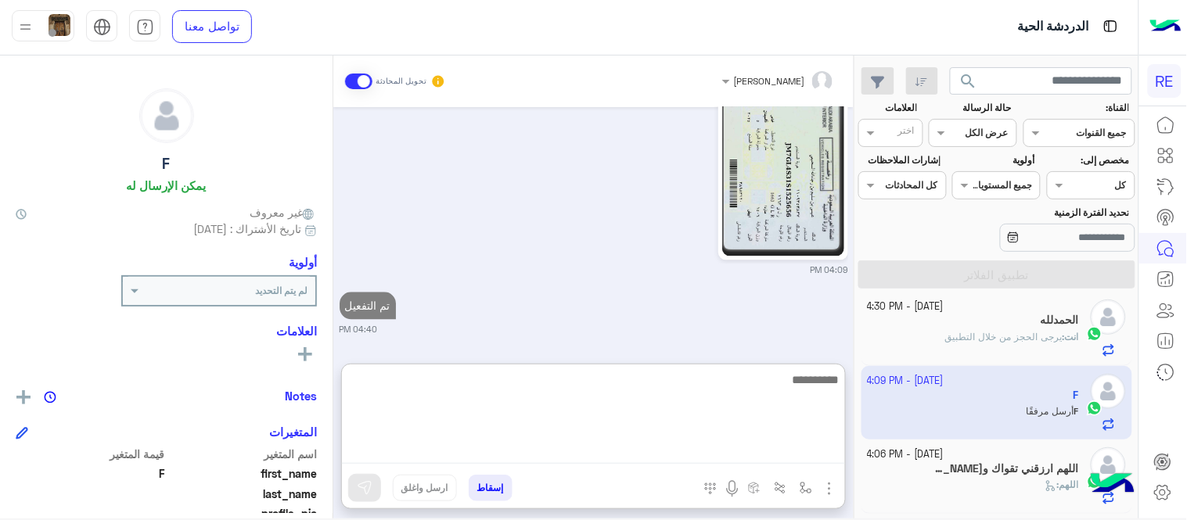
click at [601, 383] on textarea at bounding box center [593, 417] width 503 height 94
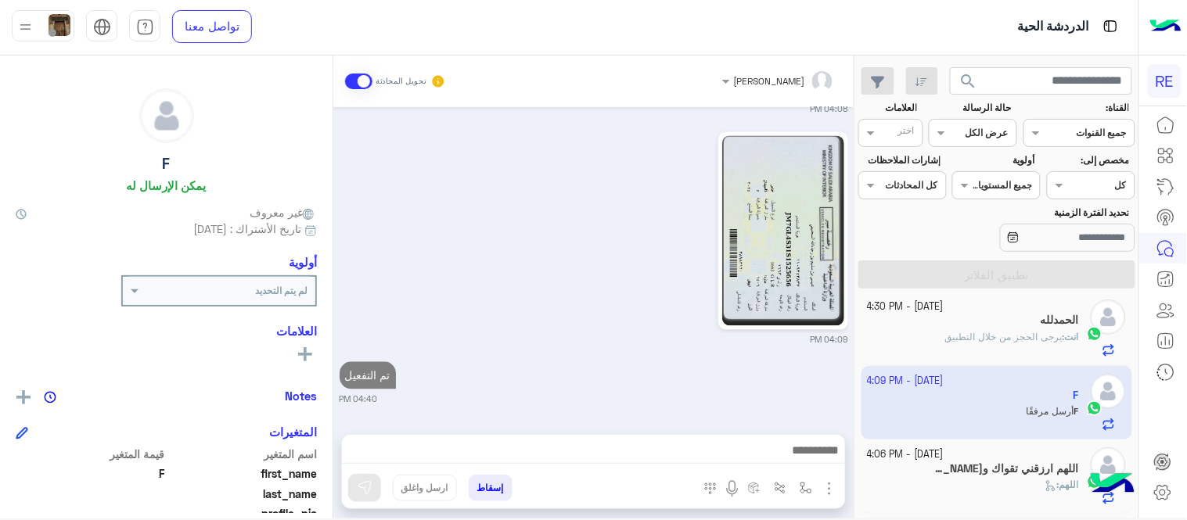
click at [580, 330] on div "[DATE] 04:07 PM [PERSON_NAME] بتواصلك، نأمل منك توضيح استفسارك أكثر 04:07 PM ال…" at bounding box center [593, 262] width 520 height 311
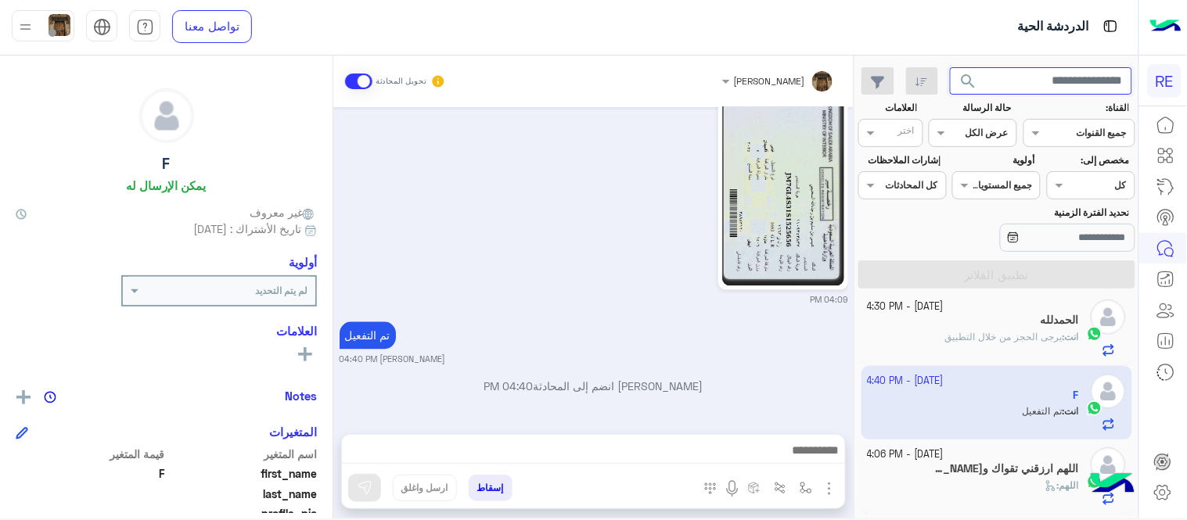
click at [1006, 84] on input "text" at bounding box center [1041, 81] width 183 height 28
paste input "*********"
type input "*********"
click at [950, 67] on button "search" at bounding box center [969, 84] width 38 height 34
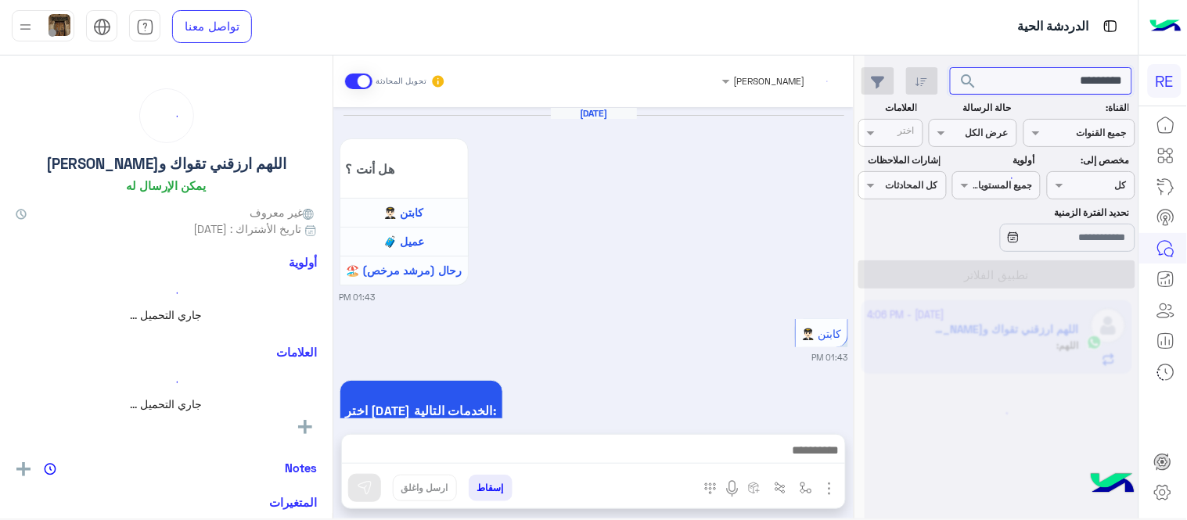
scroll to position [434, 0]
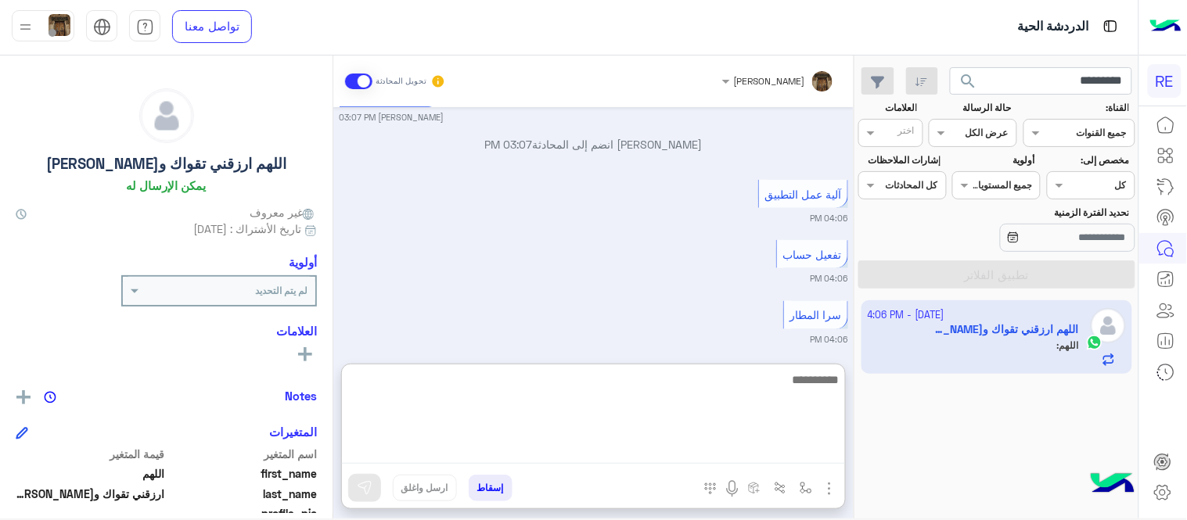
click at [599, 446] on textarea at bounding box center [593, 417] width 503 height 94
type textarea "**********"
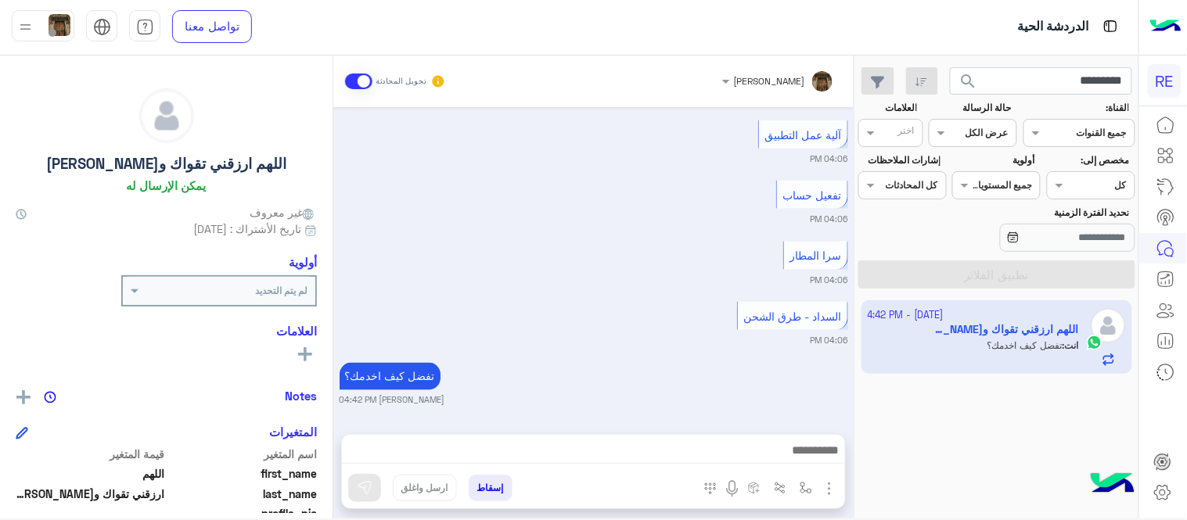
scroll to position [494, 0]
click at [671, 299] on div "[DATE] هل أنت ؟ كابتن 👨🏻‍✈️ عميل 🧳 رحال (مرشد مرخص) 🏖️ 01:43 PM كابتن 👨🏻‍✈️ 01:…" at bounding box center [593, 262] width 520 height 311
click at [1013, 84] on input "*********" at bounding box center [1041, 81] width 183 height 28
paste input "text"
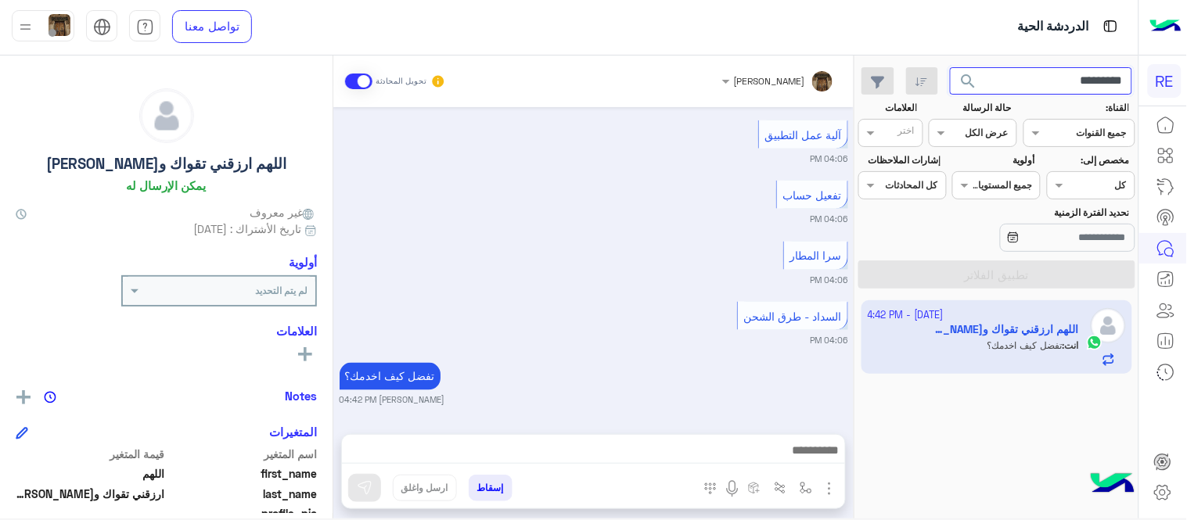
type input "*********"
click at [950, 67] on button "search" at bounding box center [969, 84] width 38 height 34
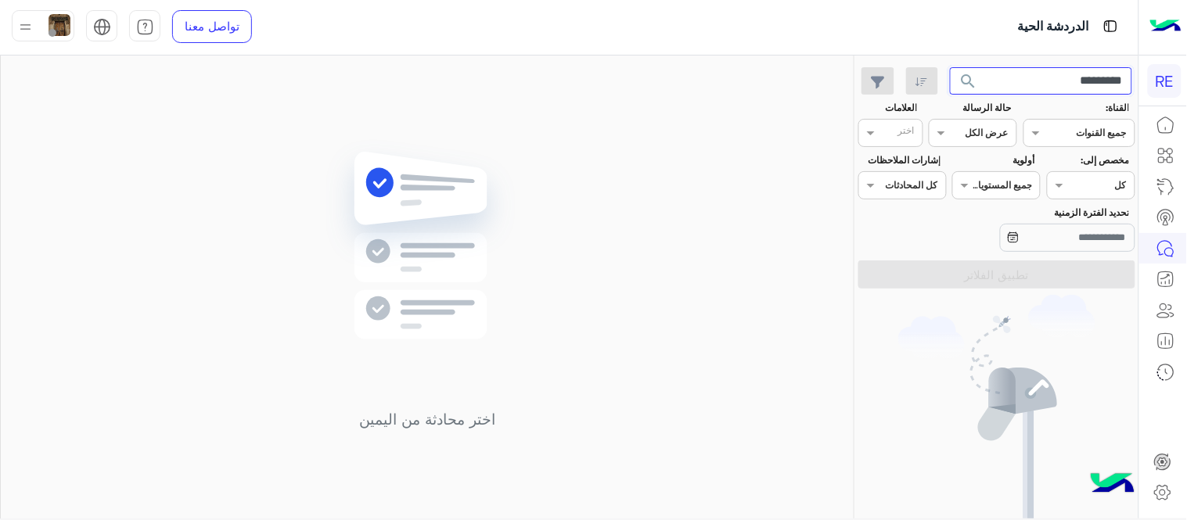
click at [1050, 82] on input "*********" at bounding box center [1041, 81] width 183 height 28
click at [950, 67] on button "search" at bounding box center [969, 84] width 38 height 34
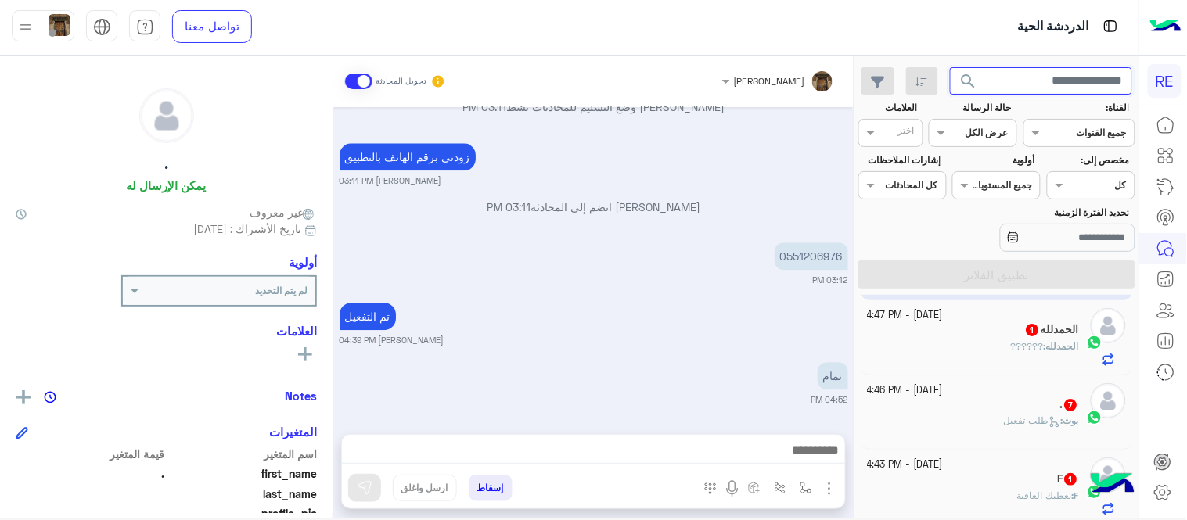
scroll to position [80, 0]
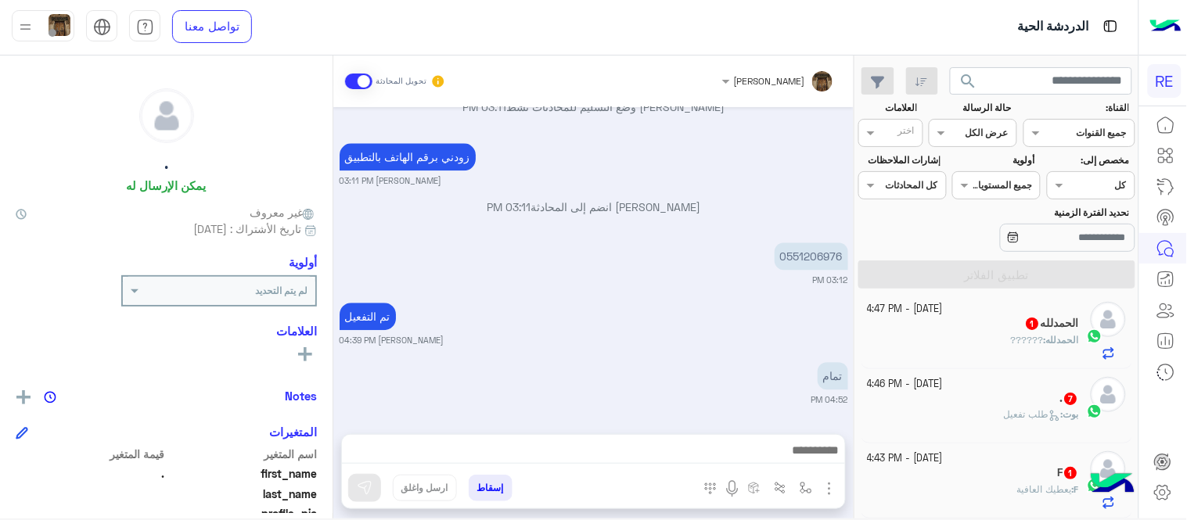
click at [940, 353] on div "ال[PERSON_NAME] : ??????" at bounding box center [973, 346] width 212 height 27
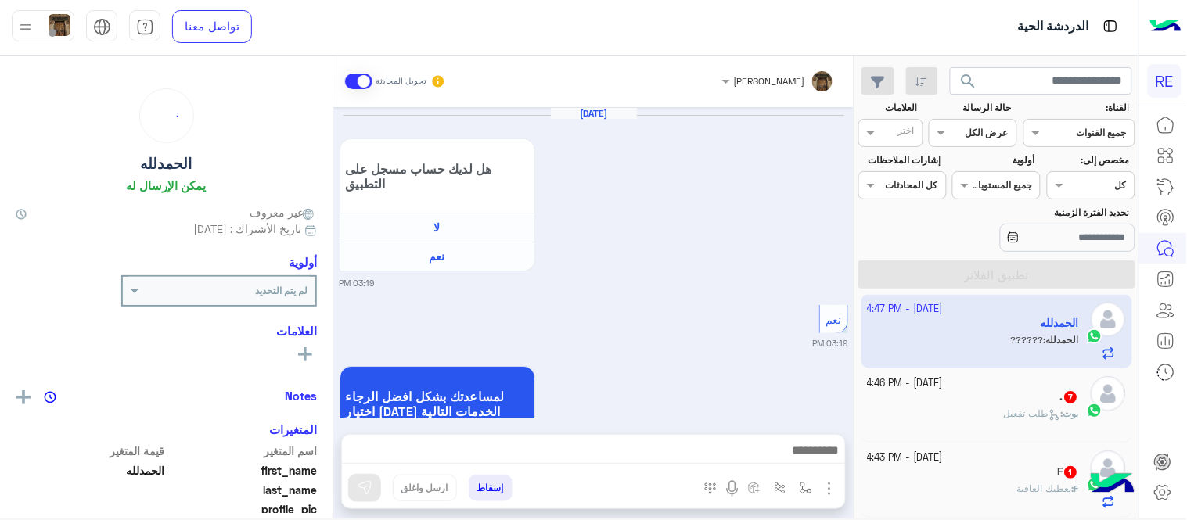
scroll to position [1180, 0]
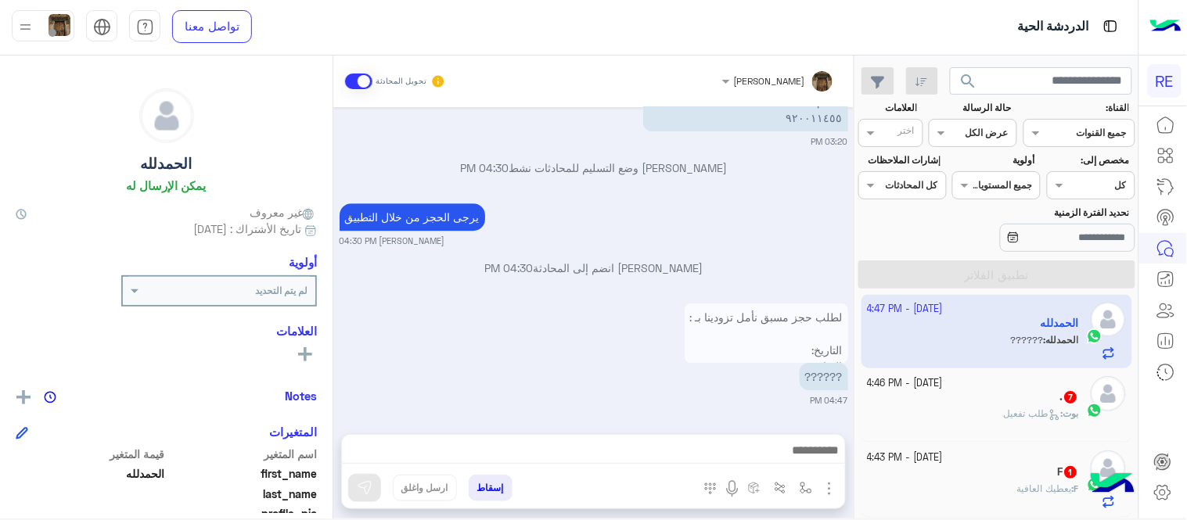
click at [771, 335] on p "لطلب حجز مسبق نأمل تزودينا بـ : التاريخ: الساعة: اسم العميل: رقم العميل: موقع ا…" at bounding box center [765, 423] width 163 height 241
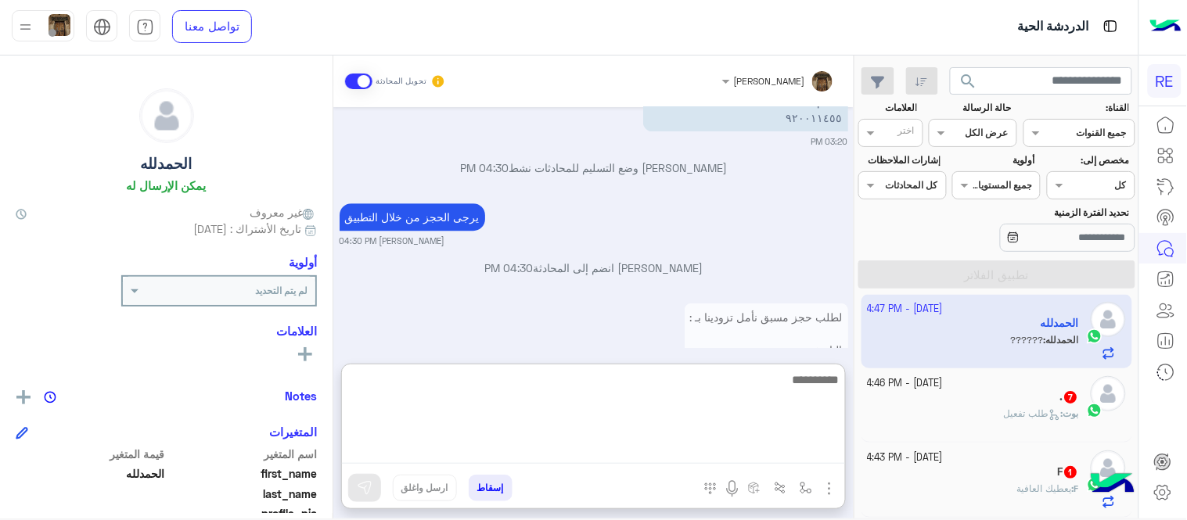
click at [519, 446] on textarea at bounding box center [593, 417] width 503 height 94
type textarea "**********"
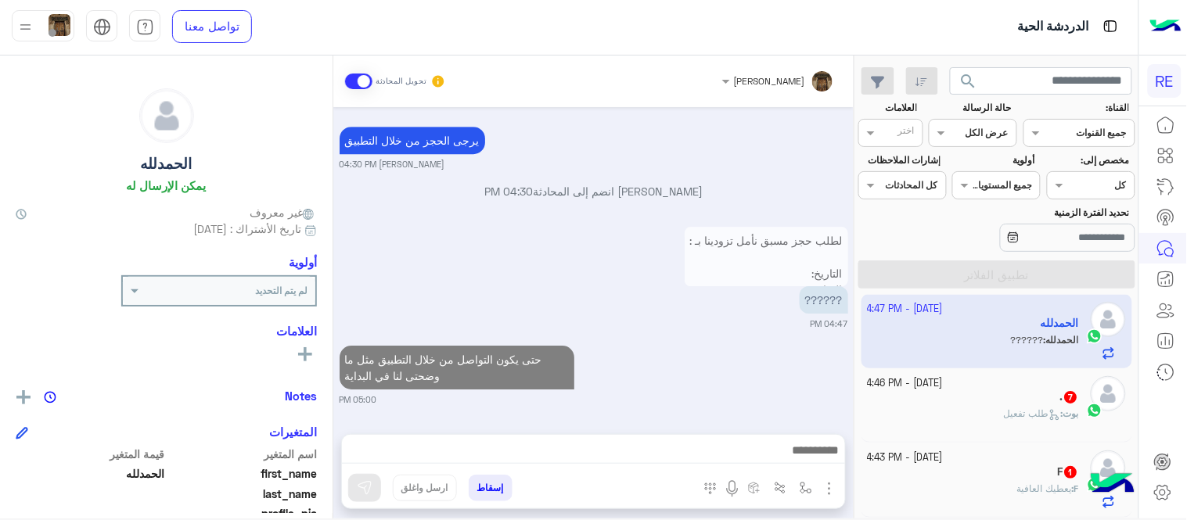
scroll to position [1256, 0]
drag, startPoint x: 1037, startPoint y: 443, endPoint x: 1019, endPoint y: 401, distance: 45.9
click at [1019, 401] on div "[DATE] - 4:52 PM . . : تمام [DATE] - 4:47 PM ال[PERSON_NAME] : ?????? [DATE] - …" at bounding box center [996, 410] width 283 height 230
click at [1019, 401] on div ". 7" at bounding box center [973, 398] width 212 height 16
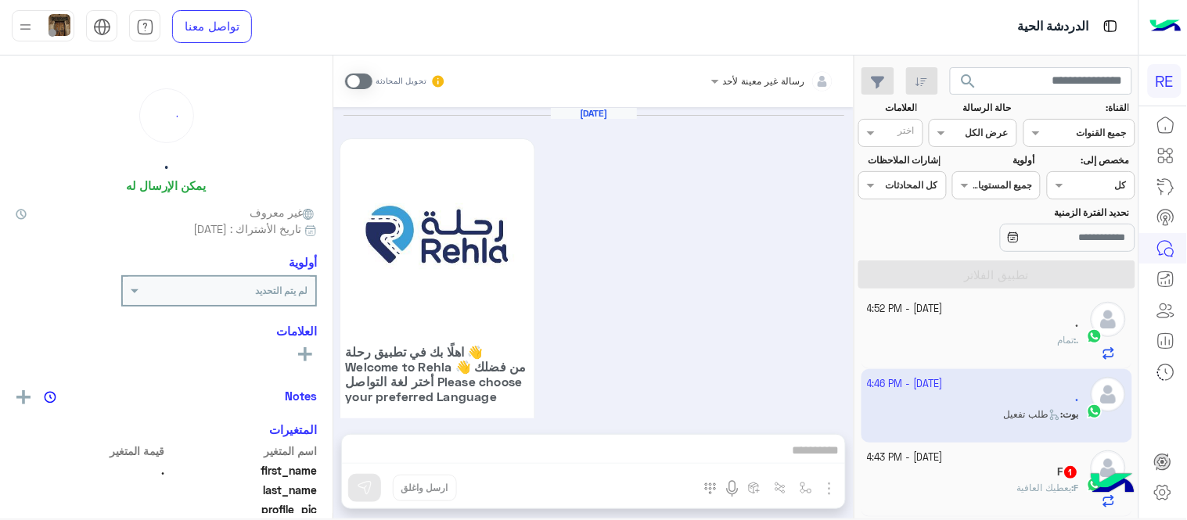
scroll to position [1492, 0]
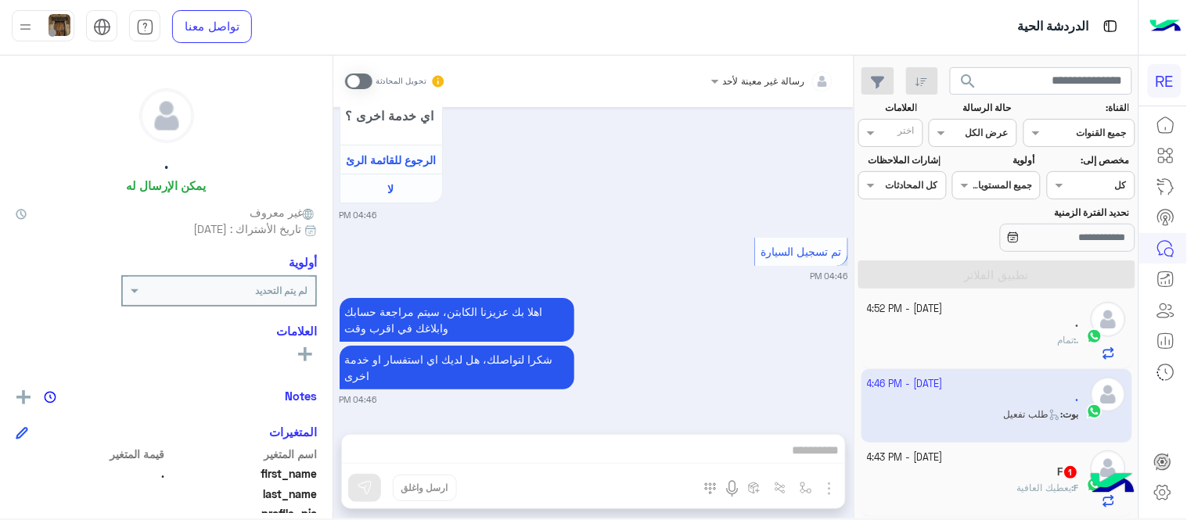
click at [349, 76] on span at bounding box center [358, 82] width 27 height 16
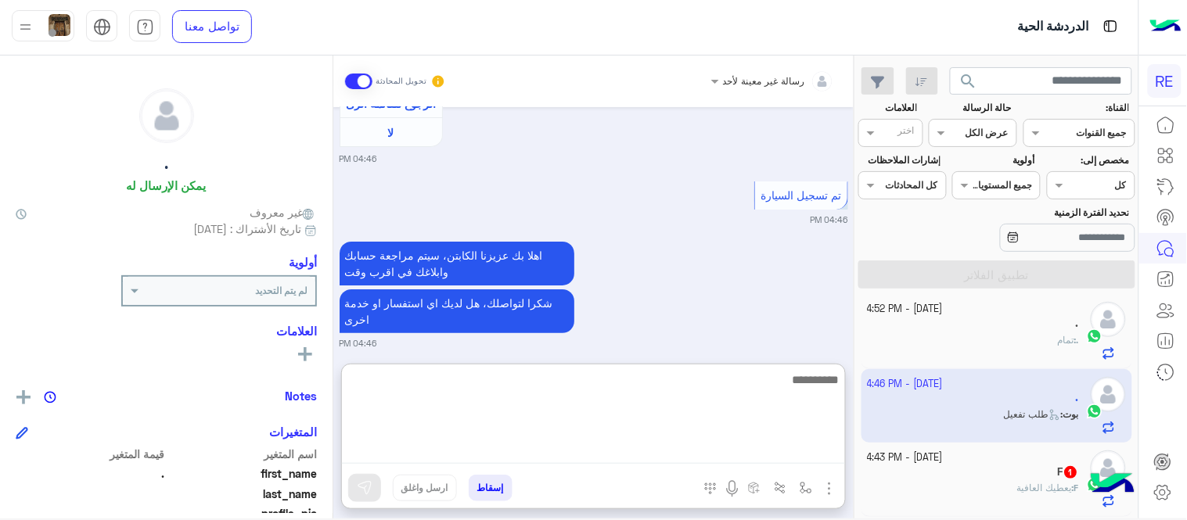
click at [678, 447] on textarea at bounding box center [593, 417] width 503 height 94
type textarea "**********"
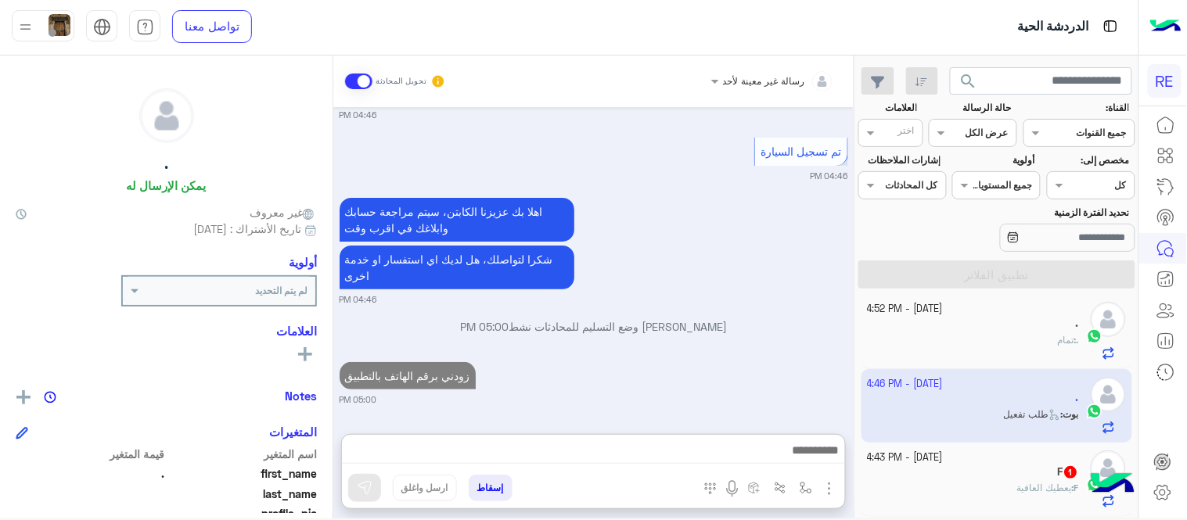
scroll to position [1675, 0]
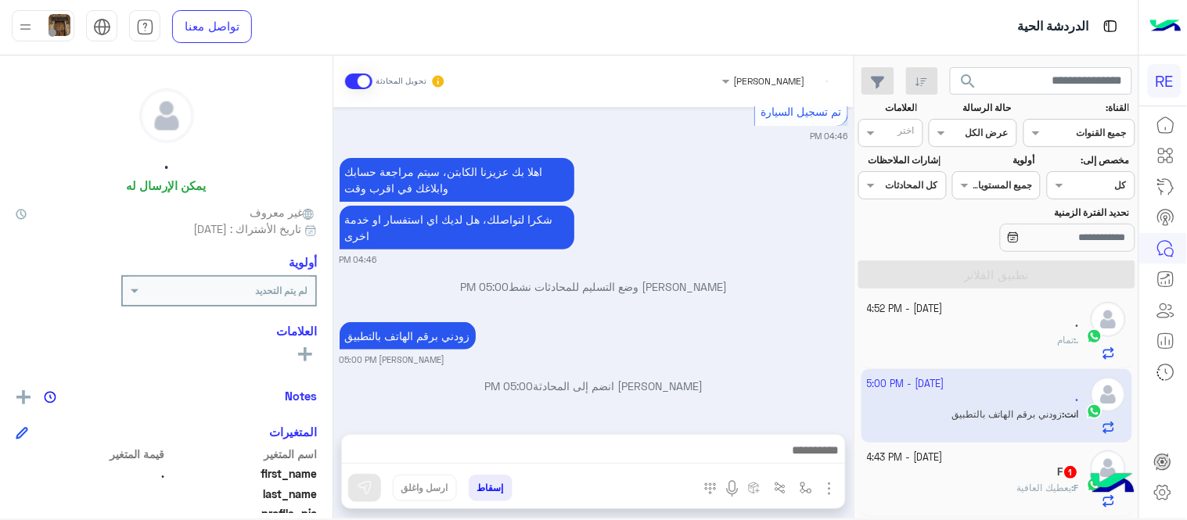
click at [964, 490] on div "F : يعطيك العافية" at bounding box center [973, 494] width 212 height 27
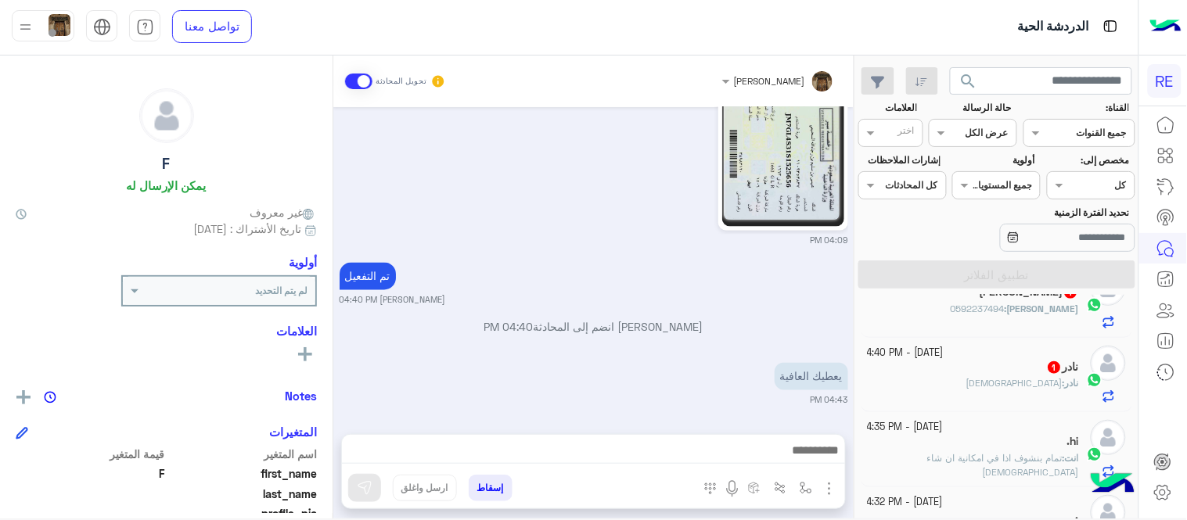
scroll to position [415, 0]
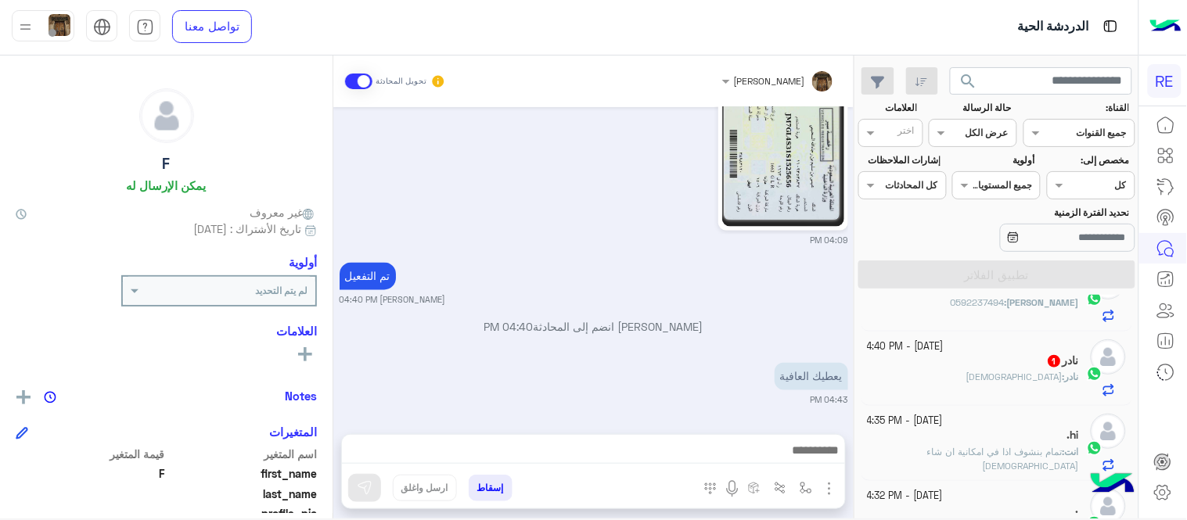
click at [918, 381] on div "نادر : [DEMOGRAPHIC_DATA]" at bounding box center [973, 383] width 212 height 27
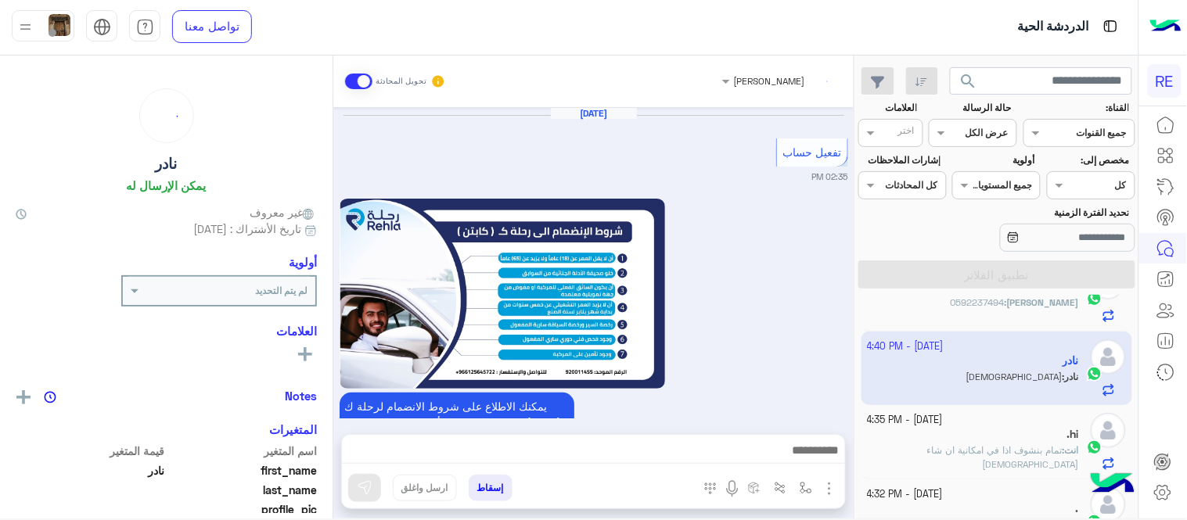
scroll to position [980, 0]
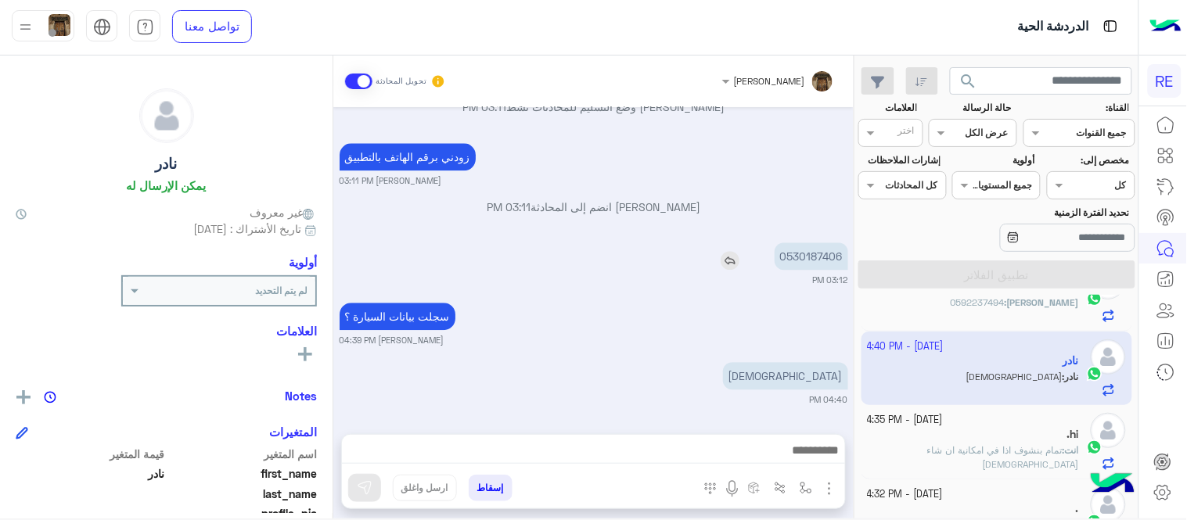
click at [822, 247] on p "0530187406" at bounding box center [811, 255] width 74 height 27
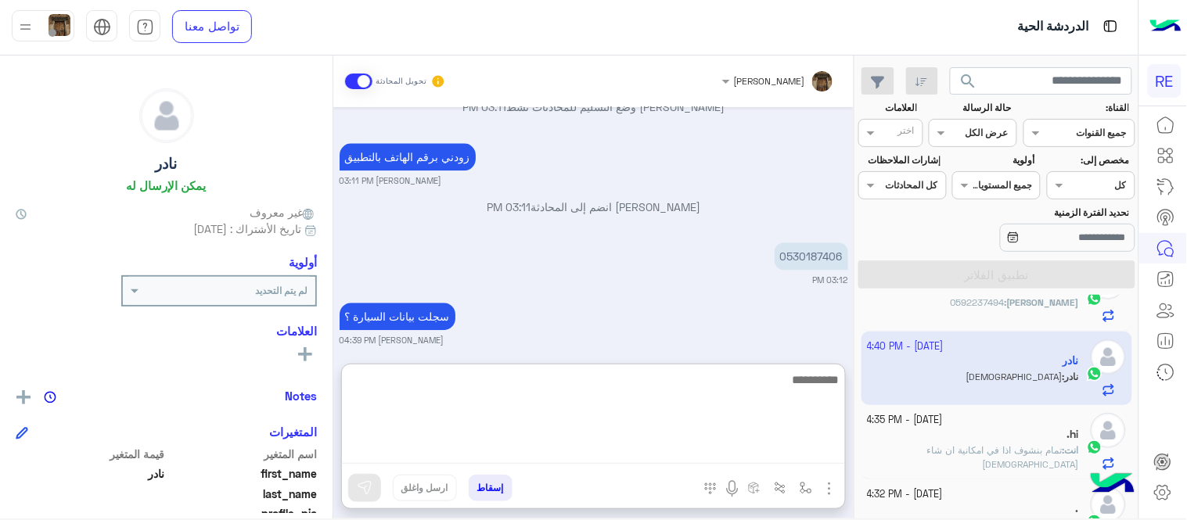
click at [598, 443] on textarea at bounding box center [593, 417] width 503 height 94
type textarea "********"
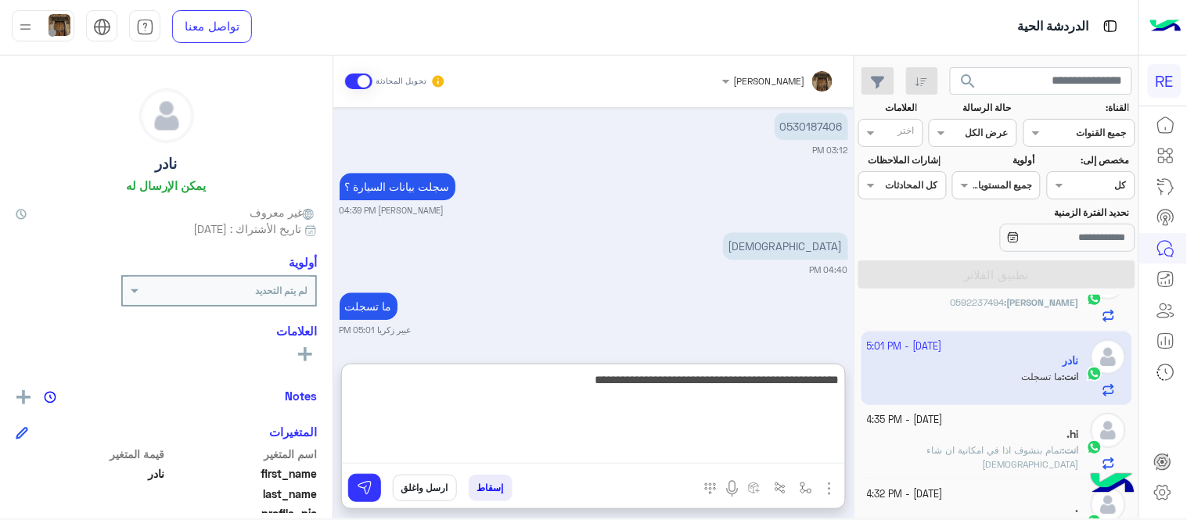
type textarea "**********"
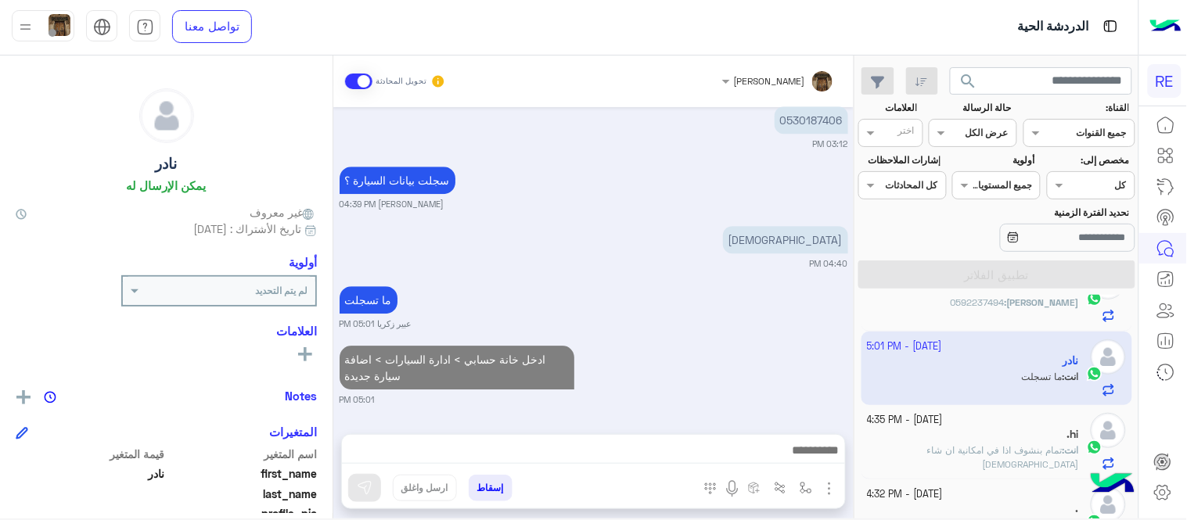
scroll to position [1158, 0]
click at [968, 458] on p "انت : تمام بنشوف اذا في امكانية ان شاء [DEMOGRAPHIC_DATA]" at bounding box center [973, 457] width 212 height 28
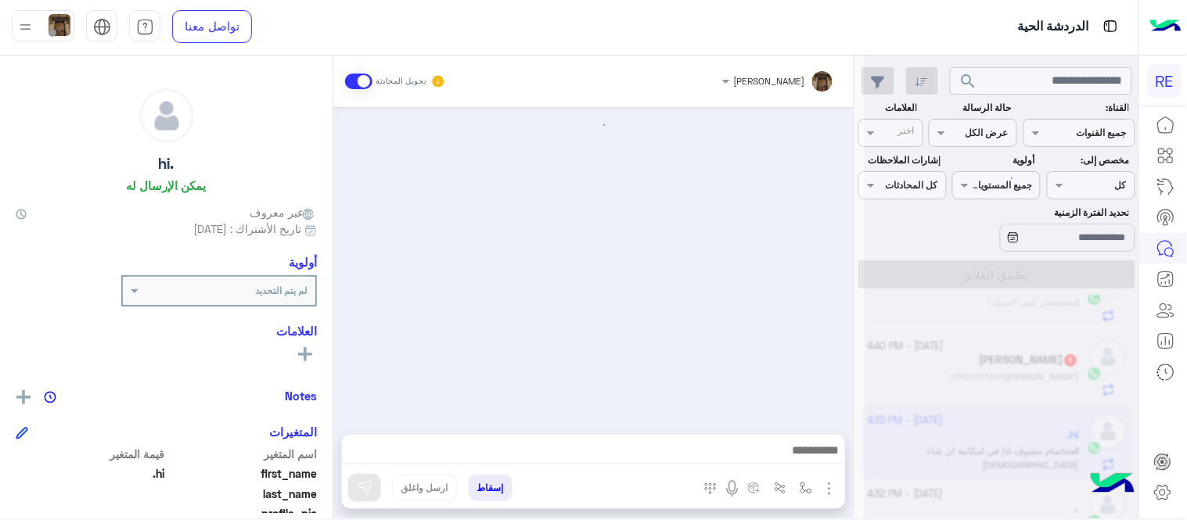
scroll to position [375, 0]
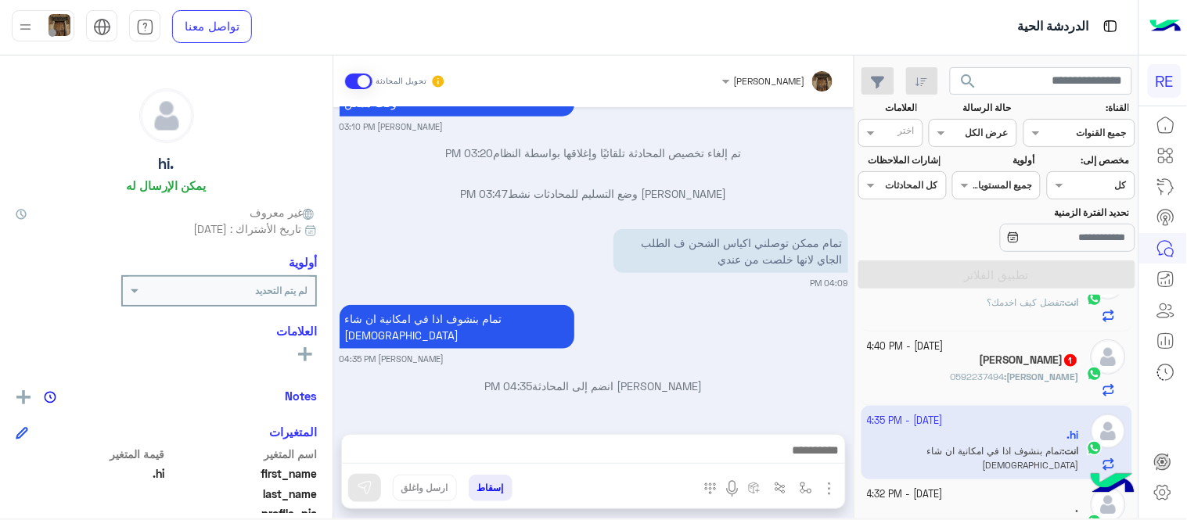
click at [979, 357] on h5 "[PERSON_NAME] 1" at bounding box center [1028, 360] width 99 height 13
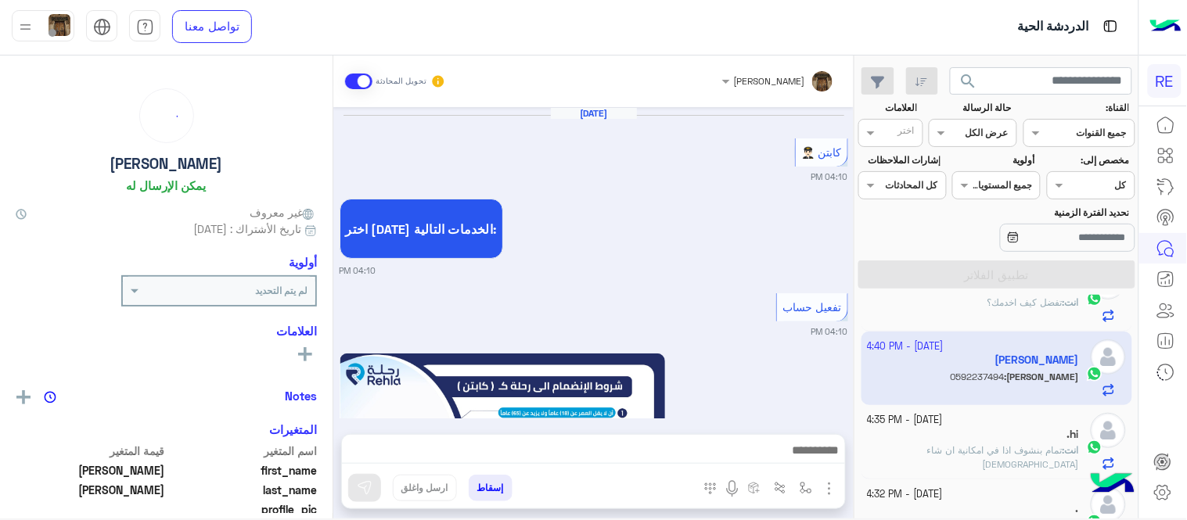
scroll to position [1015, 0]
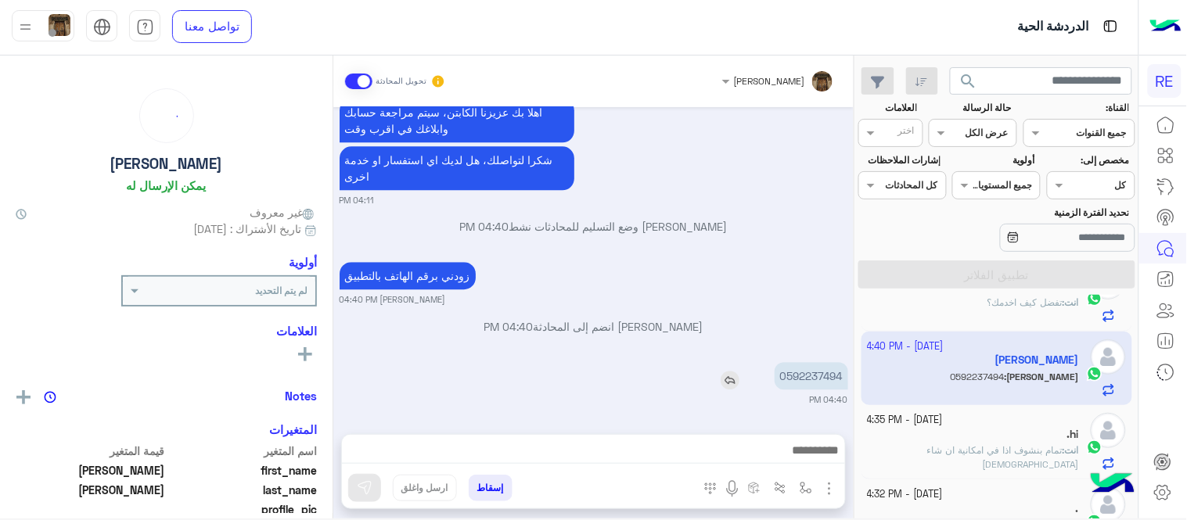
click at [795, 363] on p "0592237494" at bounding box center [811, 375] width 74 height 27
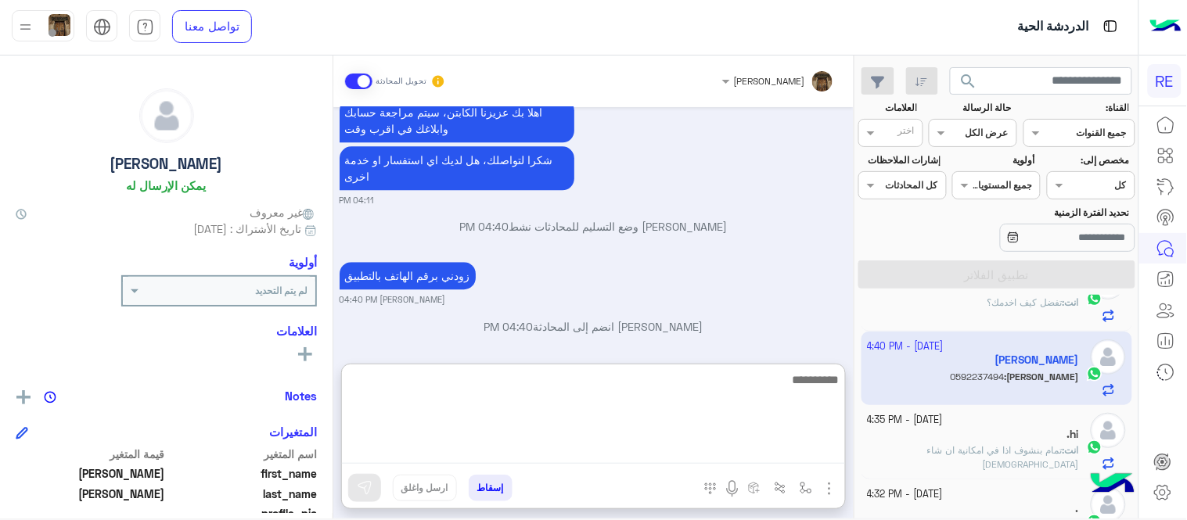
click at [551, 442] on textarea at bounding box center [593, 417] width 503 height 94
type textarea "**********"
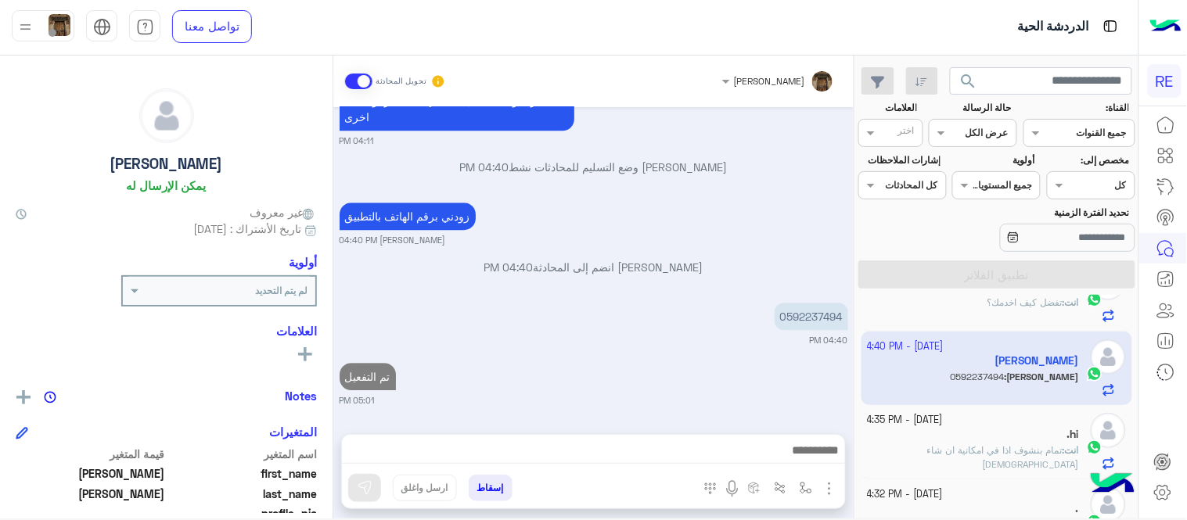
click at [689, 292] on div "[DATE] كابتن 👨🏻‍✈️ 04:10 PM اختر [DATE] الخدمات التالية: 04:10 PM تفعيل حساب 04…" at bounding box center [593, 262] width 520 height 311
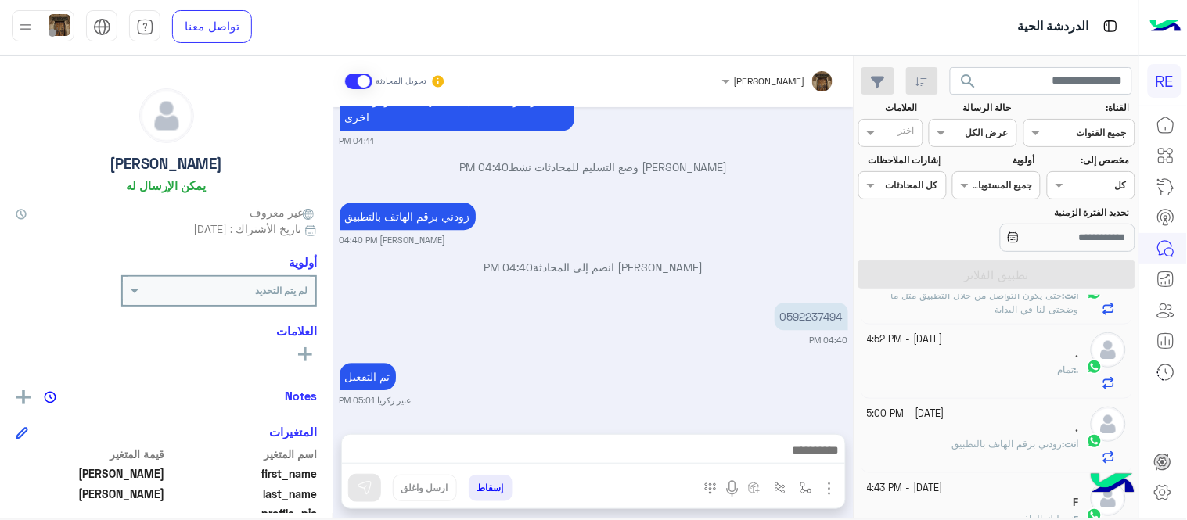
scroll to position [0, 0]
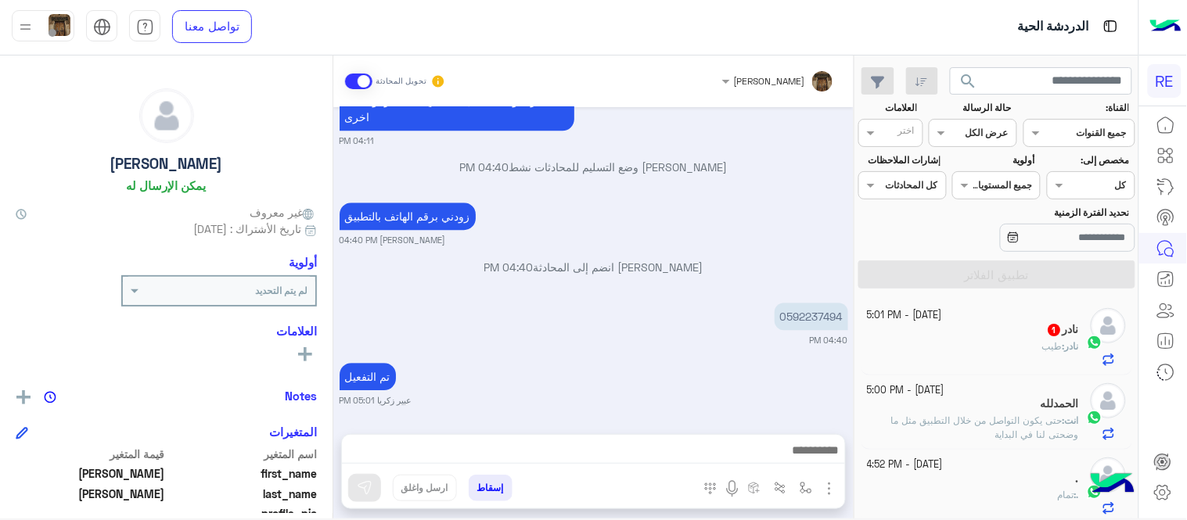
click at [954, 324] on div "نادر 1" at bounding box center [973, 331] width 212 height 16
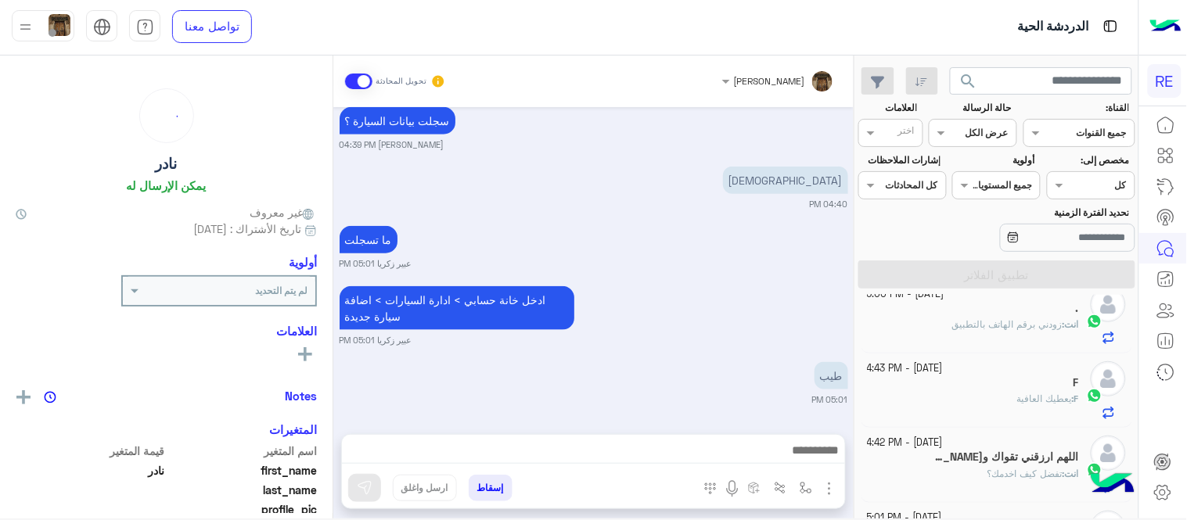
scroll to position [256, 0]
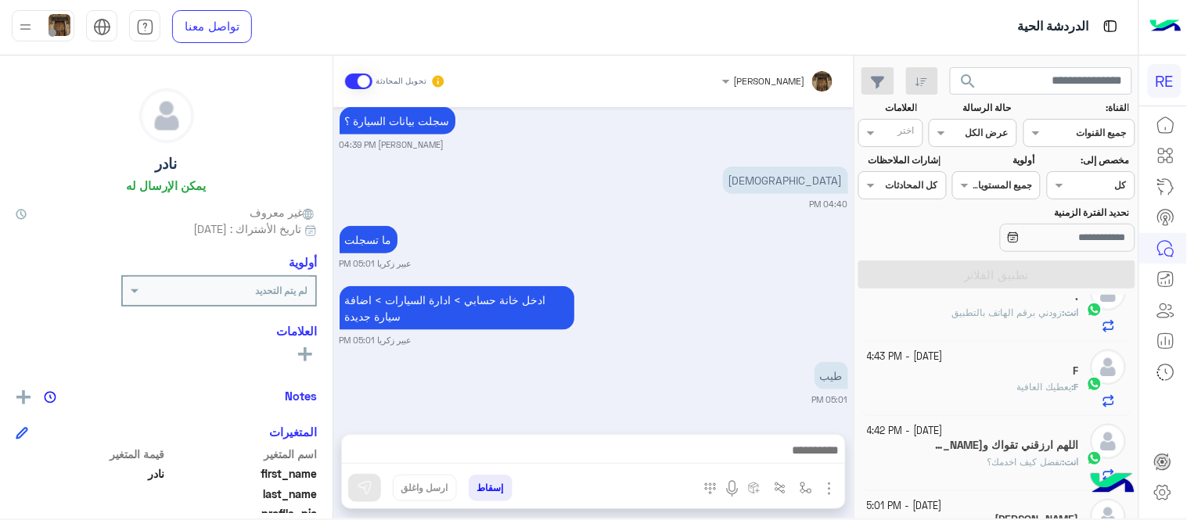
click at [1004, 354] on div "[DATE] - 4:43 PM" at bounding box center [973, 357] width 212 height 15
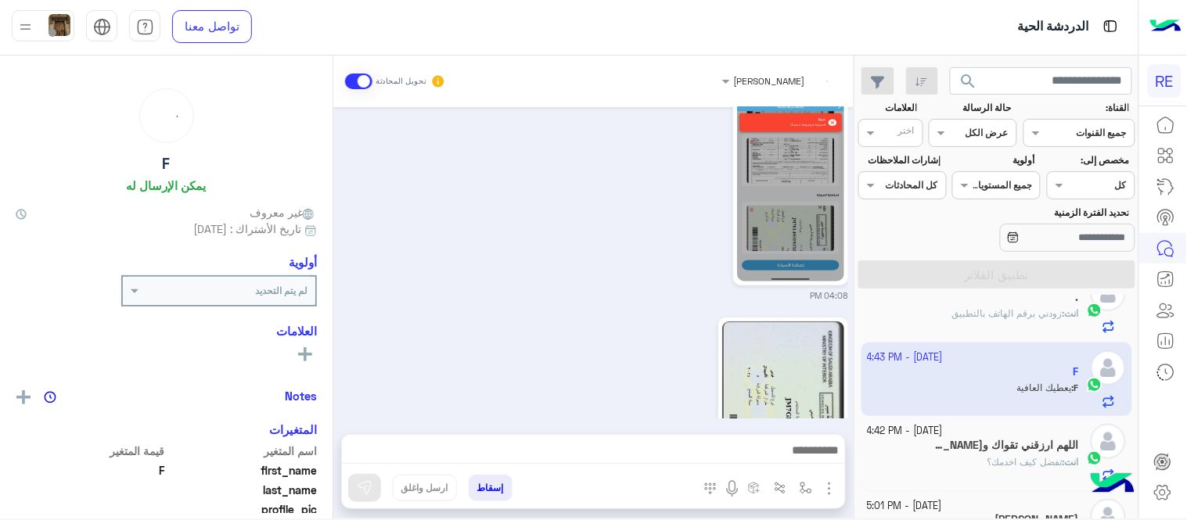
scroll to position [257, 0]
